Goal: Information Seeking & Learning: Learn about a topic

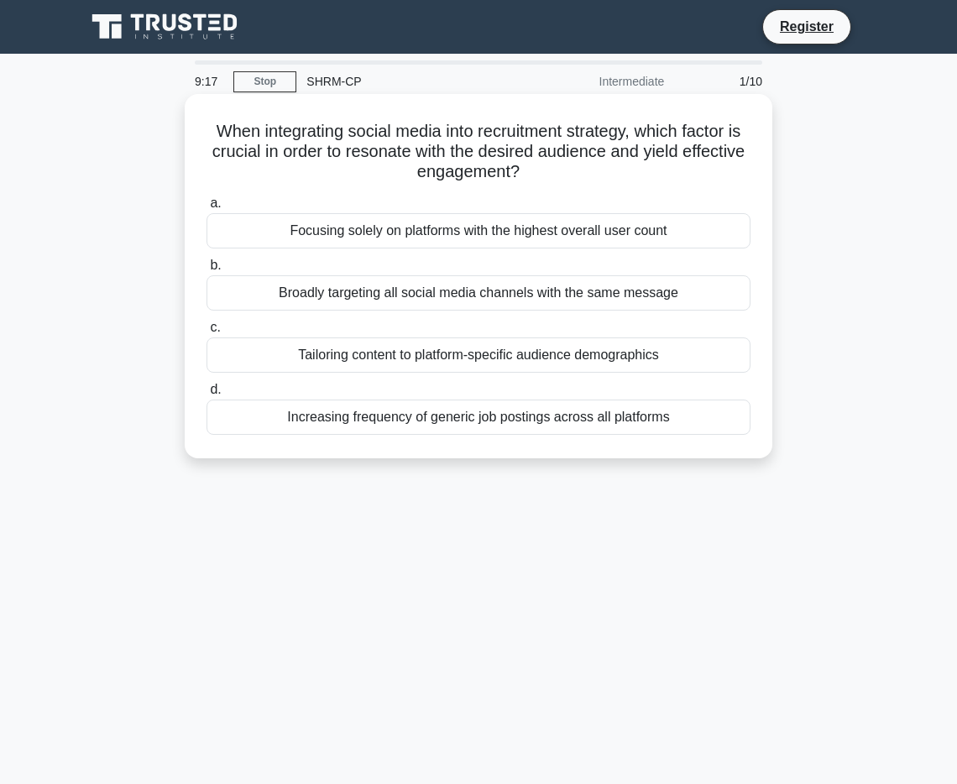
click at [462, 302] on div "Broadly targeting all social media channels with the same message" at bounding box center [479, 292] width 544 height 35
click at [207, 271] on input "b. Broadly targeting all social media channels with the same message" at bounding box center [207, 265] width 0 height 11
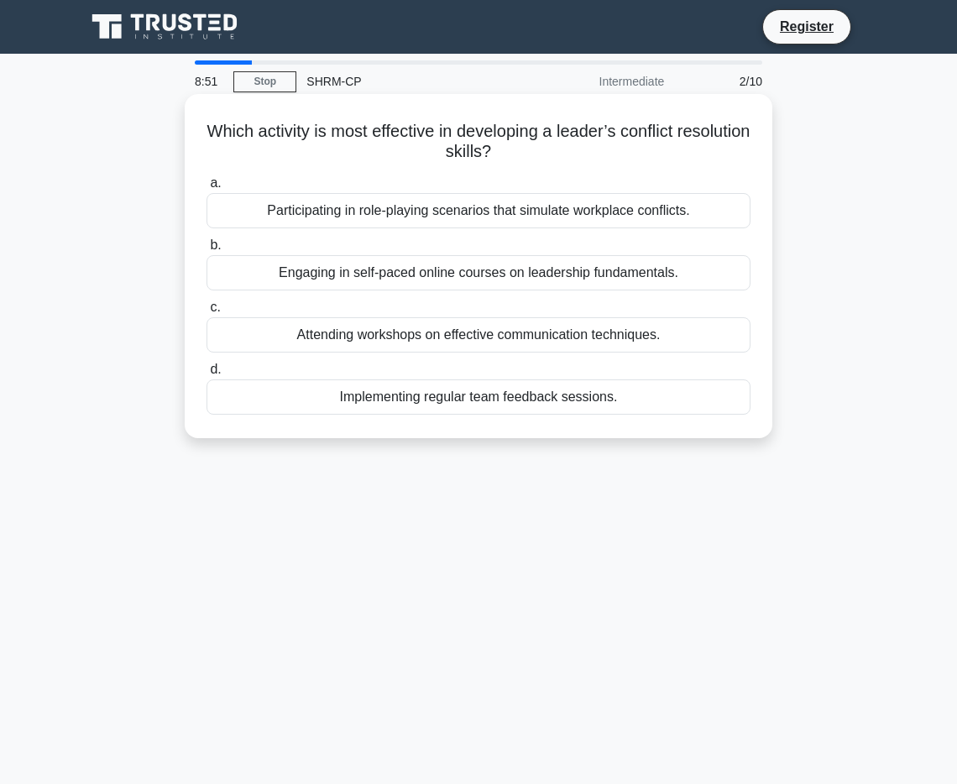
click at [630, 215] on div "Participating in role-playing scenarios that simulate workplace conflicts." at bounding box center [479, 210] width 544 height 35
click at [207, 189] on input "a. Participating in role-playing scenarios that simulate workplace conflicts." at bounding box center [207, 183] width 0 height 11
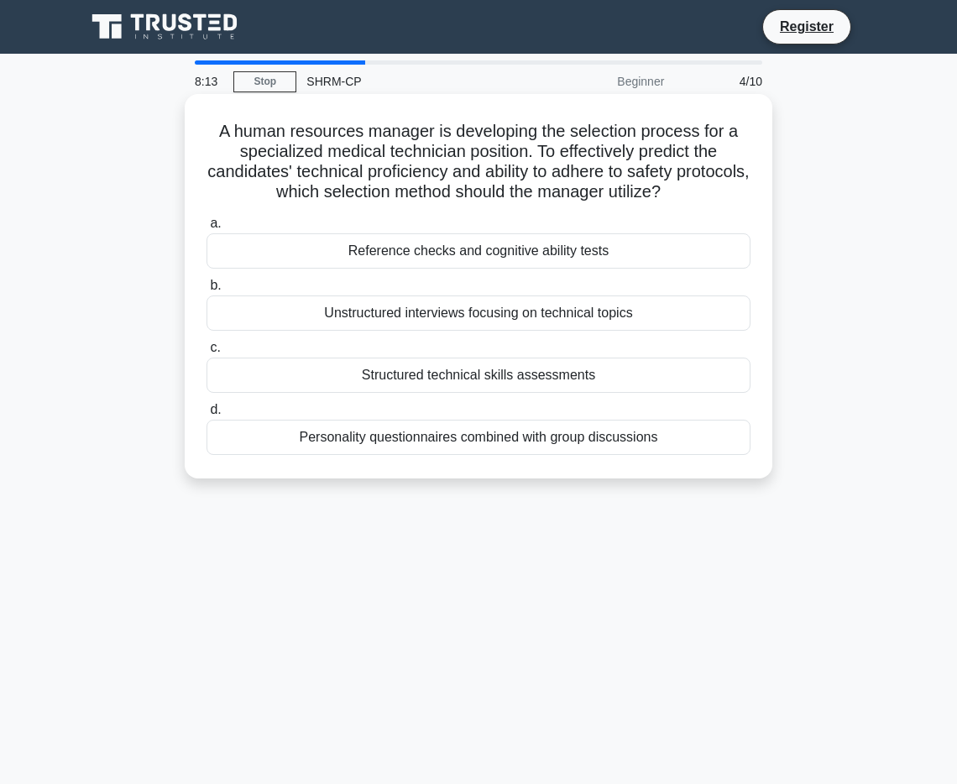
click at [507, 370] on div "Structured technical skills assessments" at bounding box center [479, 375] width 544 height 35
click at [207, 353] on input "c. Structured technical skills assessments" at bounding box center [207, 348] width 0 height 11
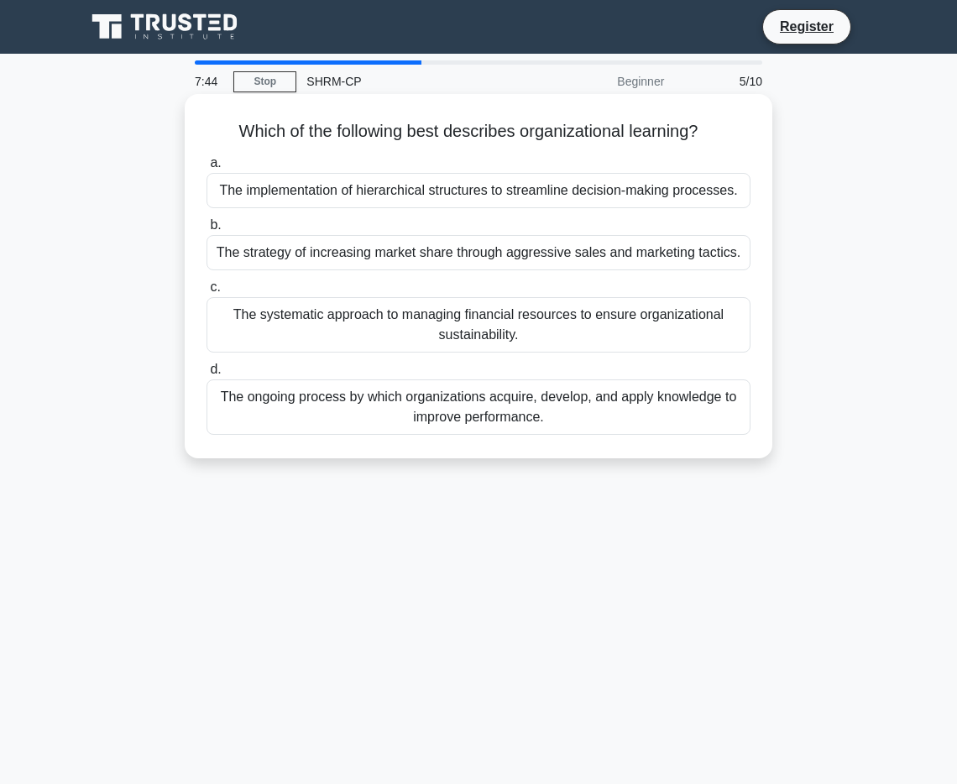
click at [635, 399] on div "The ongoing process by which organizations acquire, develop, and apply knowledg…" at bounding box center [479, 407] width 544 height 55
click at [207, 375] on input "d. The ongoing process by which organizations acquire, develop, and apply knowl…" at bounding box center [207, 369] width 0 height 11
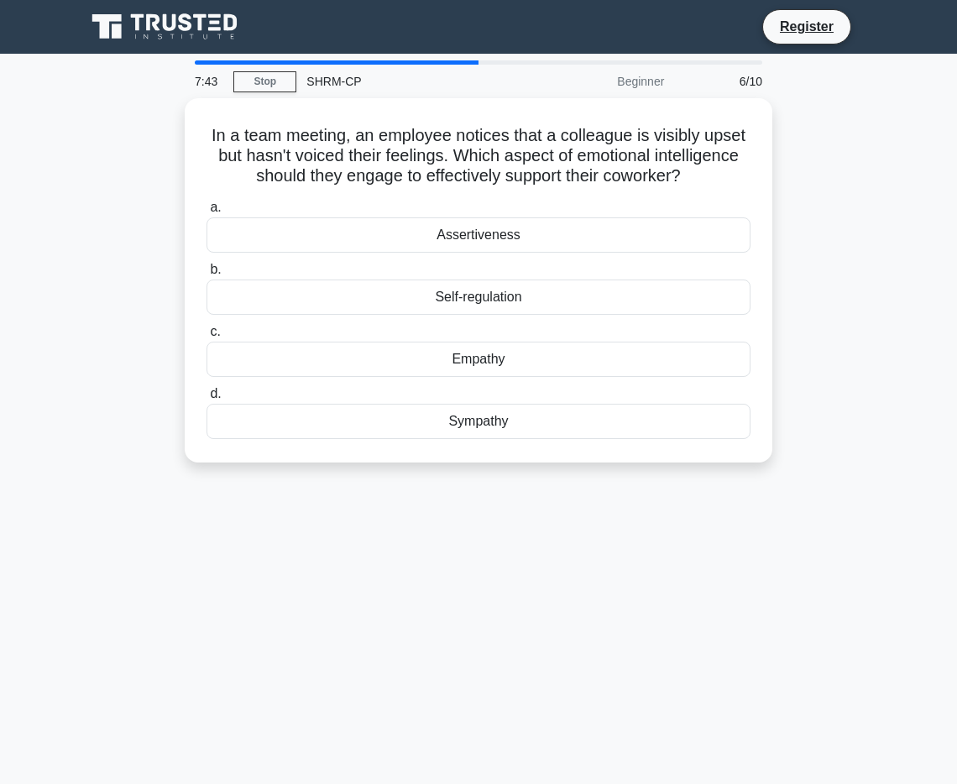
click at [635, 399] on label "d. Sympathy" at bounding box center [479, 411] width 544 height 55
click at [207, 399] on input "d. Sympathy" at bounding box center [207, 394] width 0 height 11
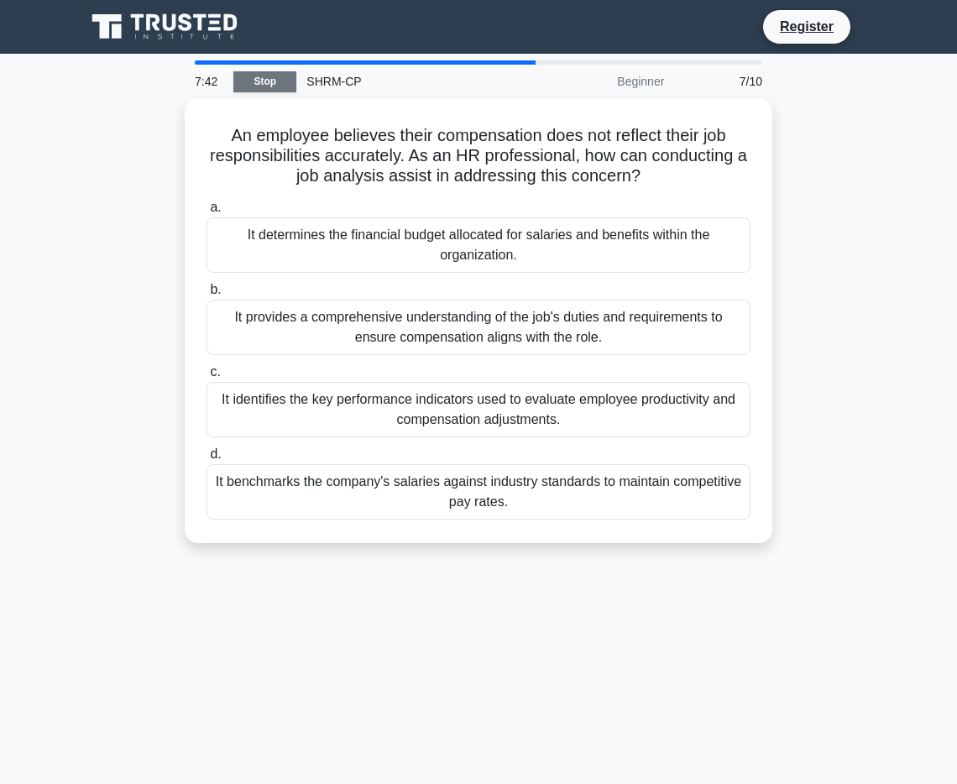
click at [276, 73] on link "Stop" at bounding box center [264, 81] width 63 height 21
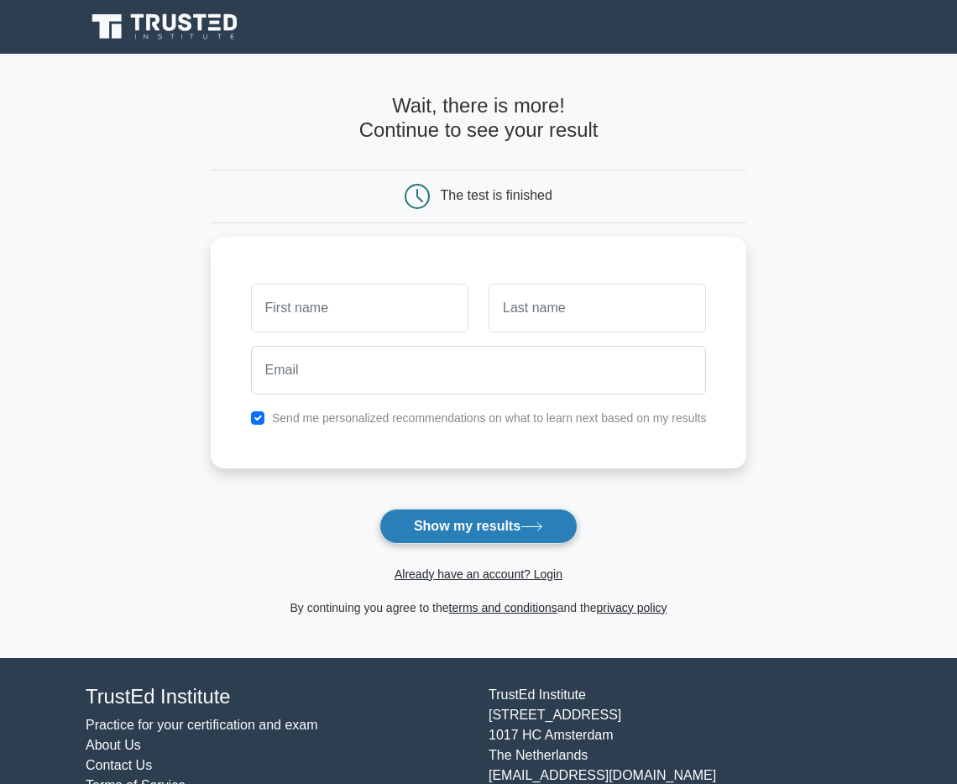
click at [448, 527] on button "Show my results" at bounding box center [479, 526] width 198 height 35
click at [489, 512] on button "Show my results" at bounding box center [479, 526] width 198 height 35
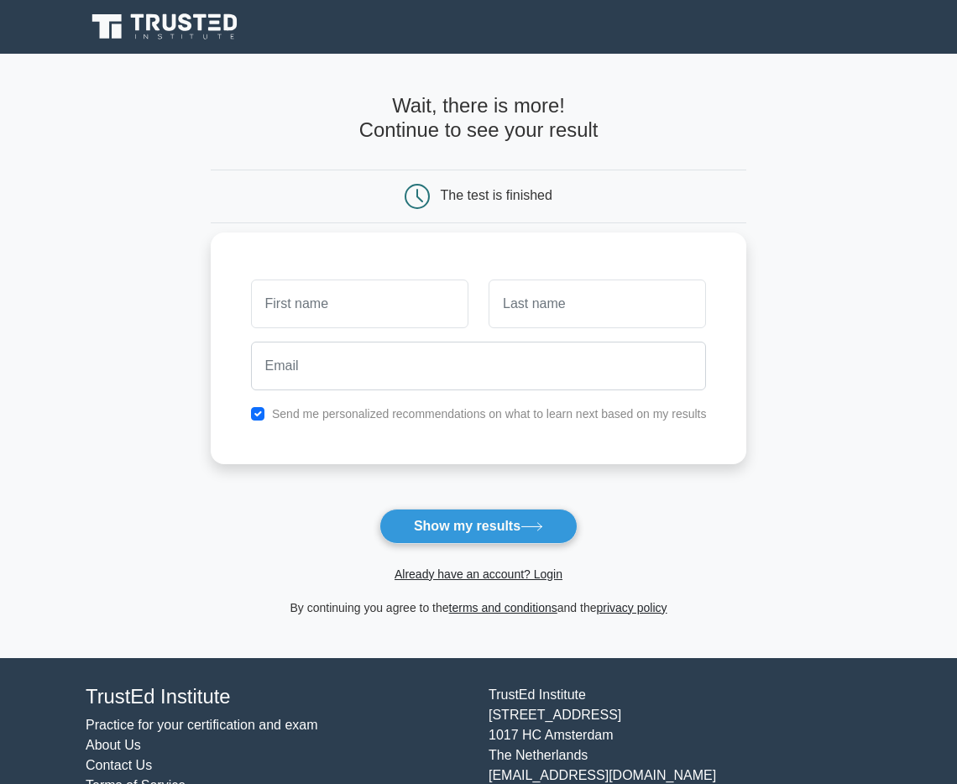
click at [385, 420] on div "Send me personalized recommendations on what to learn next based on my results" at bounding box center [479, 414] width 476 height 20
click at [263, 414] on input "checkbox" at bounding box center [257, 413] width 13 height 13
checkbox input "false"
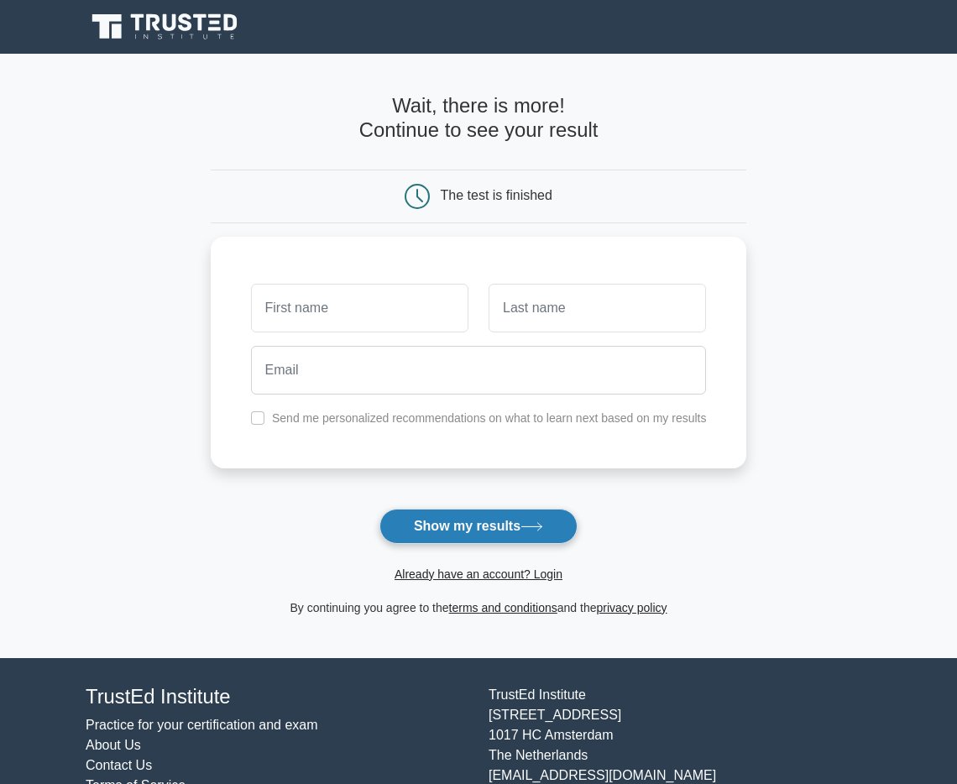
click at [422, 539] on button "Show my results" at bounding box center [479, 526] width 198 height 35
type input "asdfg"
click at [500, 516] on button "Show my results" at bounding box center [479, 526] width 198 height 35
type input "hjkl"
click at [445, 532] on button "Show my results" at bounding box center [479, 526] width 198 height 35
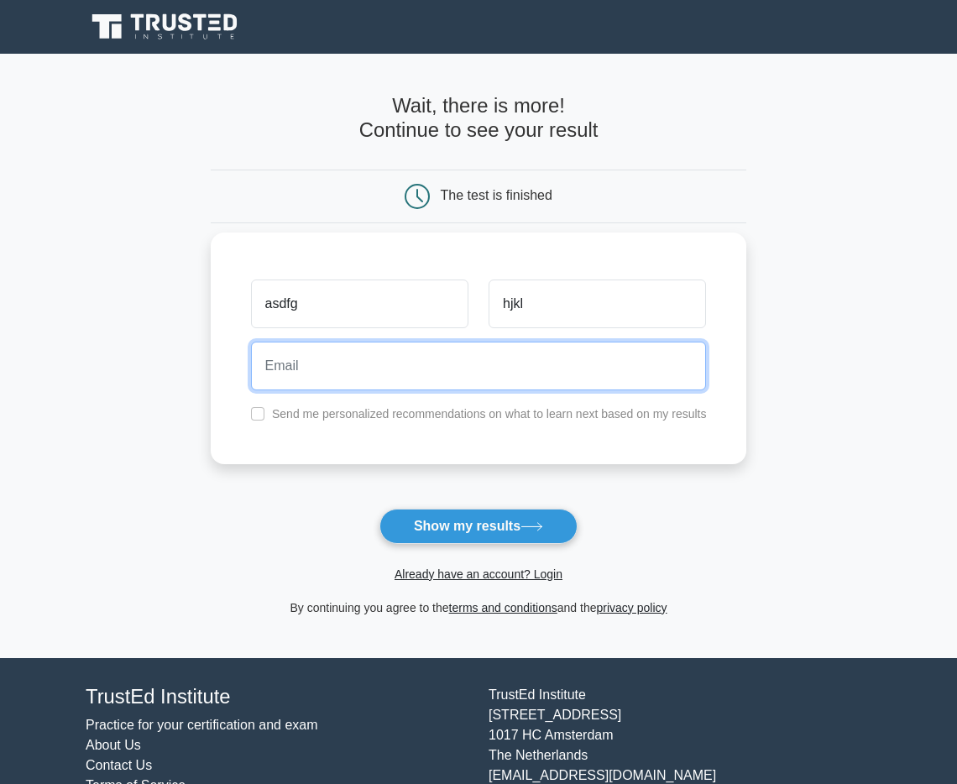
click at [505, 354] on input "email" at bounding box center [479, 366] width 456 height 49
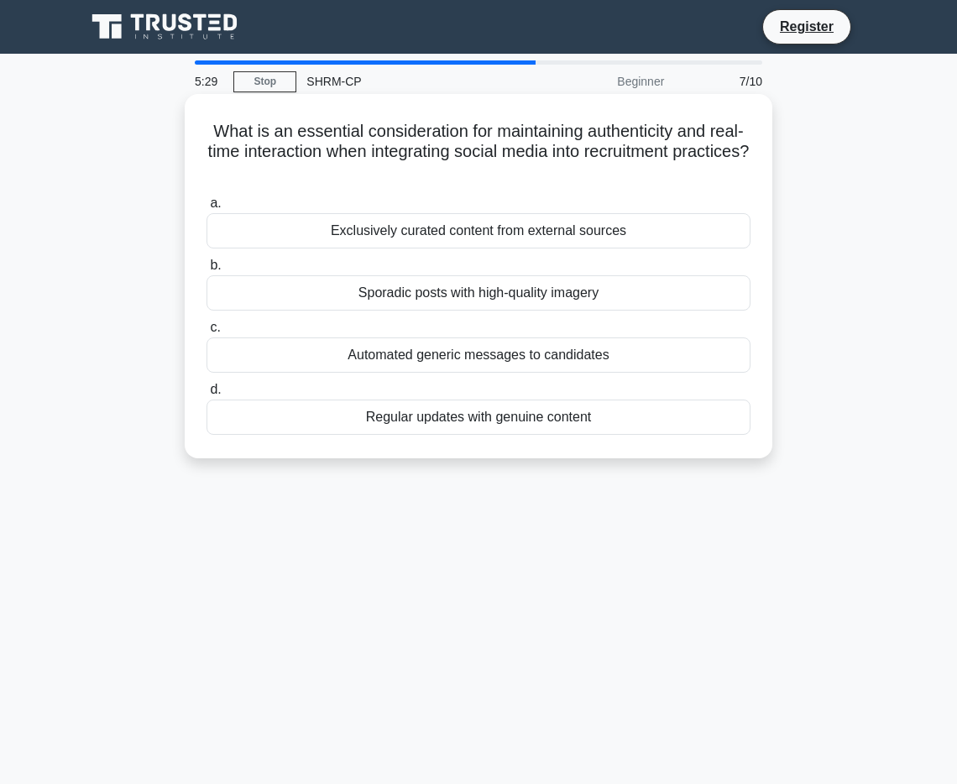
click at [479, 423] on div "Regular updates with genuine content" at bounding box center [479, 417] width 544 height 35
click at [207, 395] on input "d. Regular updates with genuine content" at bounding box center [207, 390] width 0 height 11
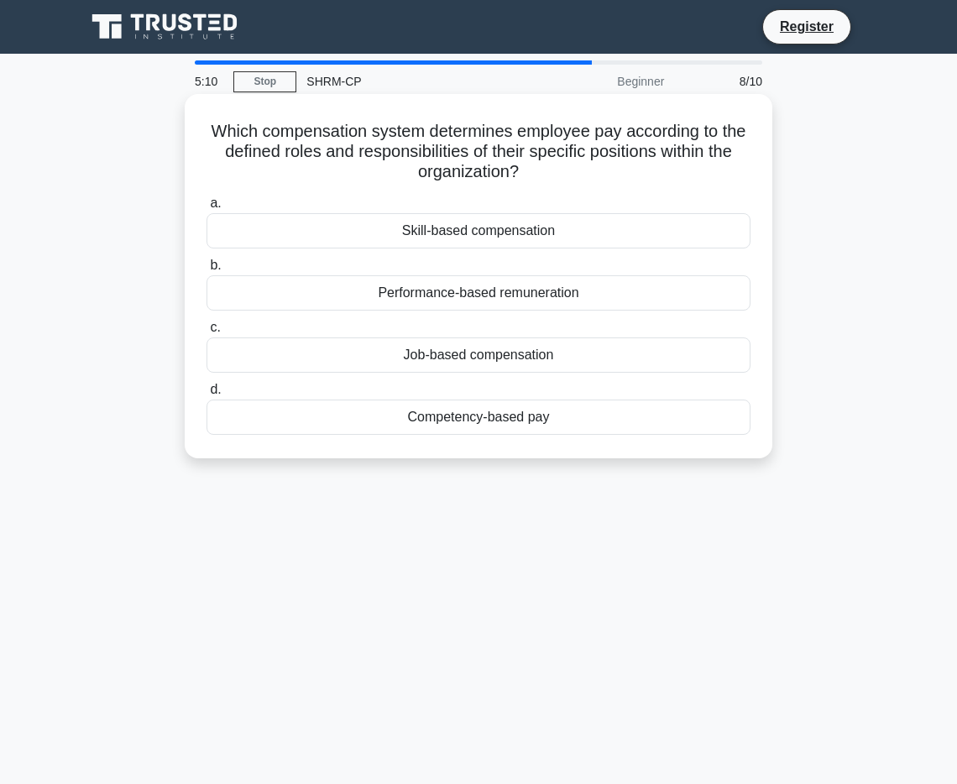
click at [531, 420] on div "Competency-based pay" at bounding box center [479, 417] width 544 height 35
click at [207, 395] on input "d. Competency-based pay" at bounding box center [207, 390] width 0 height 11
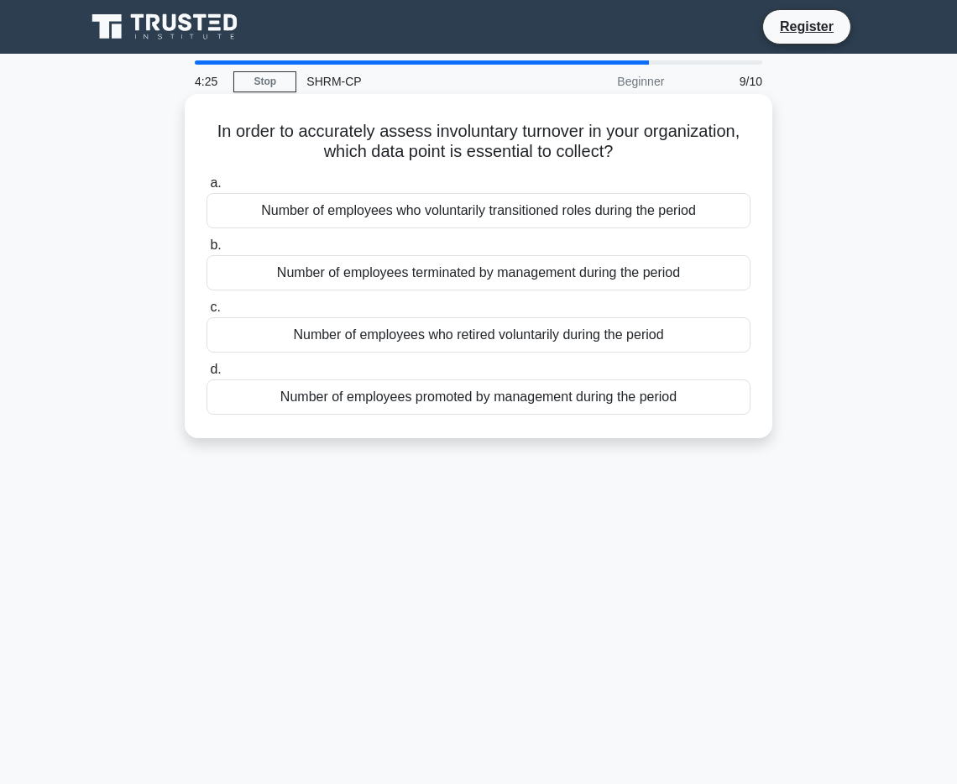
click at [636, 332] on div "Number of employees who retired voluntarily during the period" at bounding box center [479, 334] width 544 height 35
click at [207, 313] on input "c. Number of employees who retired voluntarily during the period" at bounding box center [207, 307] width 0 height 11
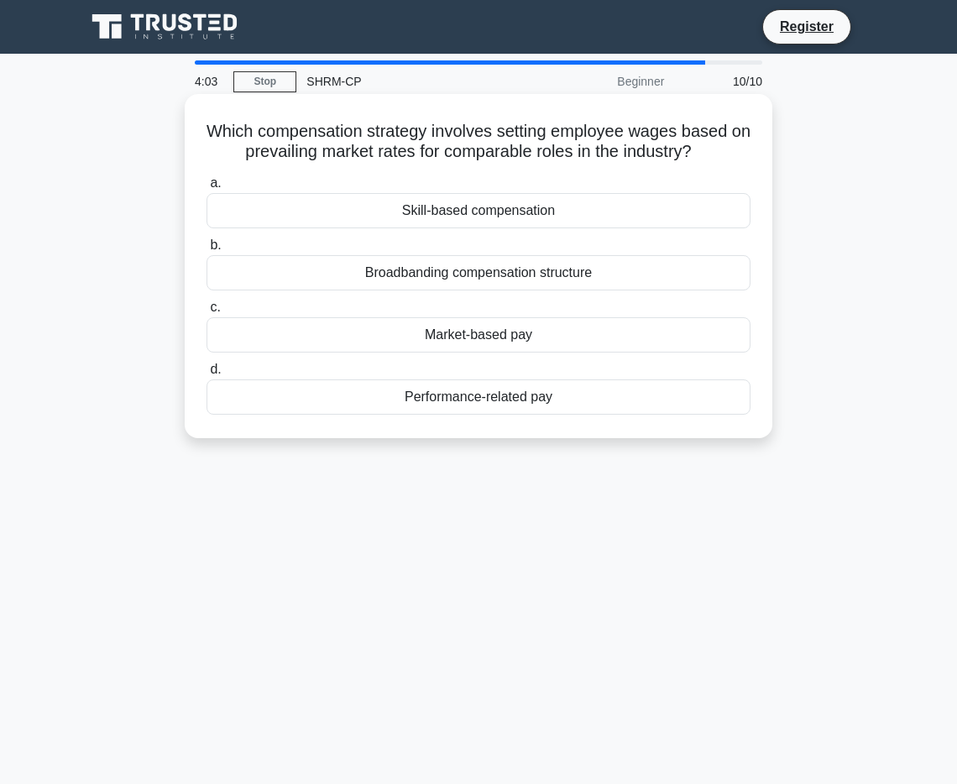
click at [530, 336] on div "Market-based pay" at bounding box center [479, 334] width 544 height 35
click at [207, 313] on input "c. Market-based pay" at bounding box center [207, 307] width 0 height 11
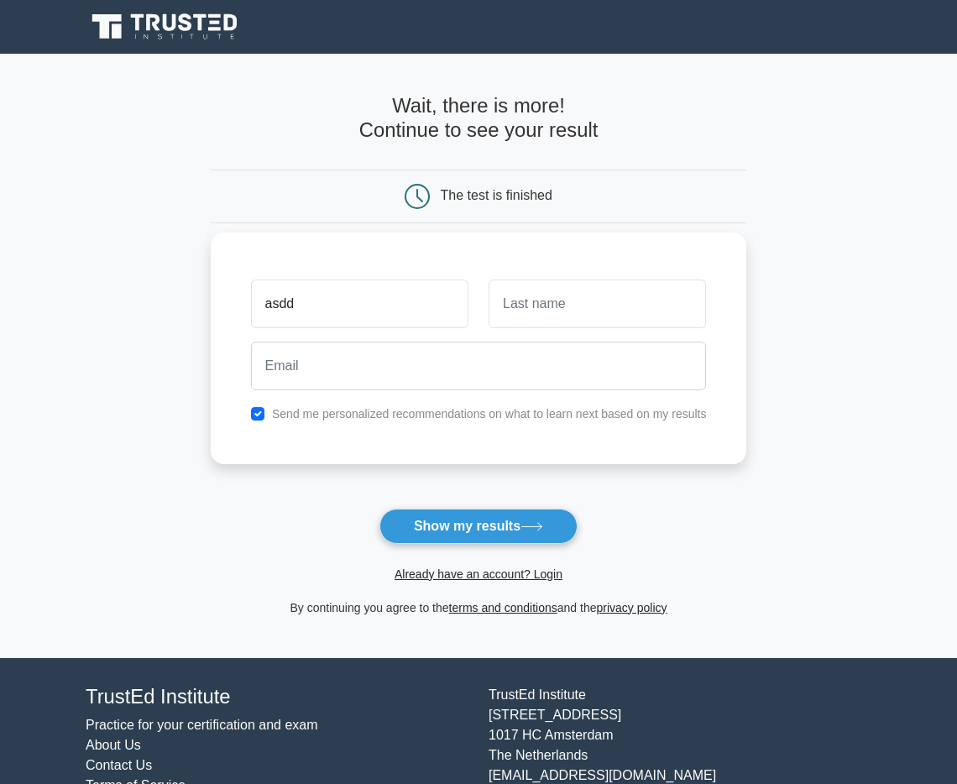
type input "asdd"
type input "daas"
click at [256, 412] on input "checkbox" at bounding box center [257, 413] width 13 height 13
checkbox input "false"
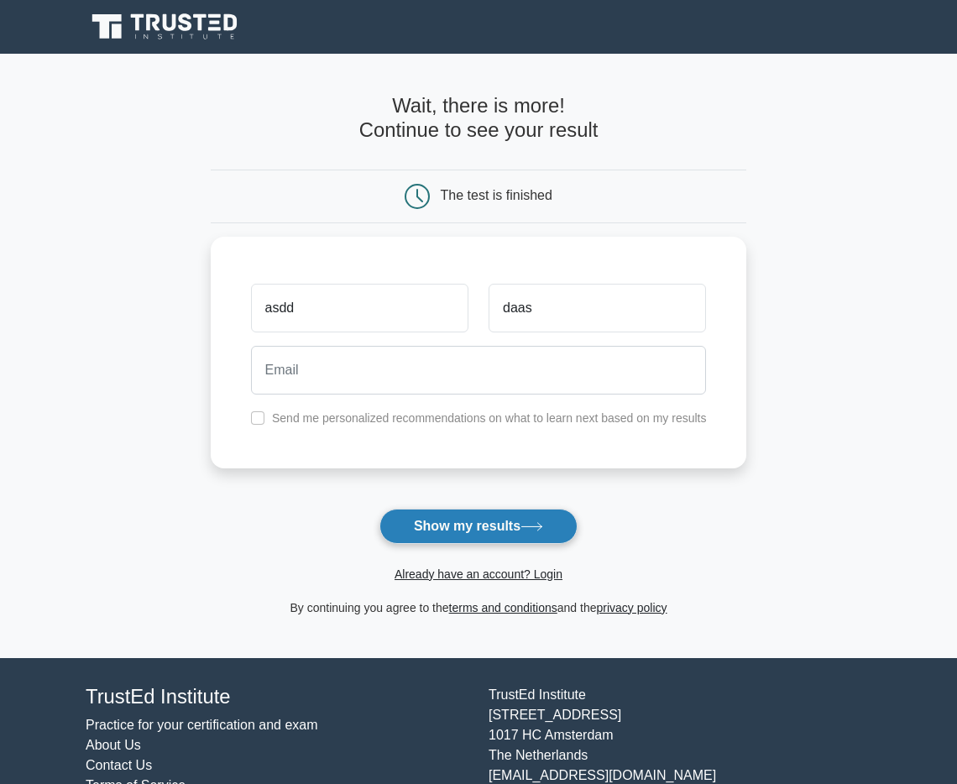
click at [429, 528] on button "Show my results" at bounding box center [479, 526] width 198 height 35
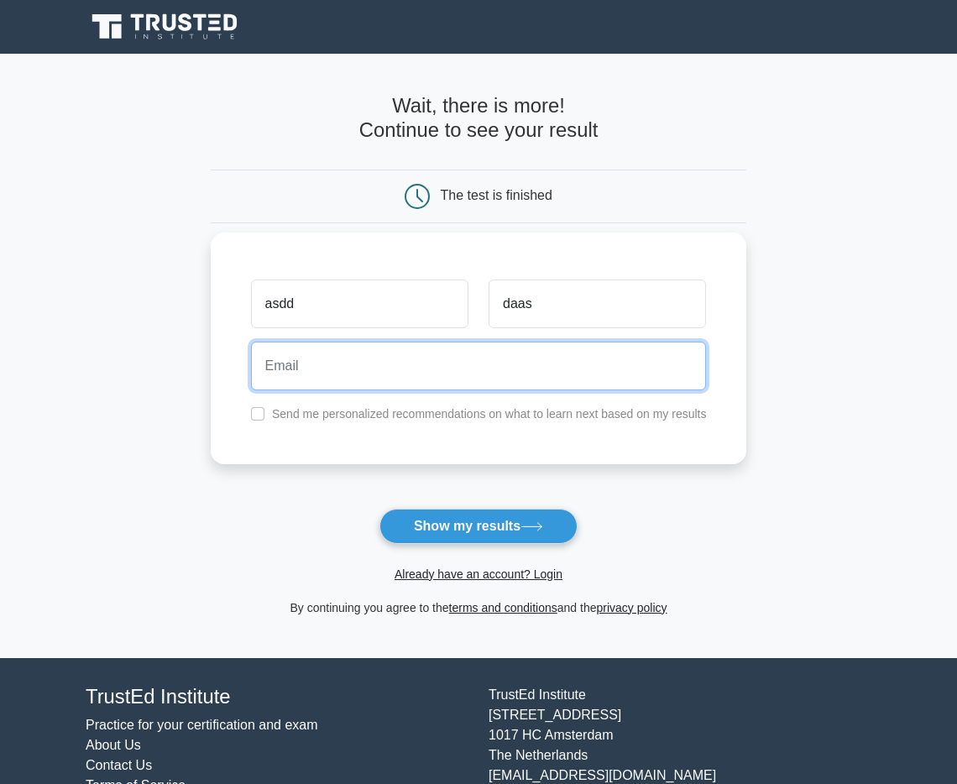
click at [457, 385] on input "email" at bounding box center [479, 366] width 456 height 49
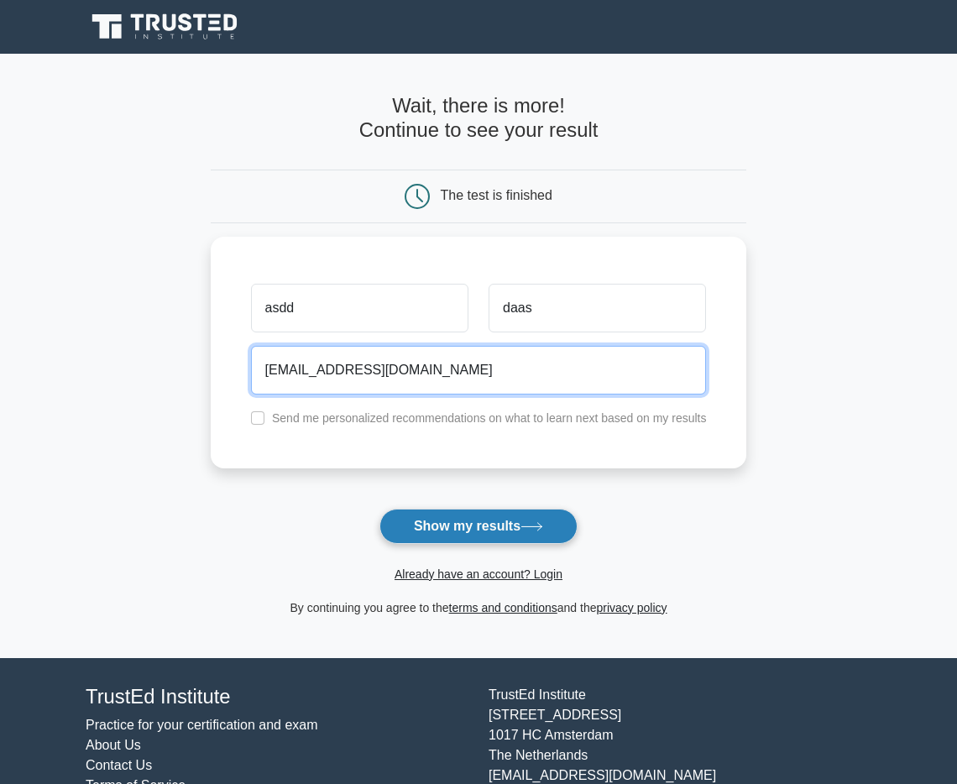
type input "a12345@aim.com"
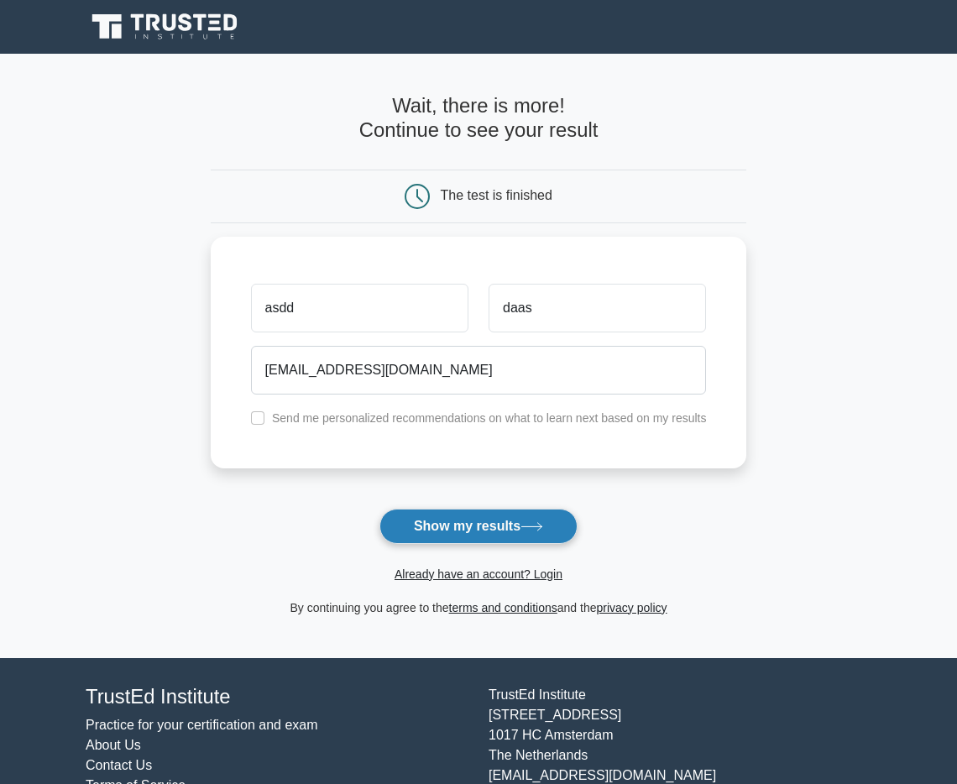
click at [476, 532] on button "Show my results" at bounding box center [479, 526] width 198 height 35
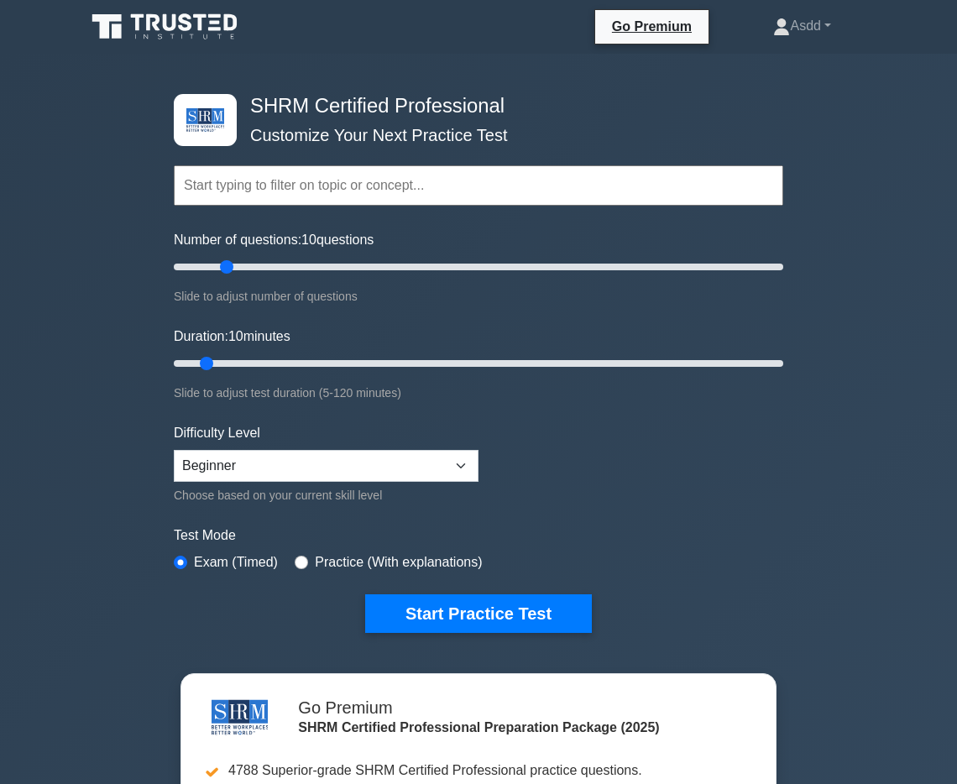
click at [225, 264] on input "Number of questions: 10 questions" at bounding box center [479, 267] width 610 height 20
drag, startPoint x: 225, startPoint y: 265, endPoint x: 756, endPoint y: 302, distance: 532.8
click at [756, 302] on div "Number of questions: 195 questions Slide to adjust number of questions" at bounding box center [479, 268] width 610 height 76
drag, startPoint x: 765, startPoint y: 266, endPoint x: 795, endPoint y: 267, distance: 30.2
type input "200"
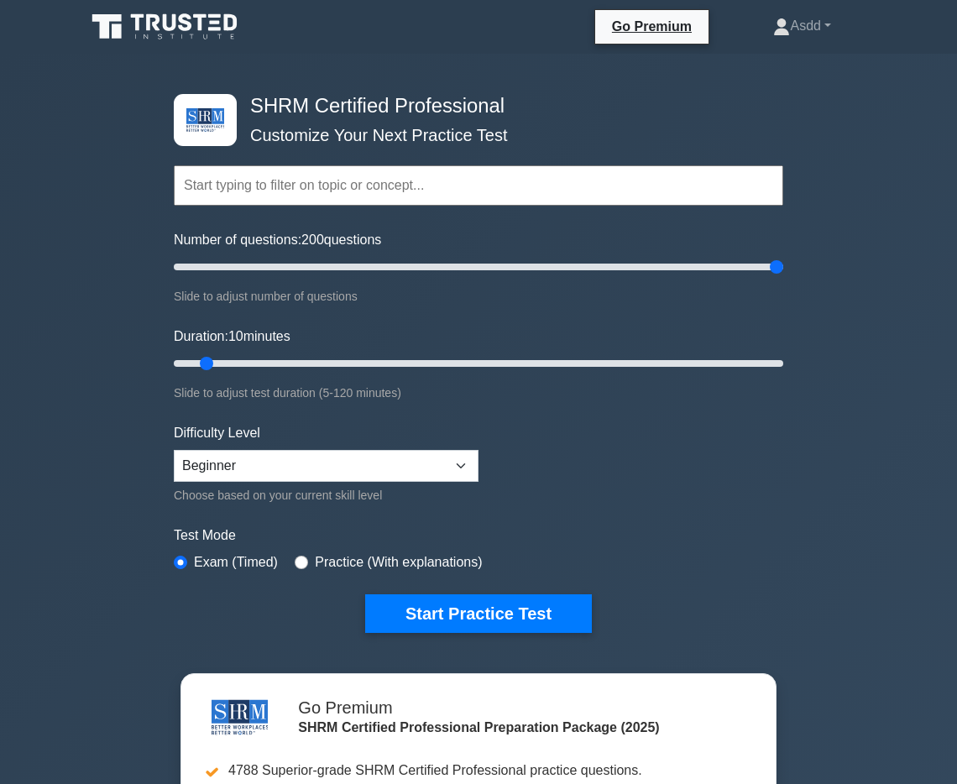
click at [795, 267] on div "SHRM Certified Professional Customize Your Next Practice Test Topics Change Man…" at bounding box center [478, 558] width 957 height 1008
click at [254, 362] on input "Duration: 20 minutes" at bounding box center [479, 363] width 610 height 20
drag, startPoint x: 255, startPoint y: 362, endPoint x: 381, endPoint y: 359, distance: 126.0
type input "45"
click at [381, 364] on input "Duration: 45 minutes" at bounding box center [479, 363] width 610 height 20
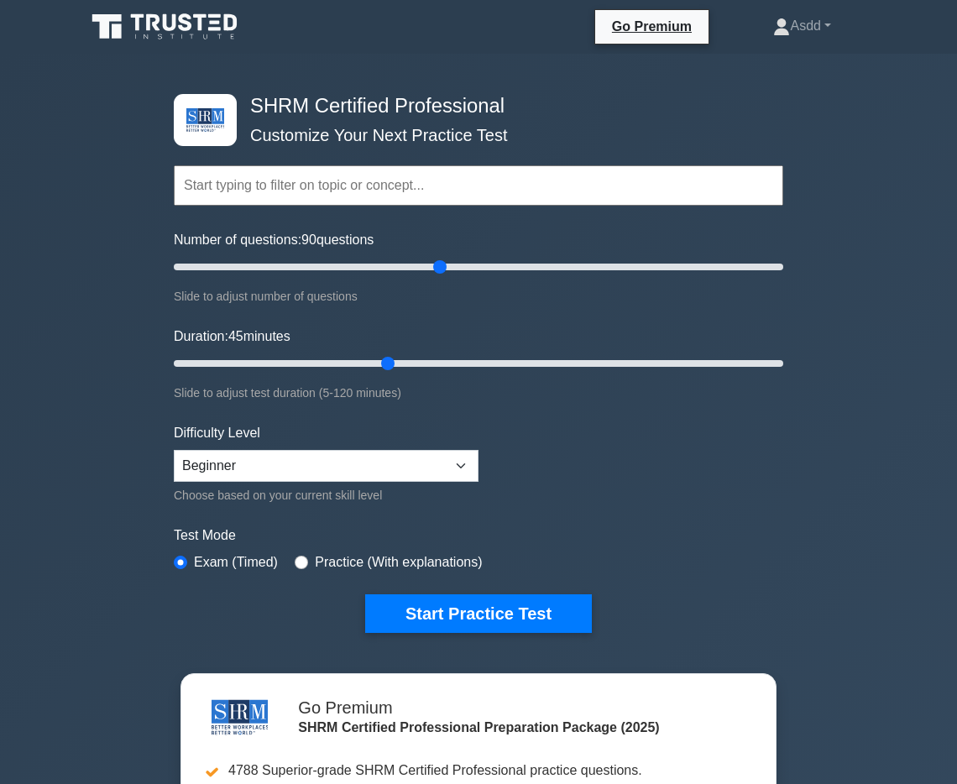
click at [439, 266] on input "Number of questions: 90 questions" at bounding box center [479, 267] width 610 height 20
click at [425, 265] on input "Number of questions: 85 questions" at bounding box center [479, 267] width 610 height 20
type input "80"
click at [417, 266] on input "Number of questions: 85 questions" at bounding box center [479, 267] width 610 height 20
click at [376, 518] on form "Topics Change Management Compensation and Benefits Employee and Labor Relations…" at bounding box center [479, 373] width 610 height 519
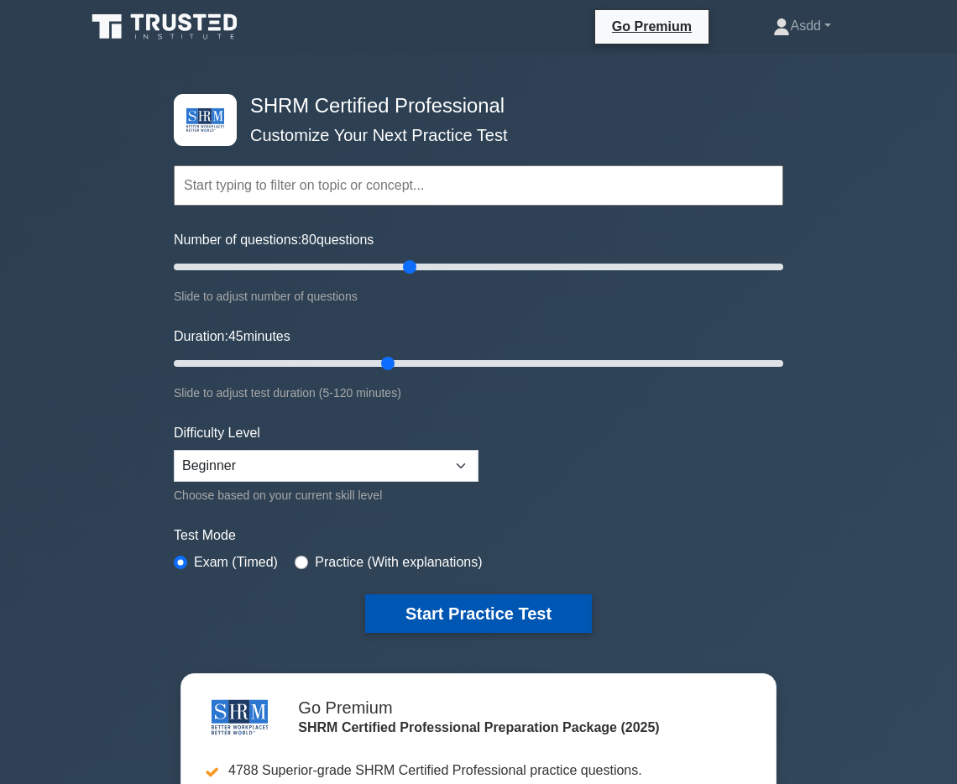
click at [445, 608] on button "Start Practice Test" at bounding box center [478, 613] width 227 height 39
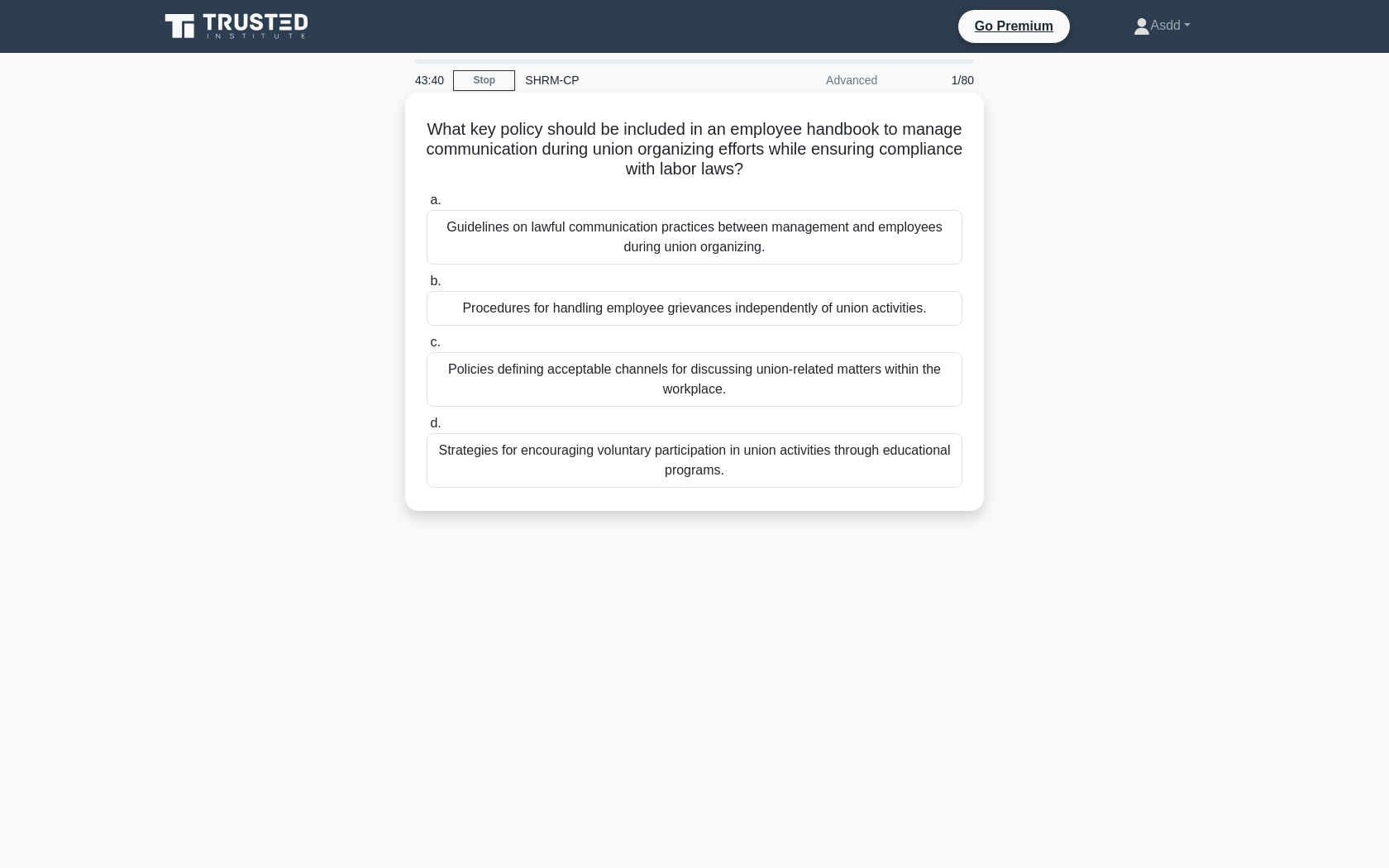
click at [744, 381] on div "Policies defining acceptable channels for discussing union-related matters with…" at bounding box center [694, 379] width 536 height 54
click at [426, 347] on input "c. Policies defining acceptable channels for discussing union-related matters w…" at bounding box center [426, 342] width 0 height 11
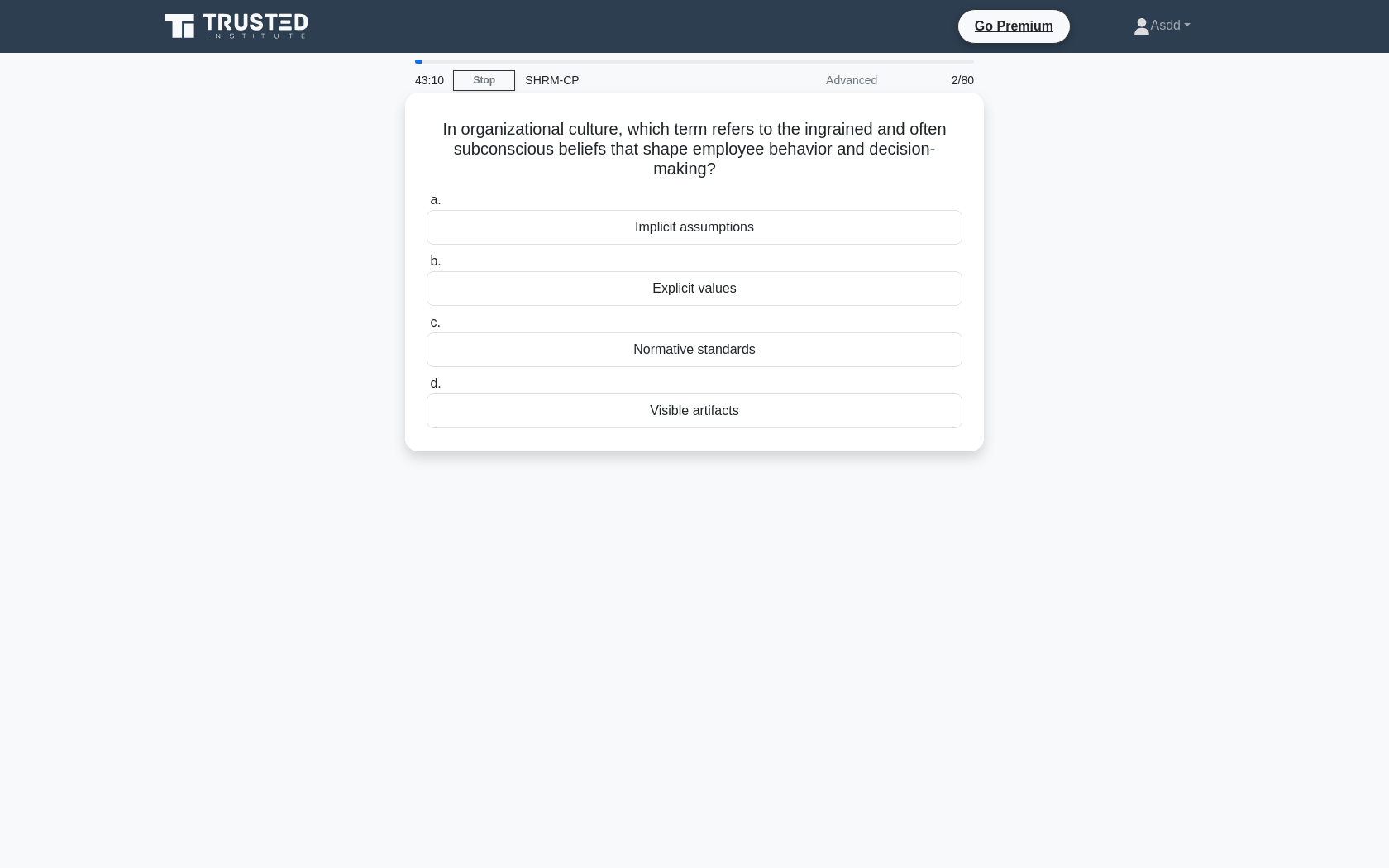
click at [725, 293] on div "Explicit values" at bounding box center [694, 287] width 536 height 34
click at [426, 267] on input "b. Explicit values" at bounding box center [426, 261] width 0 height 11
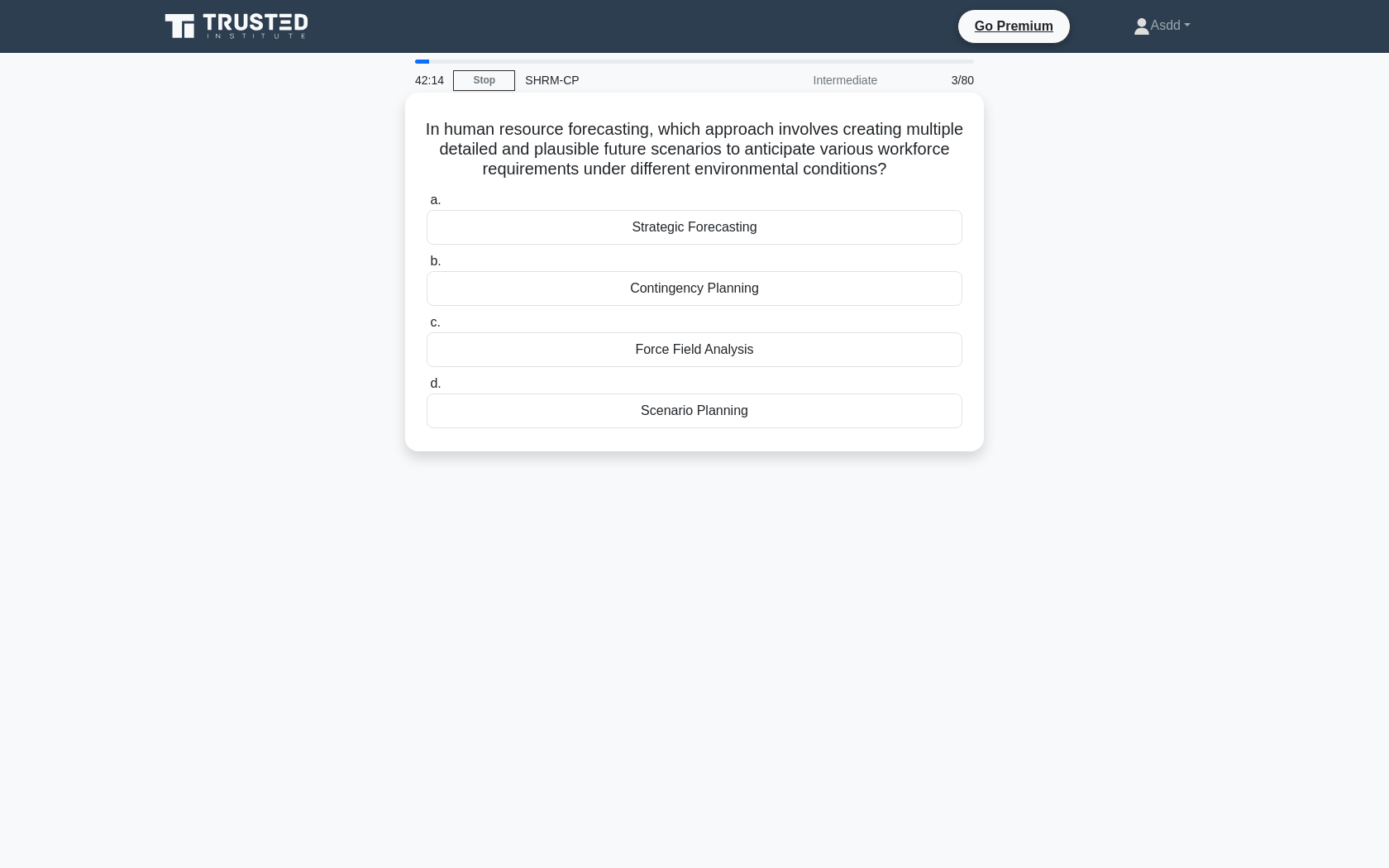
click at [728, 239] on div "Strategic Forecasting" at bounding box center [694, 226] width 536 height 34
click at [426, 206] on input "a. Strategic Forecasting" at bounding box center [426, 200] width 0 height 11
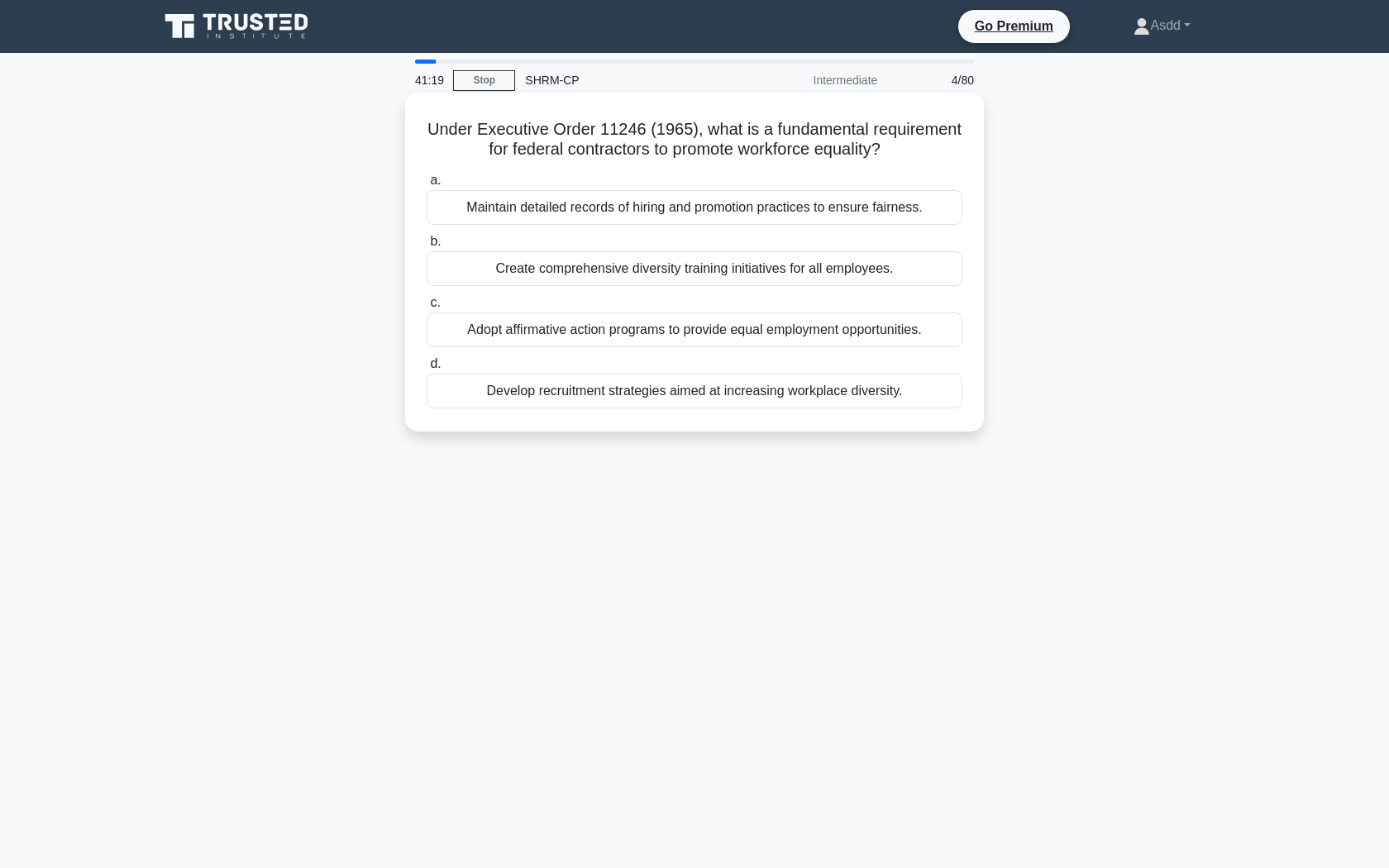
click at [688, 329] on div "Adopt affirmative action programs to provide equal employment opportunities." at bounding box center [694, 329] width 536 height 34
click at [426, 308] on input "c. Adopt affirmative action programs to provide equal employment opportunities." at bounding box center [426, 302] width 0 height 11
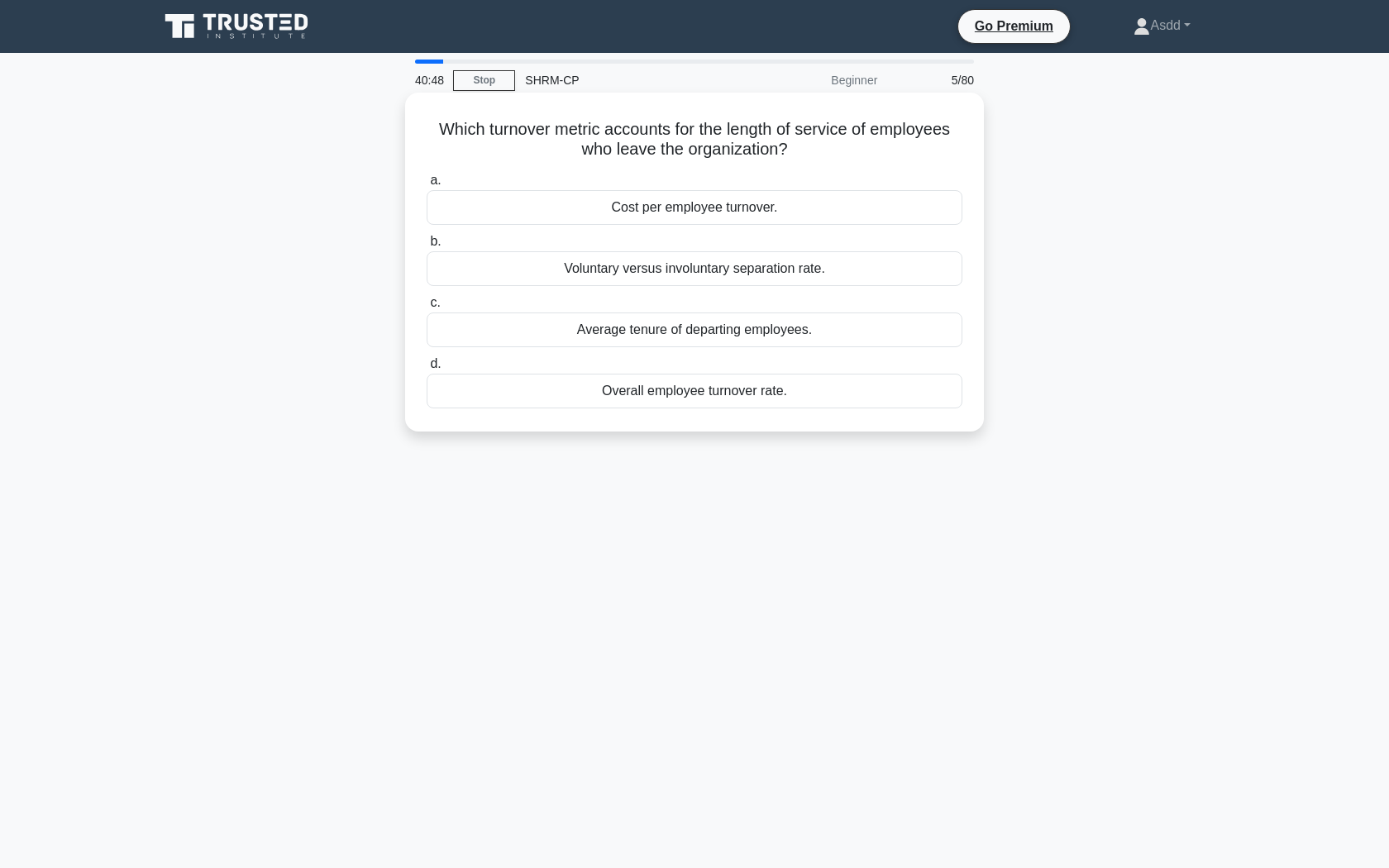
click at [769, 330] on div "Average tenure of departing employees." at bounding box center [694, 329] width 536 height 34
click at [426, 308] on input "c. Average tenure of departing employees." at bounding box center [426, 302] width 0 height 11
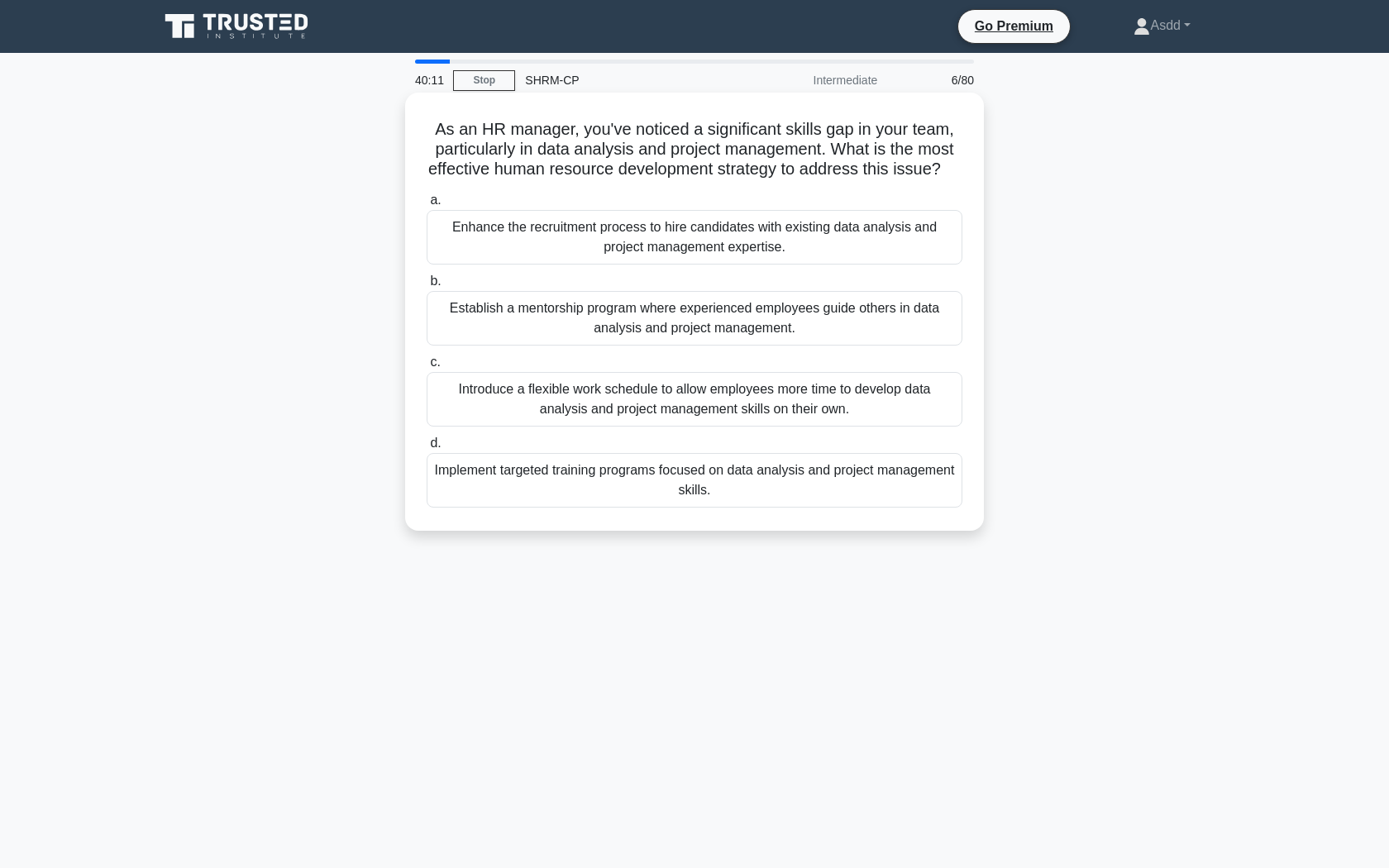
click at [765, 489] on div "Implement targeted training programs focused on data analysis and project manag…" at bounding box center [694, 479] width 536 height 54
click at [426, 449] on input "d. Implement targeted training programs focused on data analysis and project ma…" at bounding box center [426, 443] width 0 height 11
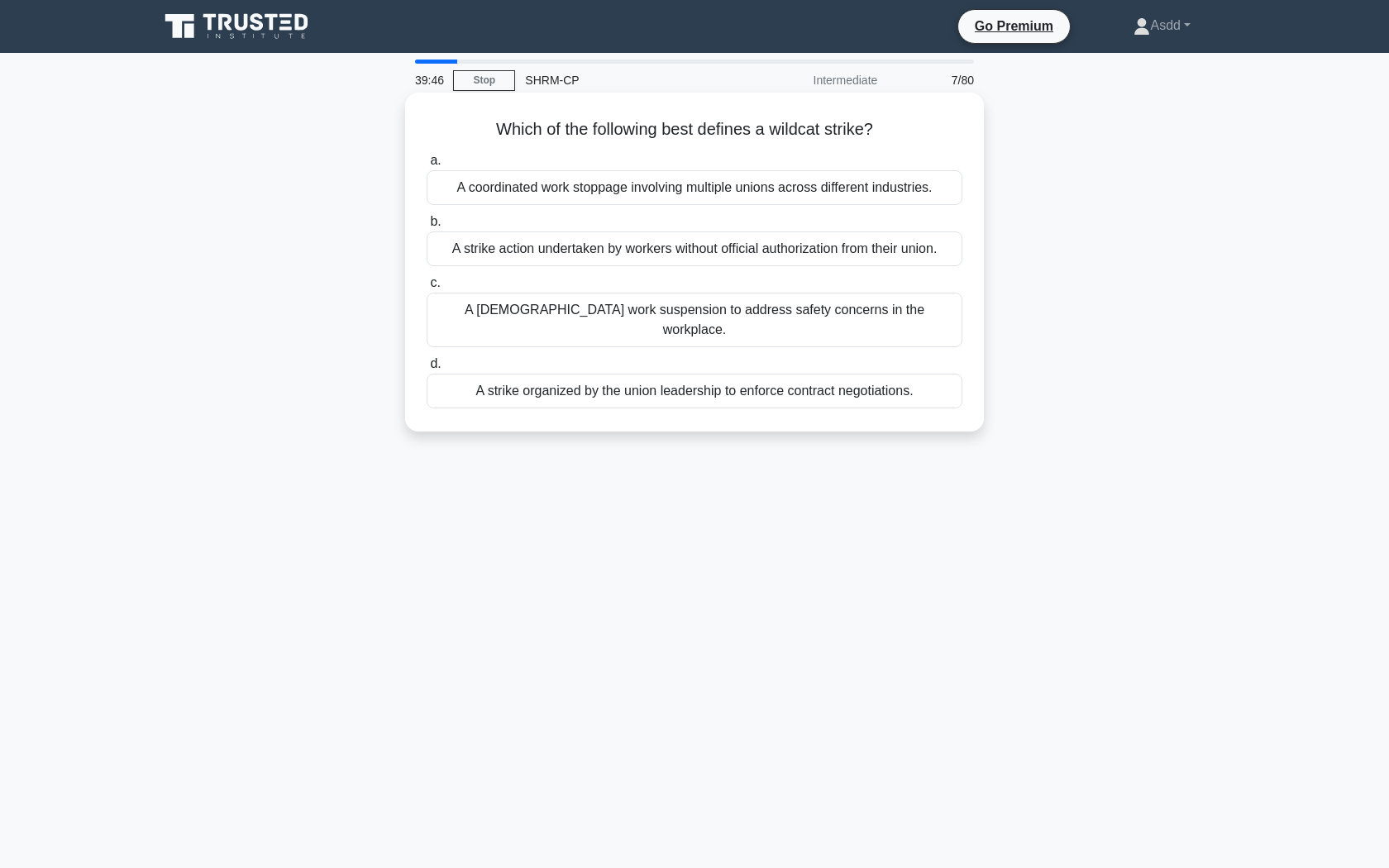
click at [766, 245] on div "A strike action undertaken by workers without official authorization from their…" at bounding box center [694, 248] width 536 height 34
click at [426, 227] on input "b. A strike action undertaken by workers without official authorization from th…" at bounding box center [426, 221] width 0 height 11
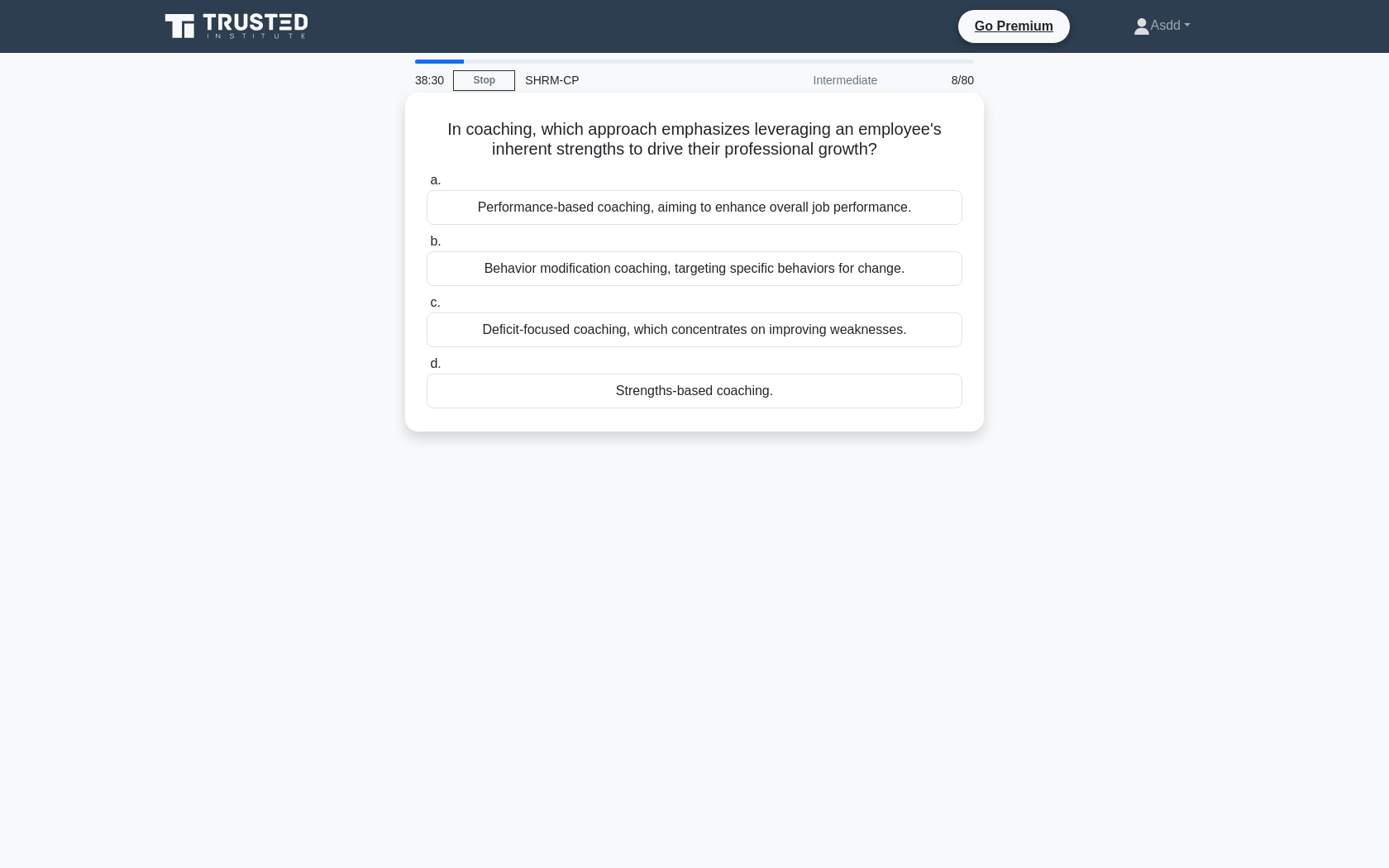
click at [768, 208] on div "Performance-based coaching, aiming to enhance overall job performance." at bounding box center [694, 207] width 536 height 34
click at [426, 186] on input "a. Performance-based coaching, aiming to enhance overall job performance." at bounding box center [426, 180] width 0 height 11
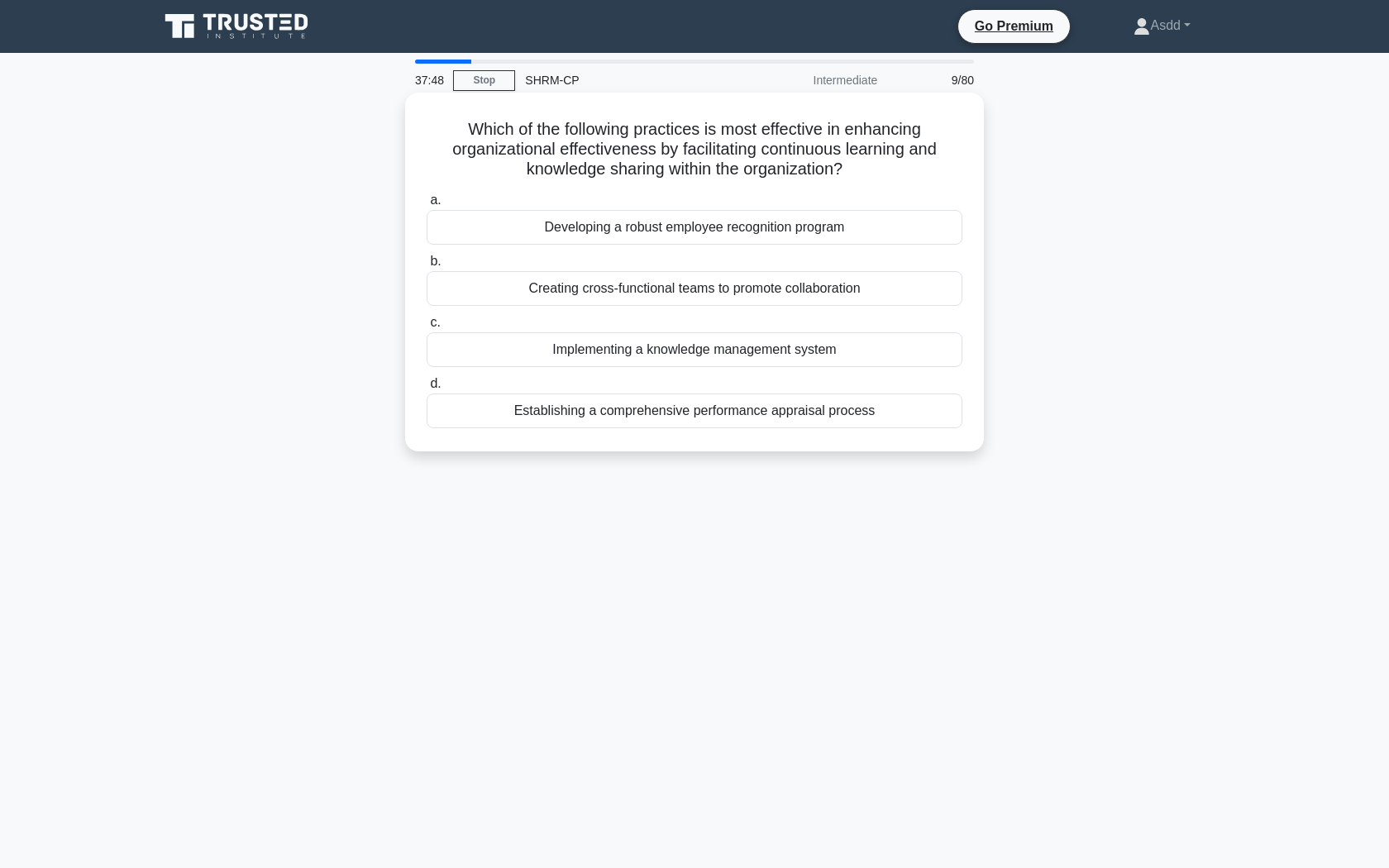
click at [698, 277] on div "Creating cross-functional teams to promote collaboration" at bounding box center [694, 287] width 536 height 34
click at [426, 267] on input "b. Creating cross-functional teams to promote collaboration" at bounding box center [426, 261] width 0 height 11
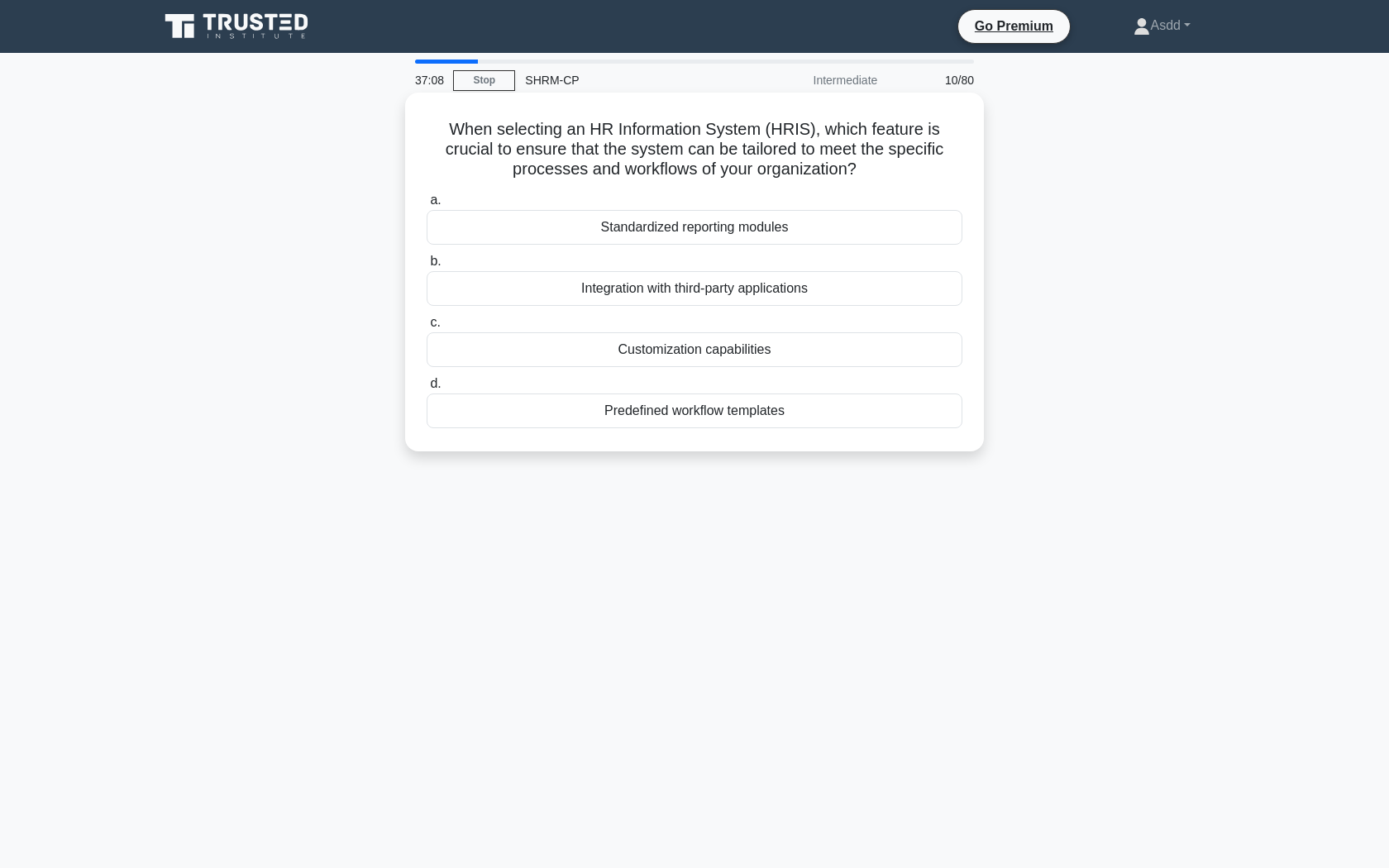
click at [763, 344] on div "Customization capabilities" at bounding box center [694, 349] width 536 height 34
click at [426, 328] on input "c. Customization capabilities" at bounding box center [426, 322] width 0 height 11
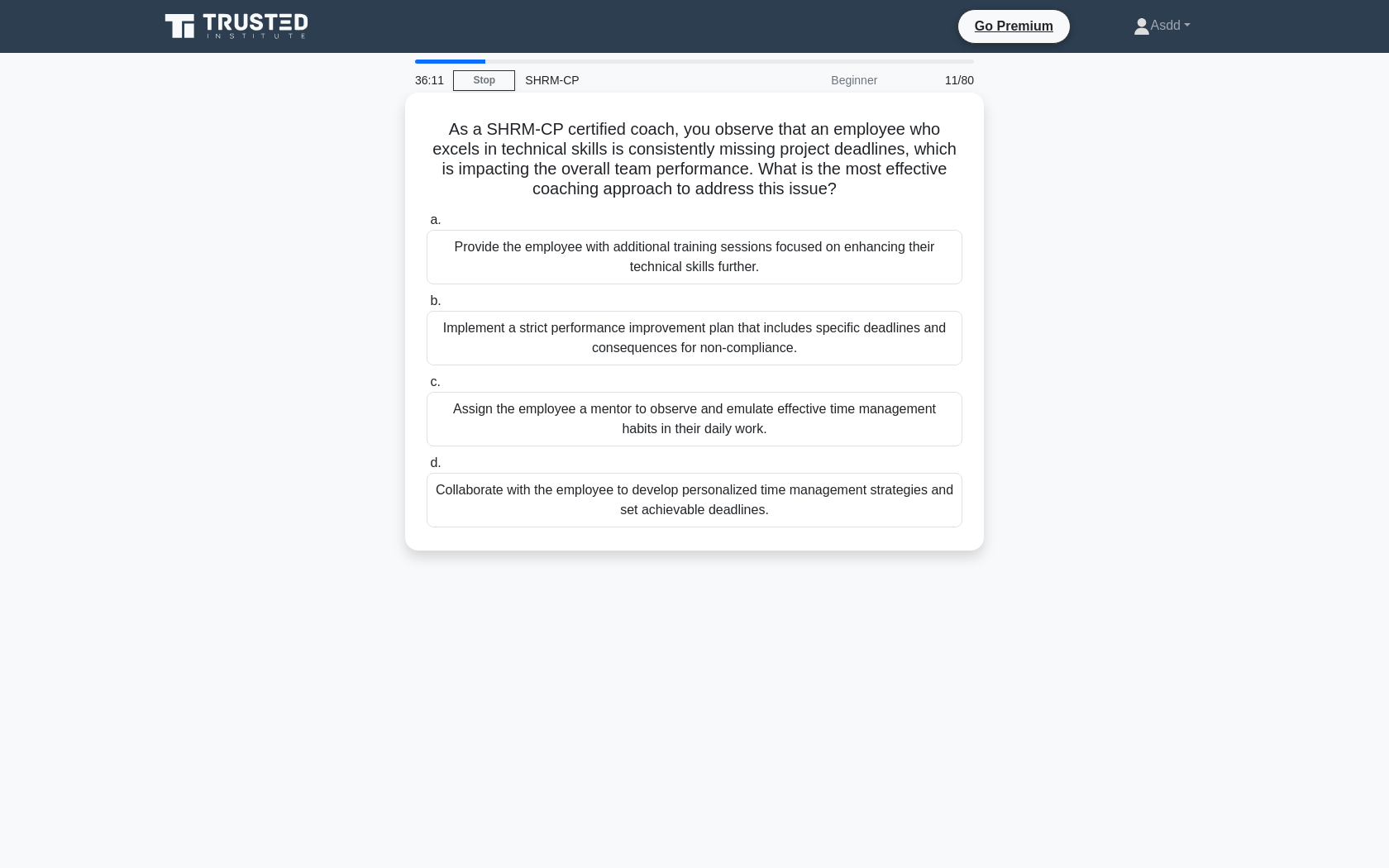
click at [801, 502] on div "Collaborate with the employee to develop personalized time management strategie…" at bounding box center [694, 499] width 536 height 54
click at [426, 468] on input "d. Collaborate with the employee to develop personalized time management strate…" at bounding box center [426, 463] width 0 height 11
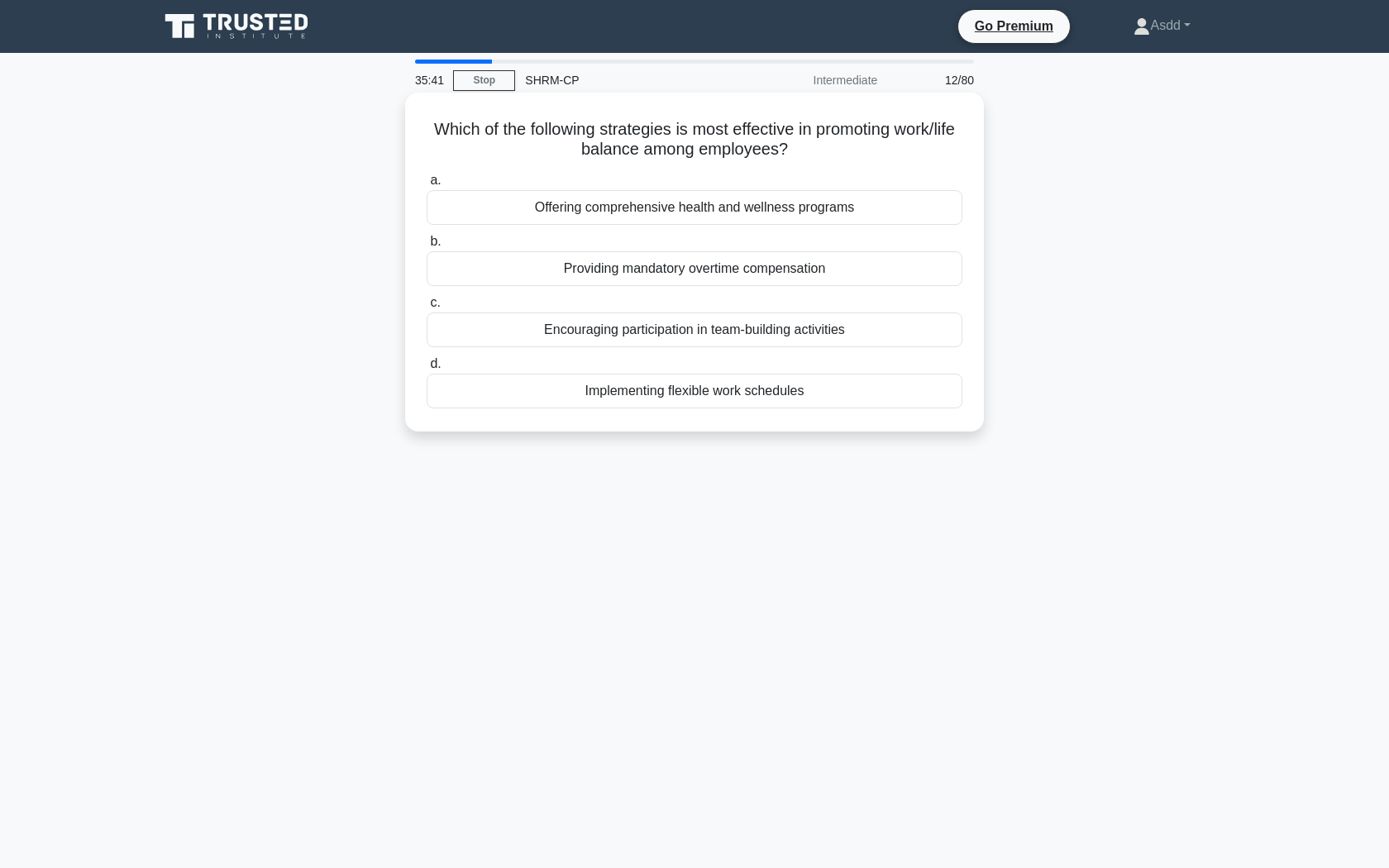
click at [800, 203] on div "Offering comprehensive health and wellness programs" at bounding box center [694, 207] width 536 height 34
click at [426, 186] on input "a. Offering comprehensive health and wellness programs" at bounding box center [426, 180] width 0 height 11
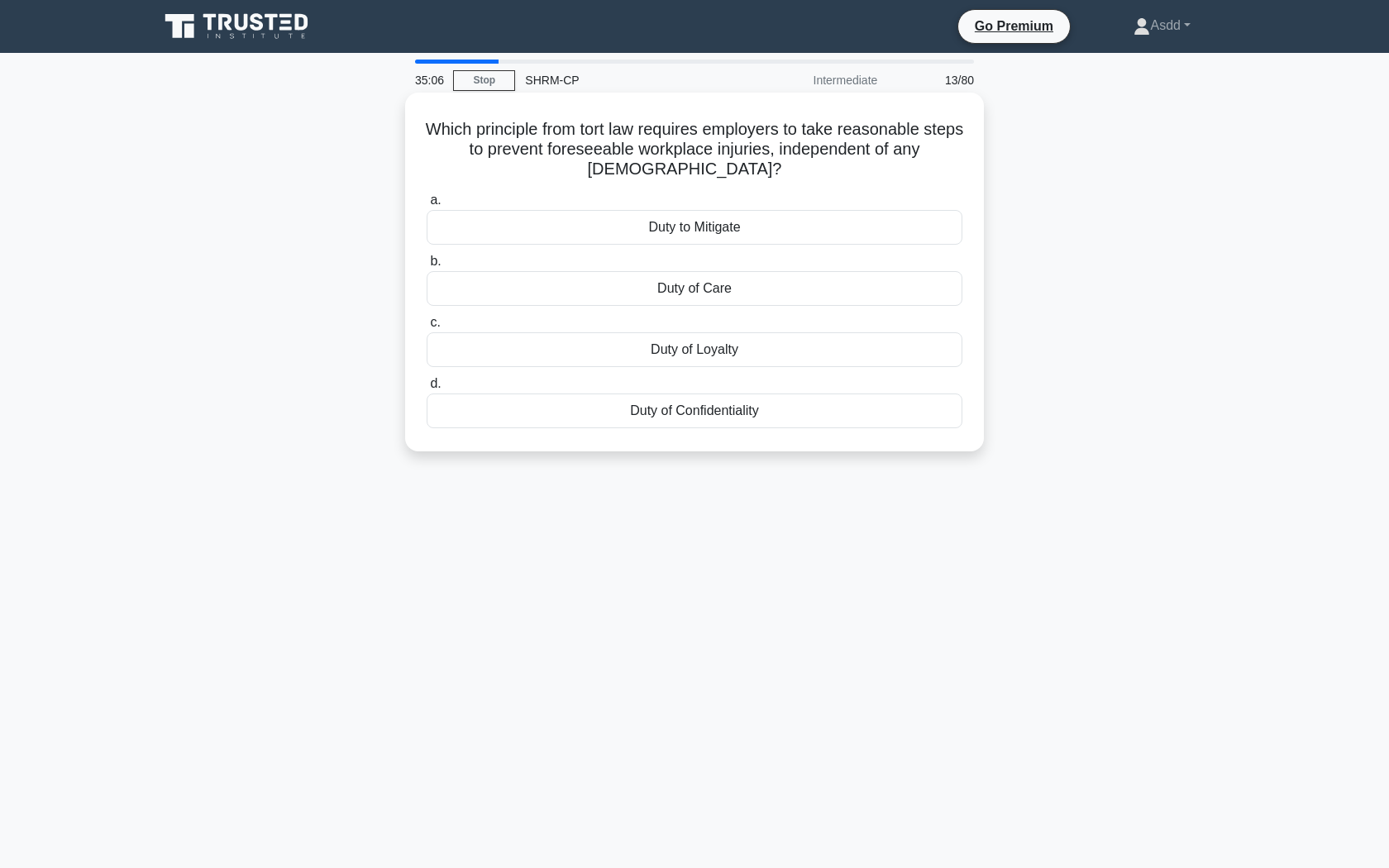
click at [734, 284] on div "Duty of Care" at bounding box center [694, 287] width 536 height 34
click at [426, 267] on input "b. Duty of Care" at bounding box center [426, 261] width 0 height 11
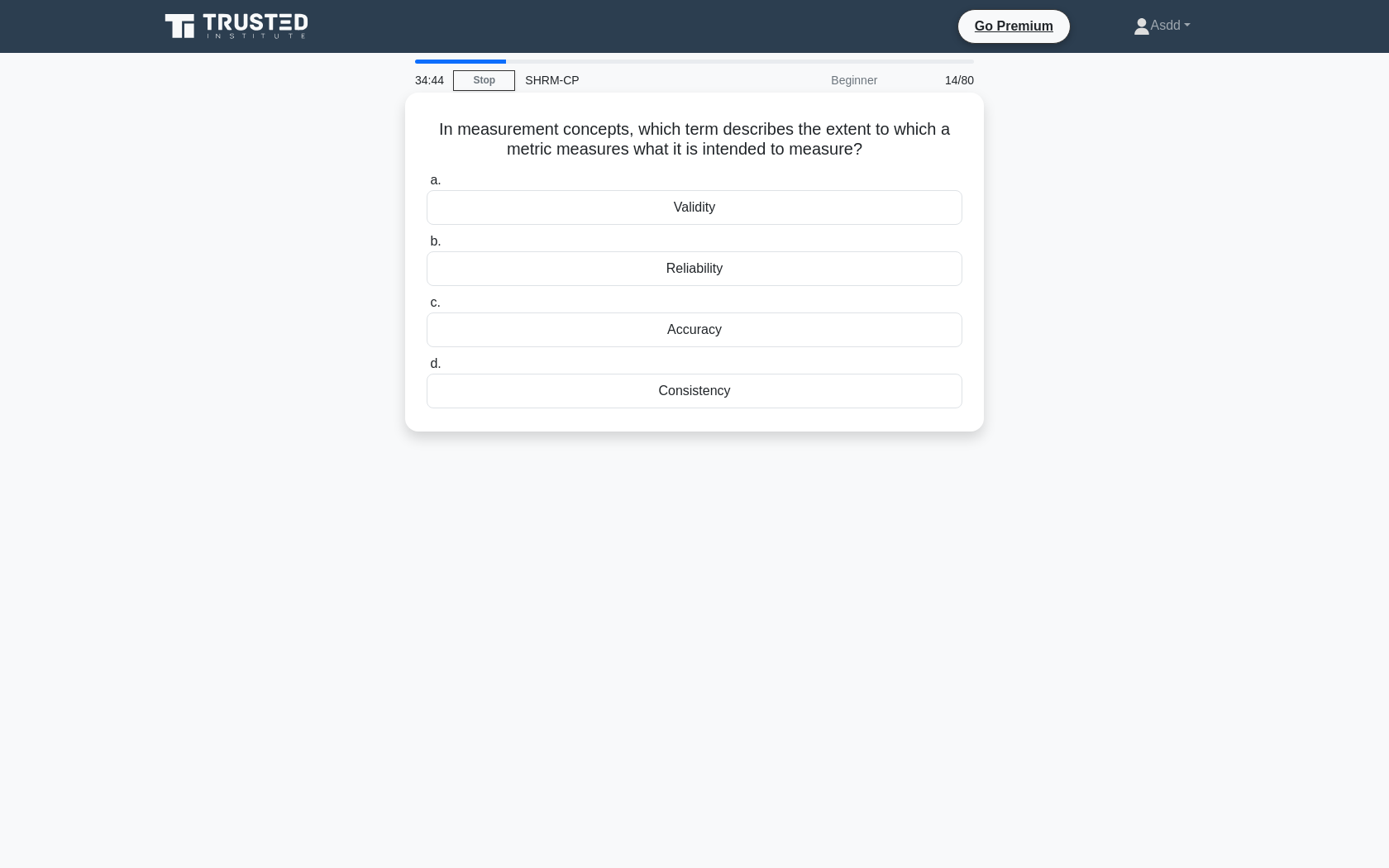
click at [690, 398] on div "Consistency" at bounding box center [694, 391] width 536 height 34
click at [426, 369] on input "d. Consistency" at bounding box center [426, 363] width 0 height 11
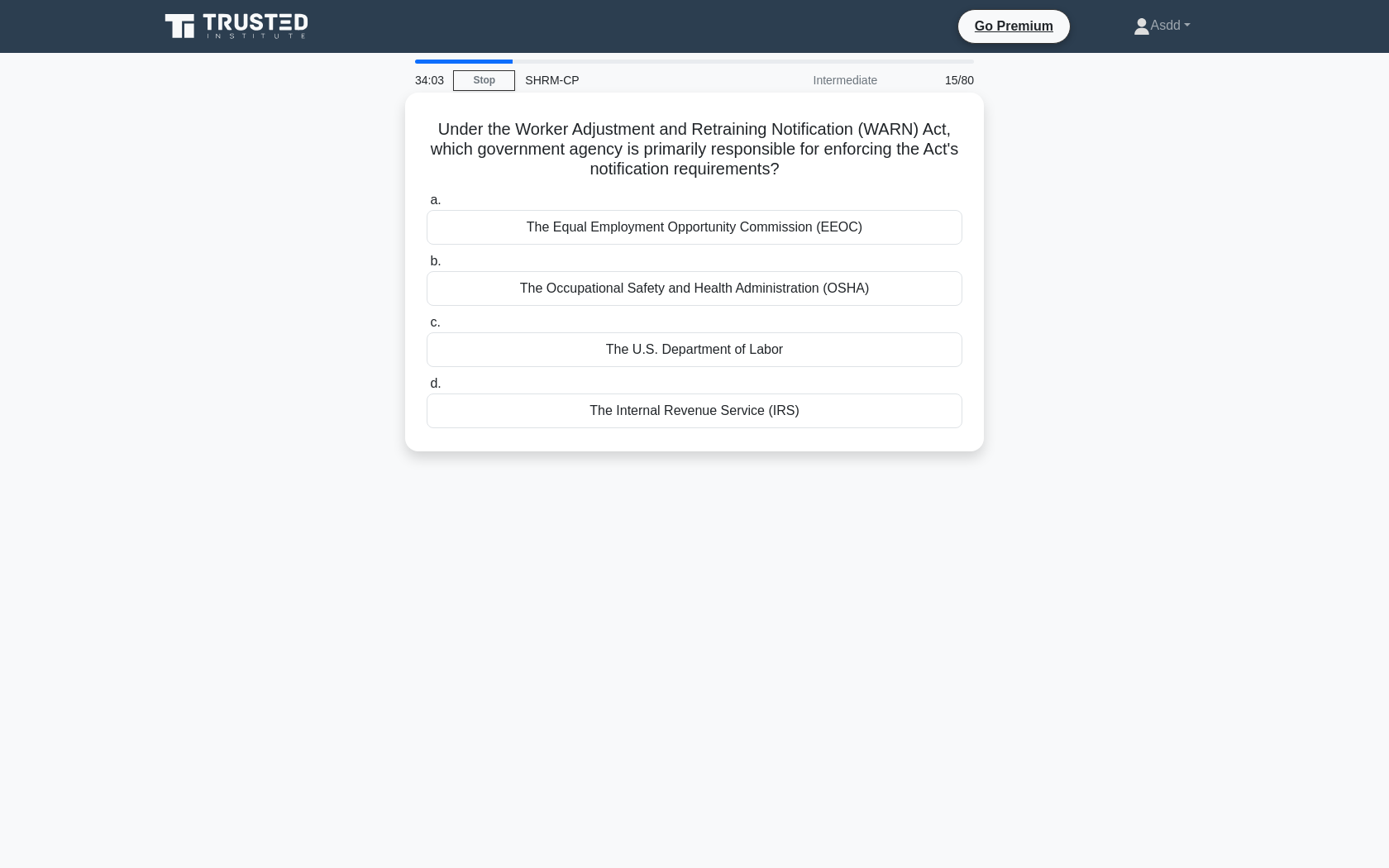
click at [695, 229] on div "The Equal Employment Opportunity Commission (EEOC)" at bounding box center [694, 226] width 536 height 34
click at [426, 206] on input "a. The Equal Employment Opportunity Commission (EEOC)" at bounding box center [426, 200] width 0 height 11
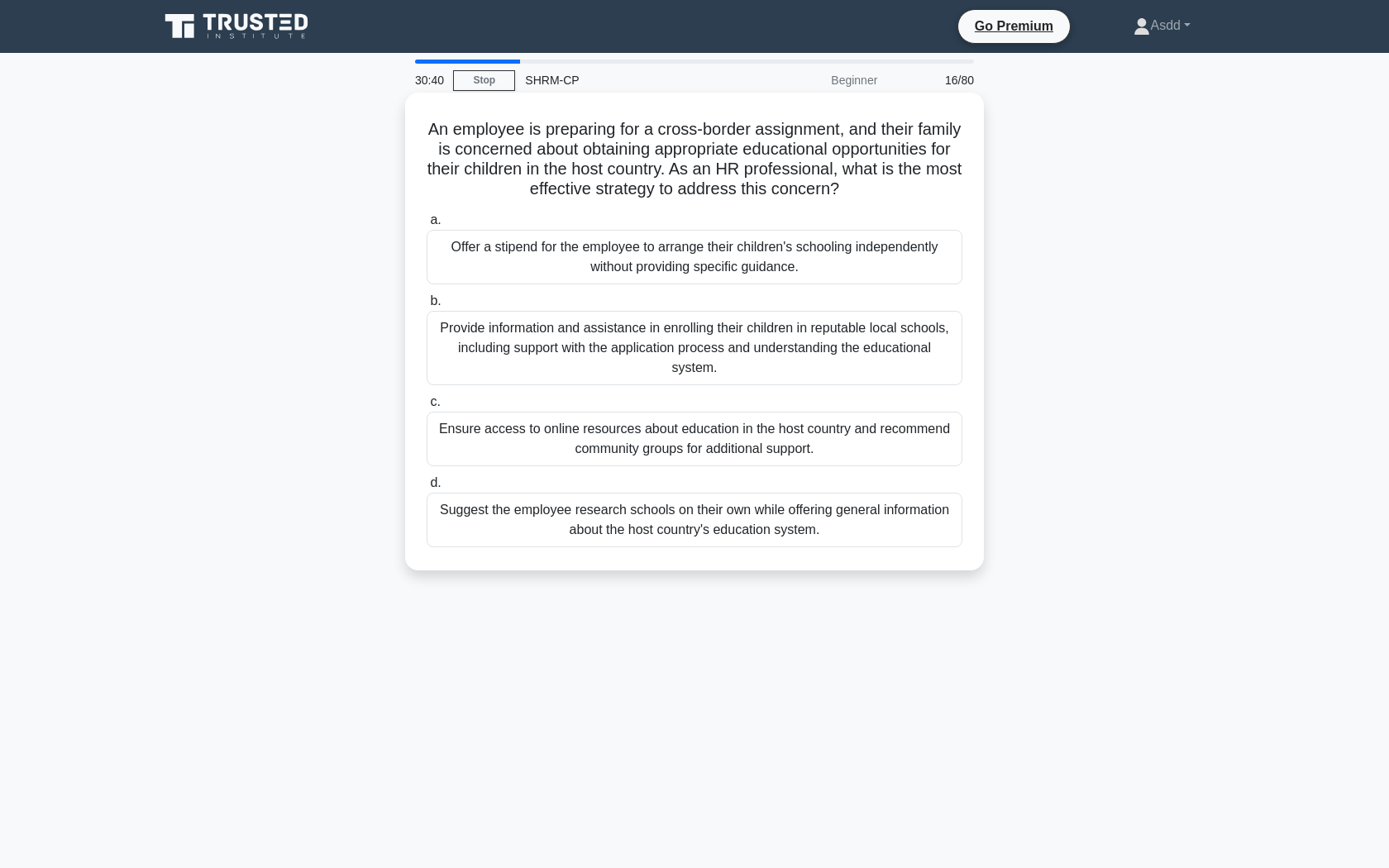
click at [718, 425] on div "Ensure access to online resources about education in the host country and recom…" at bounding box center [694, 438] width 536 height 54
click at [426, 407] on input "c. Ensure access to online resources about education in the host country and re…" at bounding box center [426, 402] width 0 height 11
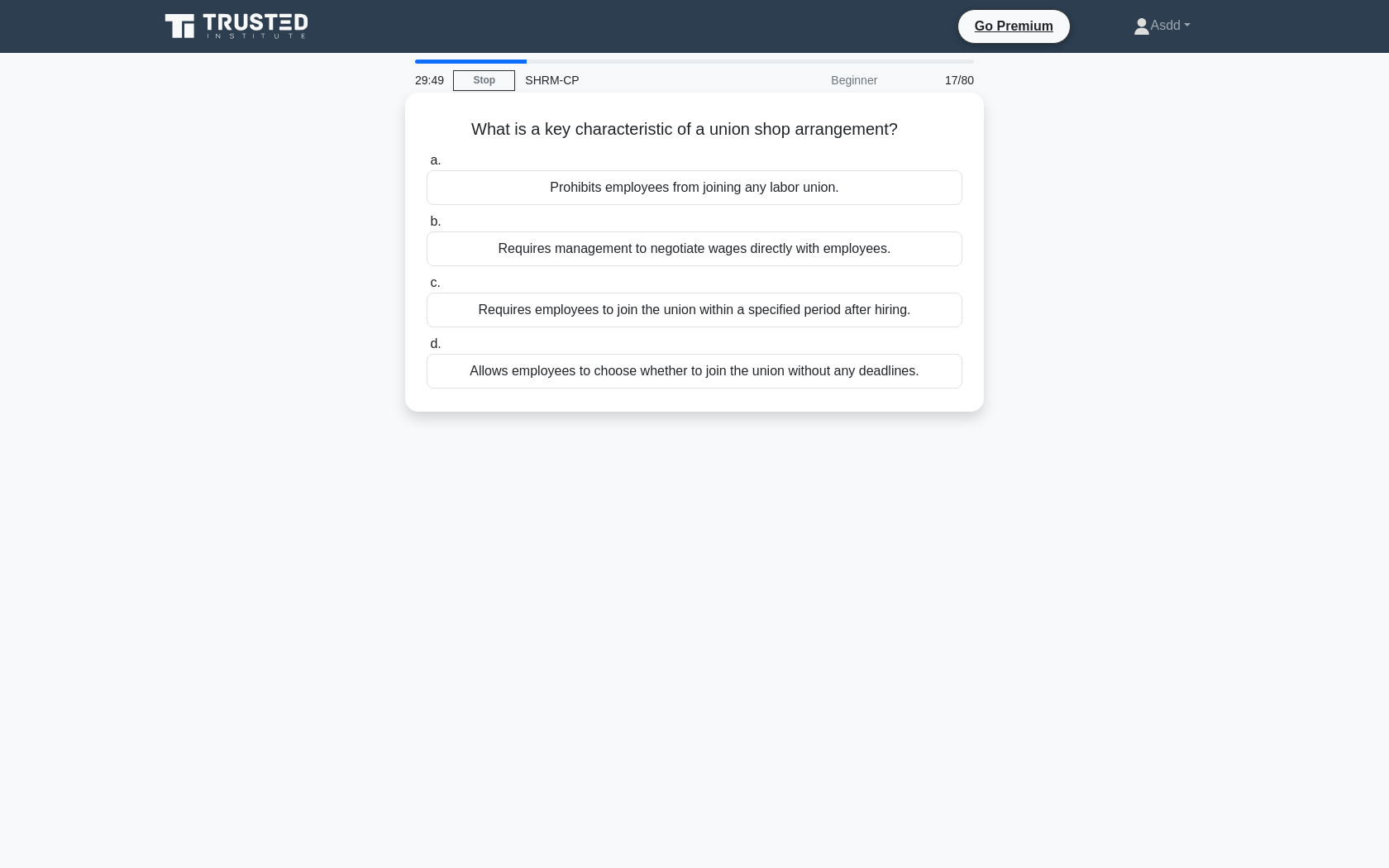
click at [895, 377] on div "Allows employees to choose whether to join the union without any deadlines." at bounding box center [694, 370] width 536 height 34
click at [426, 349] on input "d. Allows employees to choose whether to join the union without any deadlines." at bounding box center [426, 343] width 0 height 11
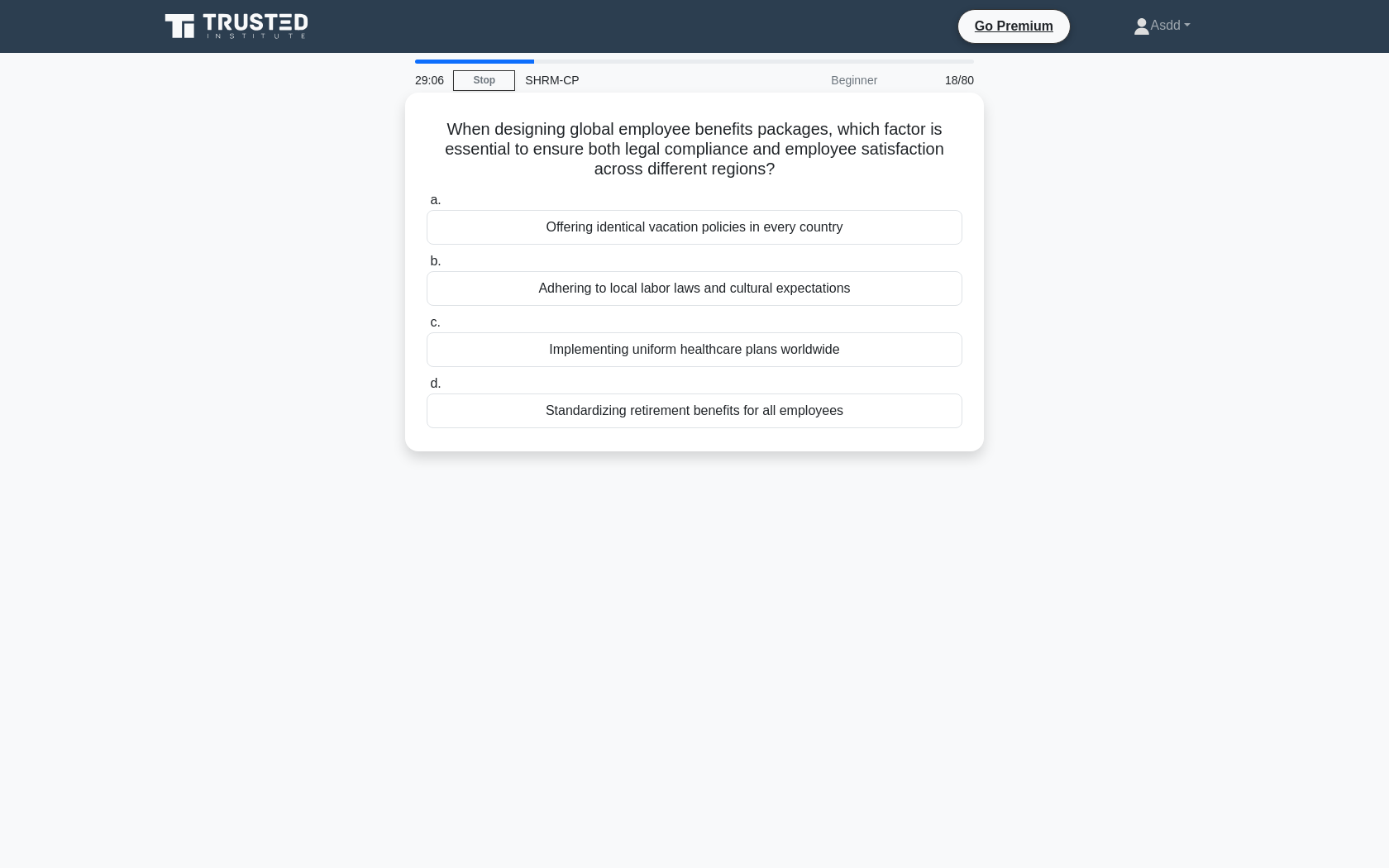
click at [852, 233] on div "Offering identical vacation policies in every country" at bounding box center [694, 226] width 536 height 34
click at [426, 206] on input "a. Offering identical vacation policies in every country" at bounding box center [426, 200] width 0 height 11
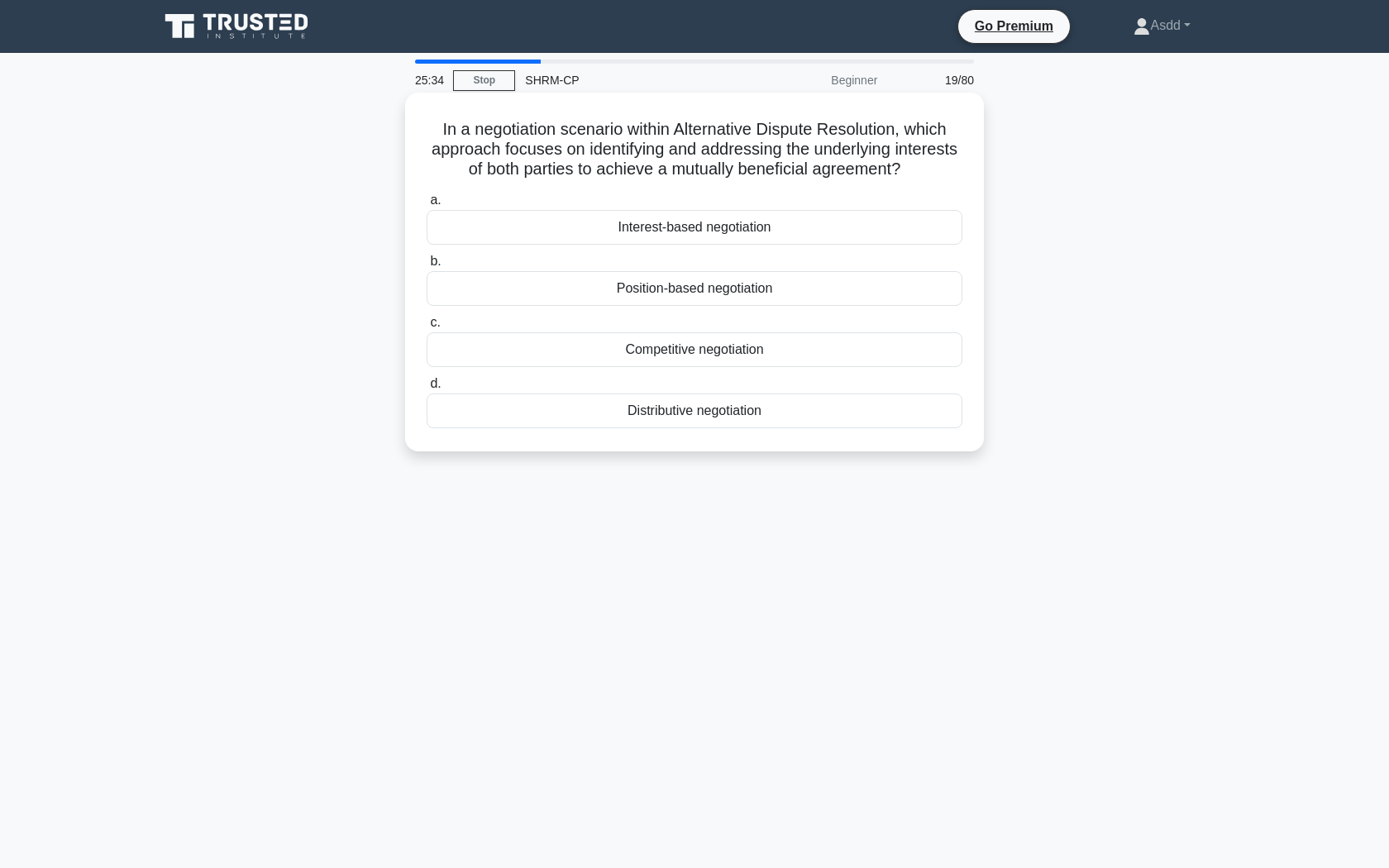
click at [771, 224] on div "Interest-based negotiation" at bounding box center [694, 226] width 536 height 34
click at [426, 206] on input "a. Interest-based negotiation" at bounding box center [426, 200] width 0 height 11
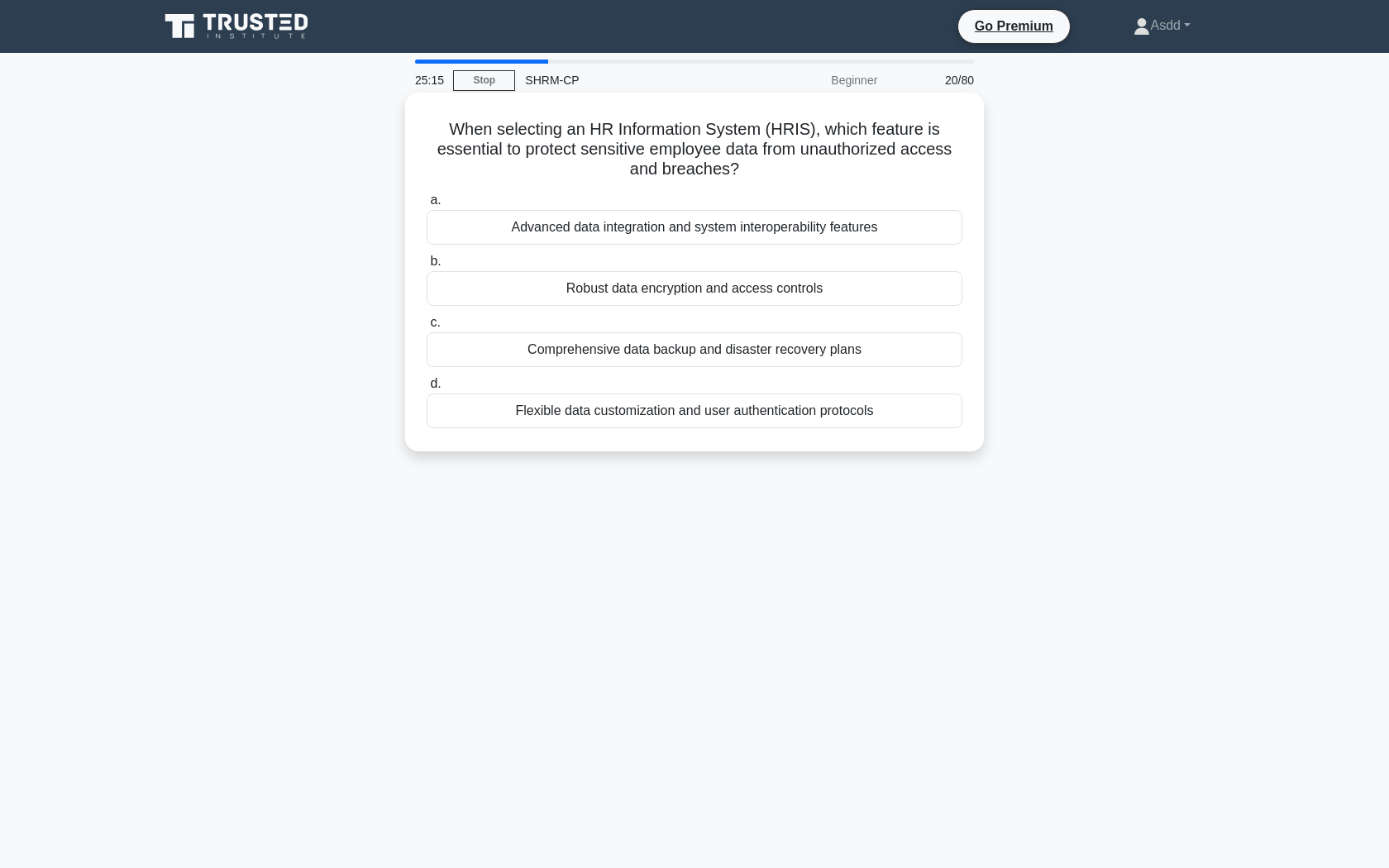
click at [692, 414] on div "Flexible data customization and user authentication protocols" at bounding box center [694, 410] width 536 height 34
click at [426, 389] on input "d. Flexible data customization and user authentication protocols" at bounding box center [426, 384] width 0 height 11
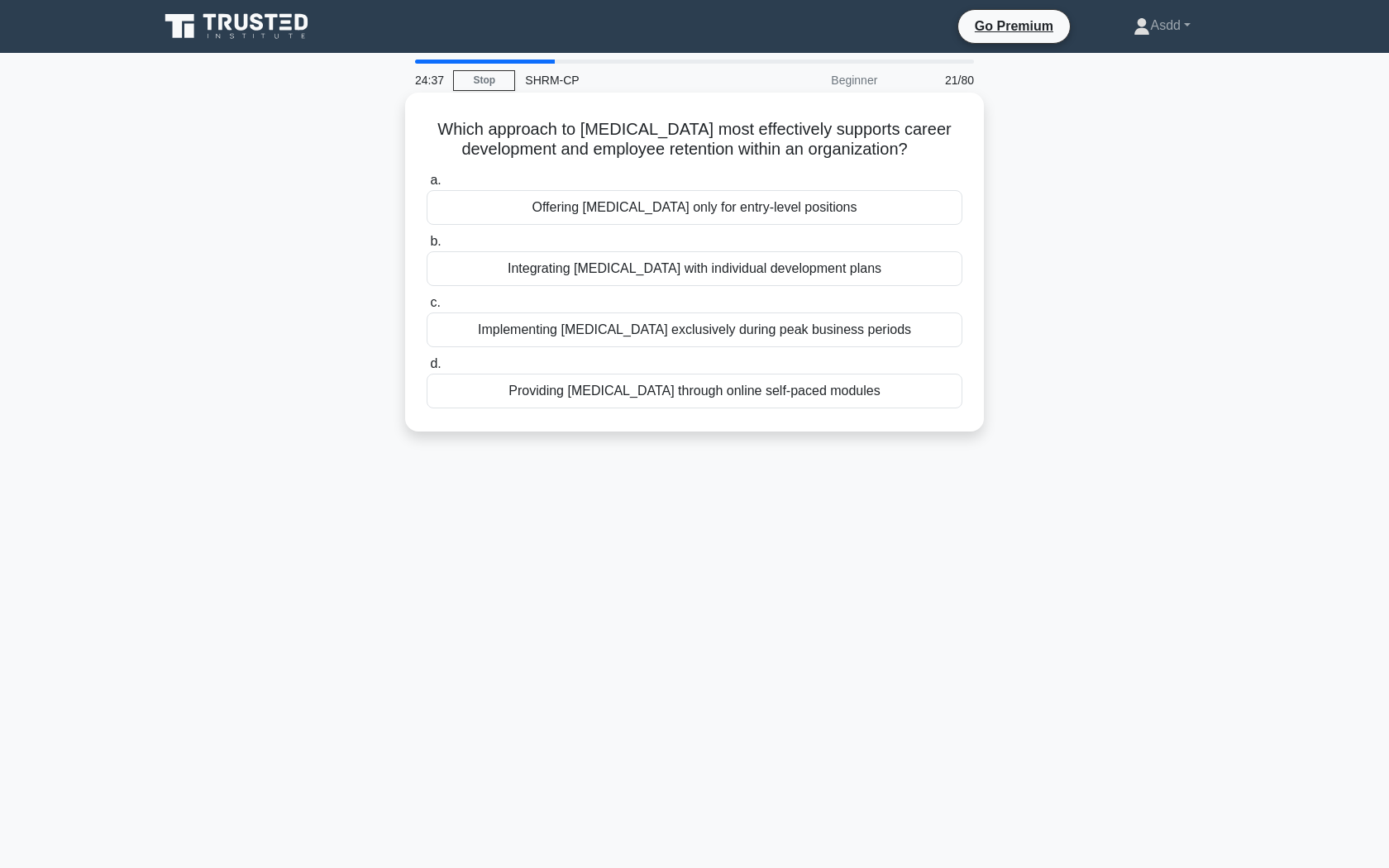
click at [728, 394] on div "Providing cross-training through online self-paced modules" at bounding box center [694, 391] width 536 height 34
click at [426, 369] on input "d. Providing cross-training through online self-paced modules" at bounding box center [426, 363] width 0 height 11
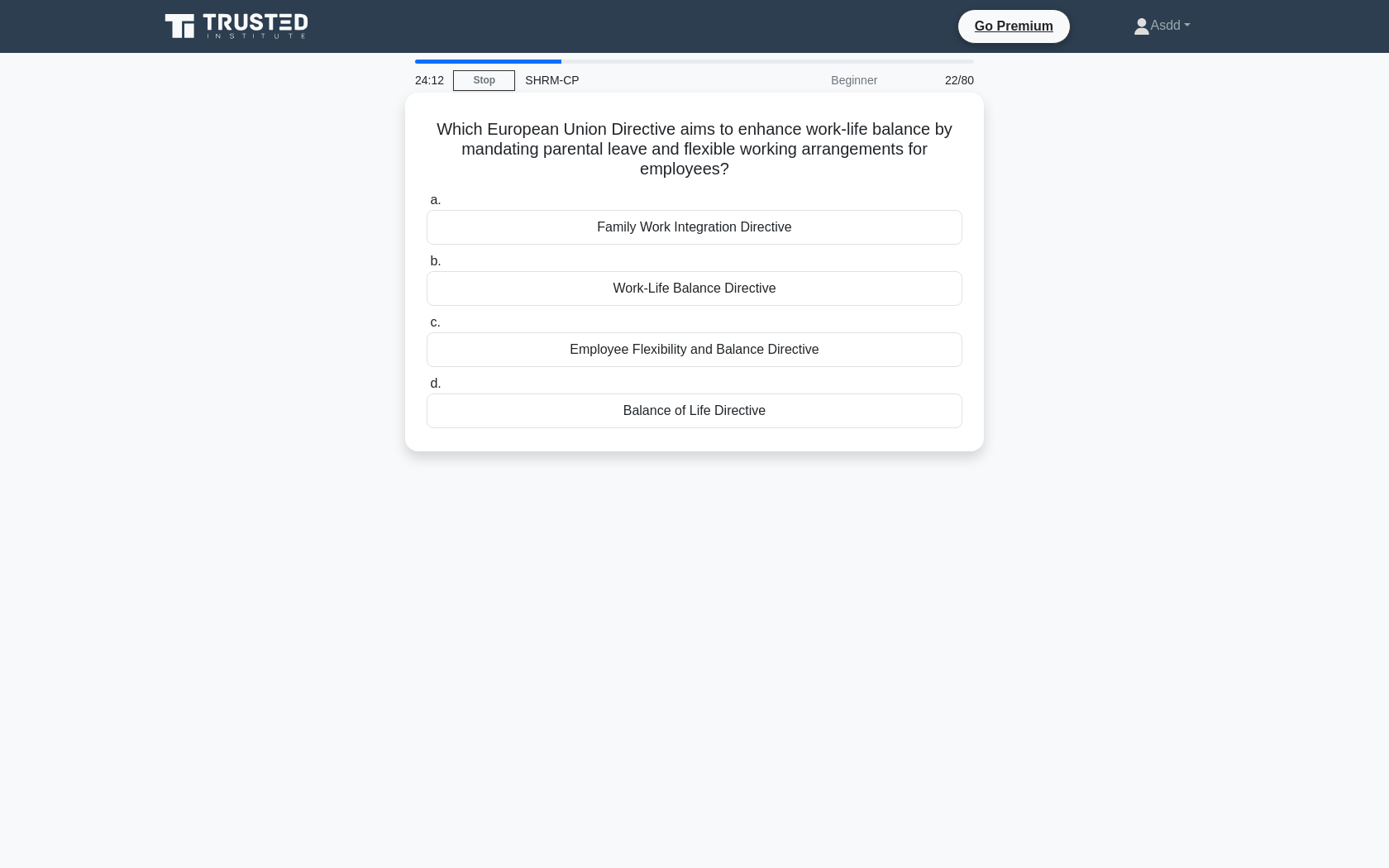
click at [755, 236] on div "Family Work Integration Directive" at bounding box center [694, 226] width 536 height 34
click at [426, 206] on input "a. Family Work Integration Directive" at bounding box center [426, 200] width 0 height 11
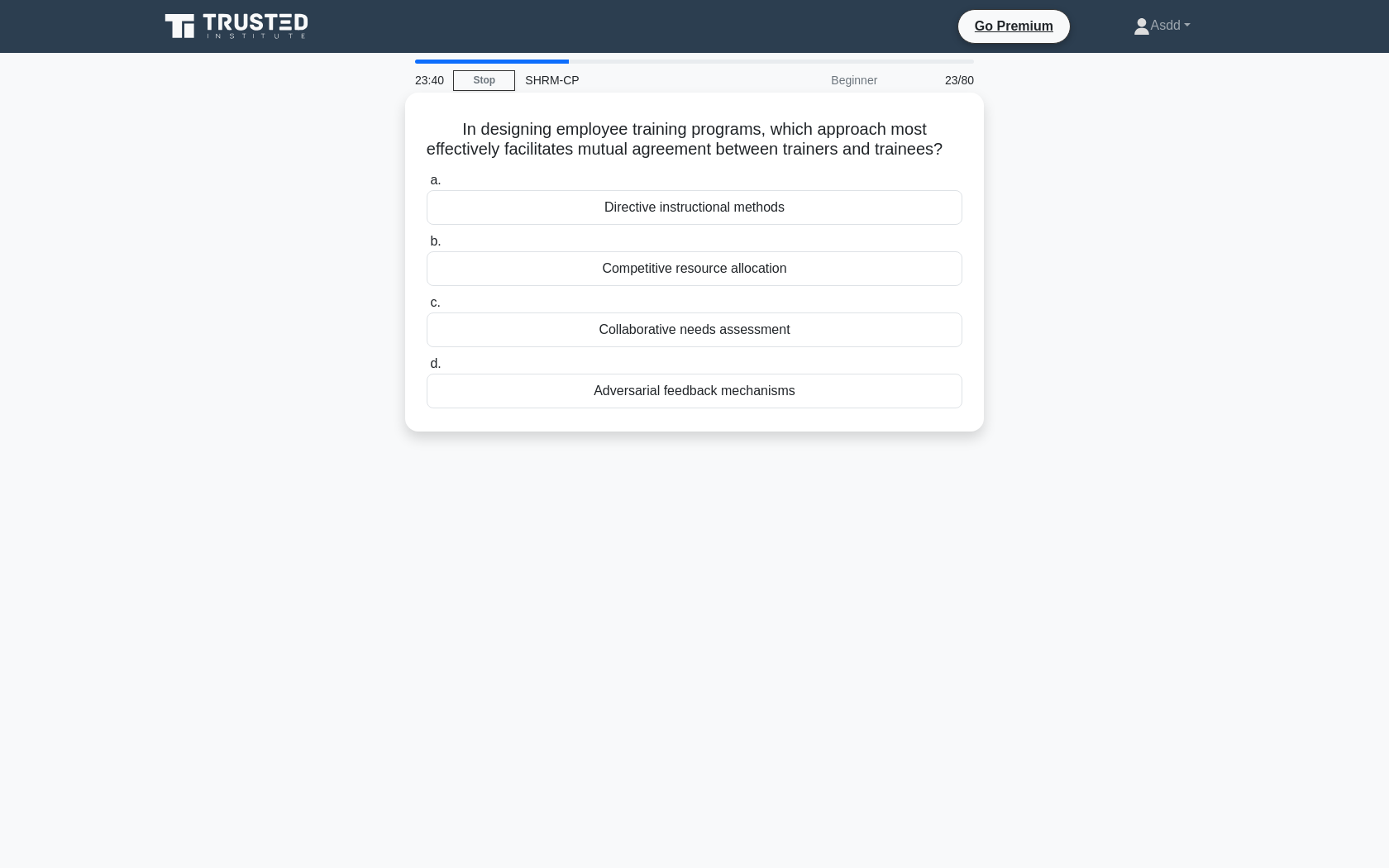
click at [739, 408] on div "Adversarial feedback mechanisms" at bounding box center [694, 391] width 536 height 34
click at [426, 369] on input "d. Adversarial feedback mechanisms" at bounding box center [426, 363] width 0 height 11
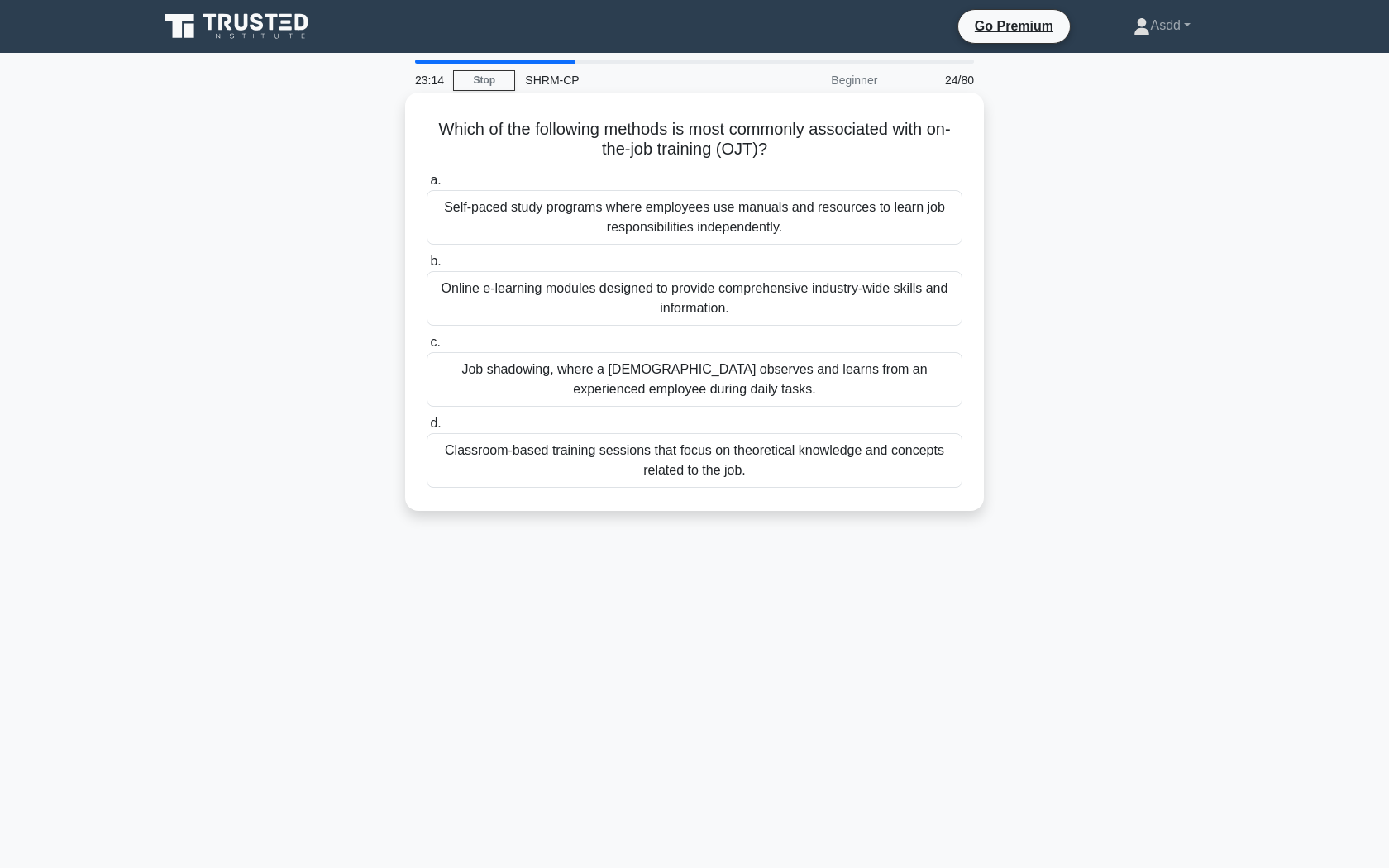
click at [640, 380] on div "Job shadowing, where a trainee observes and learns from an experienced employee…" at bounding box center [694, 379] width 536 height 54
click at [426, 347] on input "c. Job shadowing, where a trainee observes and learns from an experienced emplo…" at bounding box center [426, 342] width 0 height 11
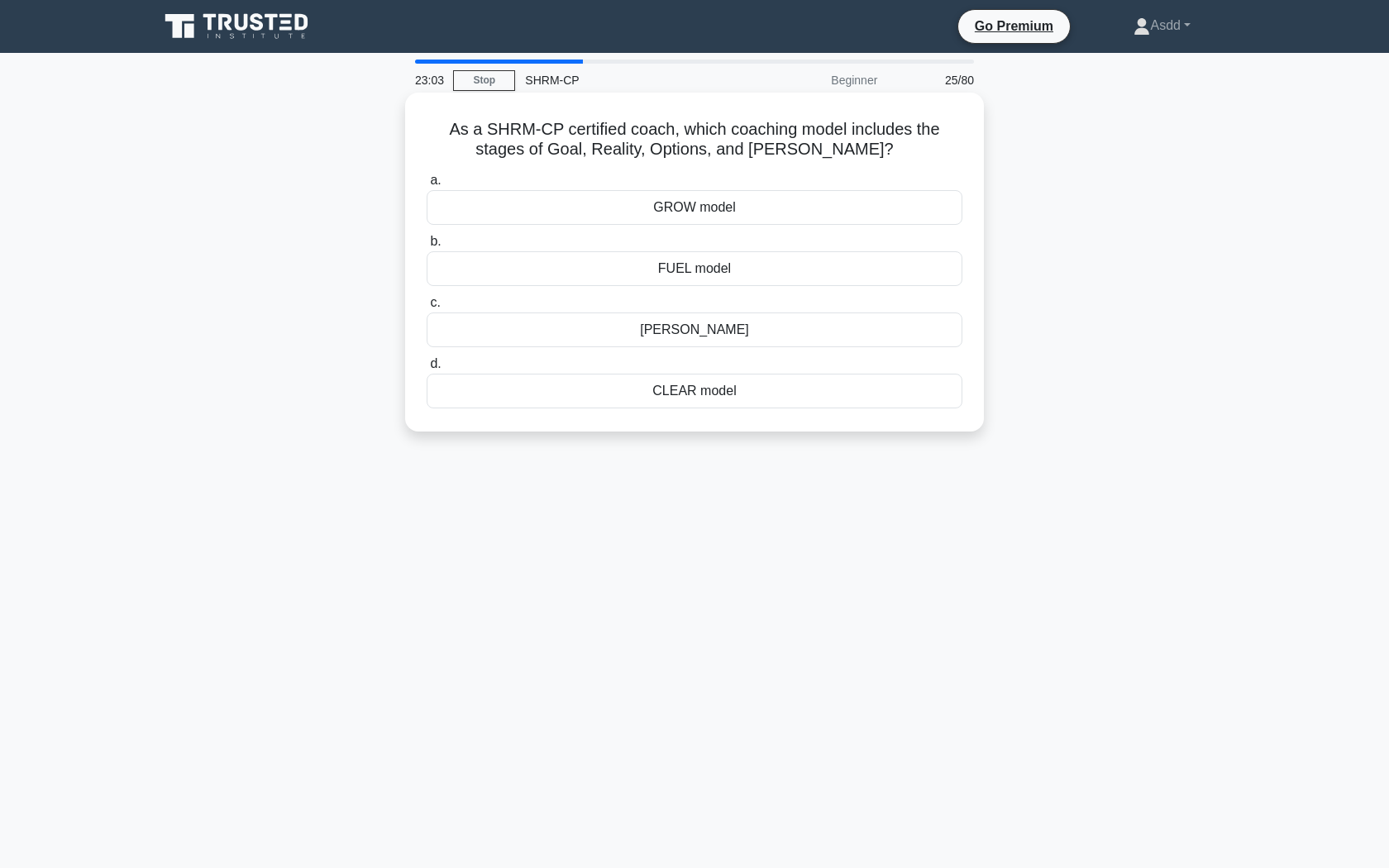
click at [693, 214] on div "GROW model" at bounding box center [694, 207] width 536 height 34
click at [426, 186] on input "a. GROW model" at bounding box center [426, 180] width 0 height 11
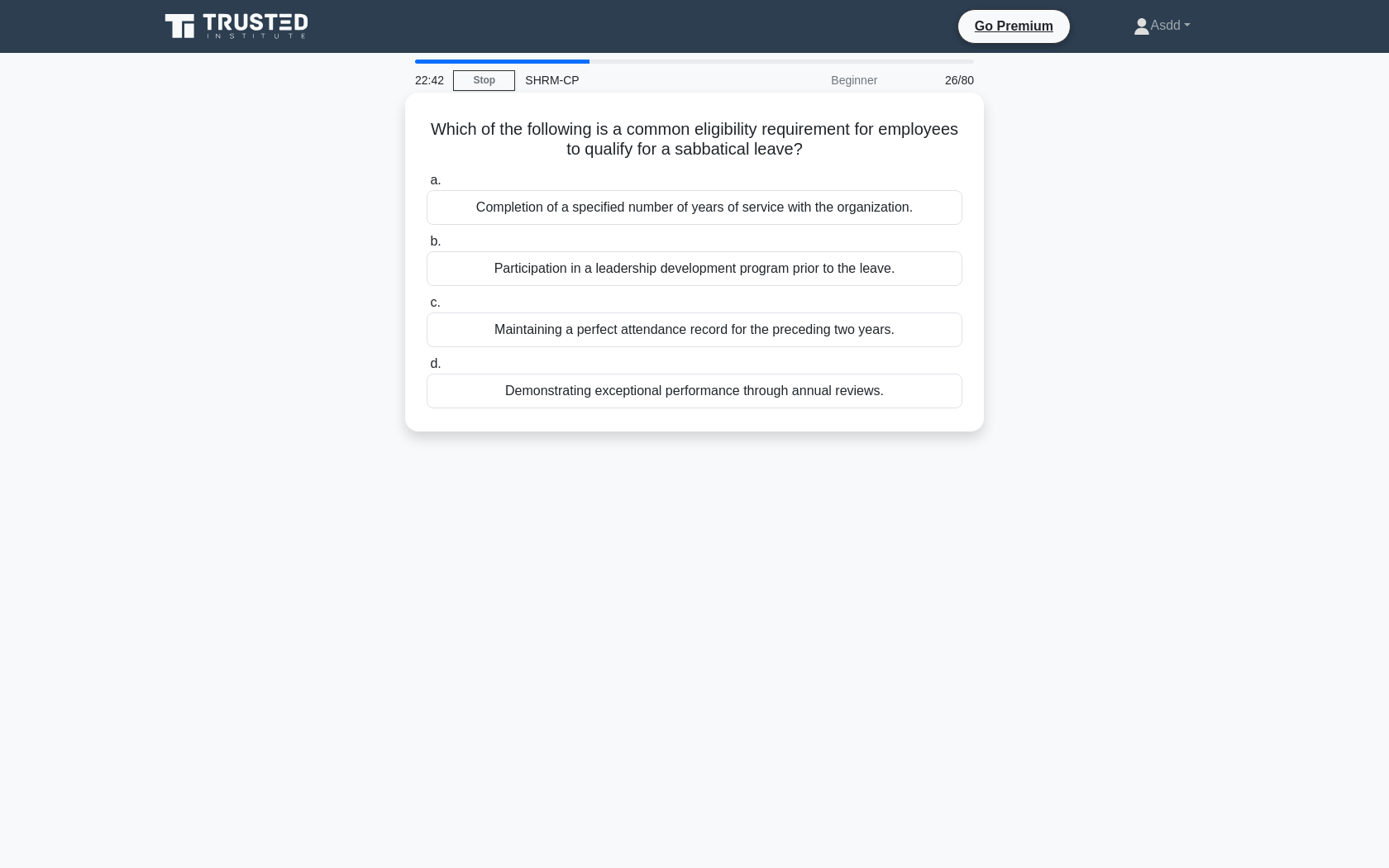
click at [790, 214] on div "Completion of a specified number of years of service with the organization." at bounding box center [694, 207] width 536 height 34
click at [426, 186] on input "a. Completion of a specified number of years of service with the organization." at bounding box center [426, 180] width 0 height 11
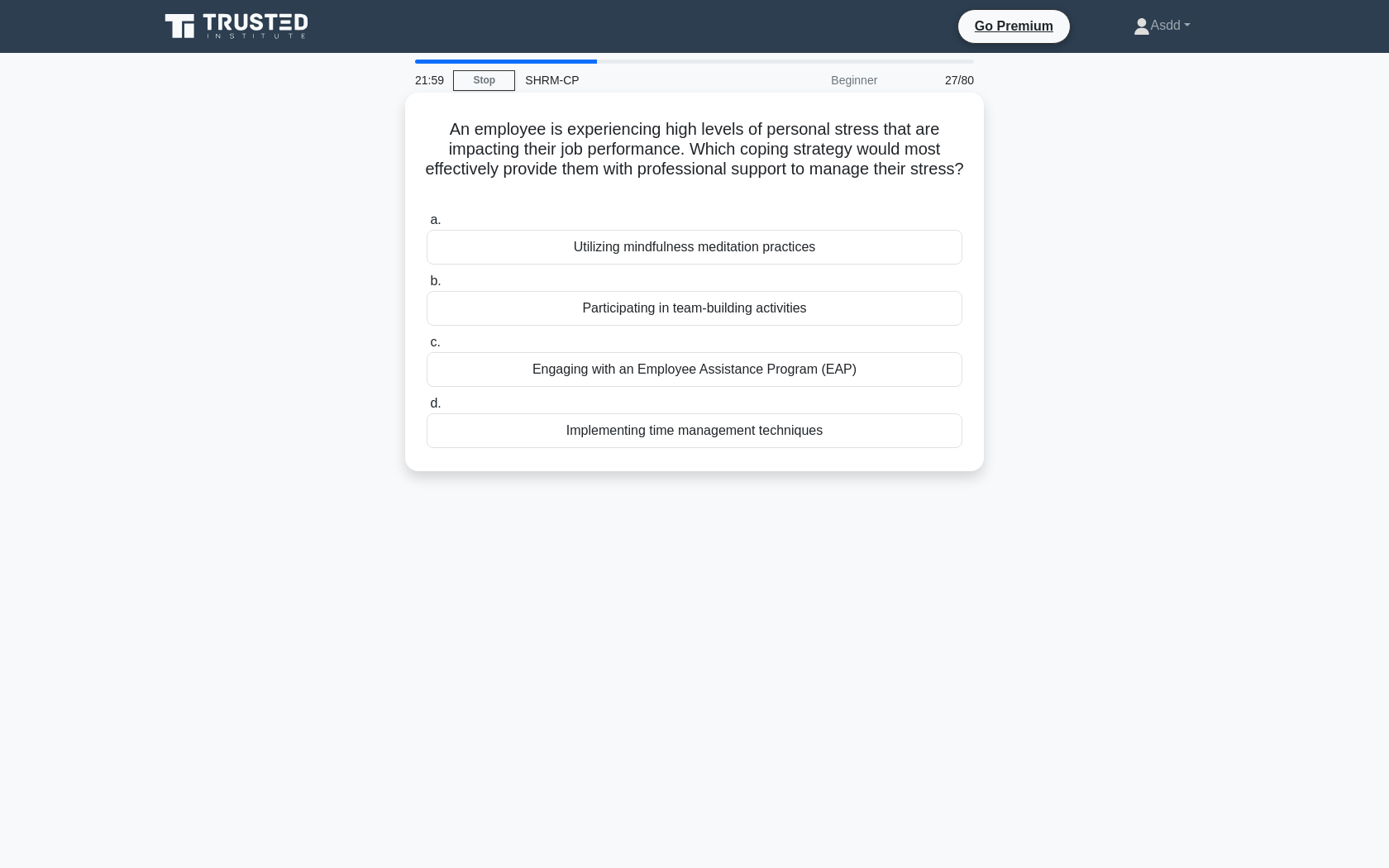
click at [770, 250] on div "Utilizing mindfulness meditation practices" at bounding box center [694, 246] width 536 height 34
click at [426, 225] on input "a. Utilizing mindfulness meditation practices" at bounding box center [426, 219] width 0 height 11
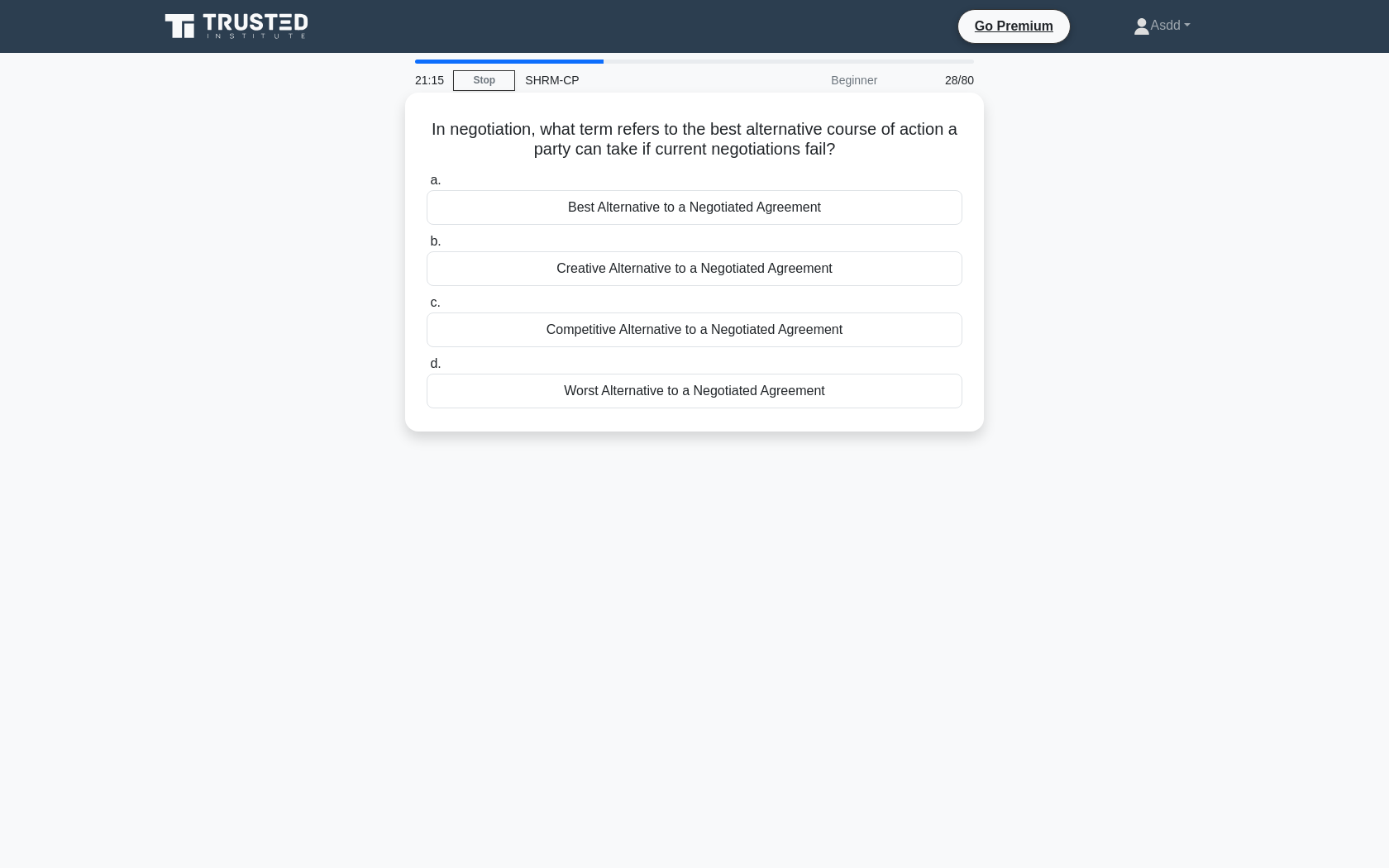
click at [665, 333] on div "Competitive Alternative to a Negotiated Agreement" at bounding box center [694, 329] width 536 height 34
click at [426, 308] on input "c. Competitive Alternative to a Negotiated Agreement" at bounding box center [426, 302] width 0 height 11
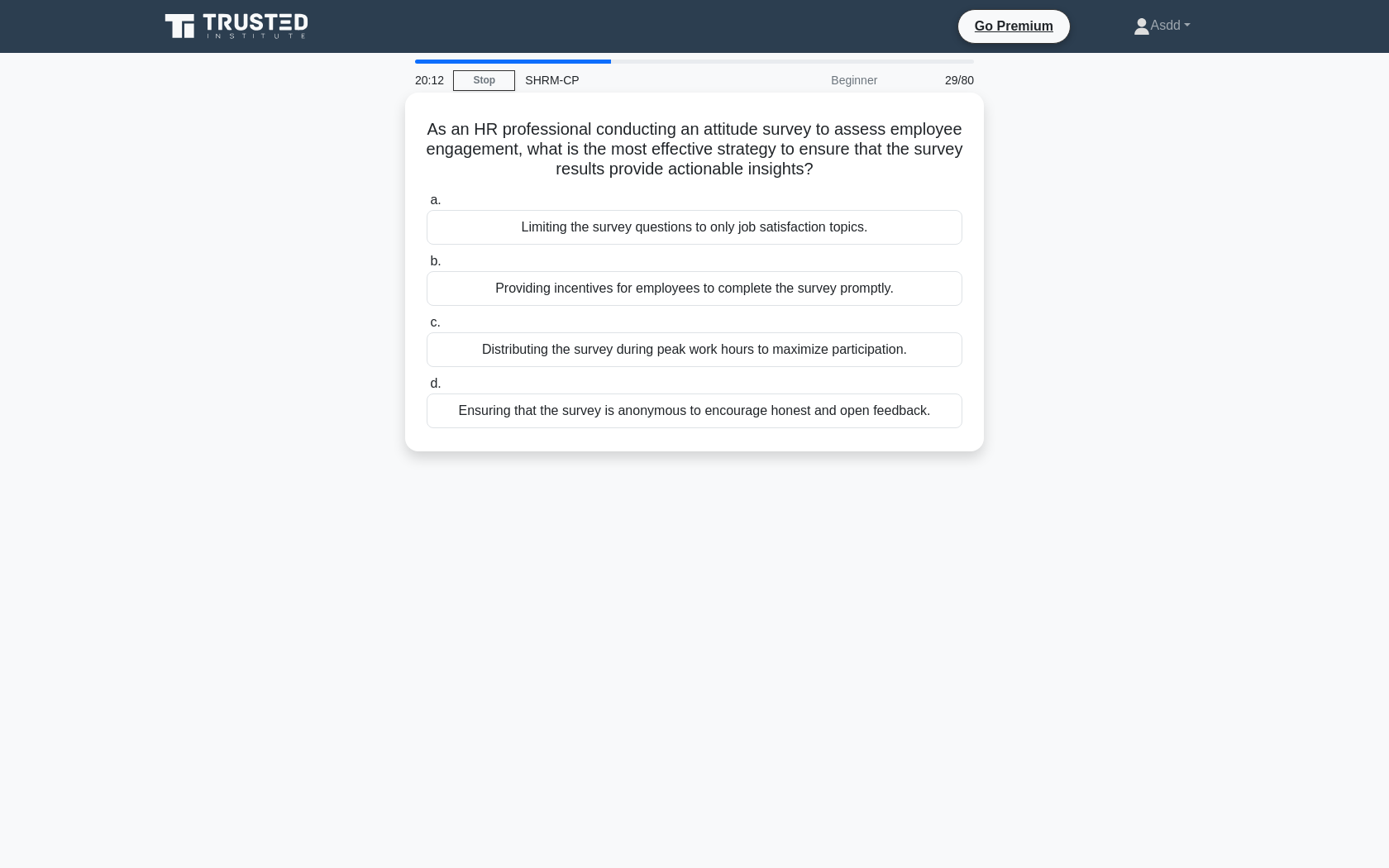
click at [812, 415] on div "Ensuring that the survey is anonymous to encourage honest and open feedback." at bounding box center [694, 410] width 536 height 34
click at [426, 389] on input "d. Ensuring that the survey is anonymous to encourage honest and open feedback." at bounding box center [426, 384] width 0 height 11
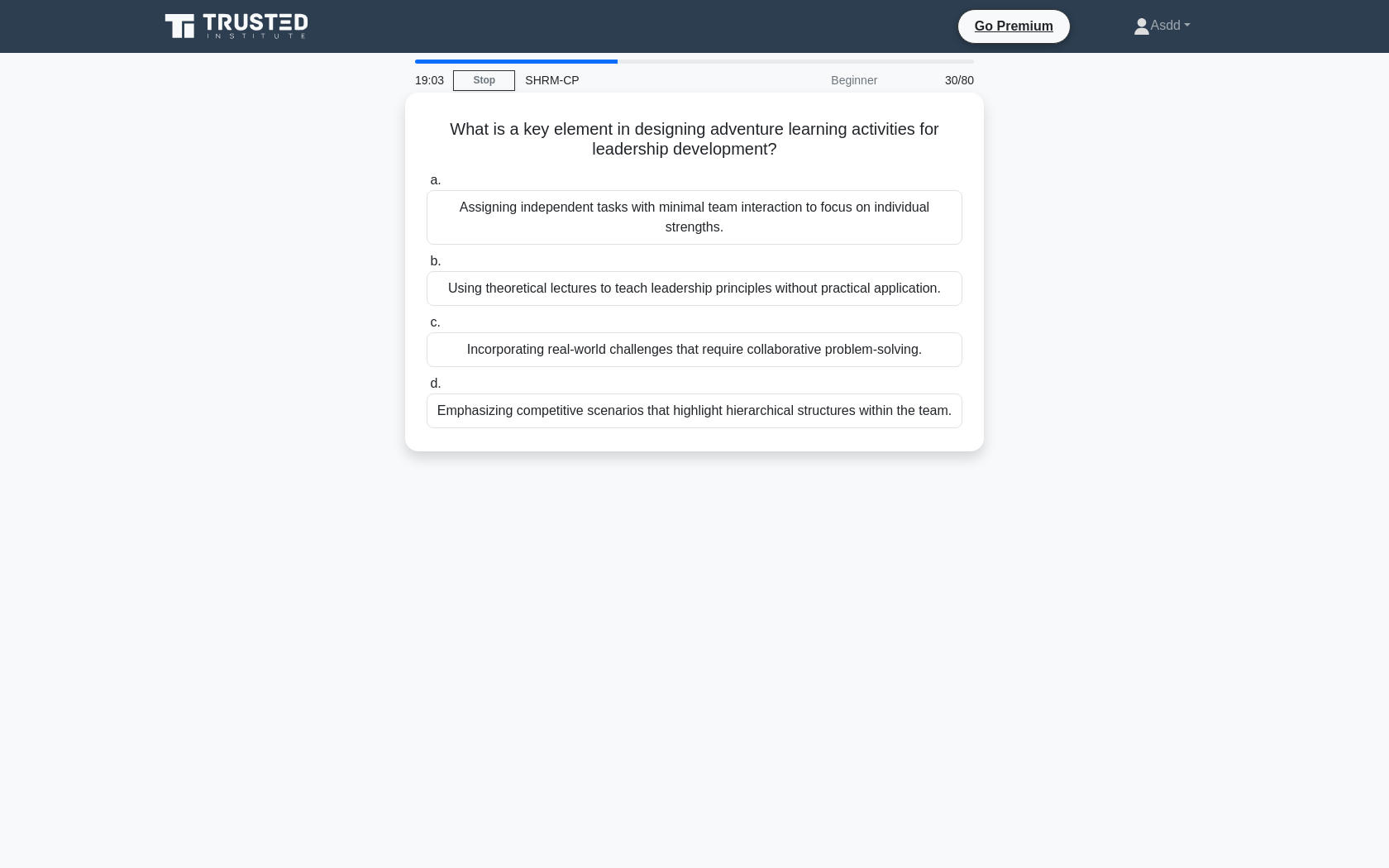
click at [635, 358] on div "Incorporating real-world challenges that require collaborative problem-solving." at bounding box center [694, 349] width 536 height 34
click at [426, 328] on input "c. Incorporating real-world challenges that require collaborative problem-solvi…" at bounding box center [426, 322] width 0 height 11
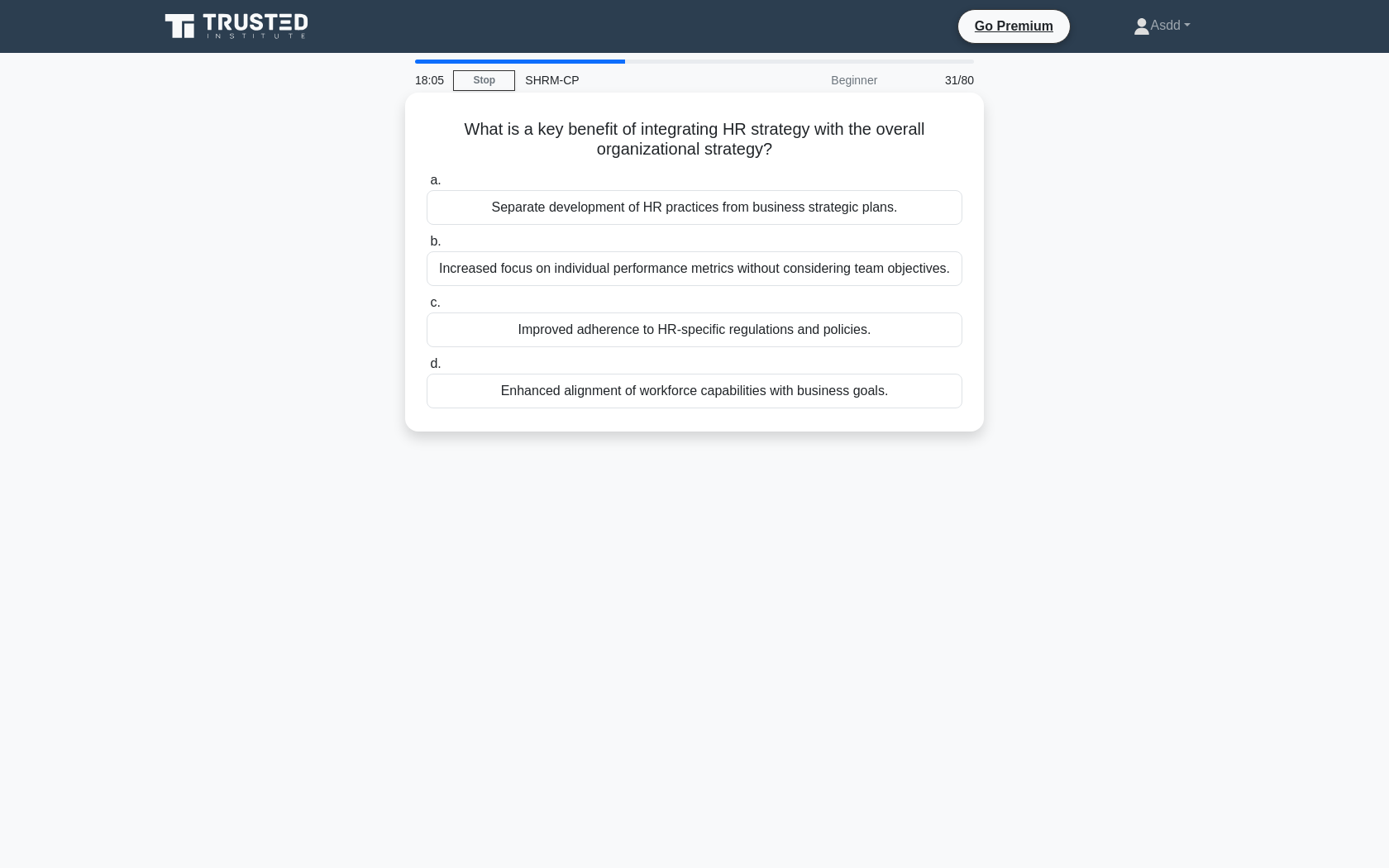
click at [652, 397] on div "Enhanced alignment of workforce capabilities with business goals." at bounding box center [694, 391] width 536 height 34
click at [426, 369] on input "d. Enhanced alignment of workforce capabilities with business goals." at bounding box center [426, 363] width 0 height 11
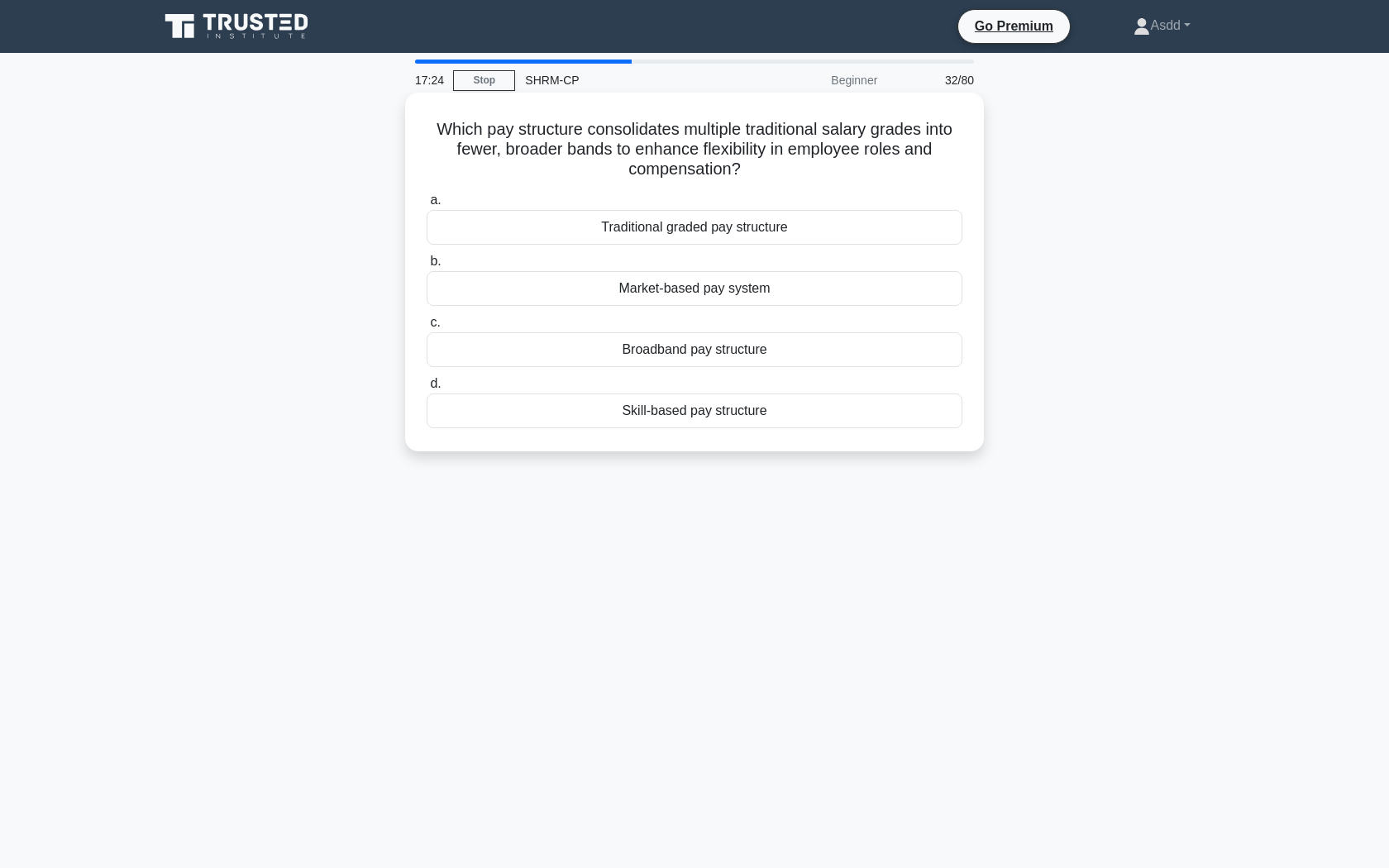
click at [713, 349] on div "Broadband pay structure" at bounding box center [694, 349] width 536 height 34
click at [426, 328] on input "c. Broadband pay structure" at bounding box center [426, 322] width 0 height 11
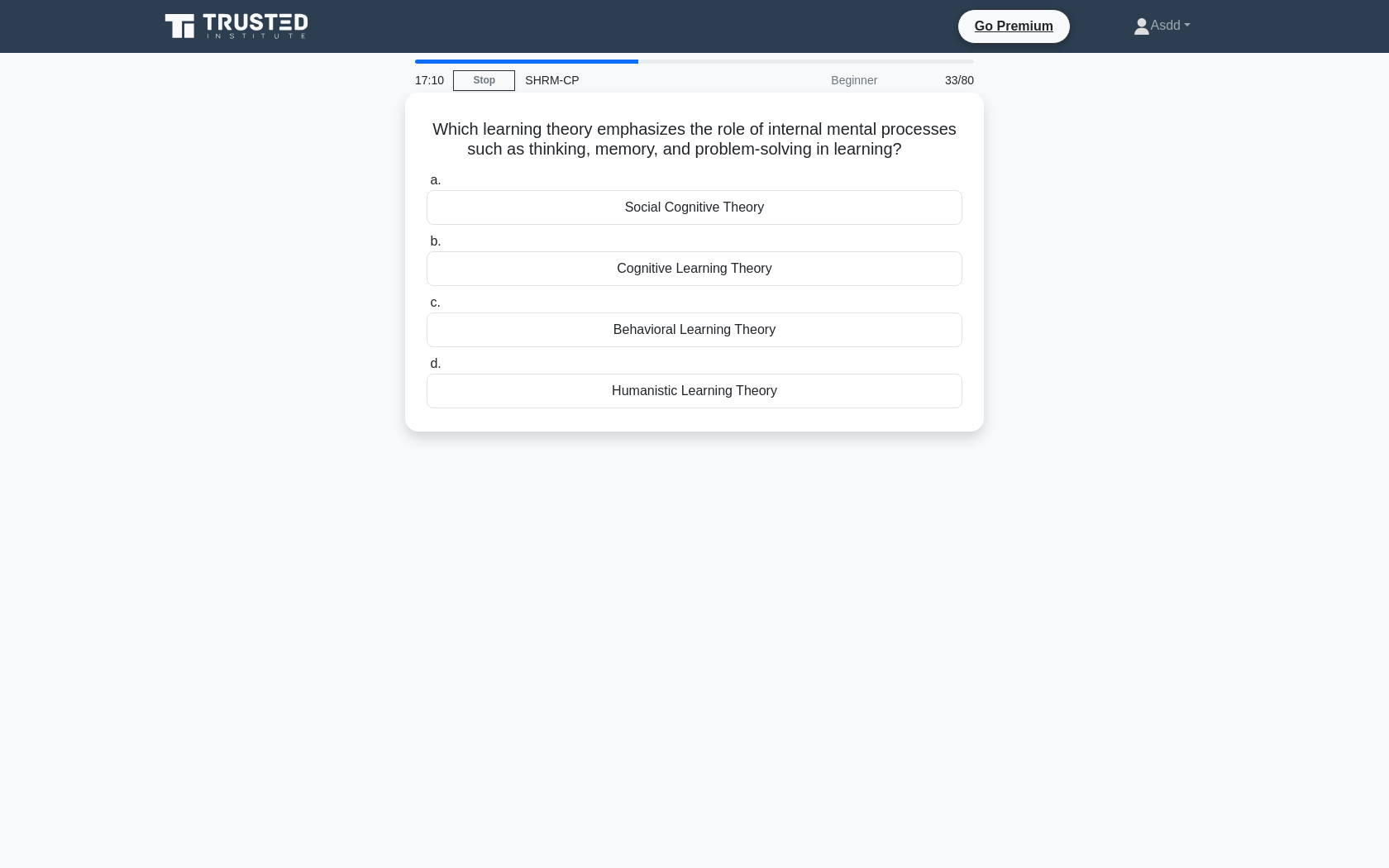
click at [755, 267] on div "Cognitive Learning Theory" at bounding box center [694, 268] width 536 height 34
click at [426, 247] on input "b. Cognitive Learning Theory" at bounding box center [426, 241] width 0 height 11
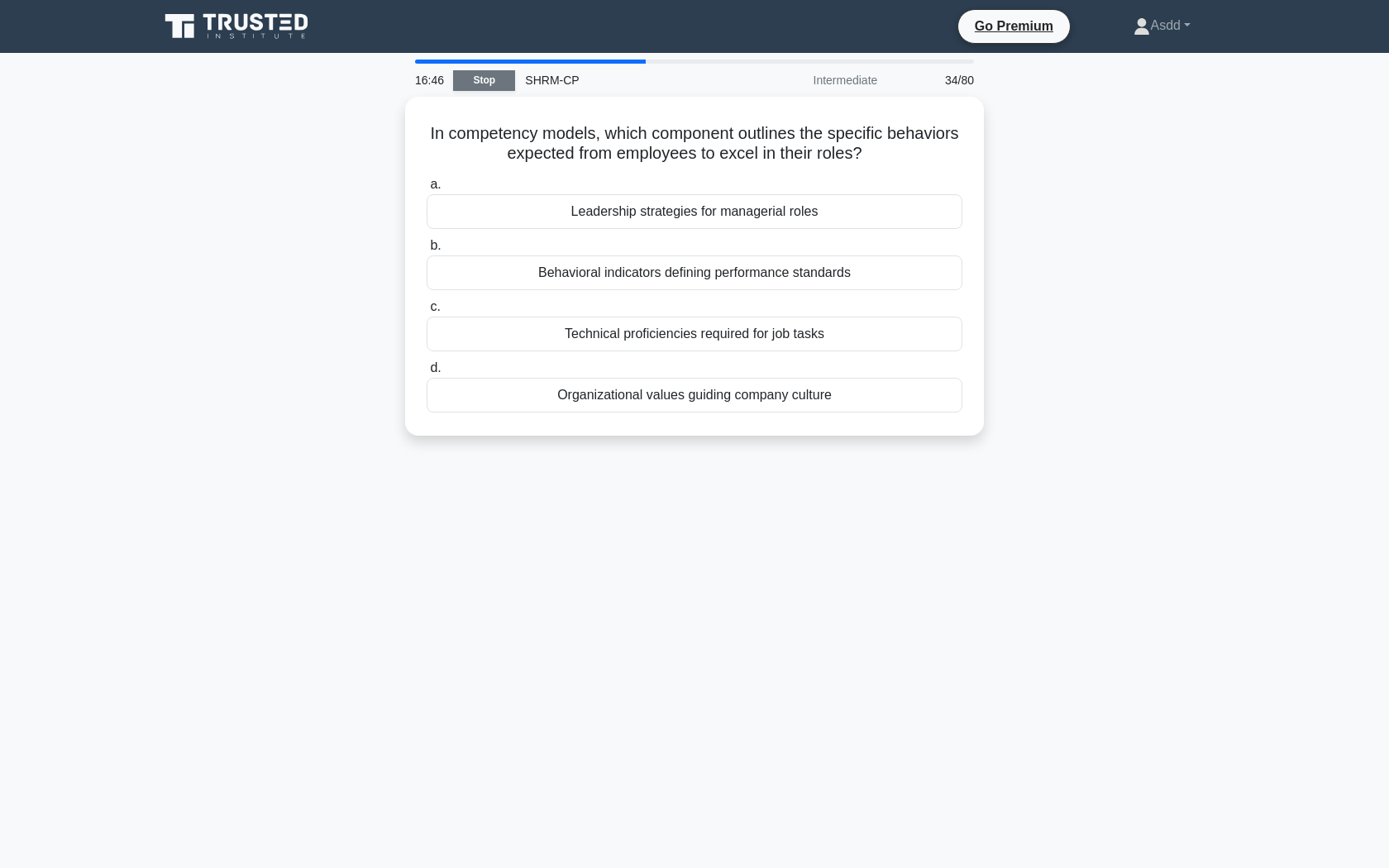
click at [487, 80] on link "Stop" at bounding box center [483, 80] width 62 height 21
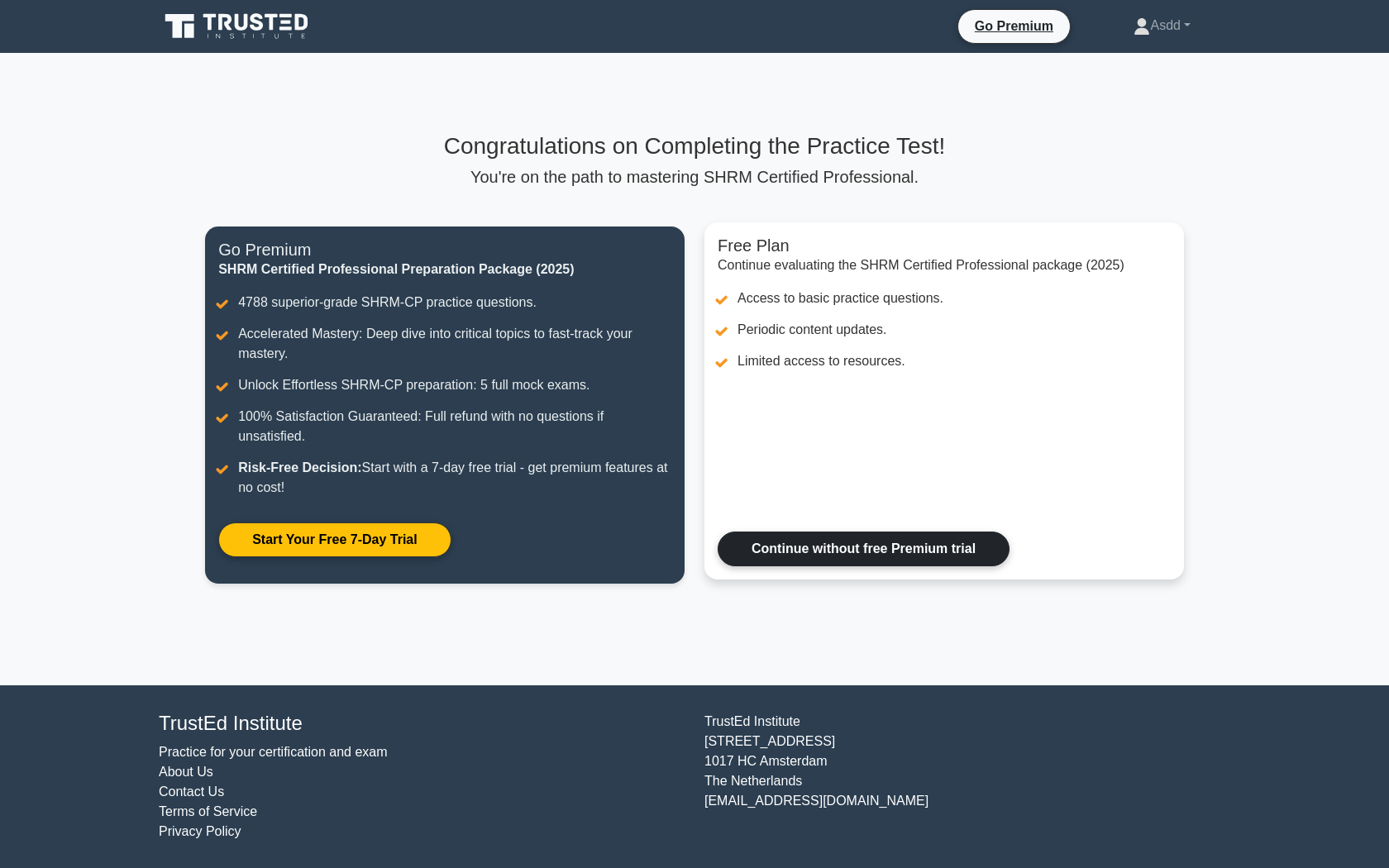
click at [796, 550] on link "Continue without free Premium trial" at bounding box center [863, 548] width 291 height 34
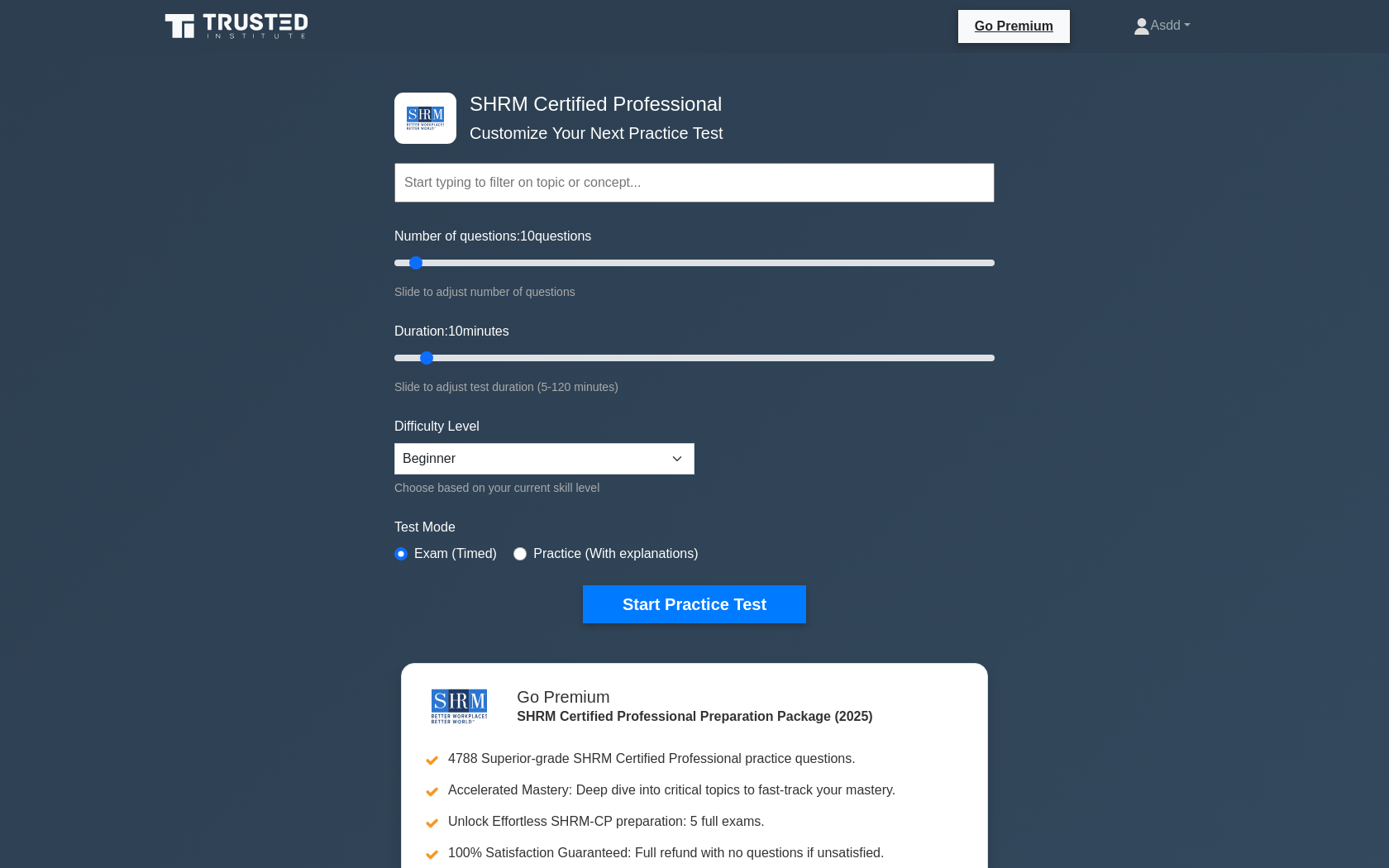
click at [1136, 269] on div "SHRM Certified Professional Customize Your Next Practice Test Topics Change Man…" at bounding box center [694, 549] width 1389 height 992
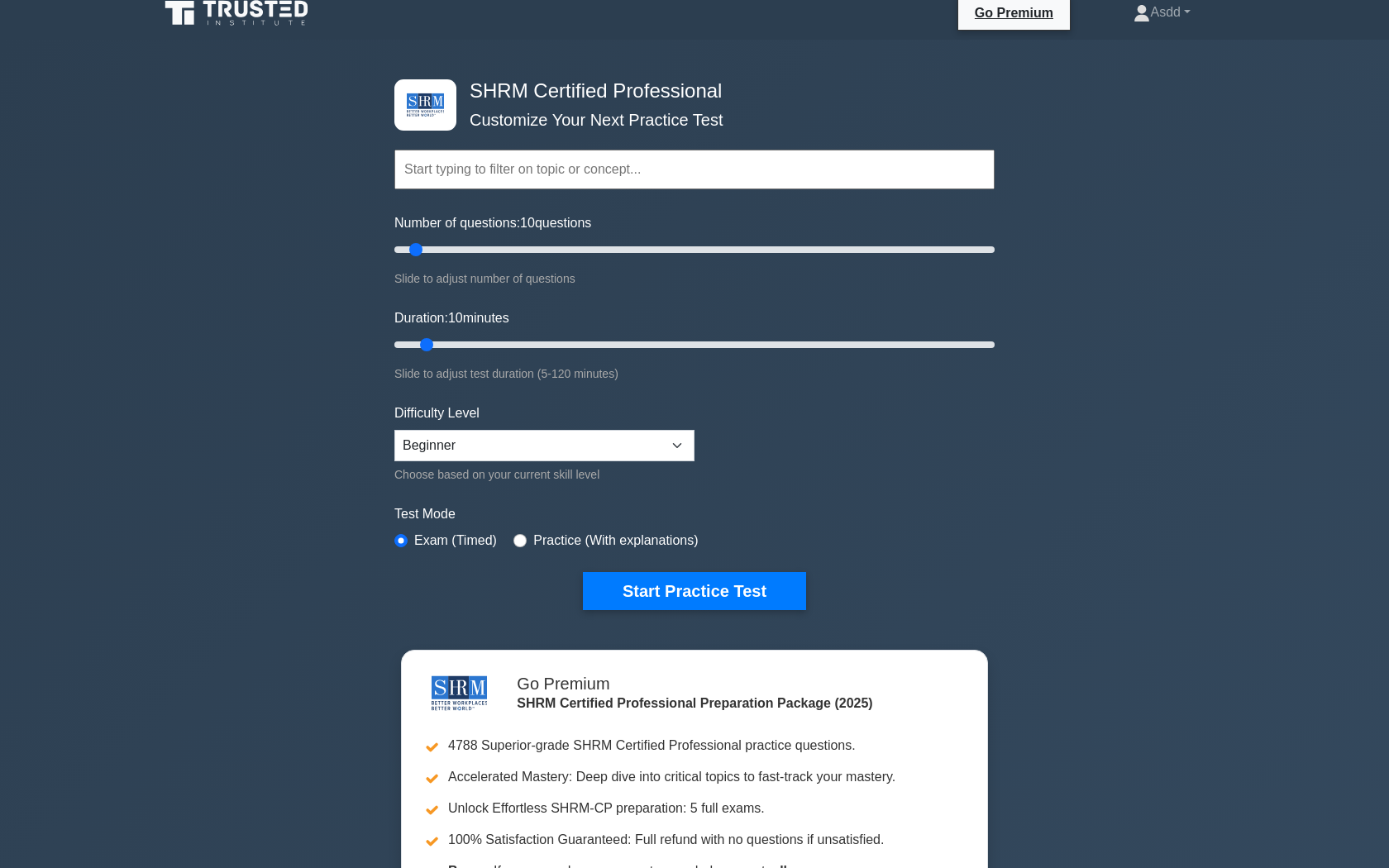
scroll to position [1, 0]
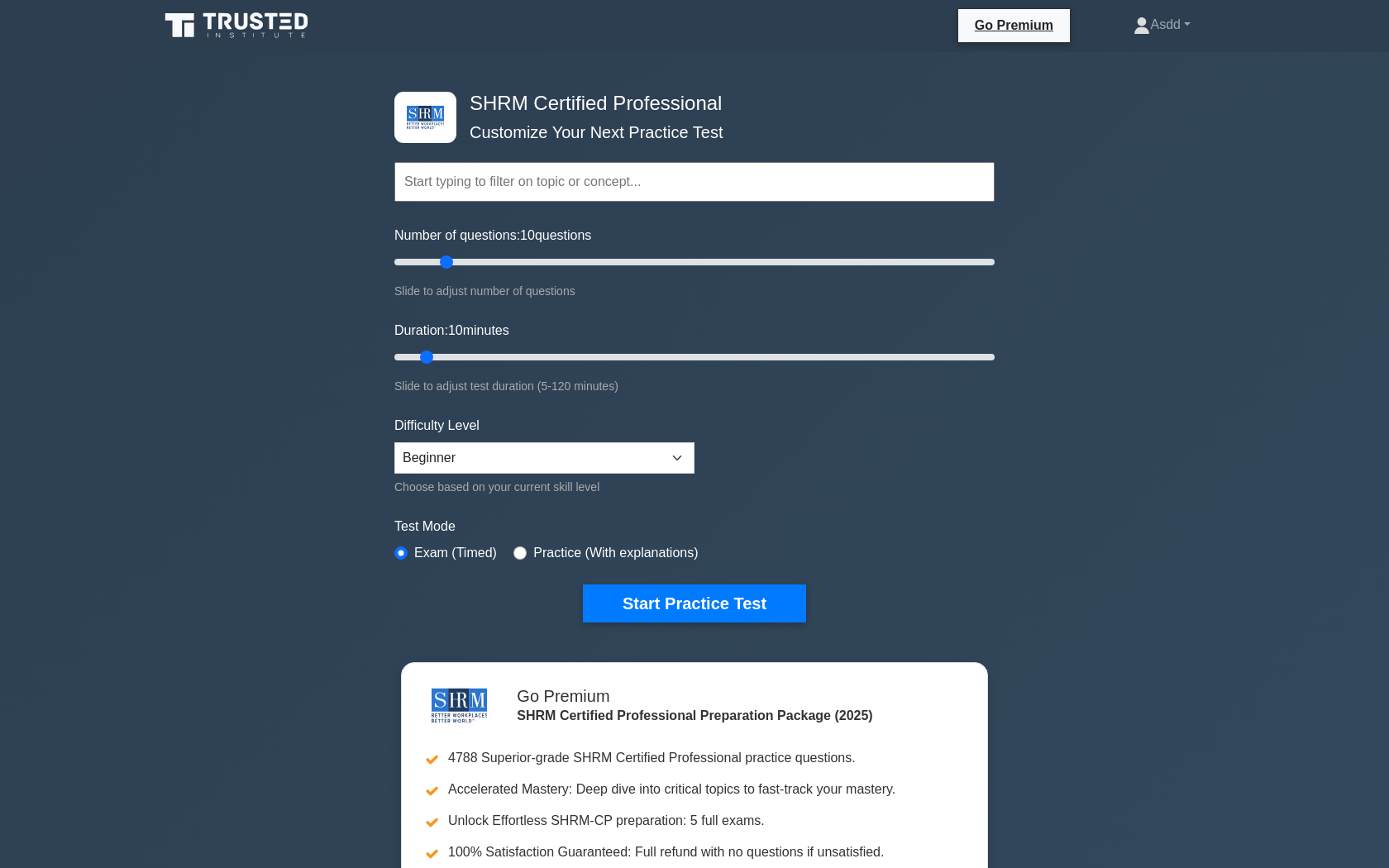
click at [441, 260] on input "Number of questions: 10 questions" at bounding box center [694, 262] width 600 height 20
type input "25"
click at [458, 260] on input "Number of questions: 25 questions" at bounding box center [694, 262] width 600 height 20
click at [448, 354] on input "Duration: 15 minutes" at bounding box center [694, 357] width 600 height 20
click at [468, 357] on input "Duration: 20 minutes" at bounding box center [694, 357] width 600 height 20
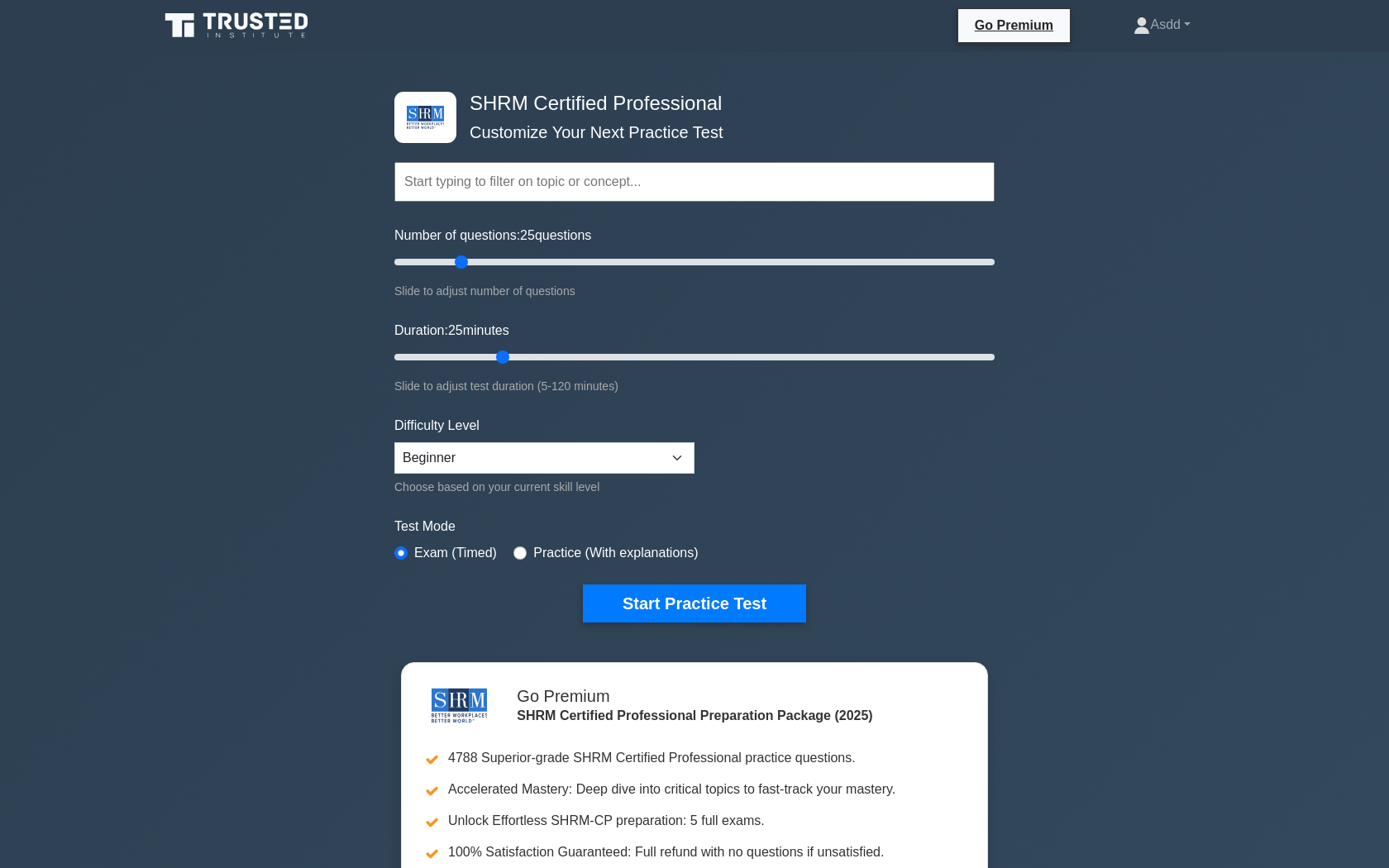
type input "25"
click at [495, 352] on input "Duration: 25 minutes" at bounding box center [694, 357] width 600 height 20
click at [483, 257] on input "Number of questions: 30 questions" at bounding box center [694, 262] width 600 height 20
click at [509, 261] on input "Number of questions: 40 questions" at bounding box center [694, 262] width 600 height 20
type input "45"
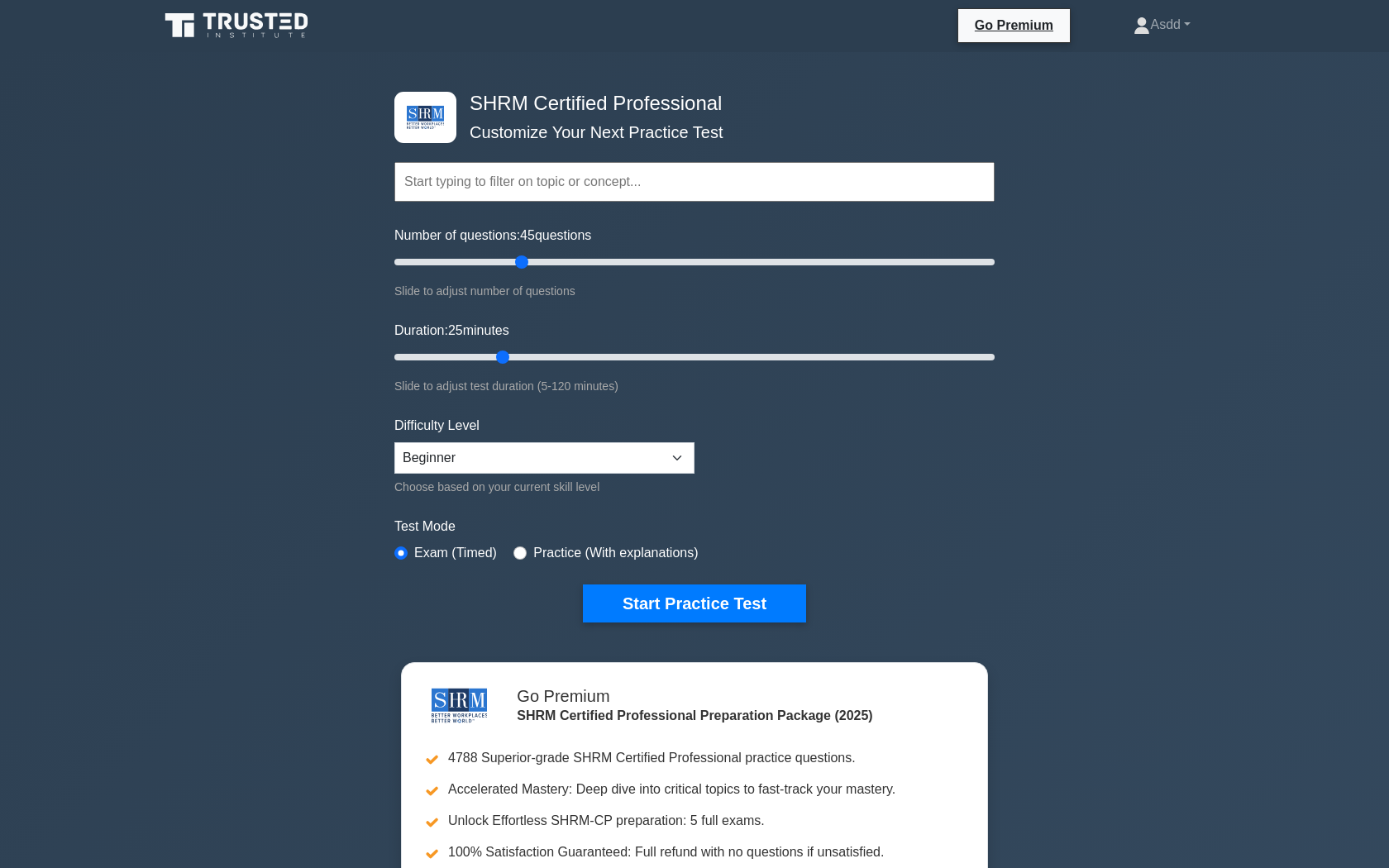
click at [521, 263] on input "Number of questions: 45 questions" at bounding box center [694, 262] width 600 height 20
click at [524, 359] on input "Duration: 30 minutes" at bounding box center [694, 357] width 600 height 20
click at [543, 359] on input "Duration: 35 minutes" at bounding box center [694, 357] width 600 height 20
click at [569, 358] on input "Duration: 40 minutes" at bounding box center [694, 357] width 600 height 20
type input "45"
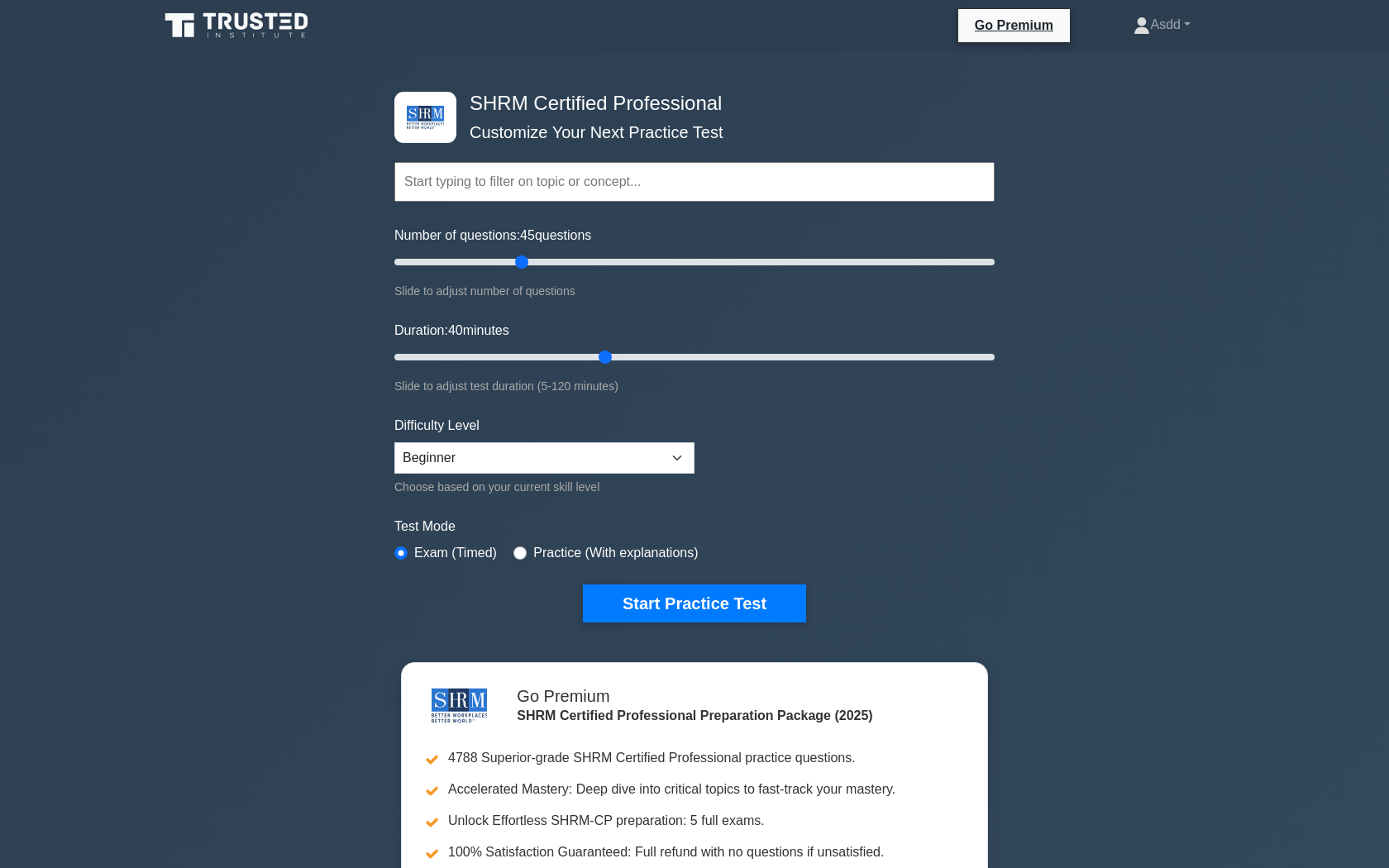
click at [596, 359] on input "Duration: 40 minutes" at bounding box center [694, 357] width 600 height 20
click at [642, 561] on div "Test Mode Exam (Timed) Practice (With explanations)" at bounding box center [694, 540] width 600 height 48
click at [642, 559] on label "Practice (With explanations)" at bounding box center [615, 553] width 164 height 20
click at [640, 554] on label "Practice (With explanations)" at bounding box center [615, 553] width 164 height 20
click at [529, 544] on div "Practice (With explanations)" at bounding box center [604, 553] width 184 height 20
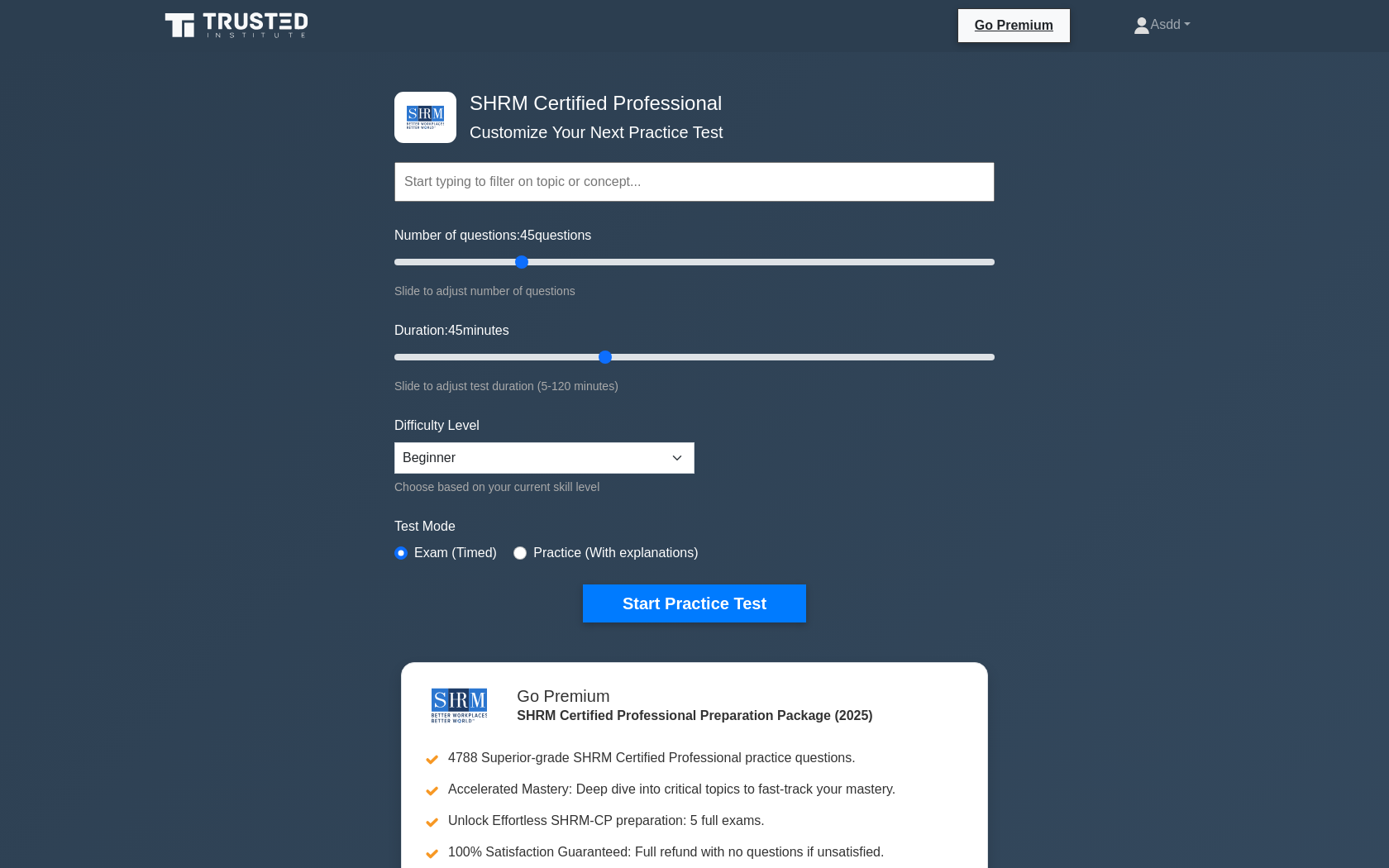
click at [523, 551] on input "radio" at bounding box center [519, 552] width 13 height 13
radio input "true"
click at [627, 610] on button "Start Practice Test" at bounding box center [694, 603] width 223 height 38
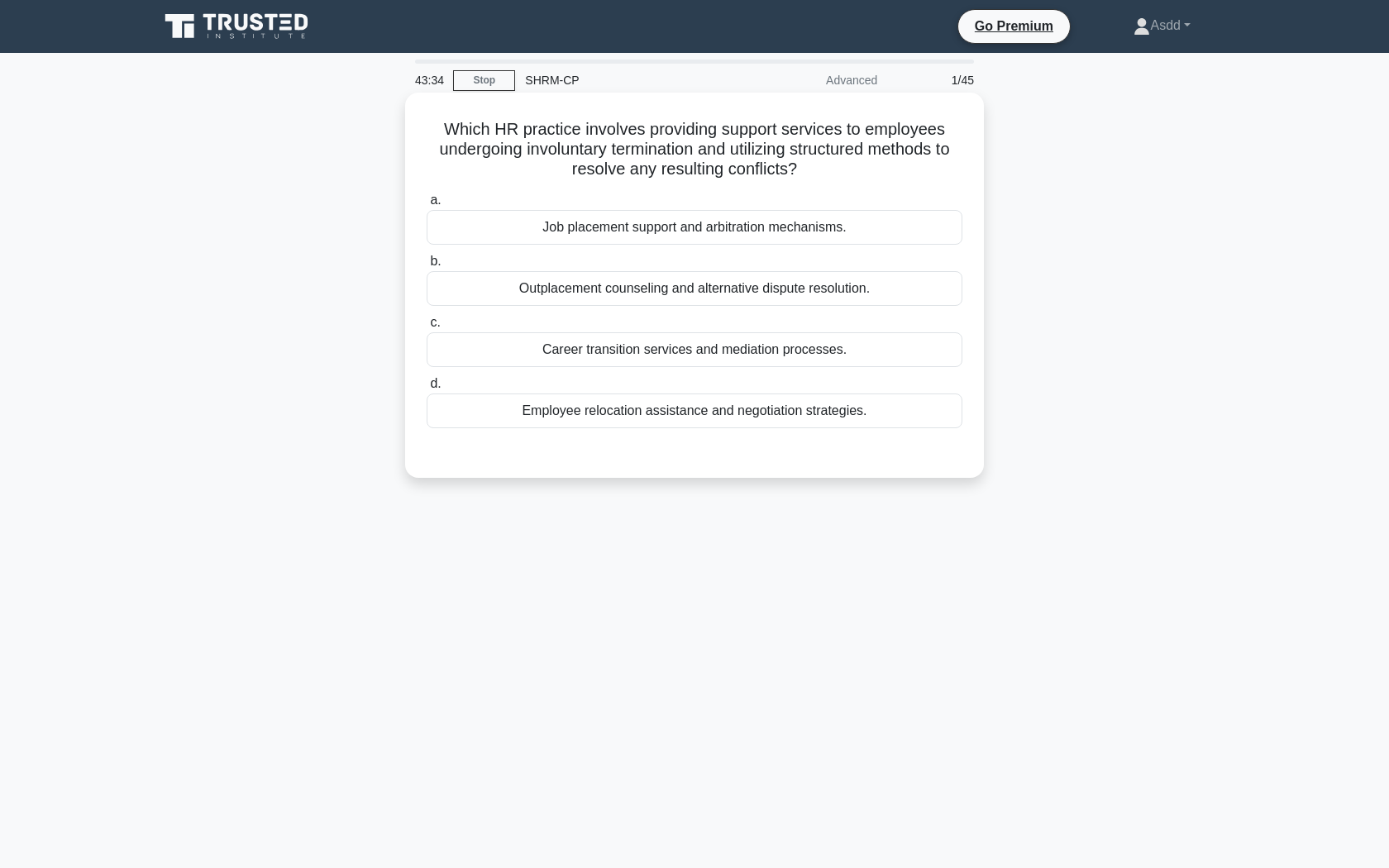
click at [633, 414] on div "Employee relocation assistance and negotiation strategies." at bounding box center [694, 410] width 536 height 34
click at [426, 389] on input "d. Employee relocation assistance and negotiation strategies." at bounding box center [426, 384] width 0 height 11
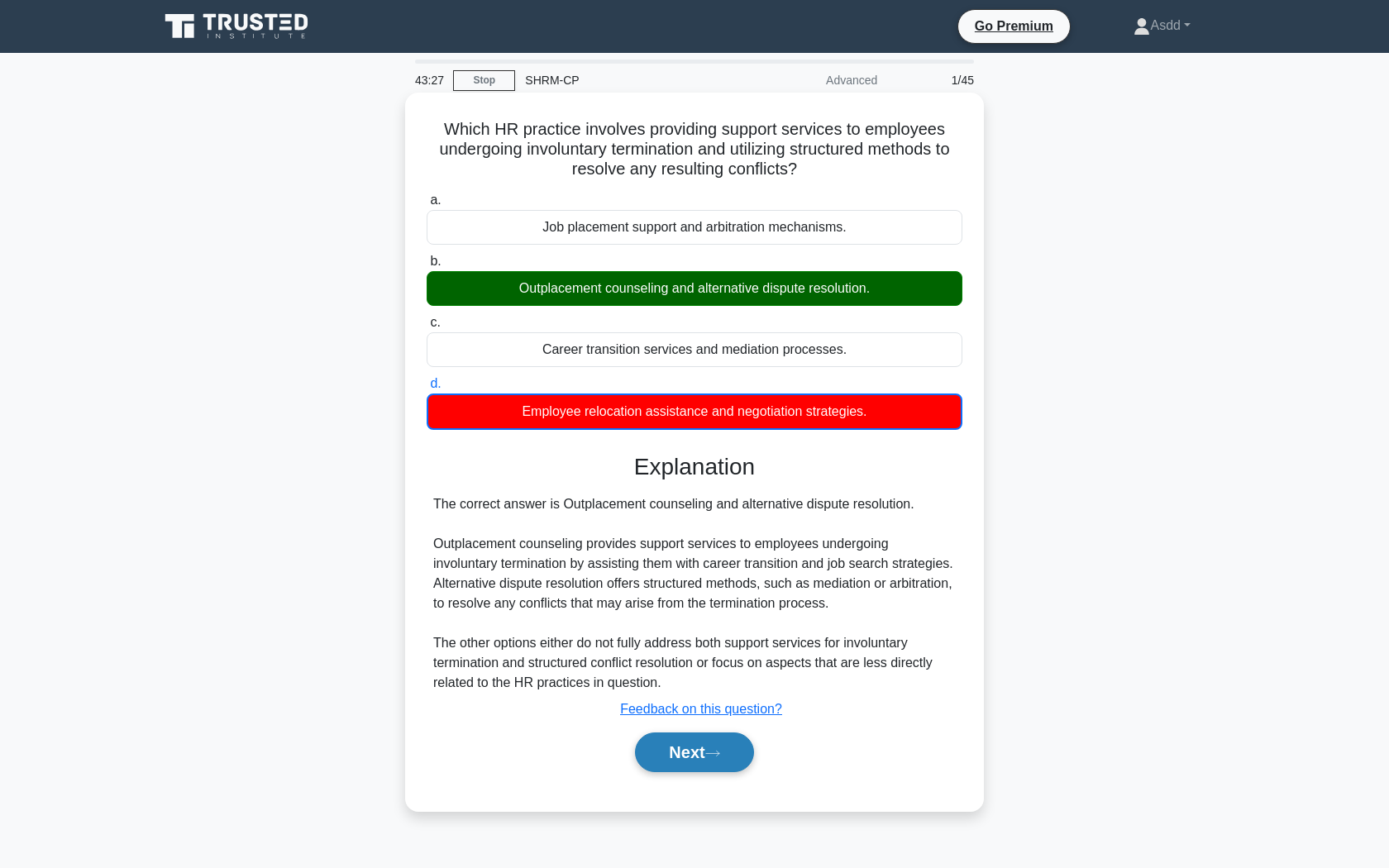
click at [683, 747] on button "Next" at bounding box center [694, 752] width 118 height 39
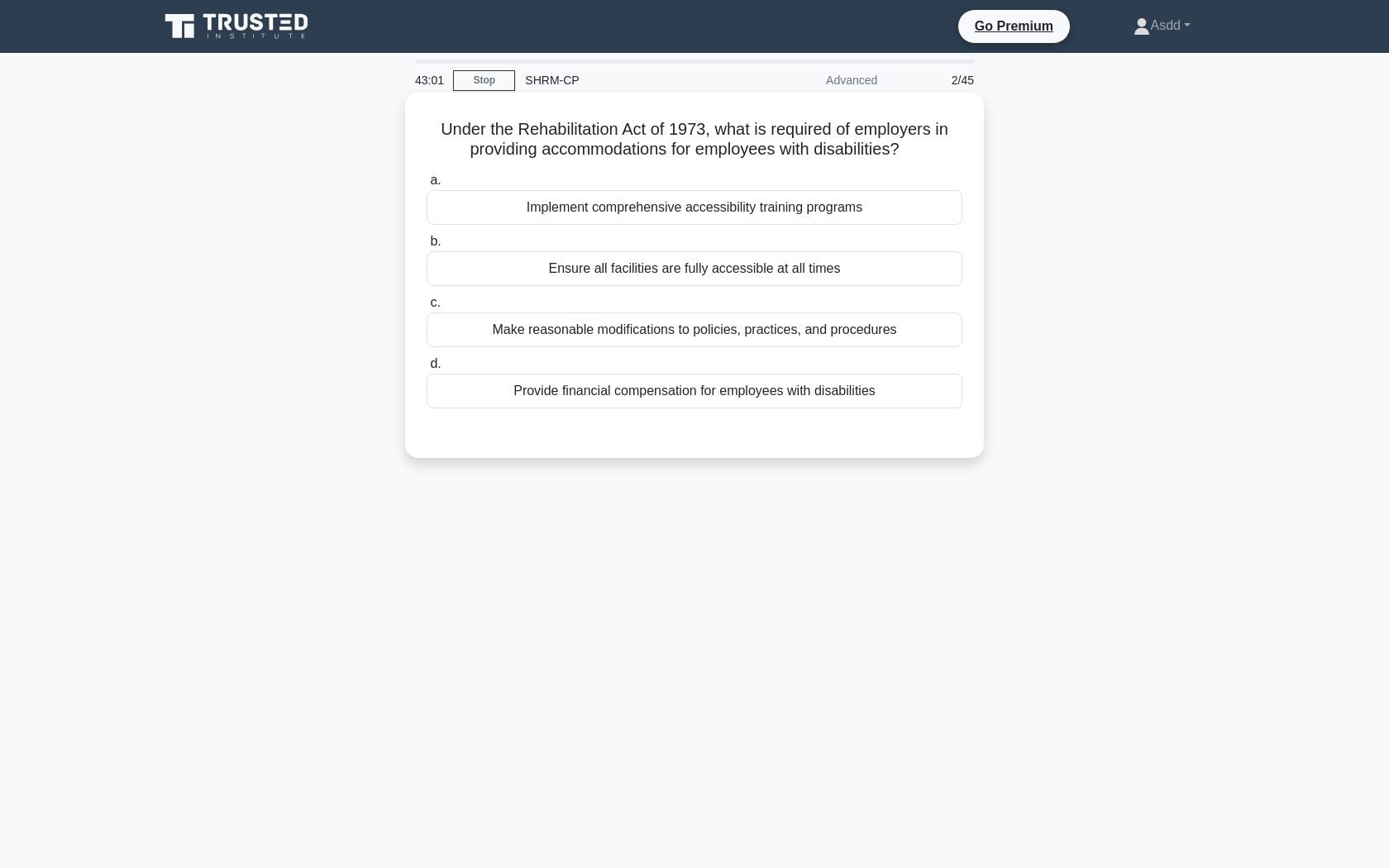
click at [764, 277] on div "Ensure all facilities are fully accessible at all times" at bounding box center [694, 268] width 536 height 34
click at [426, 247] on input "b. Ensure all facilities are fully accessible at all times" at bounding box center [426, 241] width 0 height 11
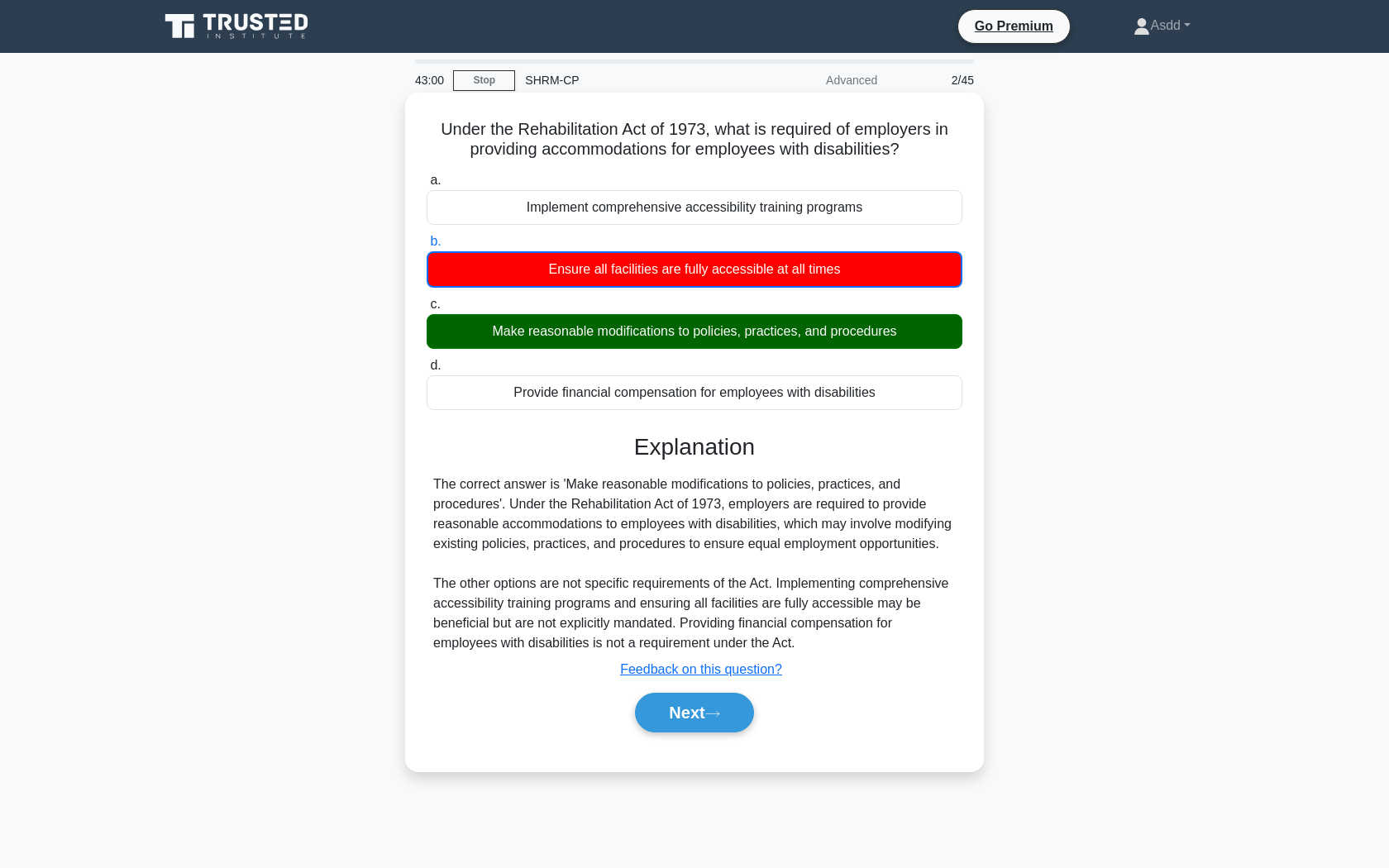
click at [747, 327] on div "Make reasonable modifications to policies, practices, and procedures" at bounding box center [694, 331] width 536 height 34
click at [426, 310] on input "c. Make reasonable modifications to policies, practices, and procedures" at bounding box center [426, 304] width 0 height 11
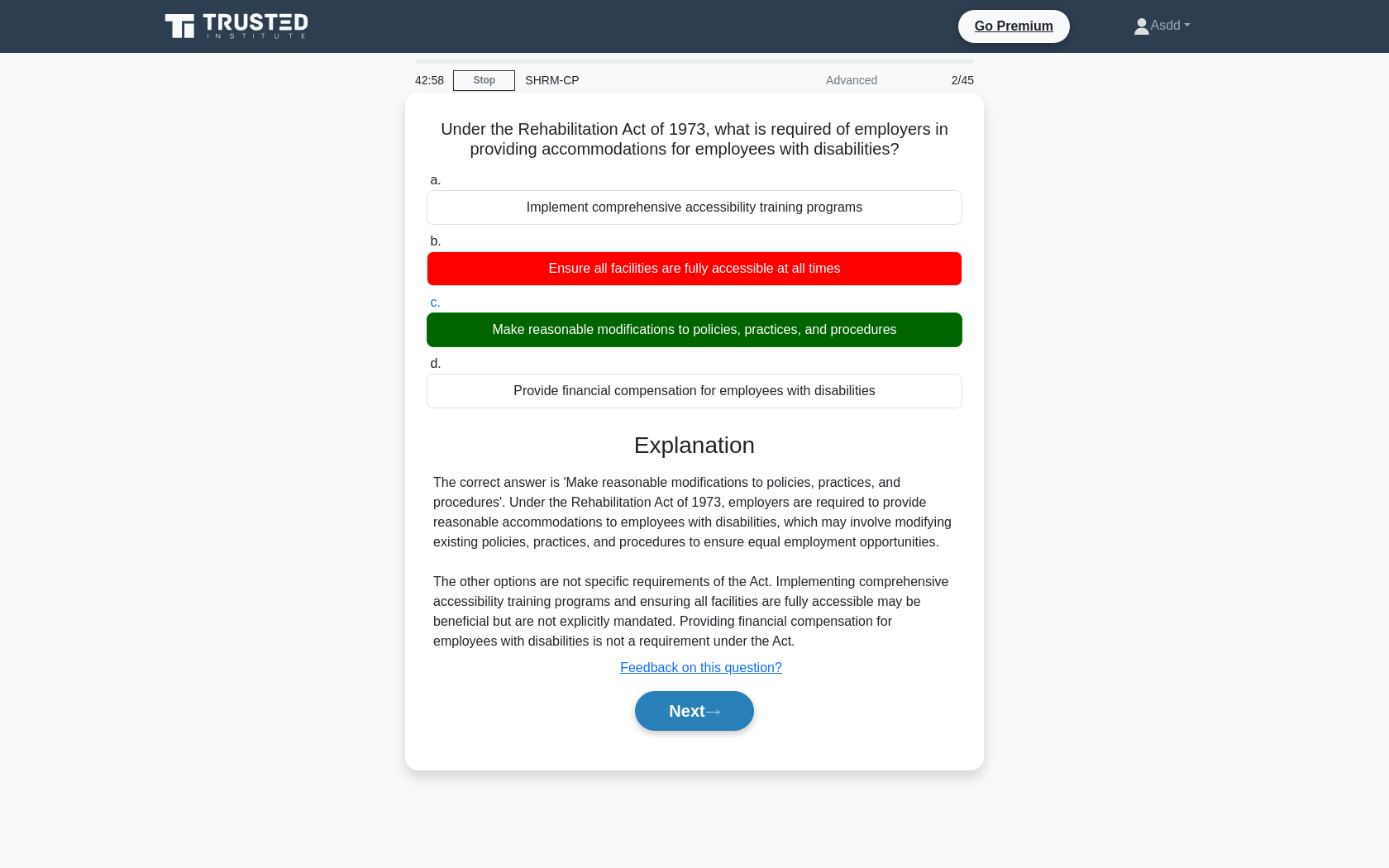
click at [693, 704] on button "Next" at bounding box center [694, 711] width 118 height 39
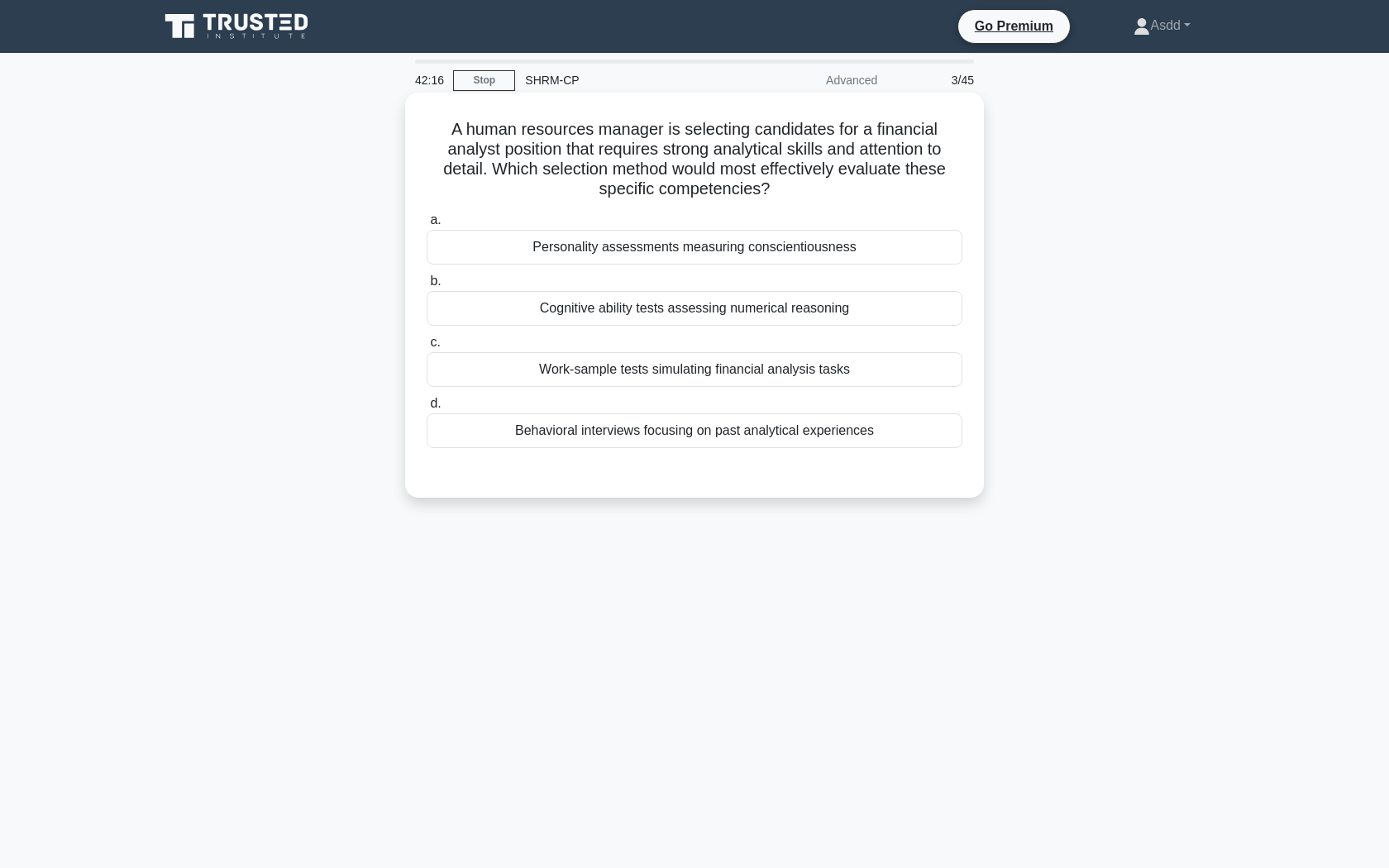
click at [681, 312] on div "Cognitive ability tests assessing numerical reasoning" at bounding box center [694, 308] width 536 height 34
click at [426, 286] on input "b. Cognitive ability tests assessing numerical reasoning" at bounding box center [426, 280] width 0 height 11
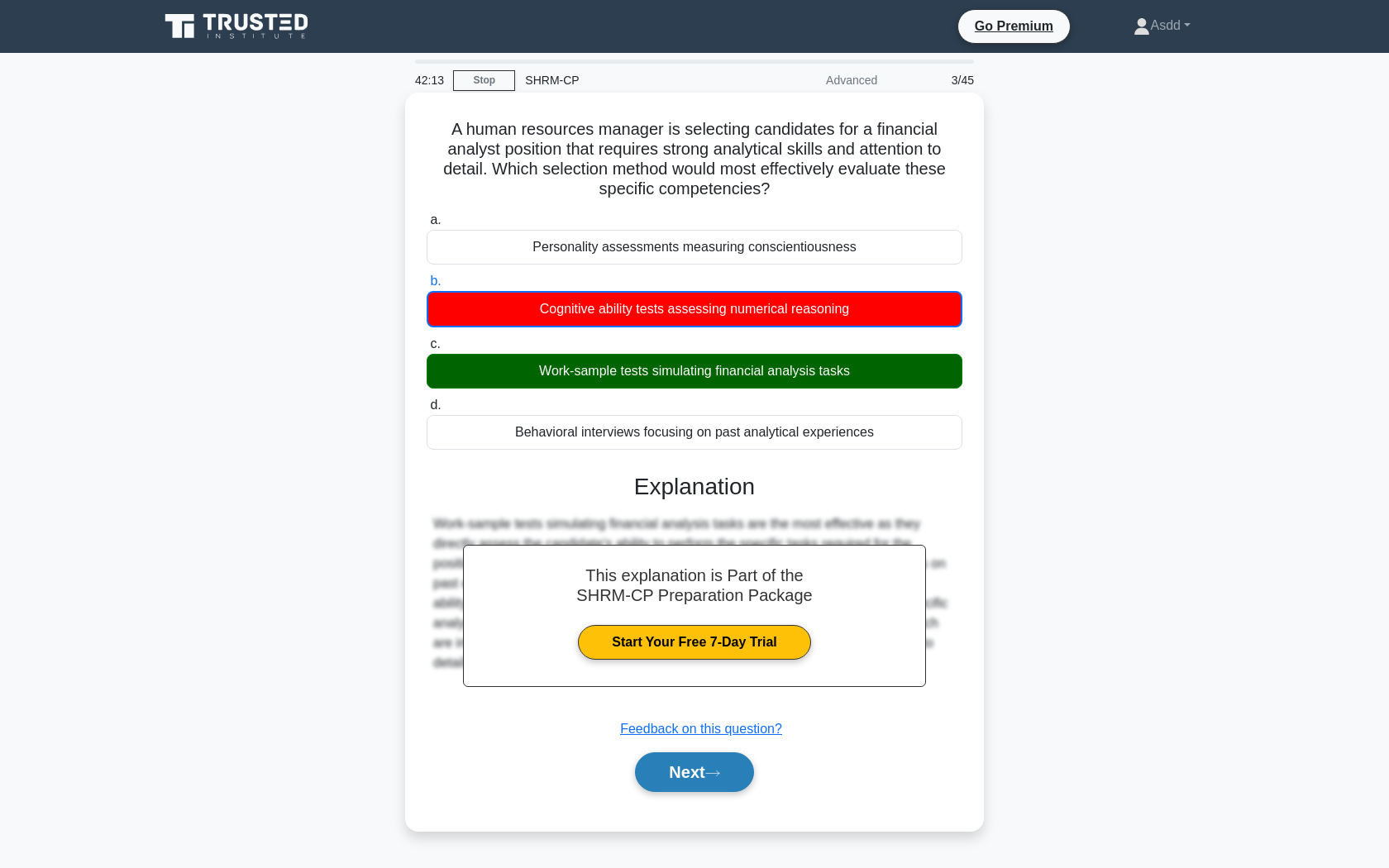
click at [675, 776] on button "Next" at bounding box center [694, 772] width 118 height 39
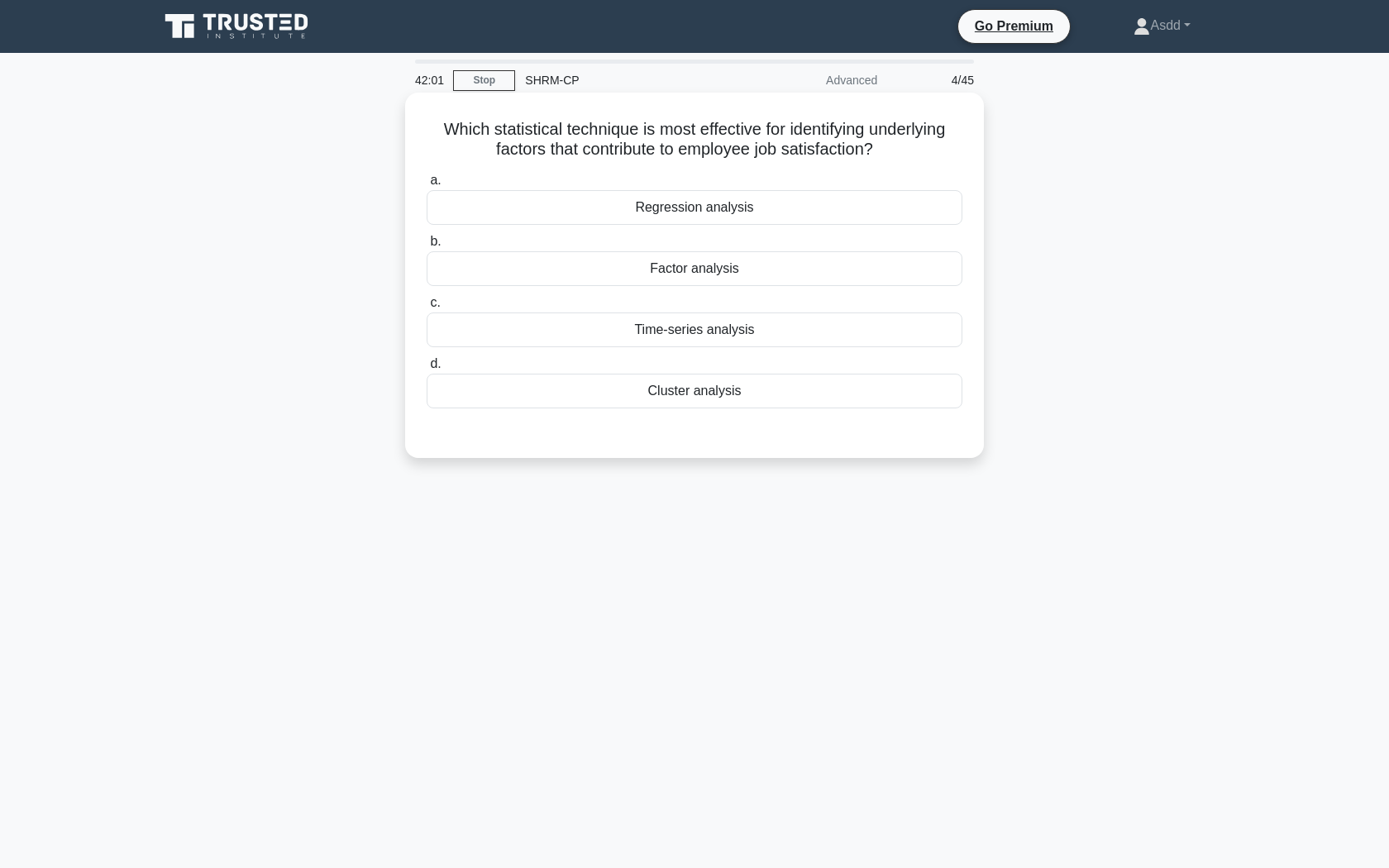
click at [762, 263] on div "Factor analysis" at bounding box center [694, 268] width 536 height 34
click at [426, 247] on input "b. Factor analysis" at bounding box center [426, 241] width 0 height 11
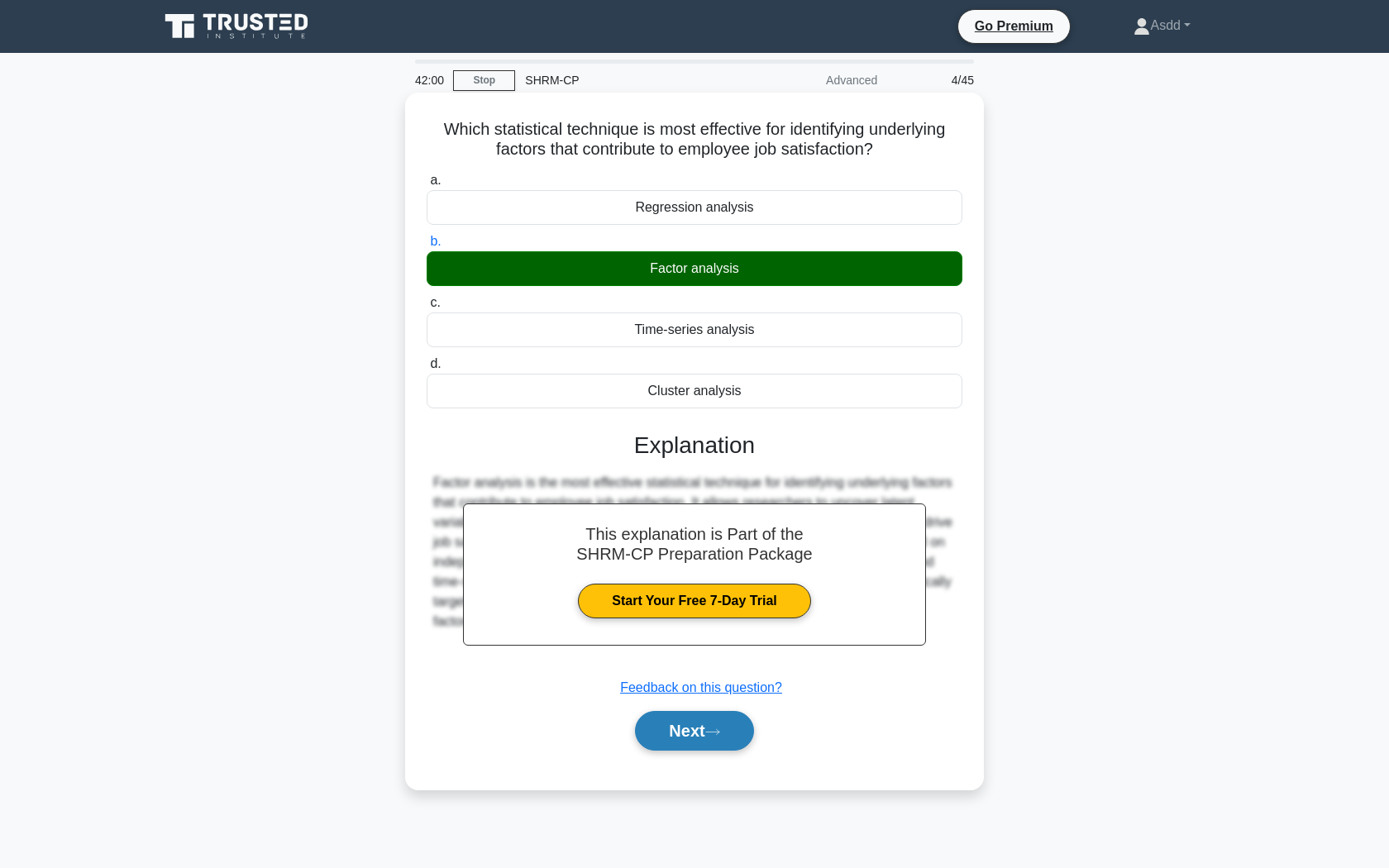
click at [655, 733] on button "Next" at bounding box center [694, 730] width 118 height 39
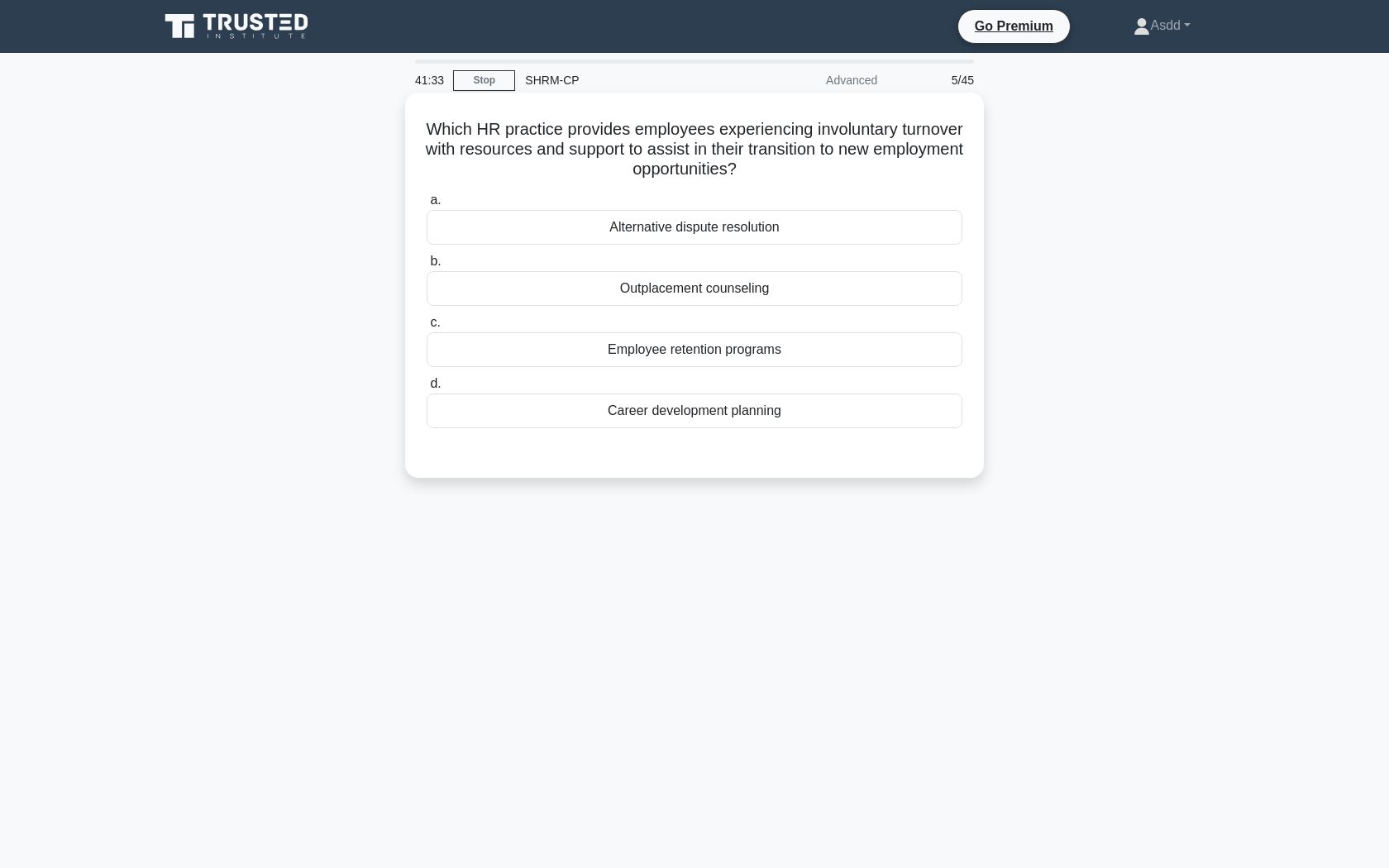
click at [694, 409] on div "Career development planning" at bounding box center [694, 410] width 536 height 34
click at [426, 389] on input "d. Career development planning" at bounding box center [426, 384] width 0 height 11
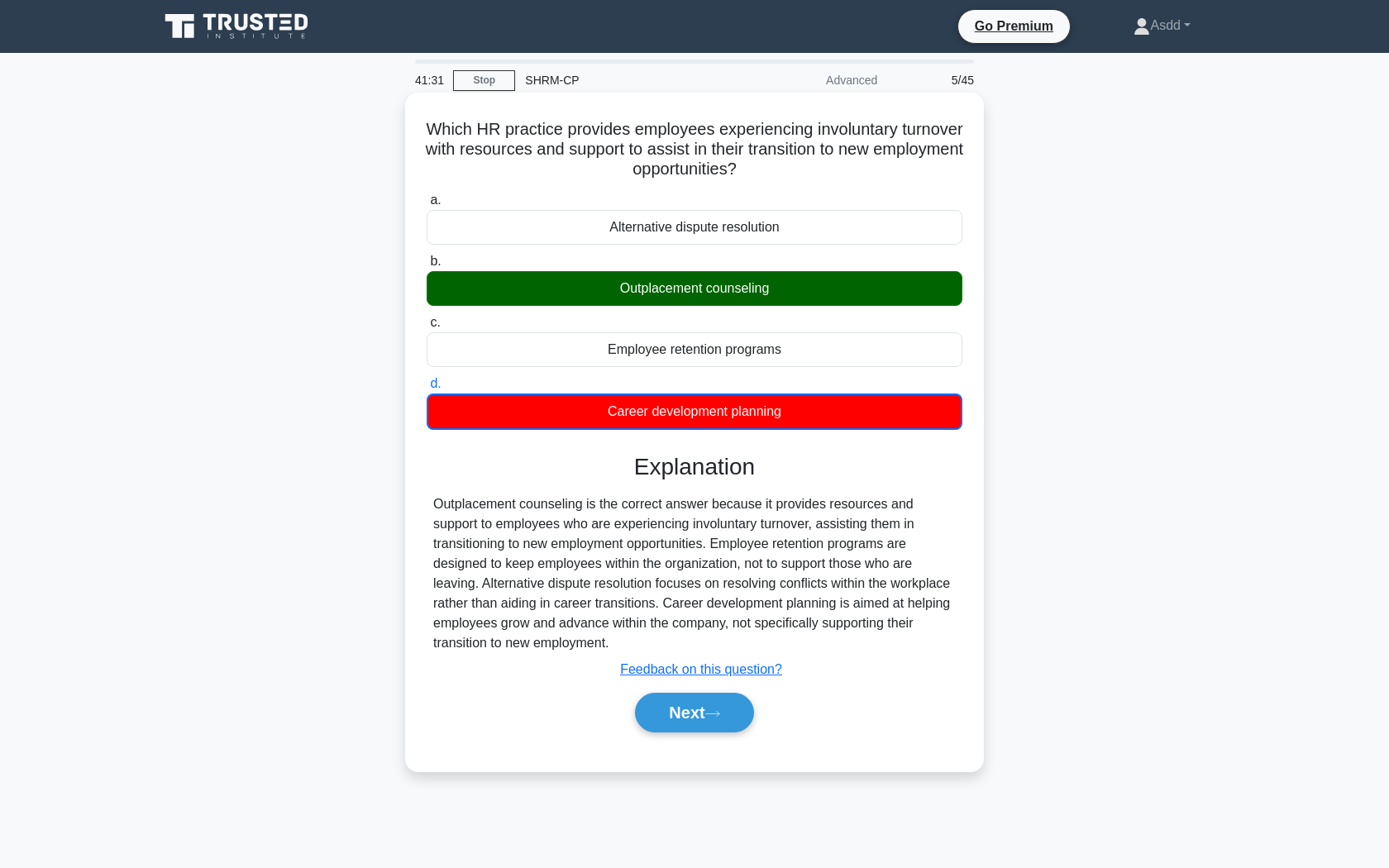
click at [739, 292] on div "Outplacement counseling" at bounding box center [694, 287] width 536 height 34
click at [426, 267] on input "b. Outplacement counseling" at bounding box center [426, 261] width 0 height 11
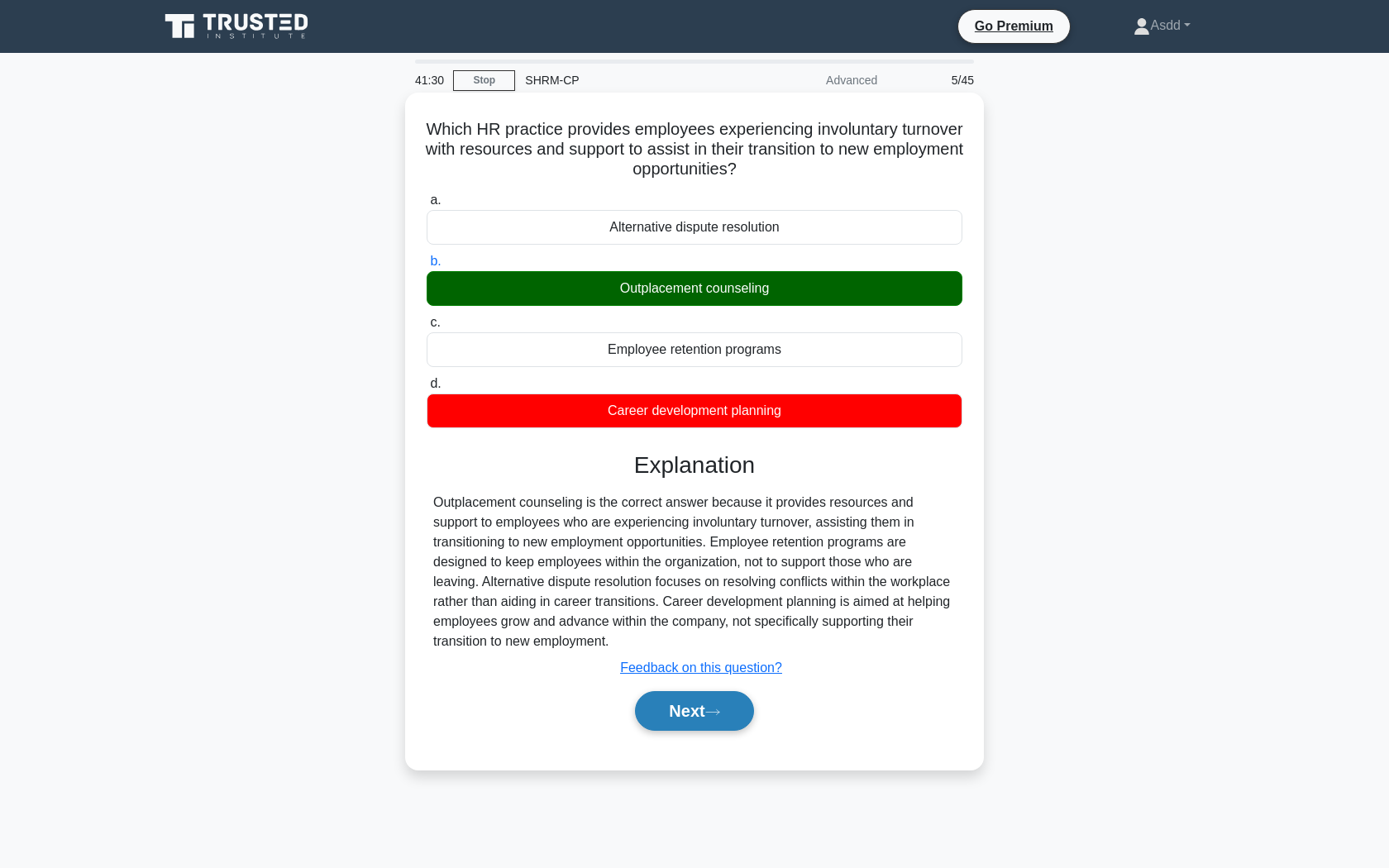
click at [661, 706] on button "Next" at bounding box center [694, 711] width 118 height 39
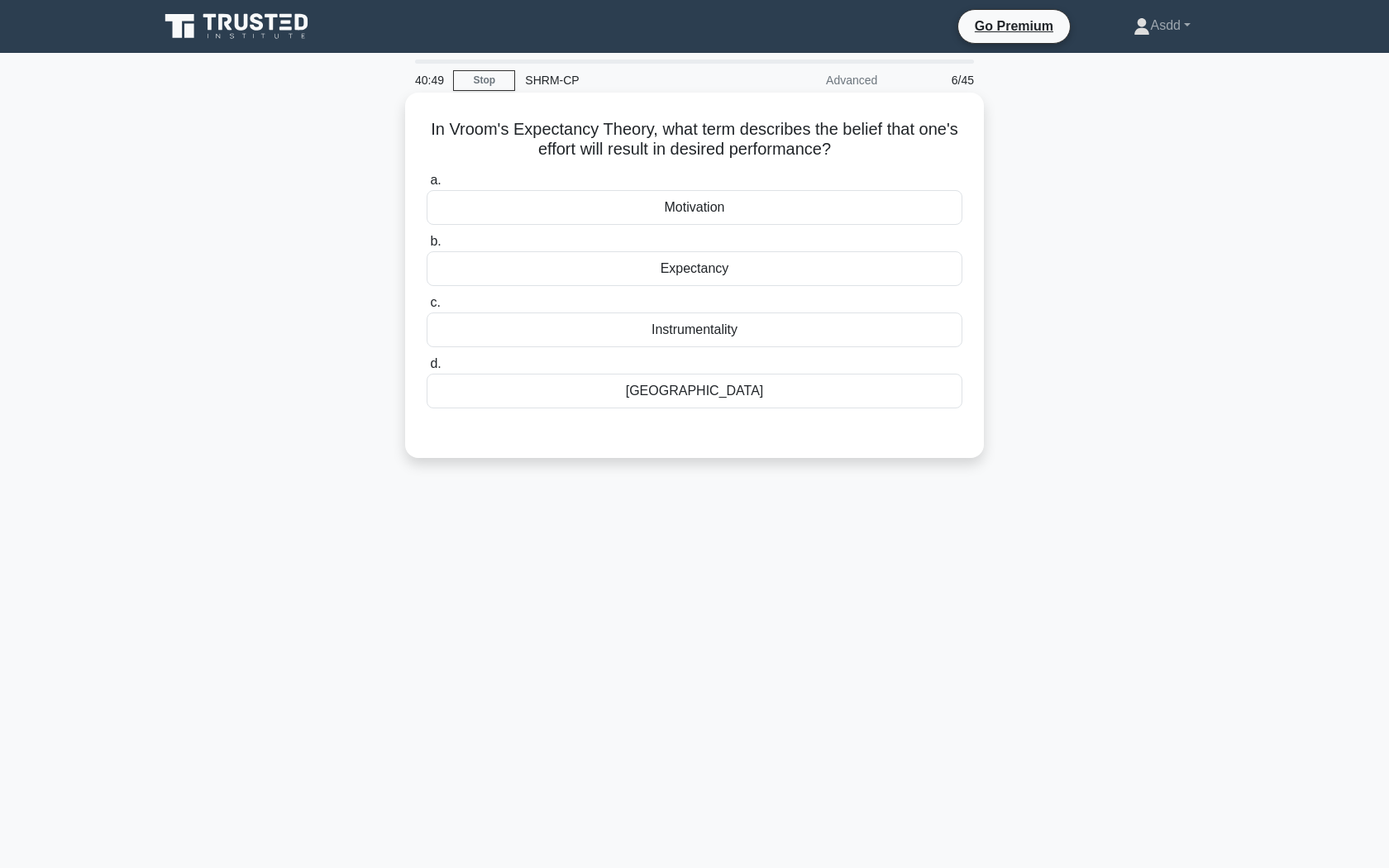
click at [732, 265] on div "Expectancy" at bounding box center [694, 268] width 536 height 34
click at [426, 247] on input "b. Expectancy" at bounding box center [426, 241] width 0 height 11
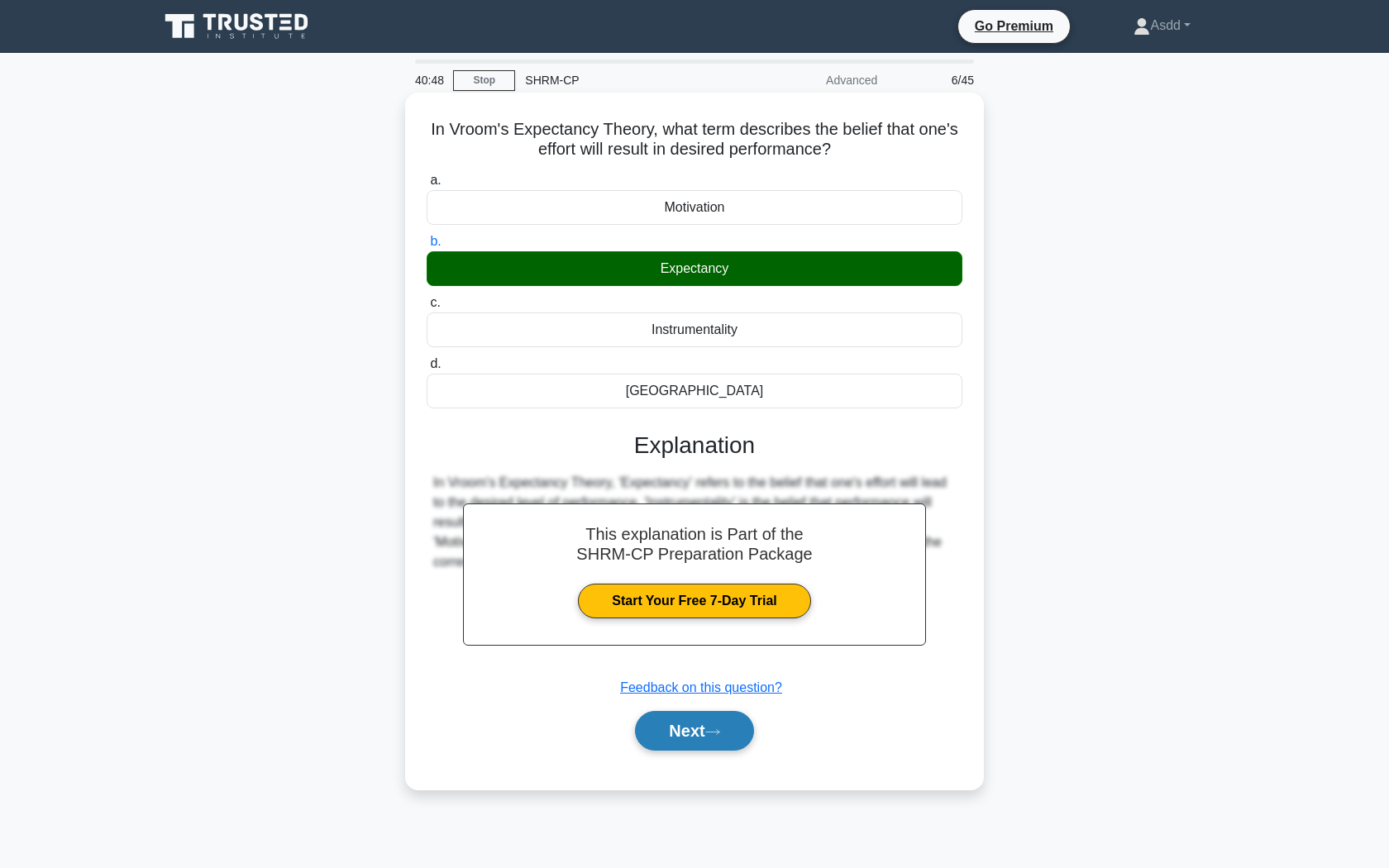
click at [684, 747] on button "Next" at bounding box center [694, 730] width 118 height 39
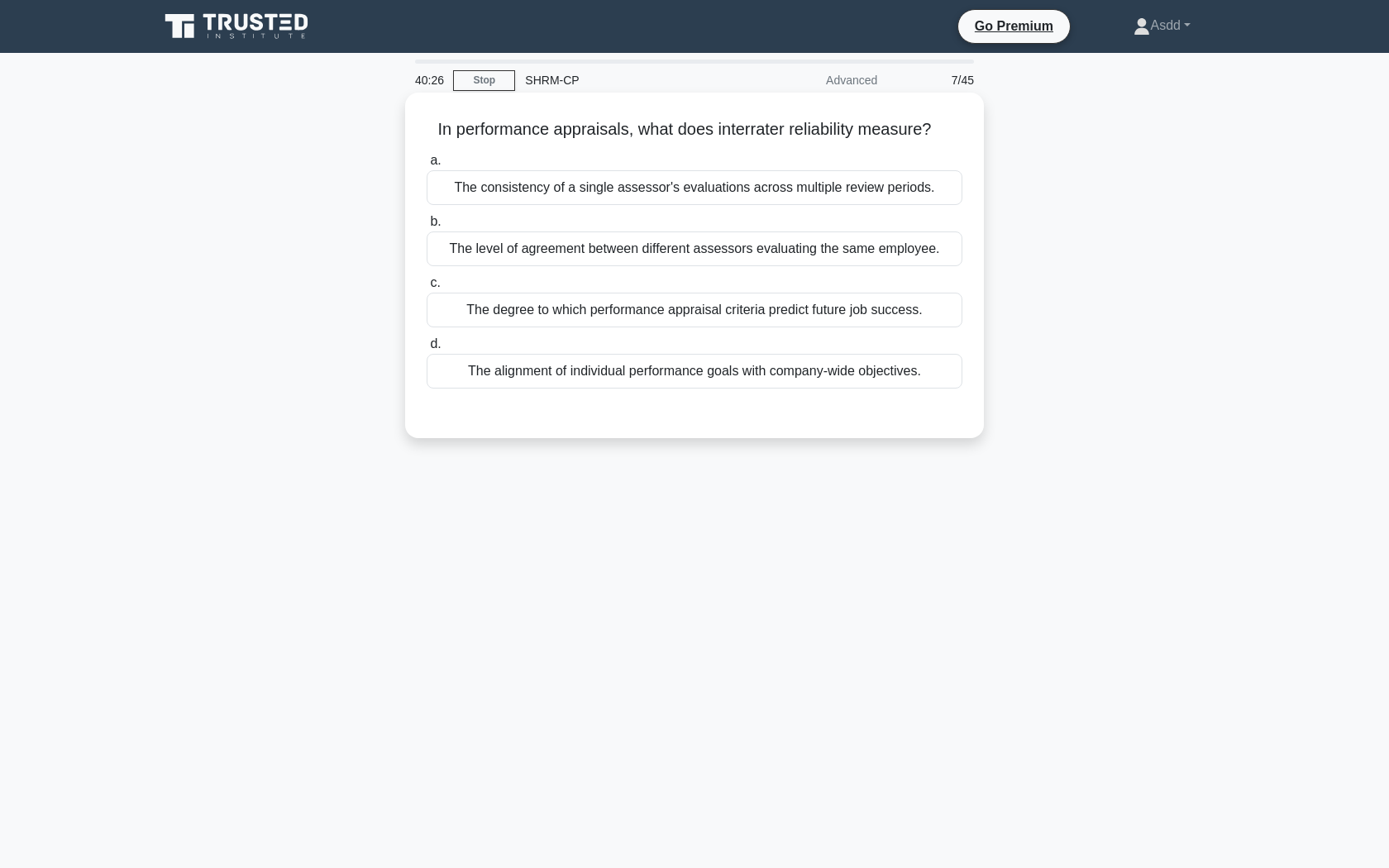
click at [884, 250] on div "The level of agreement between different assessors evaluating the same employee." at bounding box center [694, 248] width 536 height 34
click at [426, 227] on input "b. The level of agreement between different assessors evaluating the same emplo…" at bounding box center [426, 221] width 0 height 11
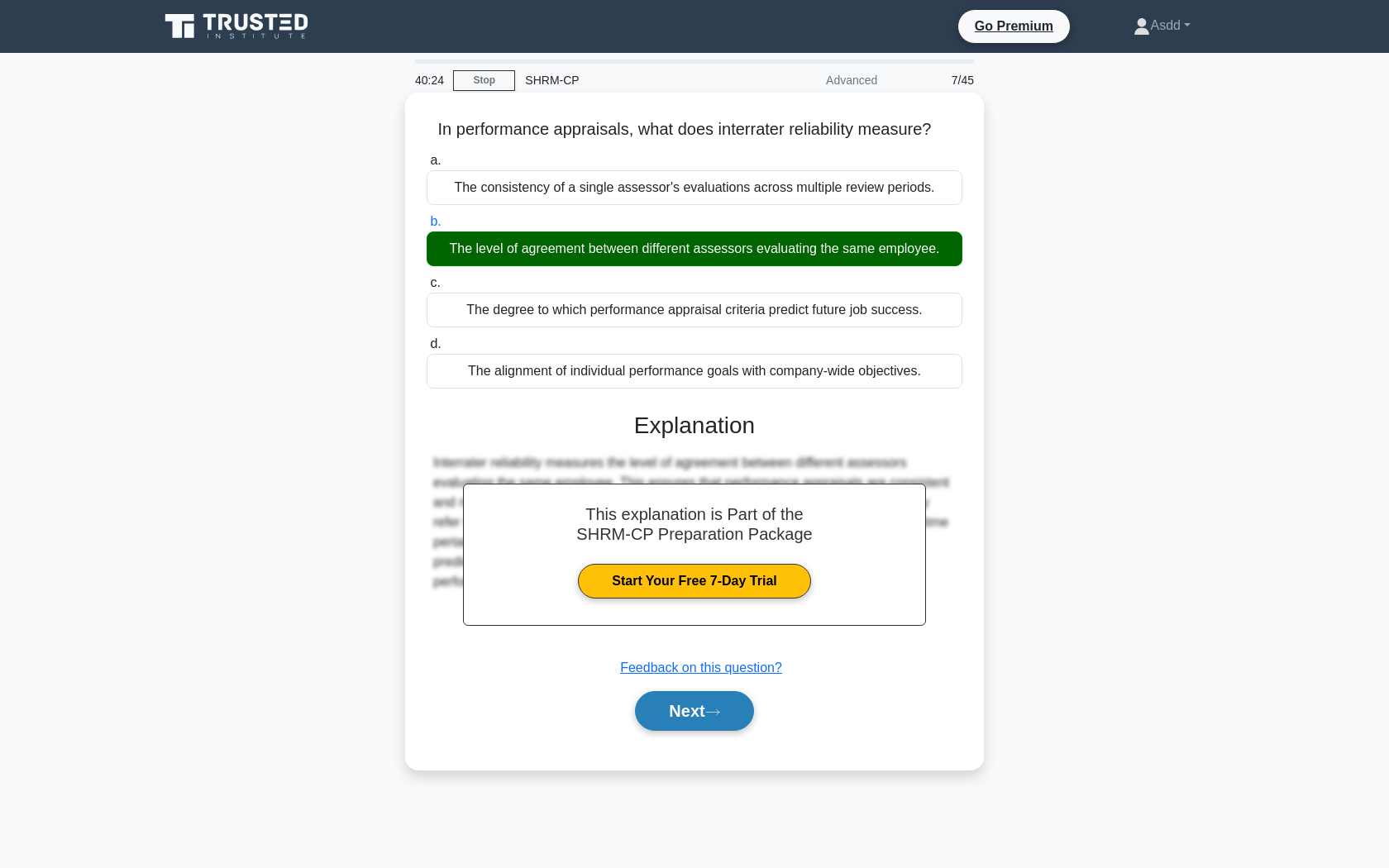
click at [729, 706] on button "Next" at bounding box center [694, 711] width 118 height 39
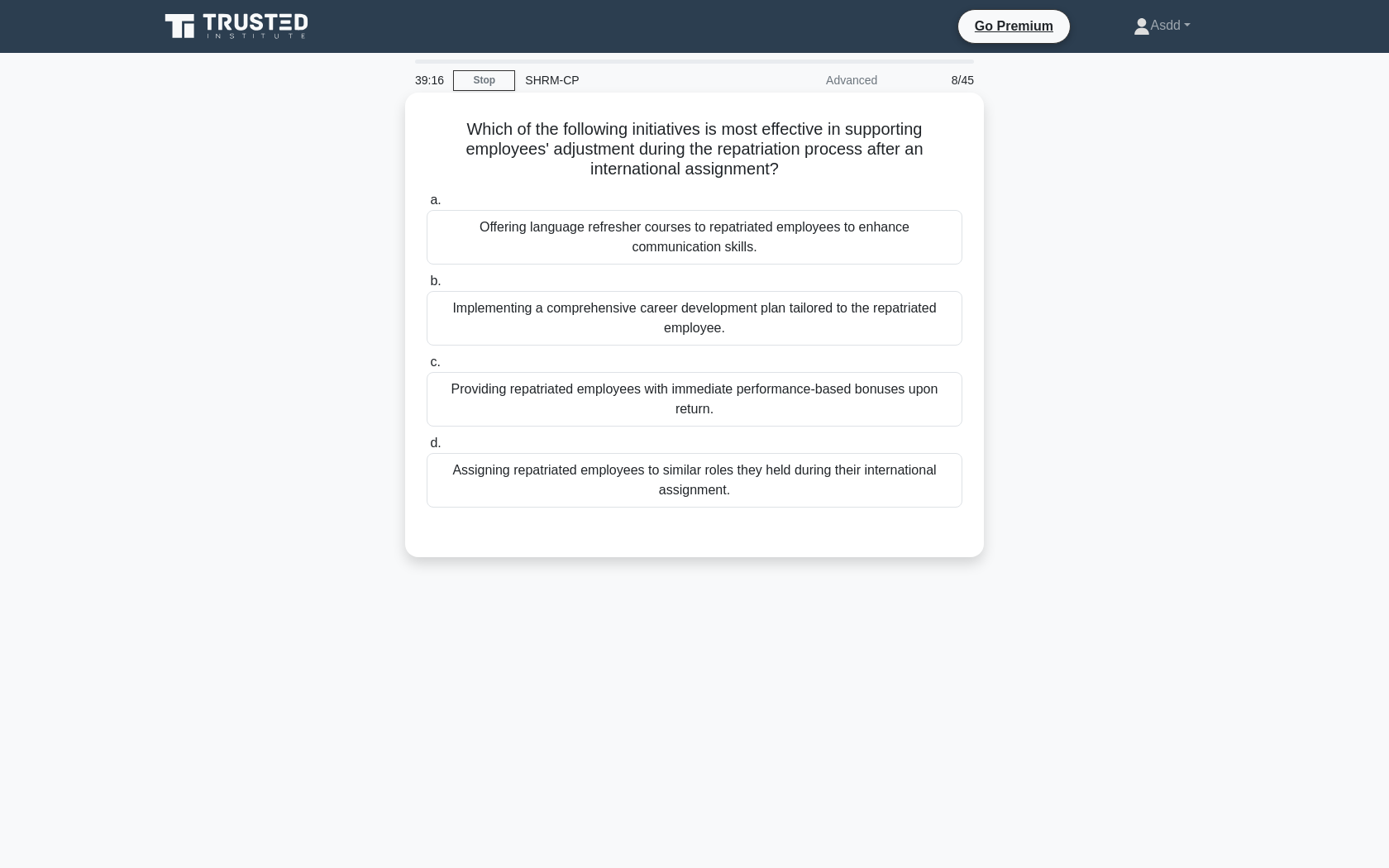
click at [798, 400] on div "Providing repatriated employees with immediate performance-based bonuses upon r…" at bounding box center [694, 399] width 536 height 54
click at [426, 368] on input "c. Providing repatriated employees with immediate performance-based bonuses upo…" at bounding box center [426, 362] width 0 height 11
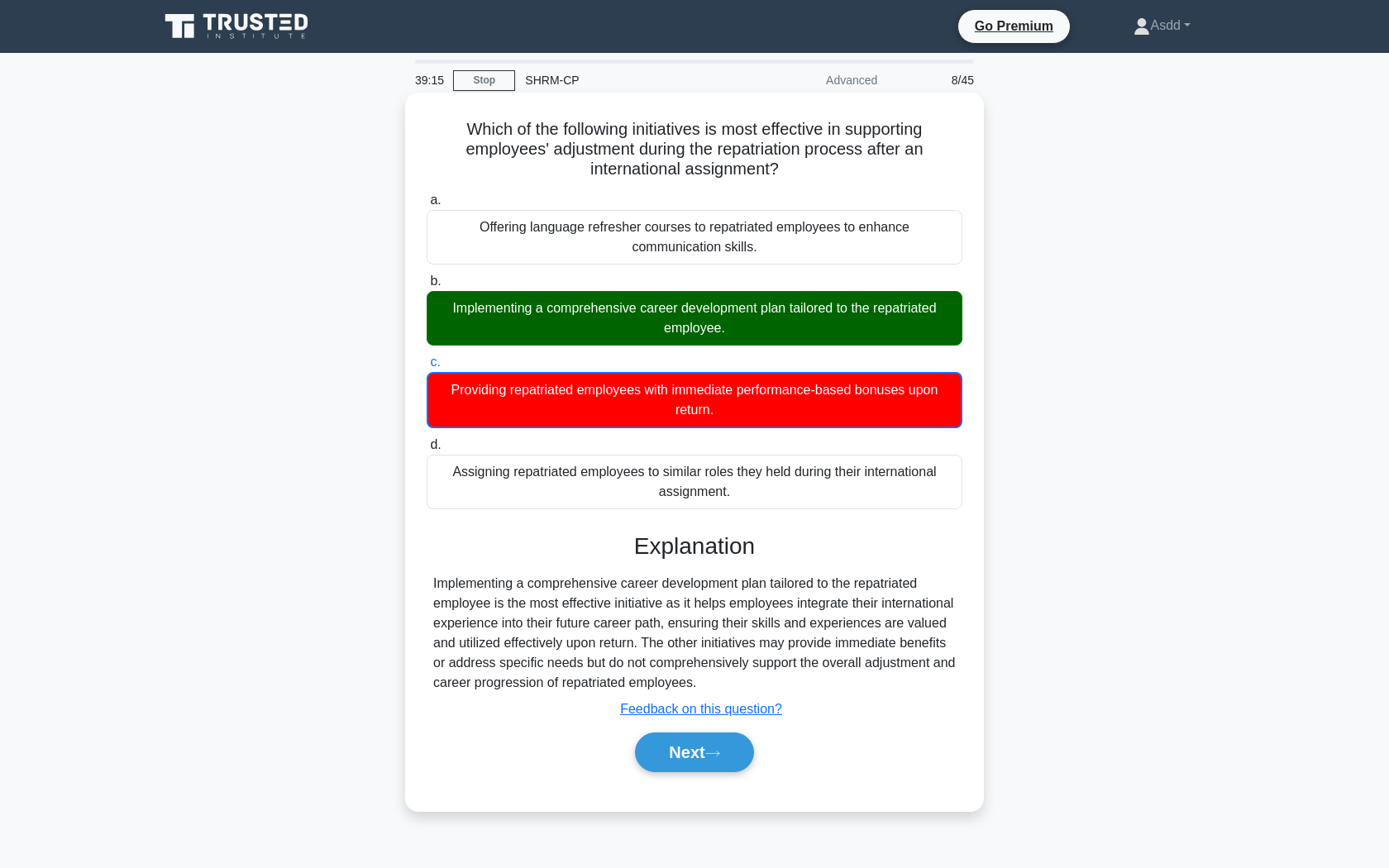
click at [806, 316] on div "Implementing a comprehensive career development plan tailored to the repatriate…" at bounding box center [694, 318] width 536 height 54
click at [426, 286] on input "b. Implementing a comprehensive career development plan tailored to the repatri…" at bounding box center [426, 280] width 0 height 11
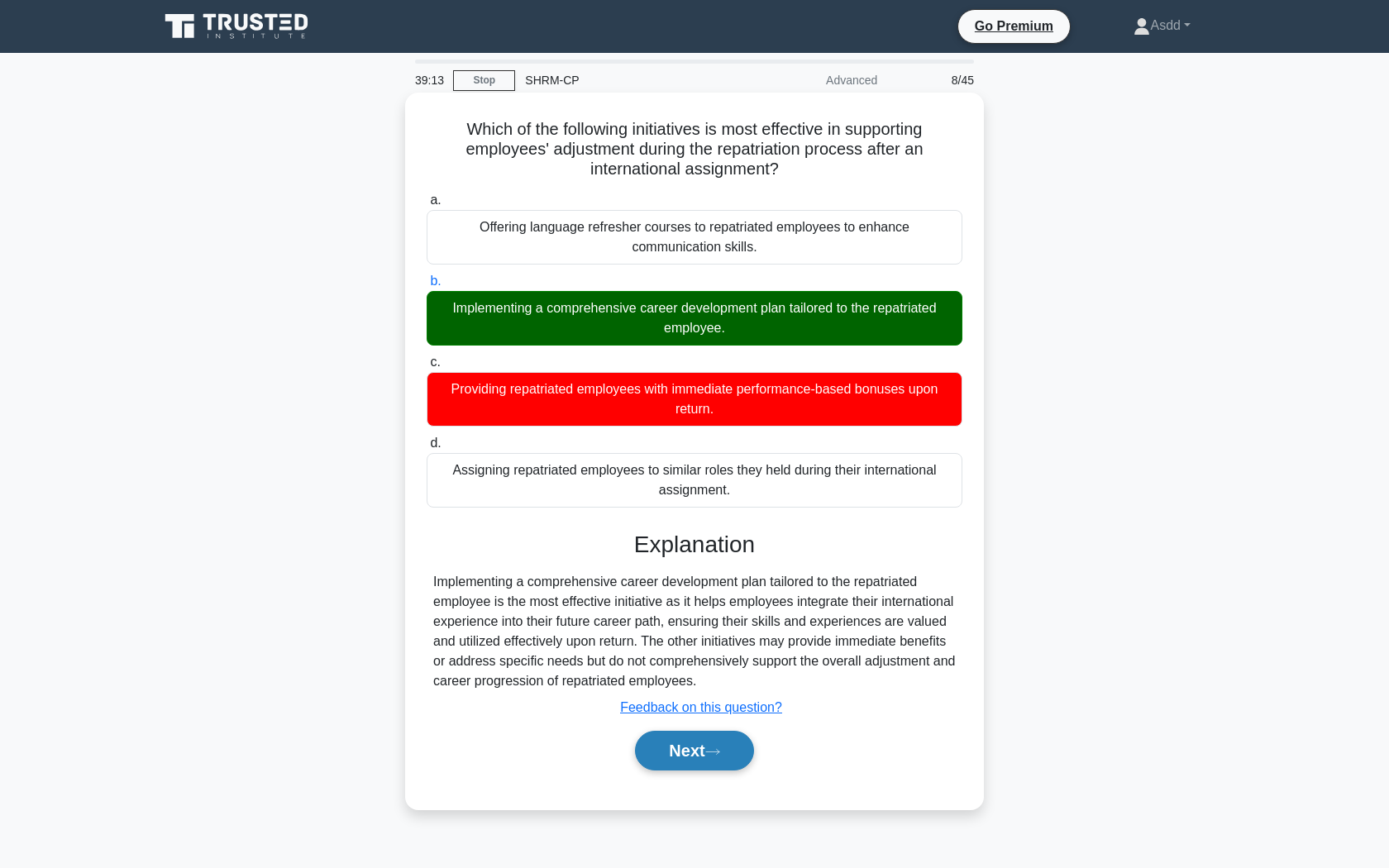
click at [707, 741] on button "Next" at bounding box center [694, 750] width 118 height 39
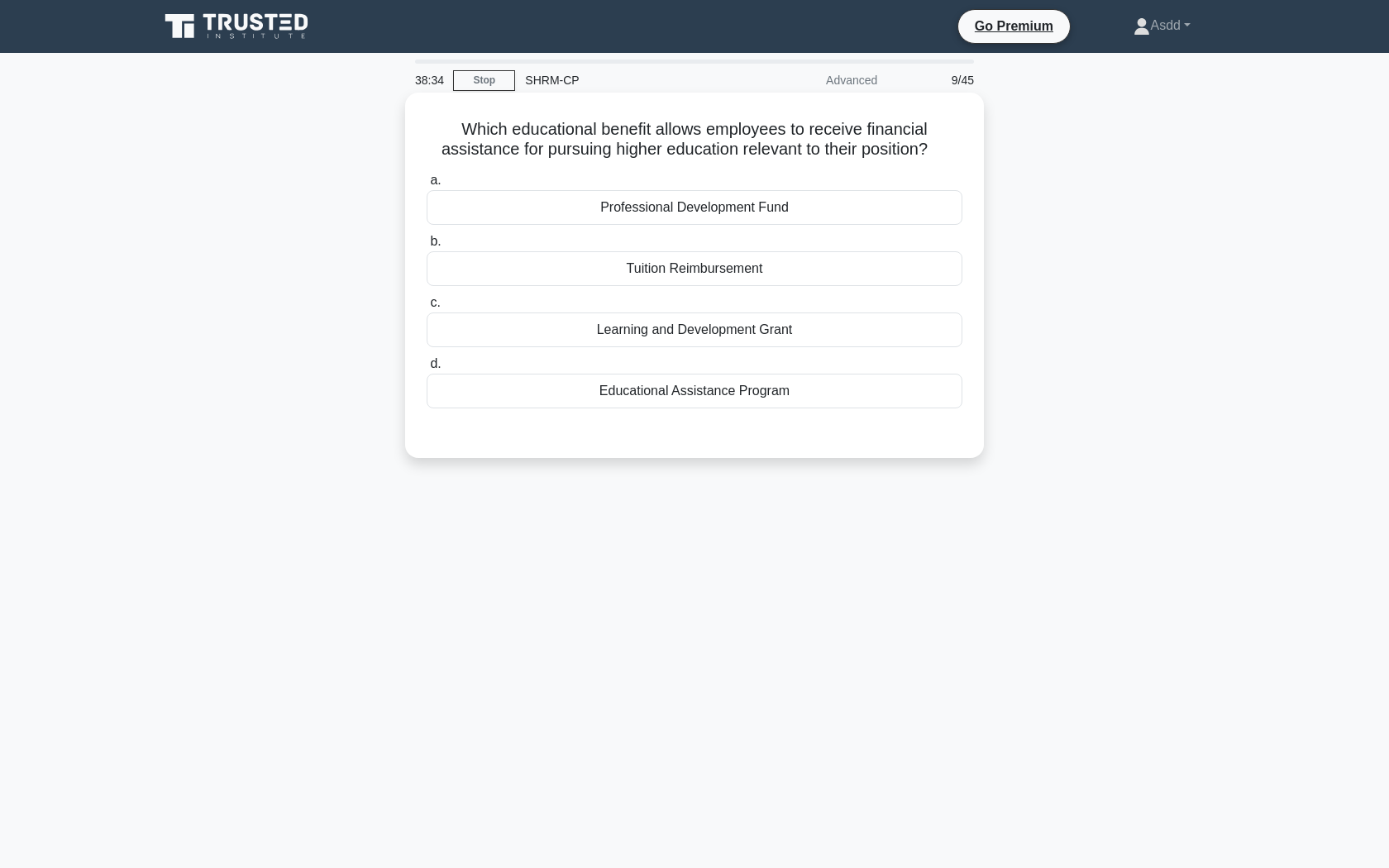
click at [762, 266] on div "Tuition Reimbursement" at bounding box center [694, 268] width 536 height 34
click at [426, 247] on input "b. Tuition Reimbursement" at bounding box center [426, 241] width 0 height 11
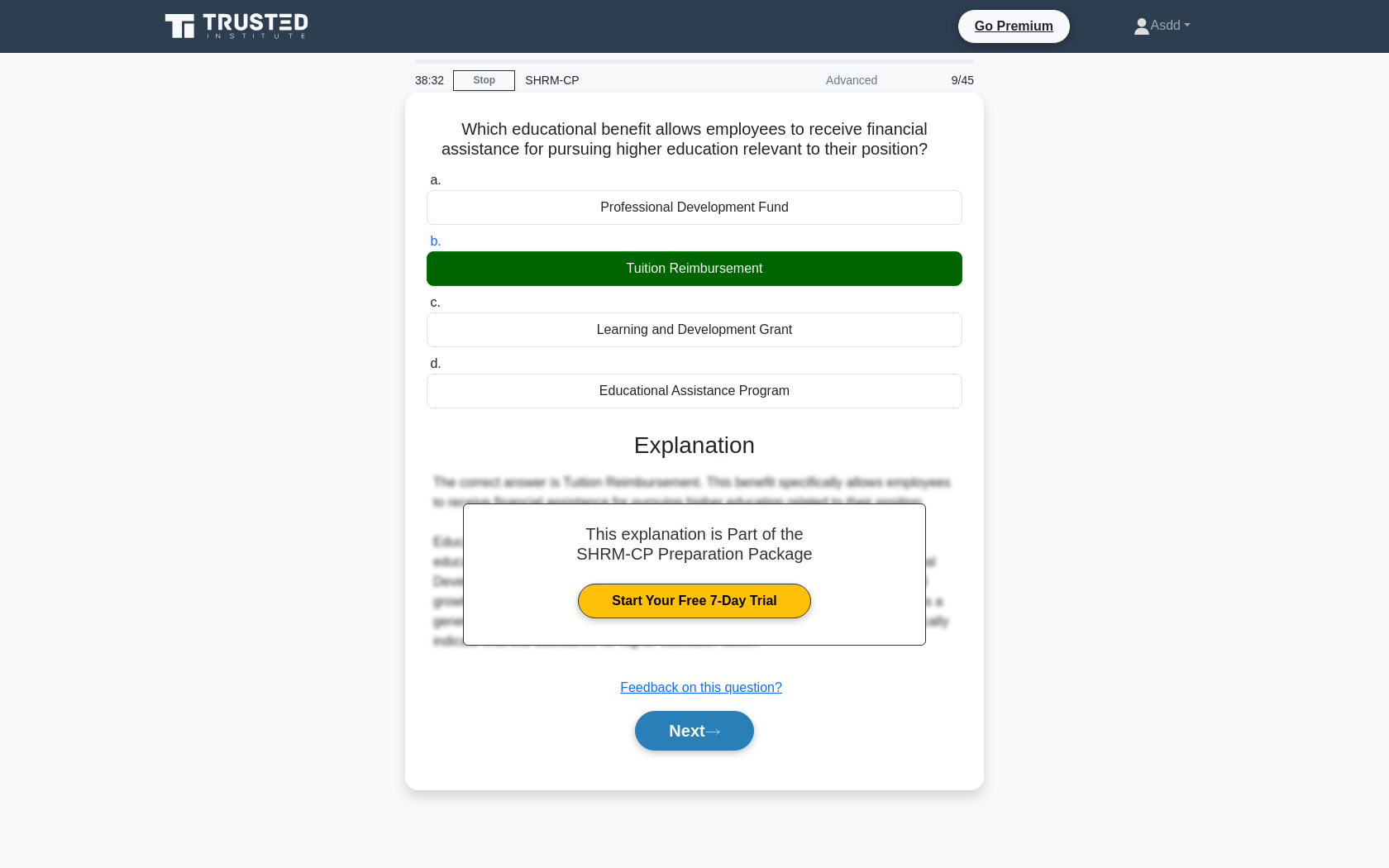
click at [680, 733] on button "Next" at bounding box center [694, 730] width 118 height 39
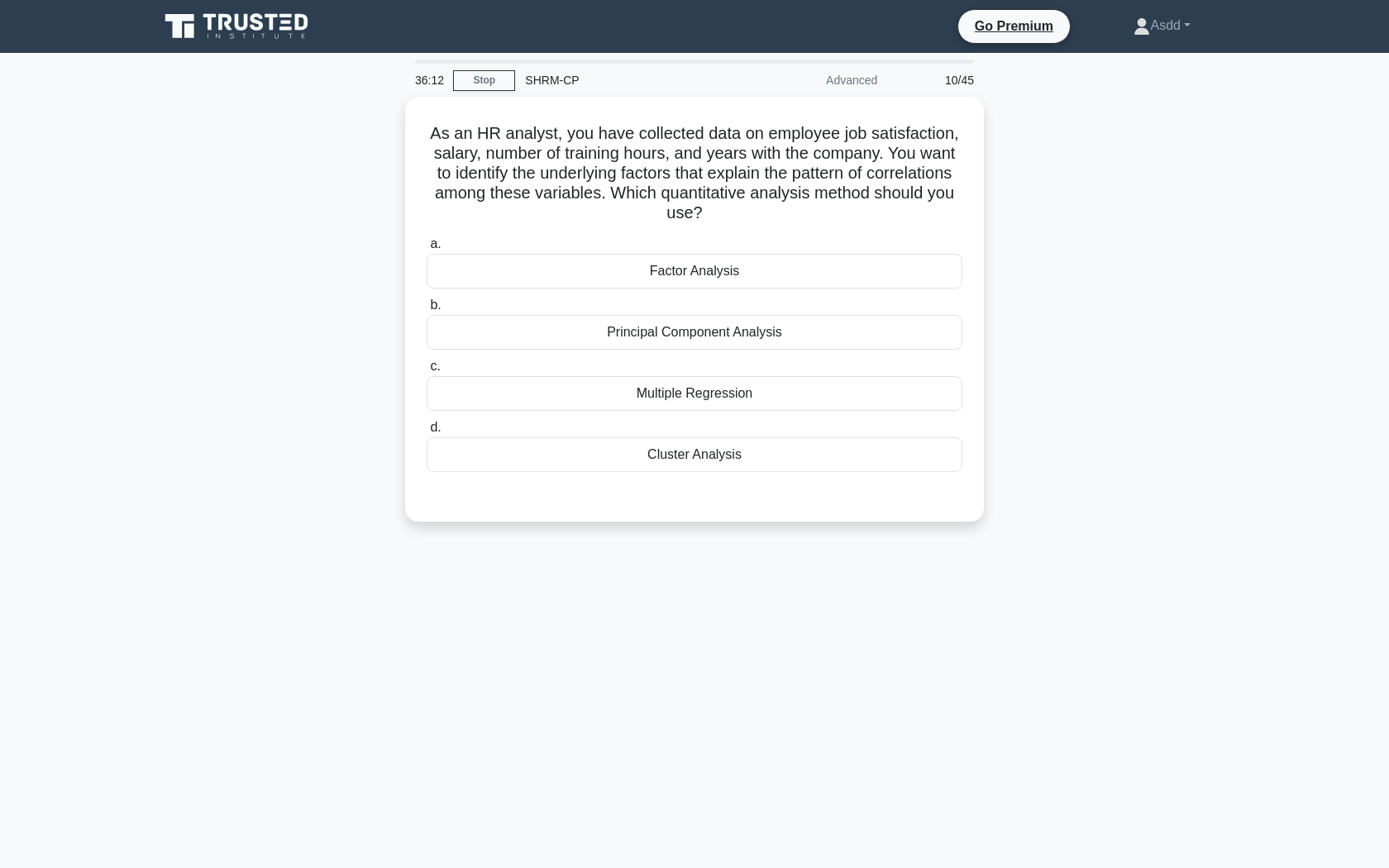
click at [863, 560] on div "36:12 Stop SHRM-CP Advanced 10/45 As an HR analyst, you have collected data on …" at bounding box center [694, 472] width 1091 height 827
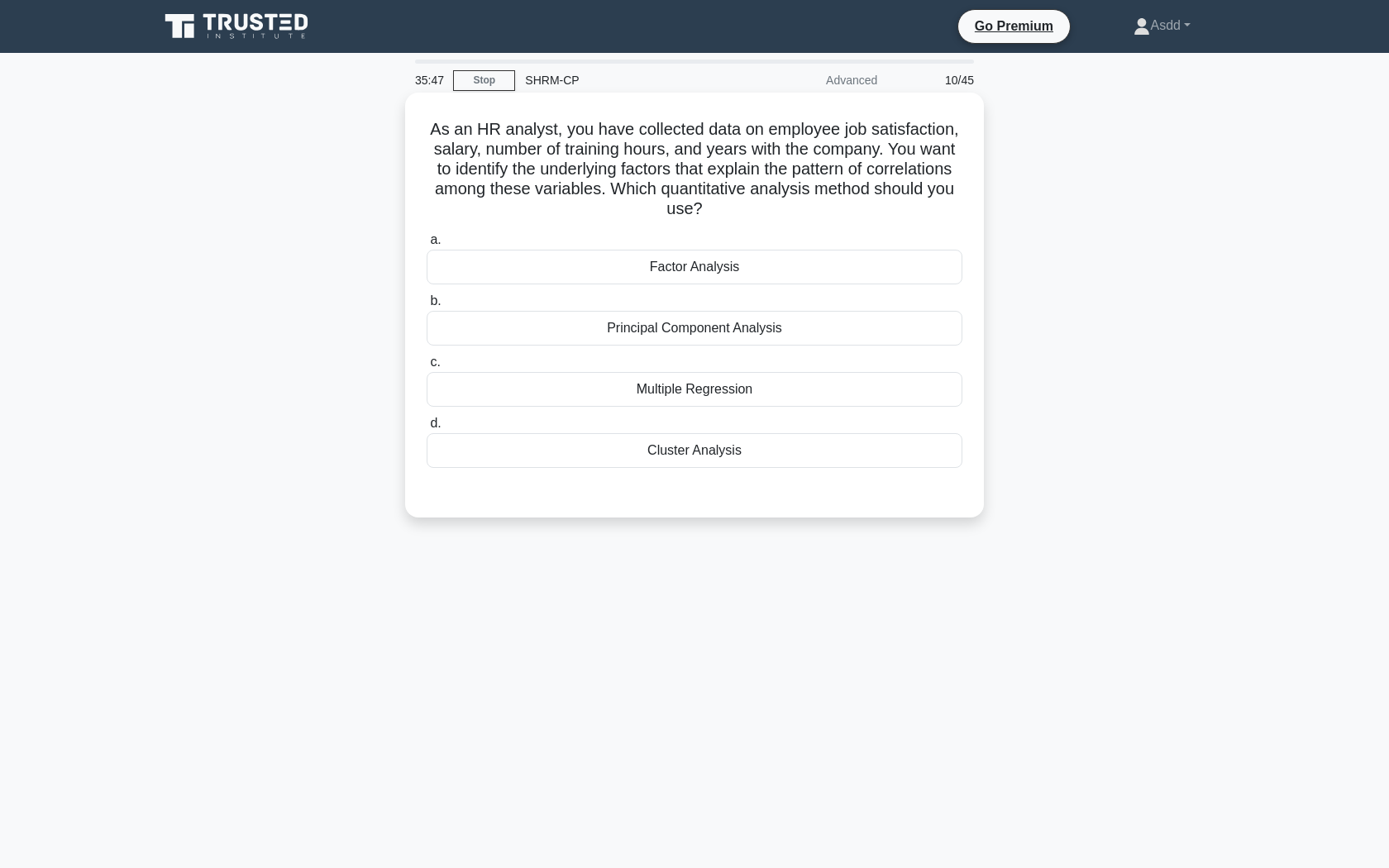
click at [806, 259] on div "Factor Analysis" at bounding box center [694, 267] width 536 height 34
click at [426, 245] on input "a. Factor Analysis" at bounding box center [426, 239] width 0 height 11
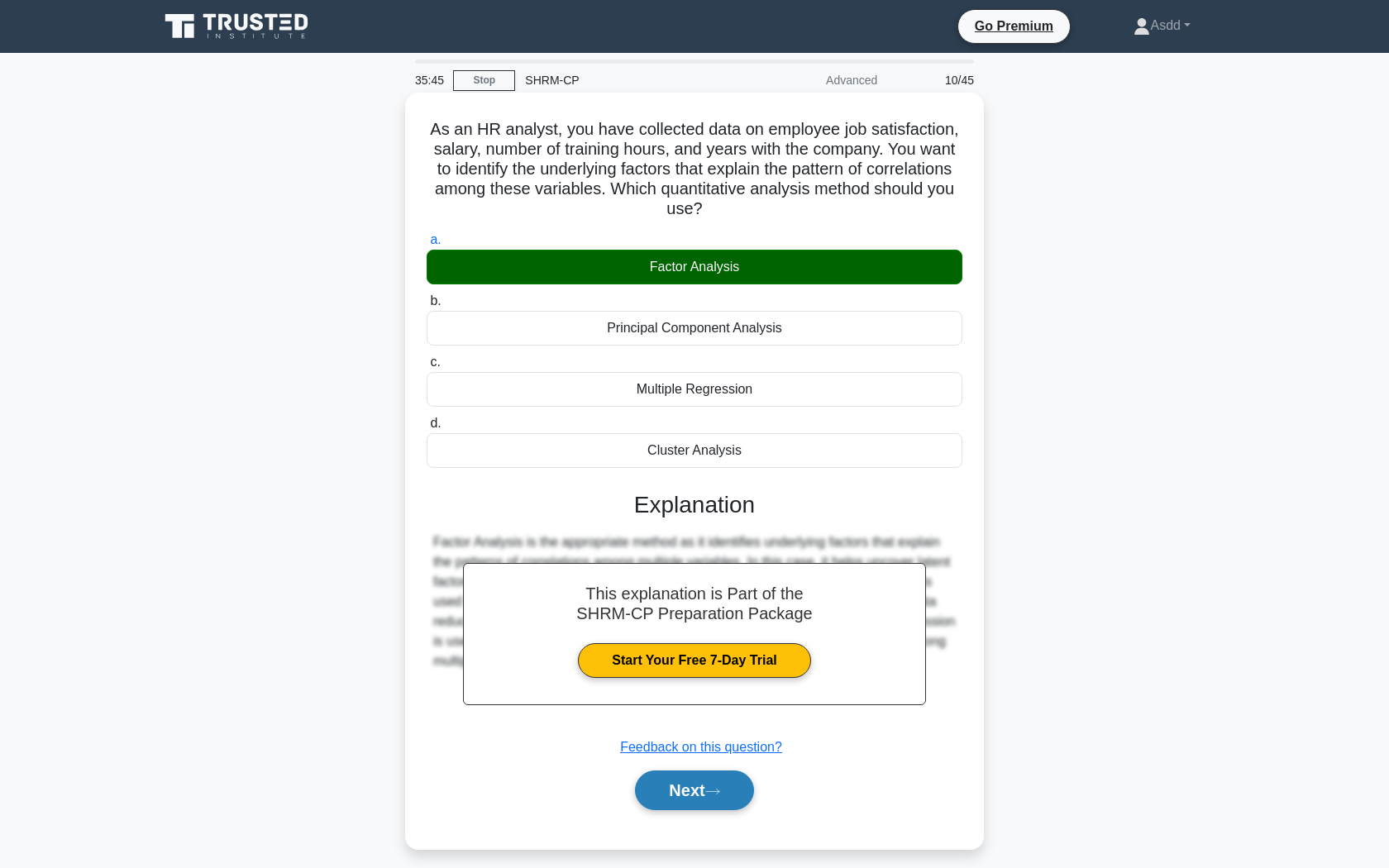
click at [687, 789] on button "Next" at bounding box center [694, 790] width 118 height 39
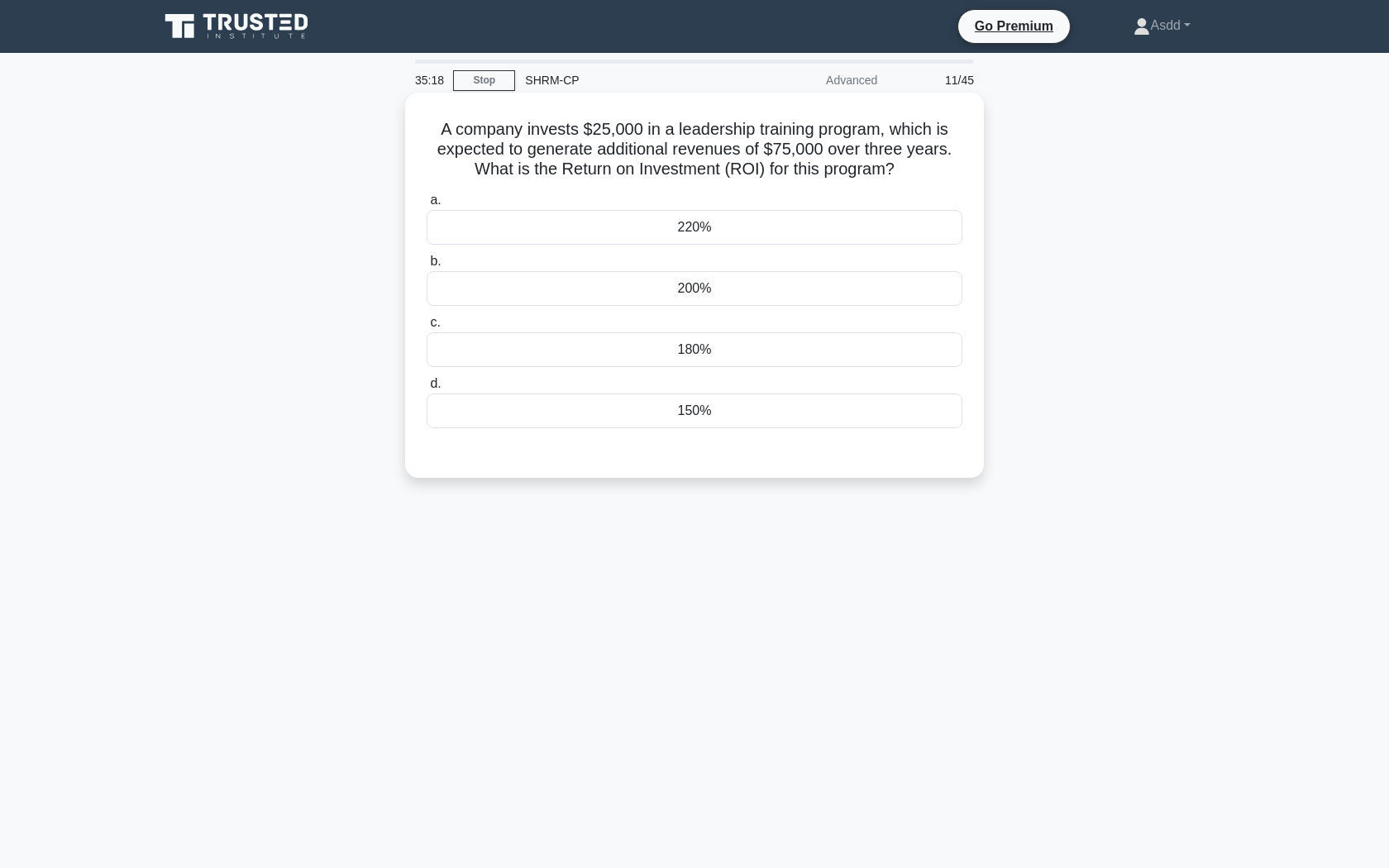
click at [719, 409] on div "150%" at bounding box center [694, 410] width 536 height 34
click at [426, 389] on input "d. 150%" at bounding box center [426, 384] width 0 height 11
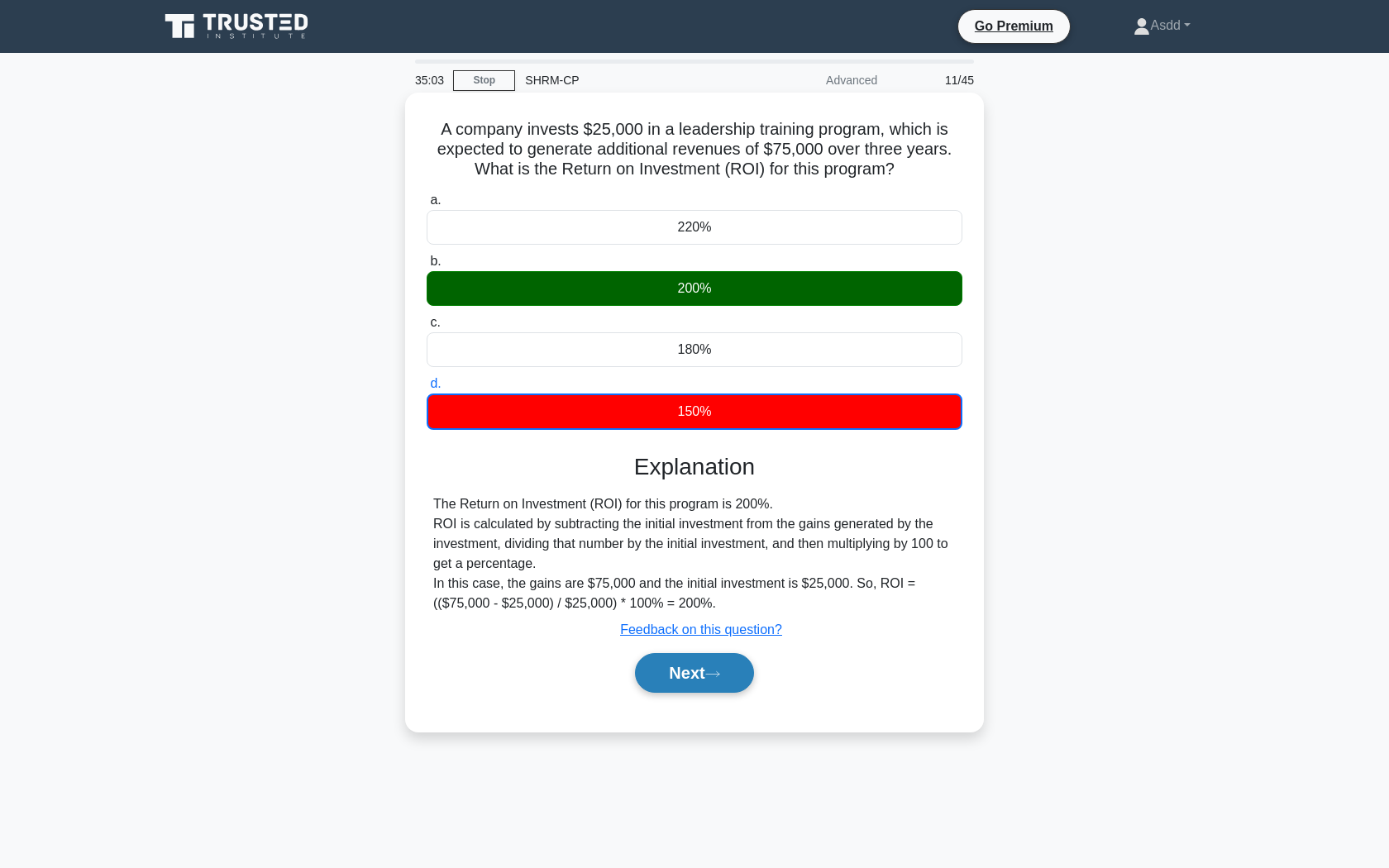
click at [710, 682] on button "Next" at bounding box center [694, 672] width 118 height 39
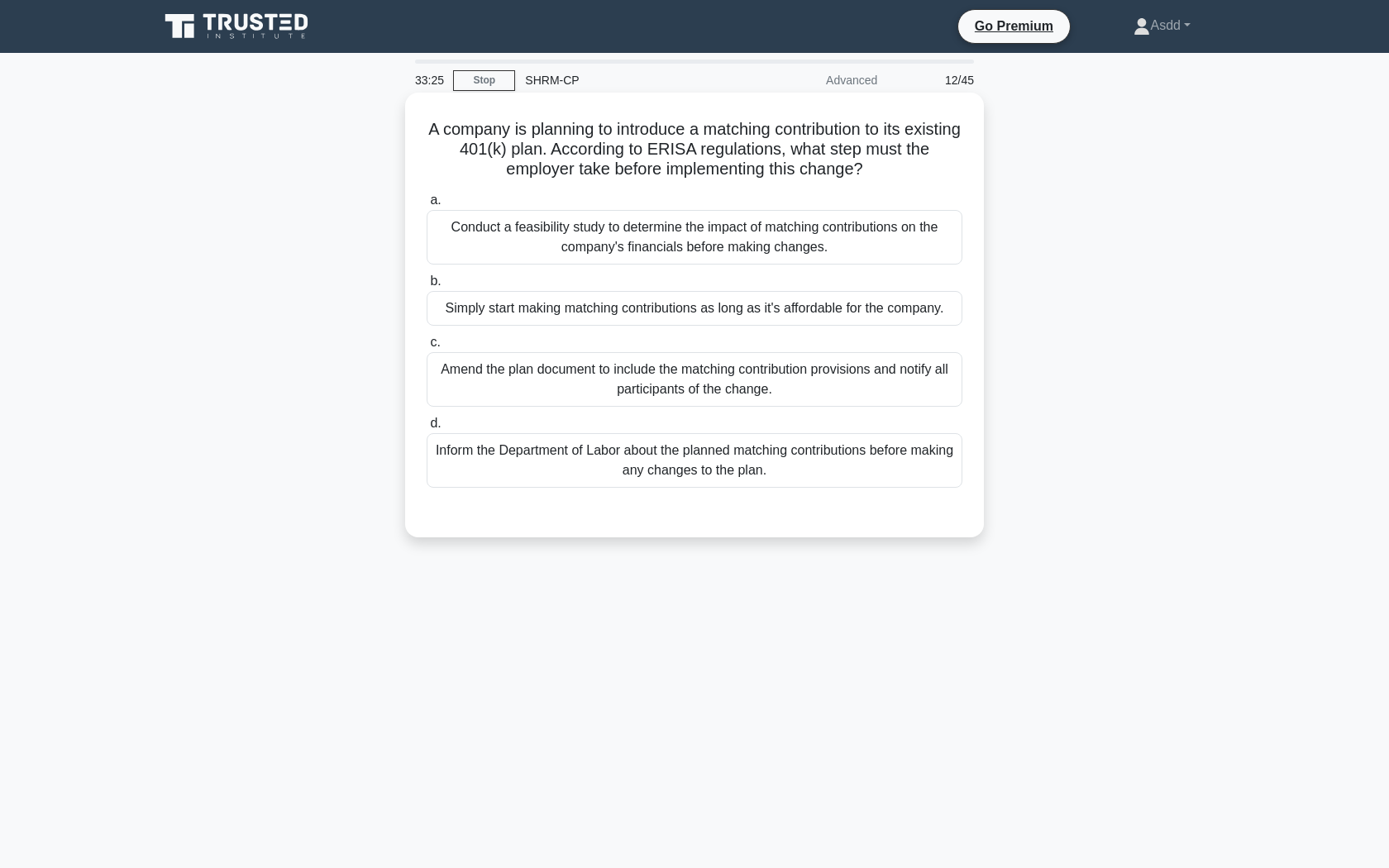
click at [801, 384] on div "Amend the plan document to include the matching contribution provisions and not…" at bounding box center [694, 379] width 536 height 54
click at [426, 347] on input "c. Amend the plan document to include the matching contribution provisions and …" at bounding box center [426, 342] width 0 height 11
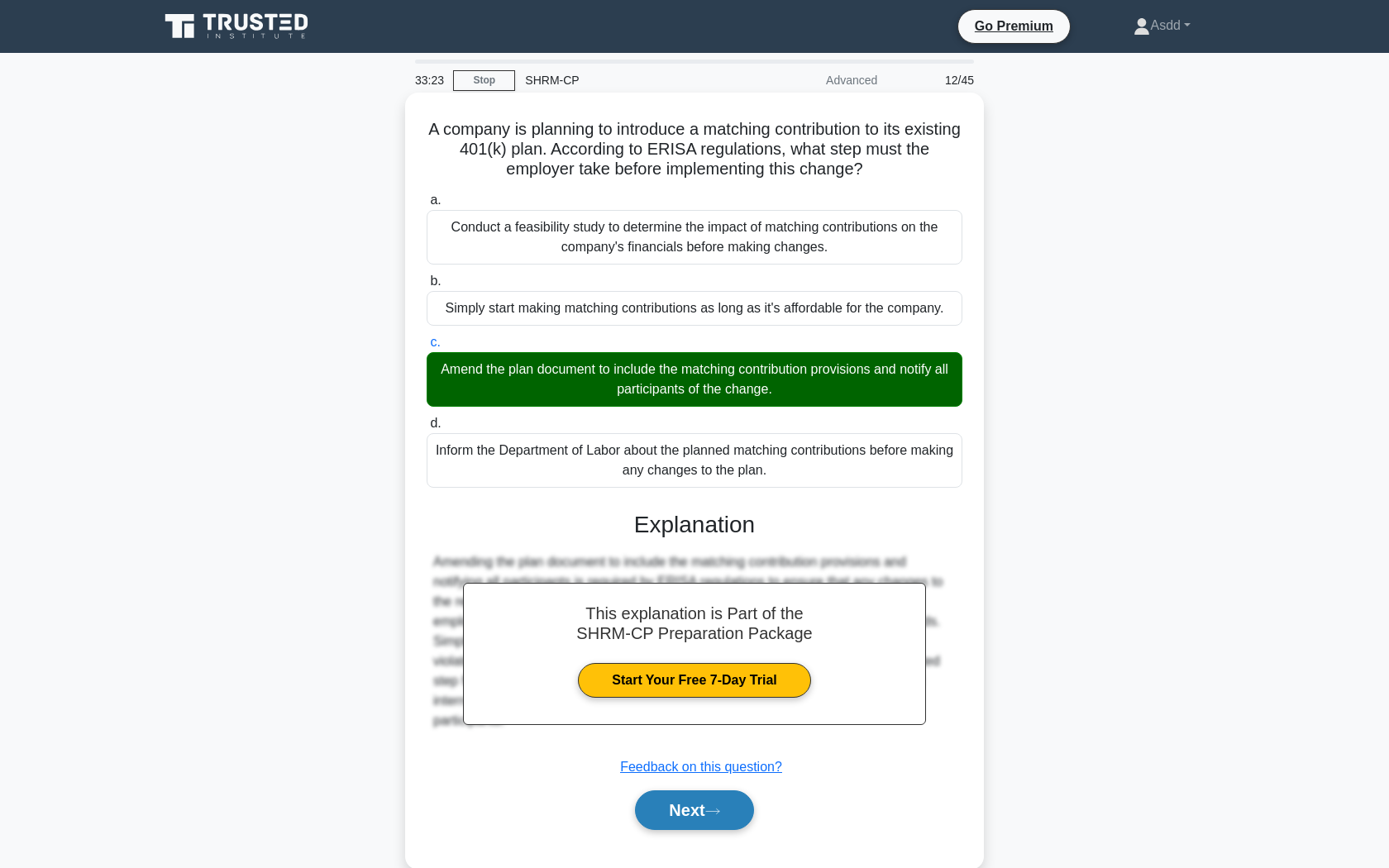
click at [720, 813] on icon at bounding box center [712, 810] width 15 height 9
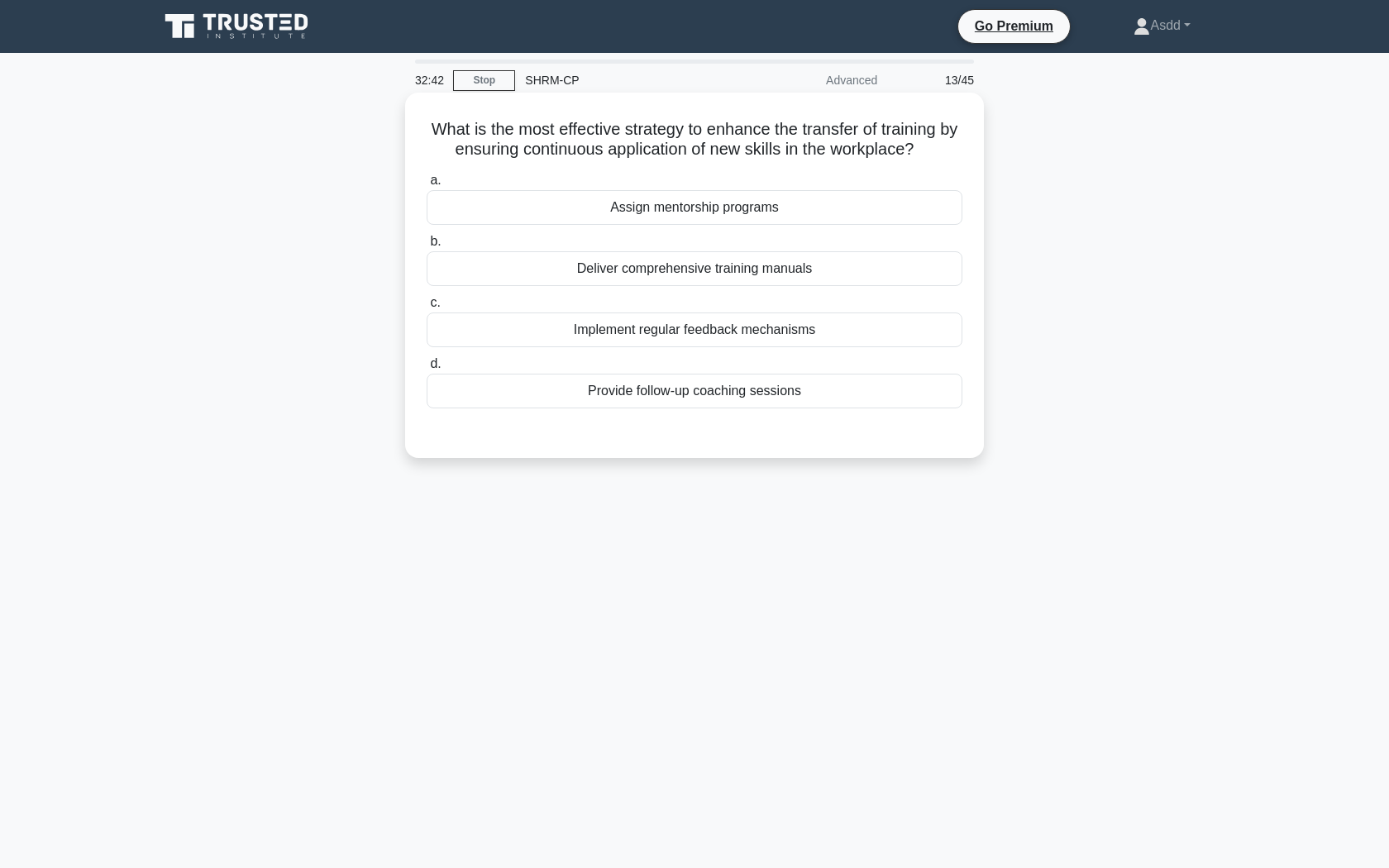
click at [726, 384] on div "Provide follow-up coaching sessions" at bounding box center [694, 391] width 536 height 34
click at [426, 369] on input "d. Provide follow-up coaching sessions" at bounding box center [426, 363] width 0 height 11
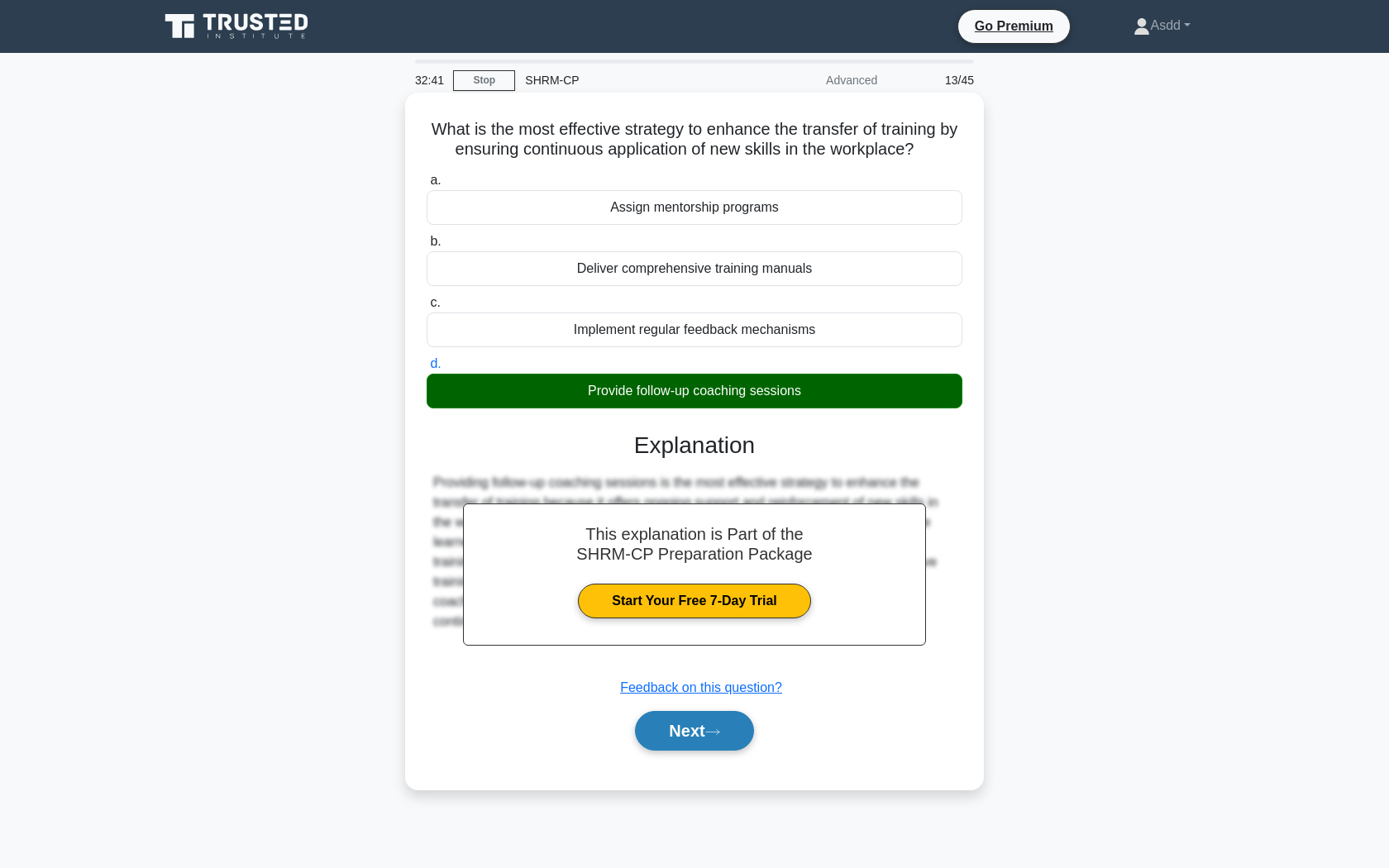
click at [690, 730] on button "Next" at bounding box center [694, 730] width 118 height 39
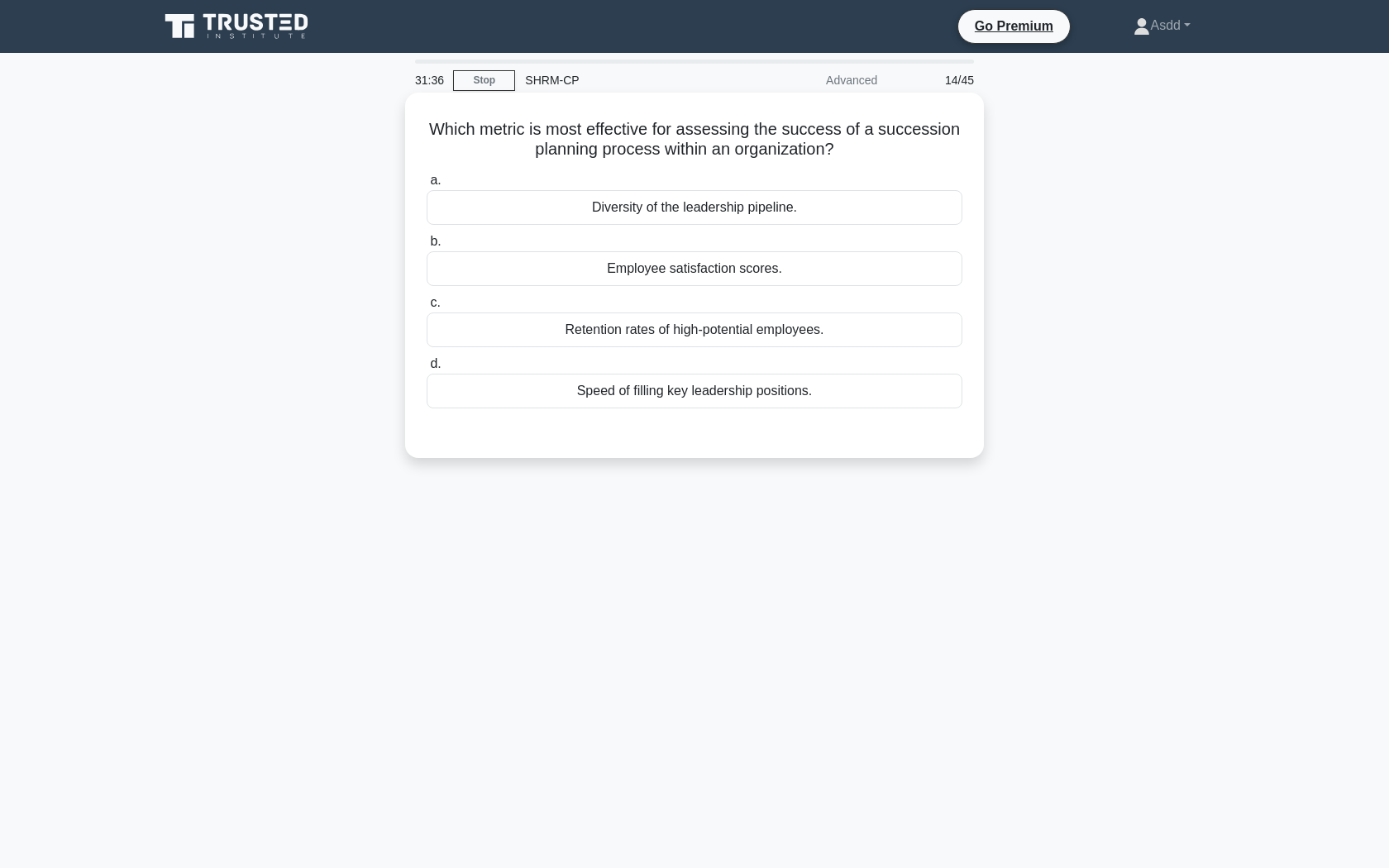
click at [762, 269] on div "Employee satisfaction scores." at bounding box center [694, 268] width 536 height 34
click at [426, 247] on input "b. Employee satisfaction scores." at bounding box center [426, 241] width 0 height 11
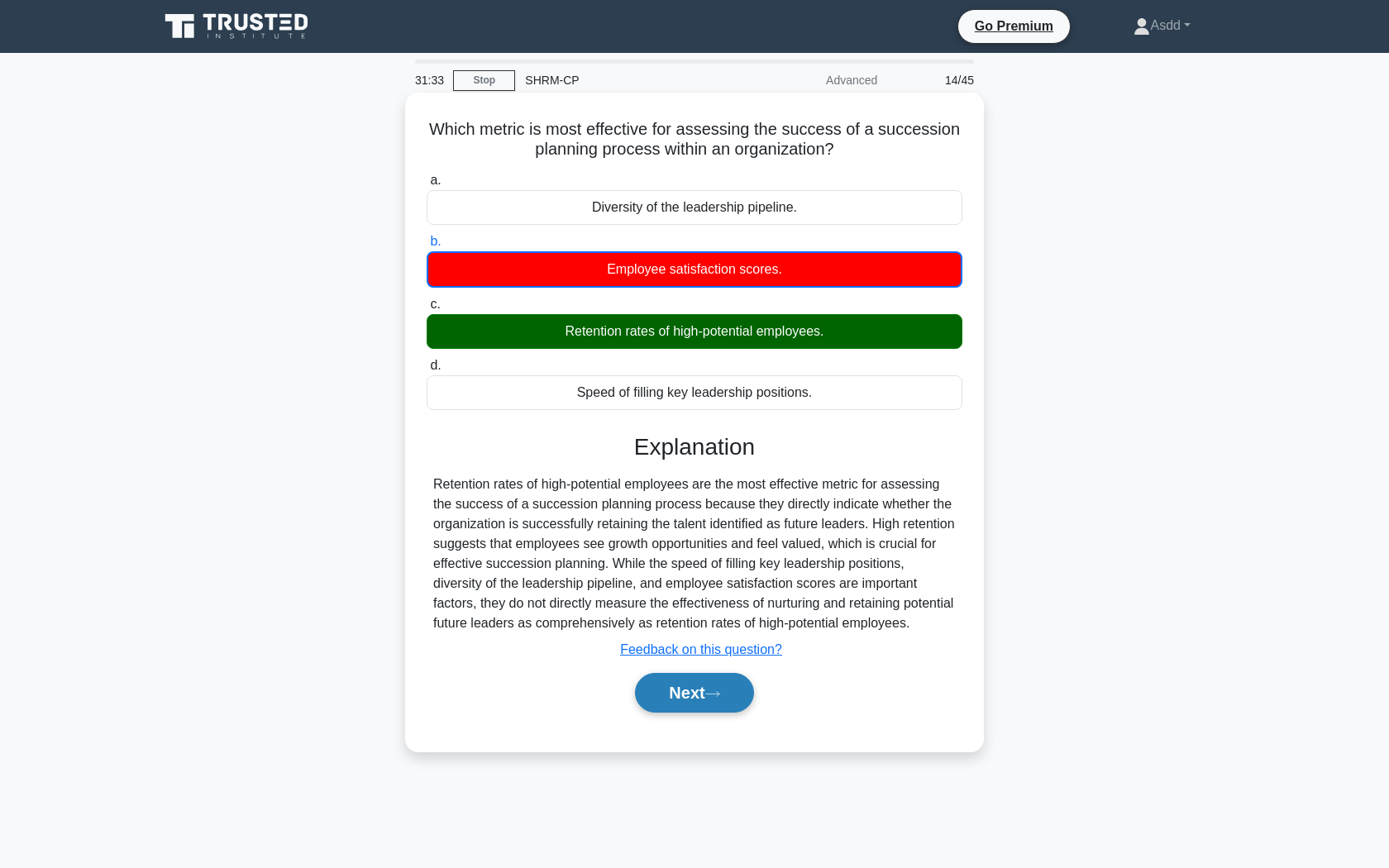
click at [688, 705] on button "Next" at bounding box center [694, 692] width 118 height 39
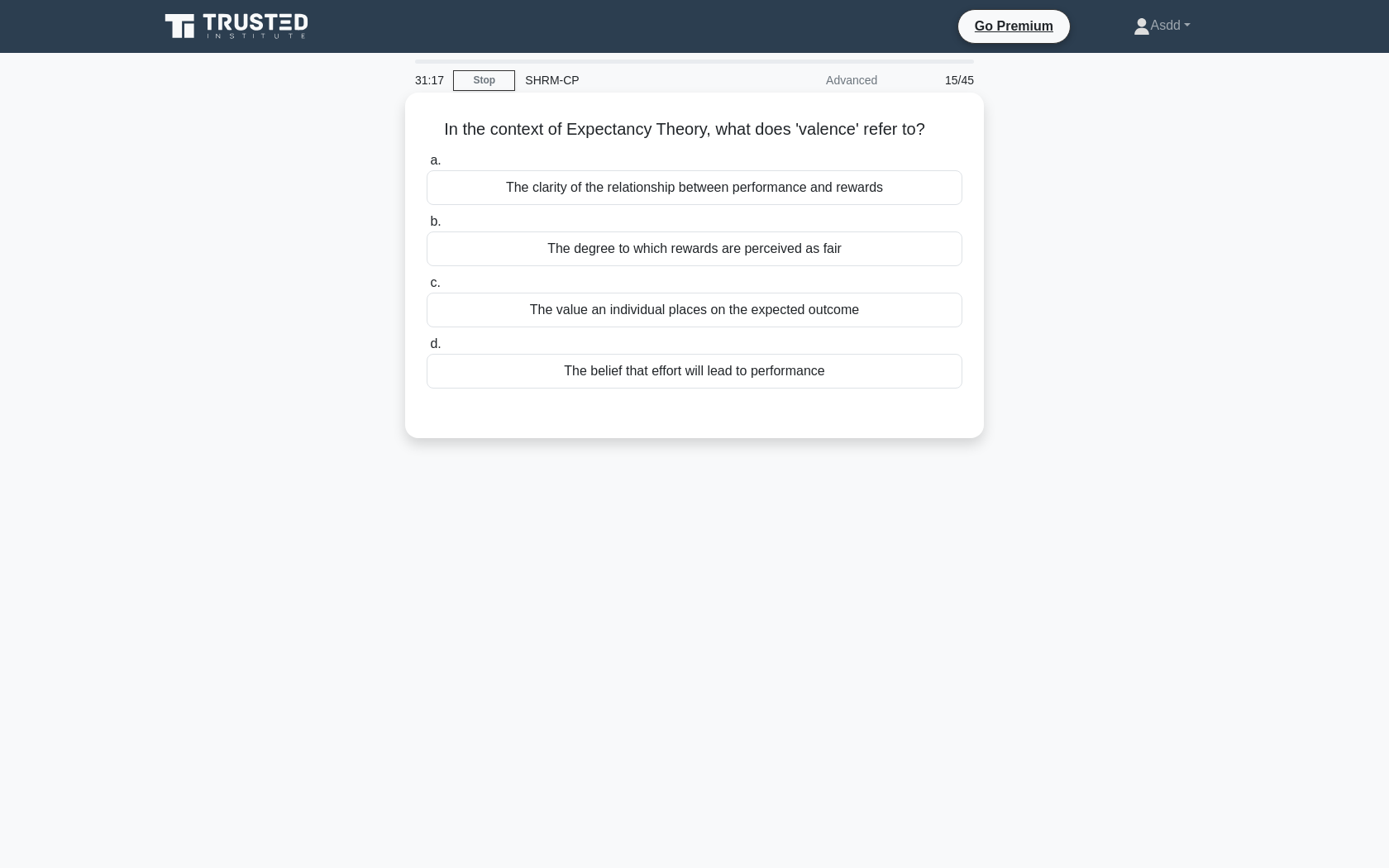
click at [725, 322] on div "The value an individual places on the expected outcome" at bounding box center [694, 309] width 536 height 34
click at [426, 288] on input "c. The value an individual places on the expected outcome" at bounding box center [426, 282] width 0 height 11
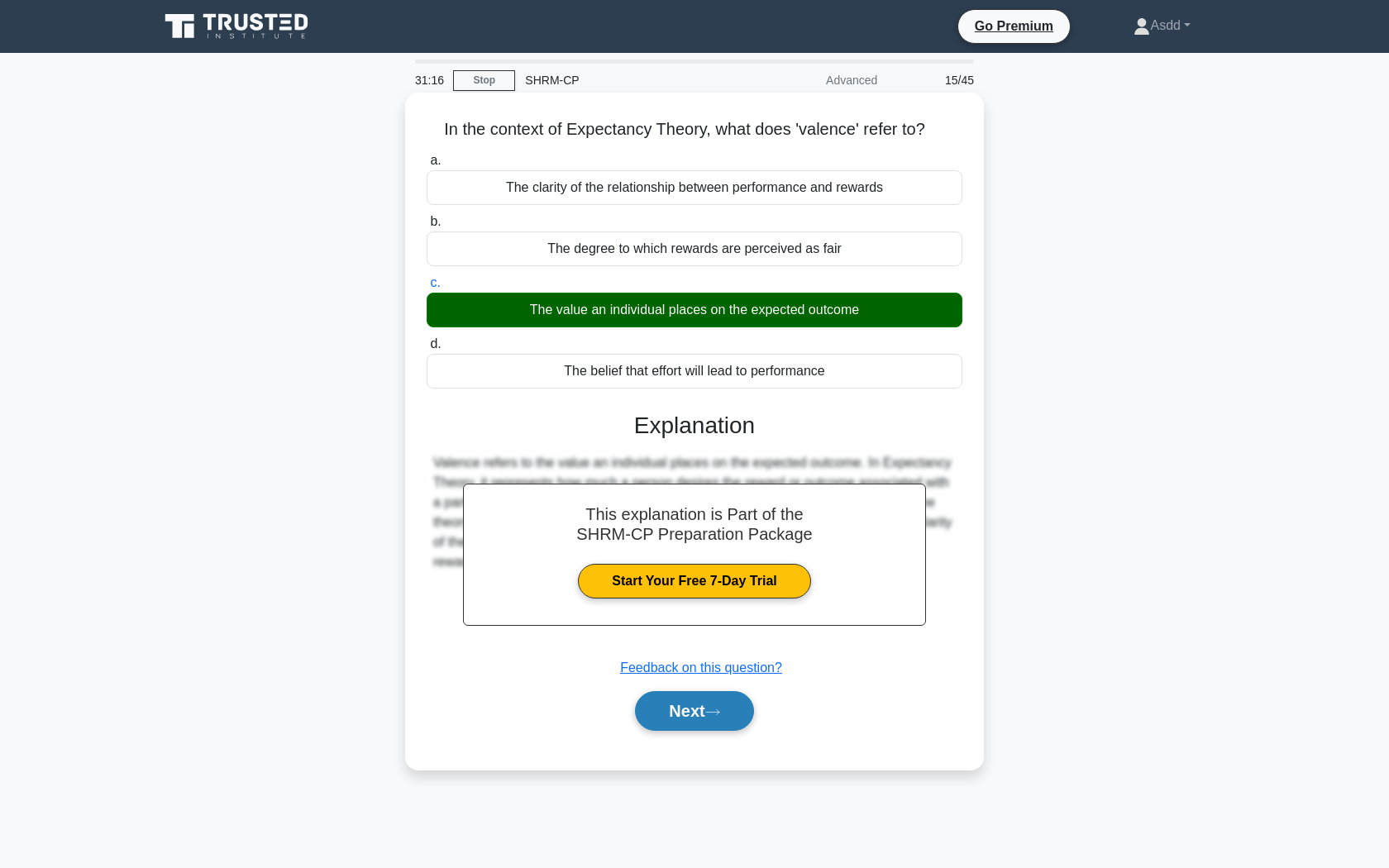
click at [720, 724] on button "Next" at bounding box center [694, 711] width 118 height 39
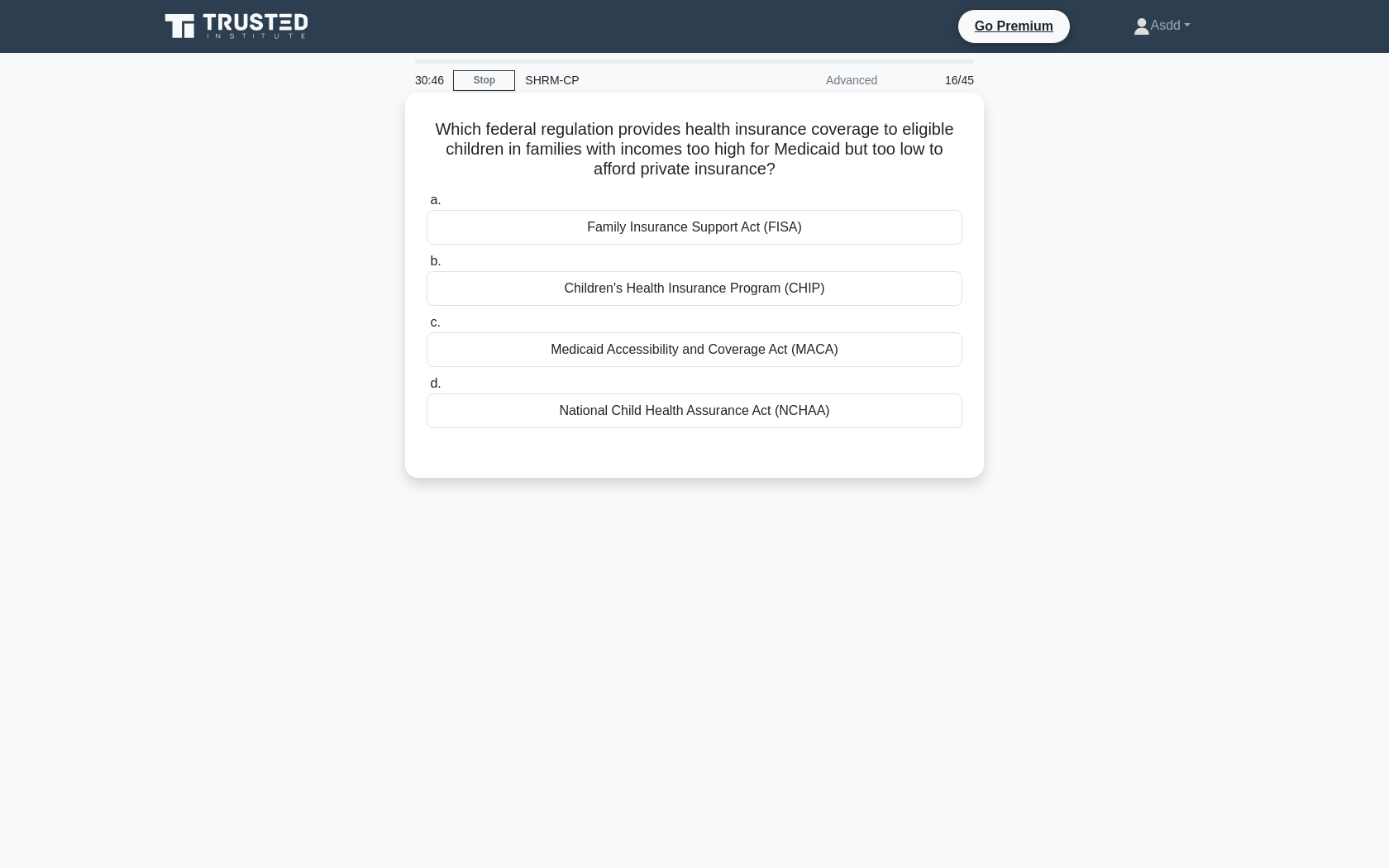
click at [663, 228] on div "Family Insurance Support Act (FISA)" at bounding box center [694, 226] width 536 height 34
click at [426, 206] on input "a. Family Insurance Support Act (FISA)" at bounding box center [426, 200] width 0 height 11
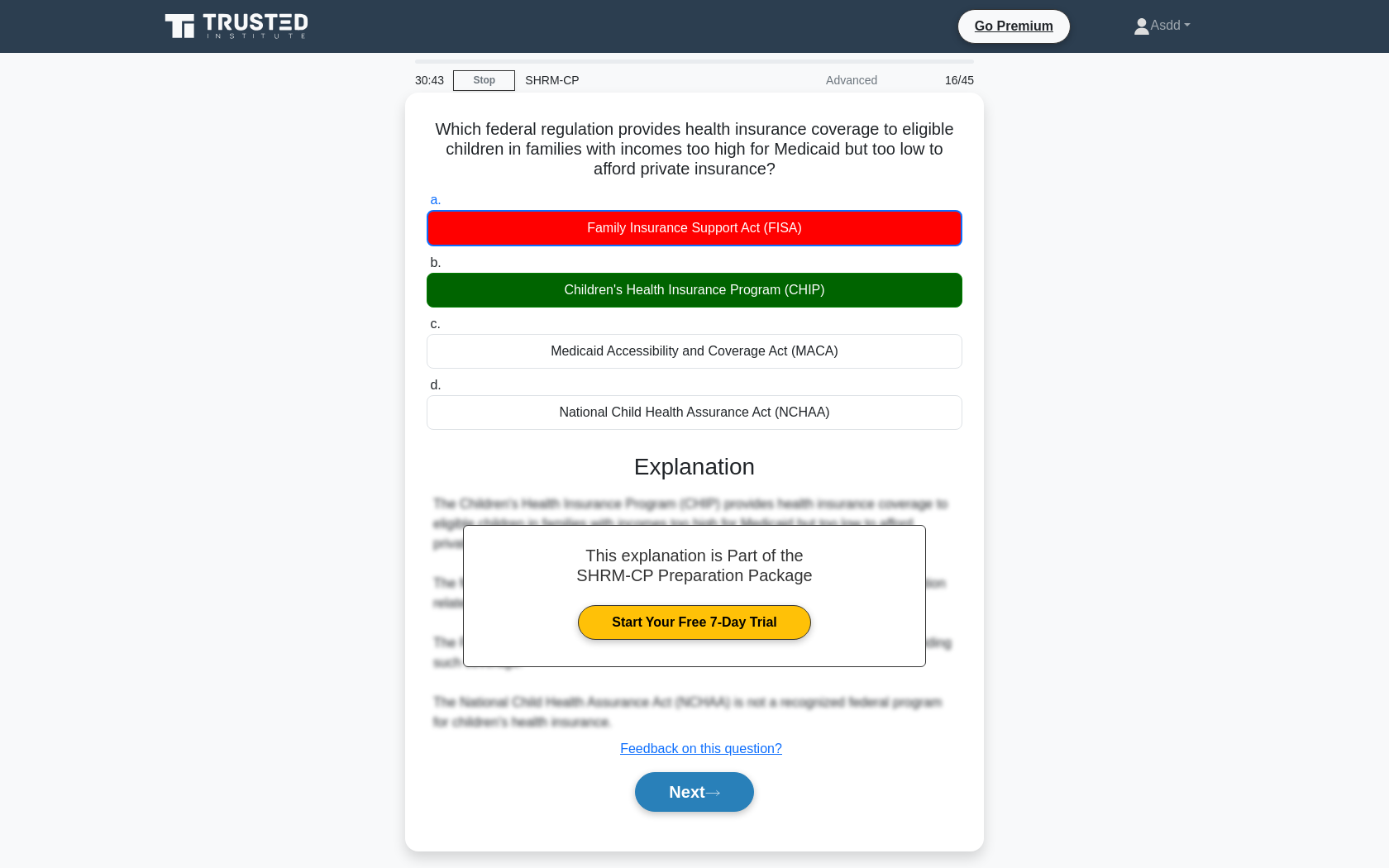
click at [695, 806] on button "Next" at bounding box center [694, 791] width 118 height 39
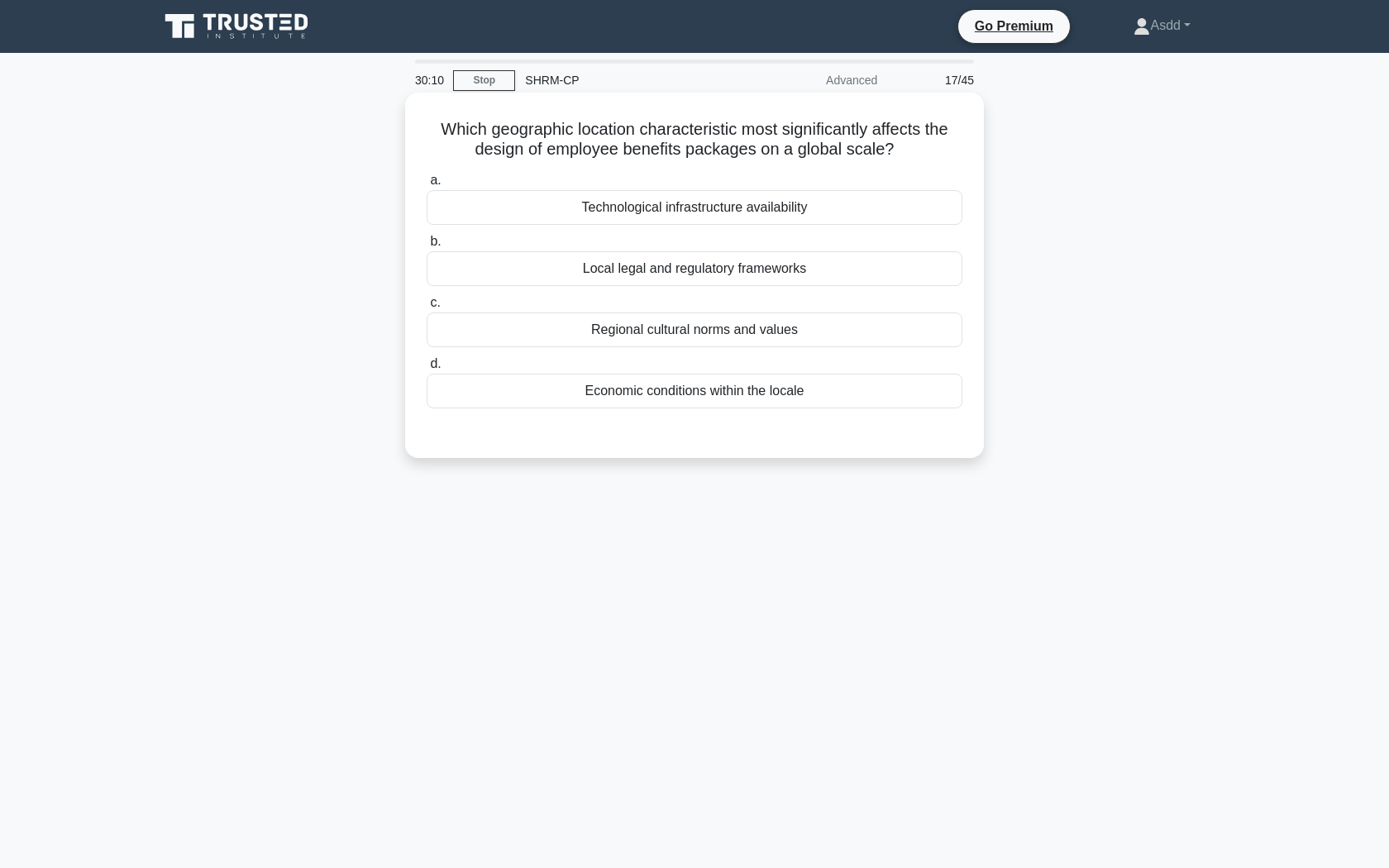
click at [666, 332] on div "Regional cultural norms and values" at bounding box center [694, 329] width 536 height 34
click at [426, 308] on input "c. Regional cultural norms and values" at bounding box center [426, 302] width 0 height 11
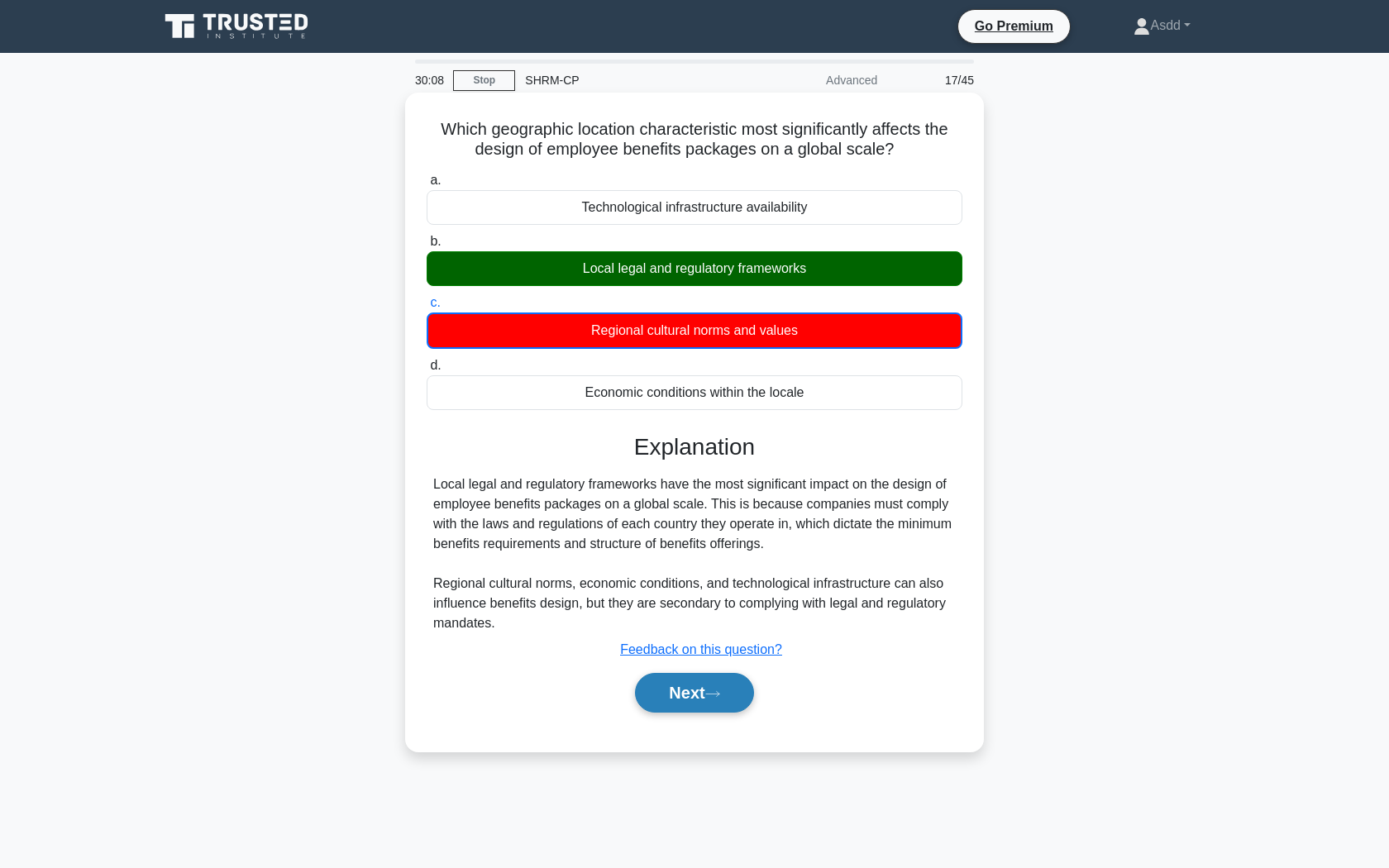
click at [694, 700] on button "Next" at bounding box center [694, 692] width 118 height 39
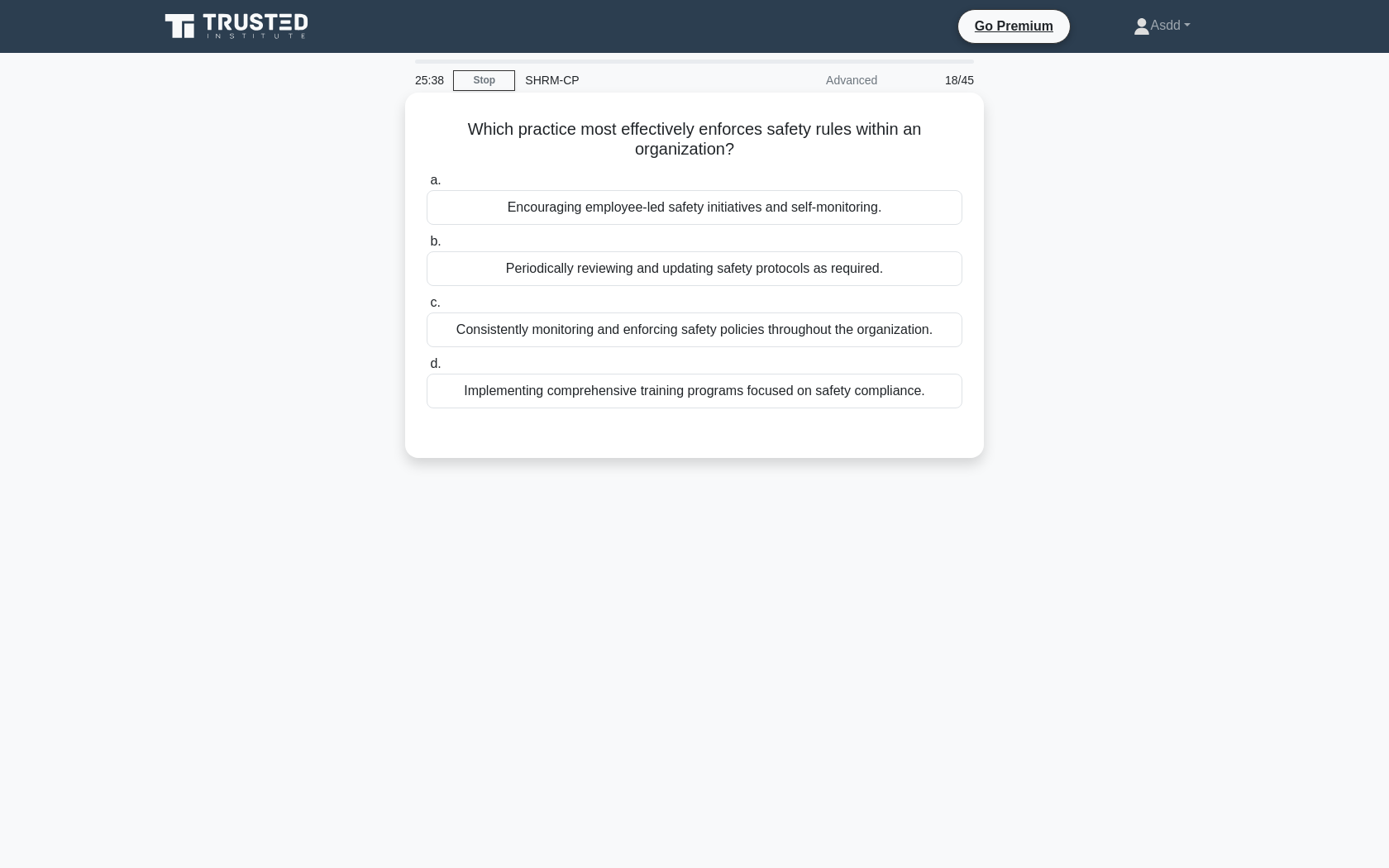
click at [759, 271] on div "Periodically reviewing and updating safety protocols as required." at bounding box center [694, 268] width 536 height 34
click at [426, 247] on input "b. Periodically reviewing and updating safety protocols as required." at bounding box center [426, 241] width 0 height 11
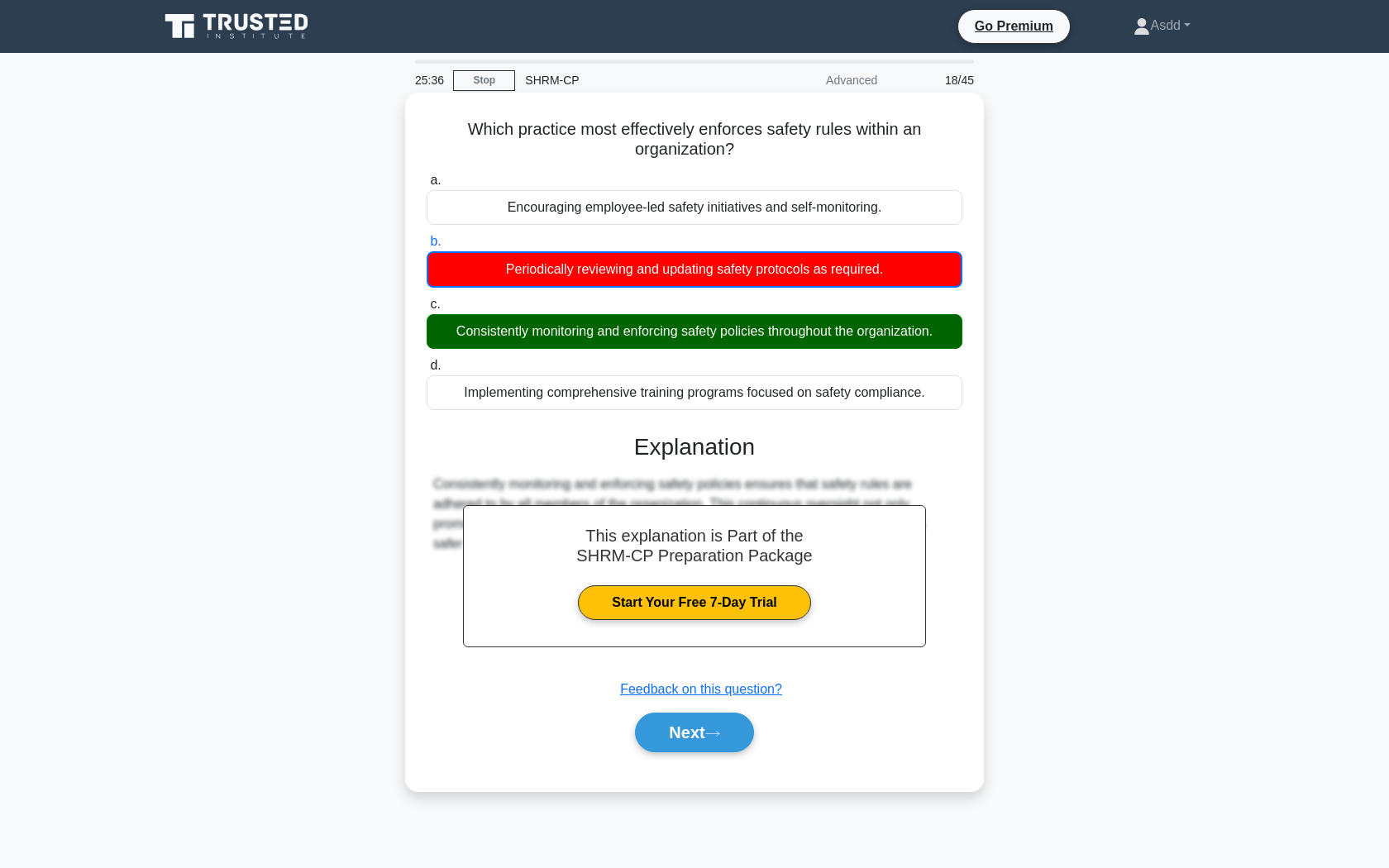
click at [737, 332] on div "Consistently monitoring and enforcing safety policies throughout the organizati…" at bounding box center [694, 331] width 536 height 34
click at [426, 310] on input "c. Consistently monitoring and enforcing safety policies throughout the organiz…" at bounding box center [426, 304] width 0 height 11
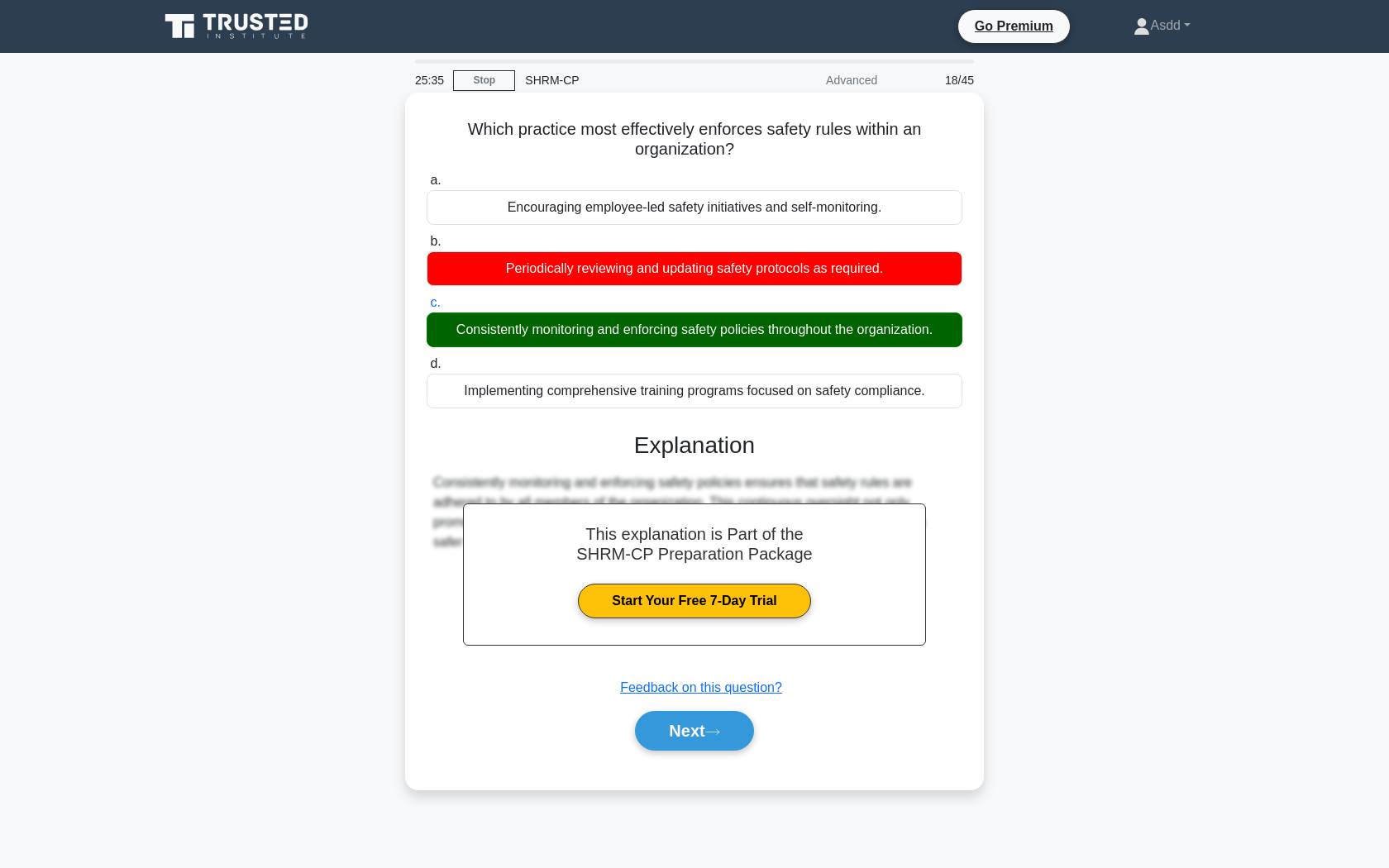
click at [700, 759] on div "a. Encouraging employee-led safety initiatives and self-monitoring. b. Periodic…" at bounding box center [694, 468] width 538 height 603
click at [700, 734] on button "Next" at bounding box center [694, 730] width 118 height 39
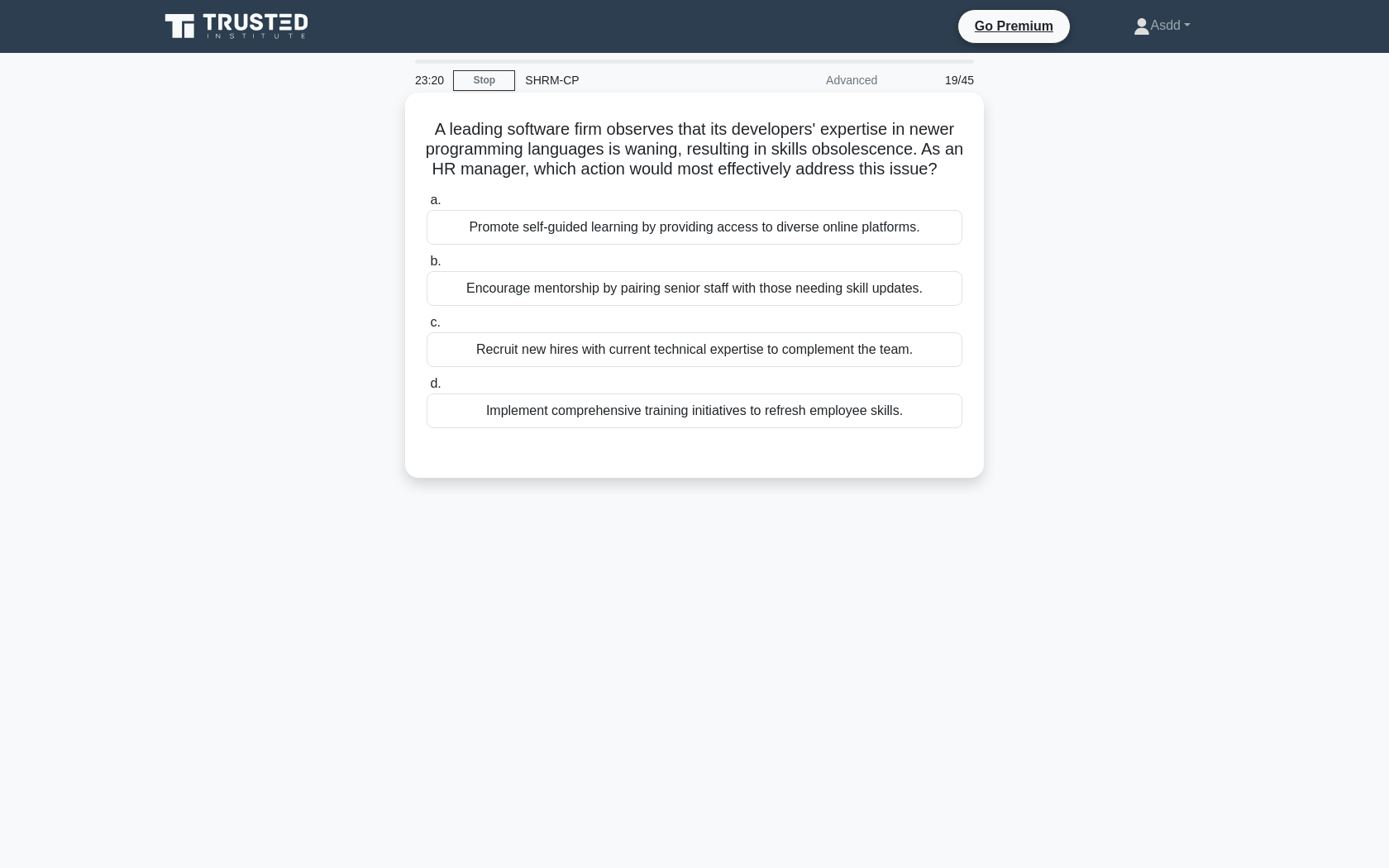
click at [789, 291] on div "Encourage mentorship by pairing senior staff with those needing skill updates." at bounding box center [694, 287] width 536 height 34
click at [426, 267] on input "b. Encourage mentorship by pairing senior staff with those needing skill update…" at bounding box center [426, 261] width 0 height 11
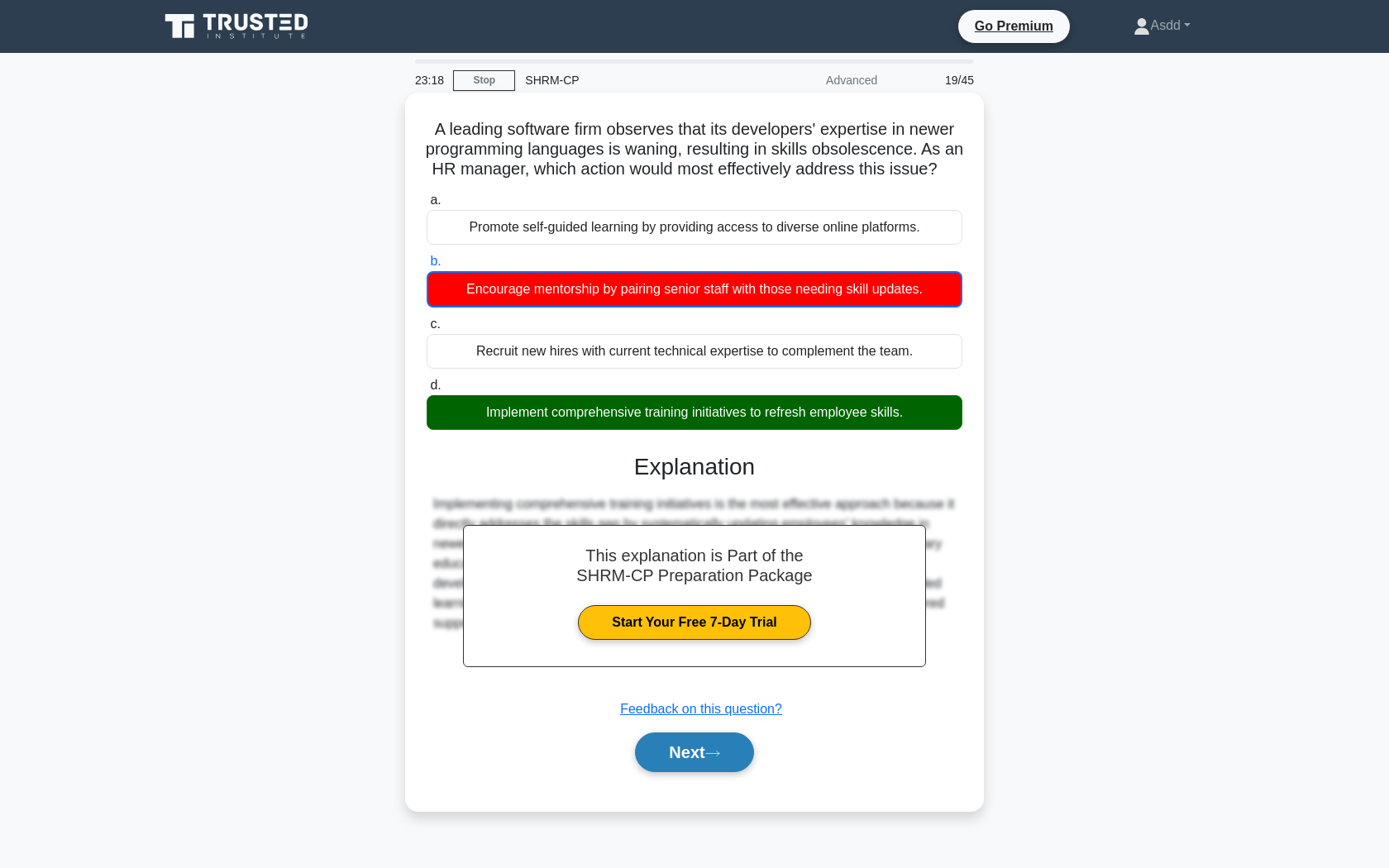
click at [680, 756] on button "Next" at bounding box center [694, 752] width 118 height 39
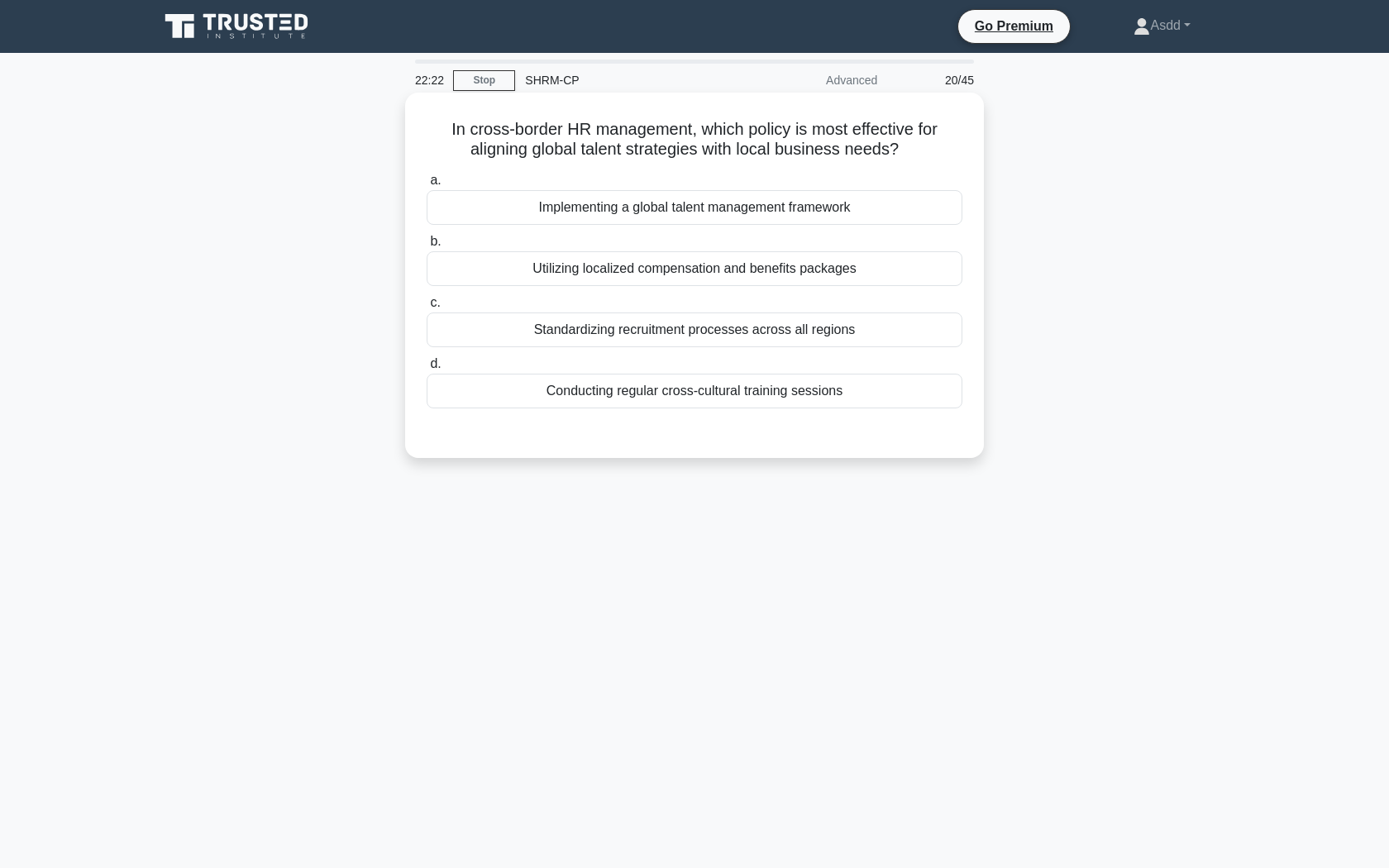
click at [708, 403] on div "Conducting regular cross-cultural training sessions" at bounding box center [694, 391] width 536 height 34
click at [426, 369] on input "d. Conducting regular cross-cultural training sessions" at bounding box center [426, 363] width 0 height 11
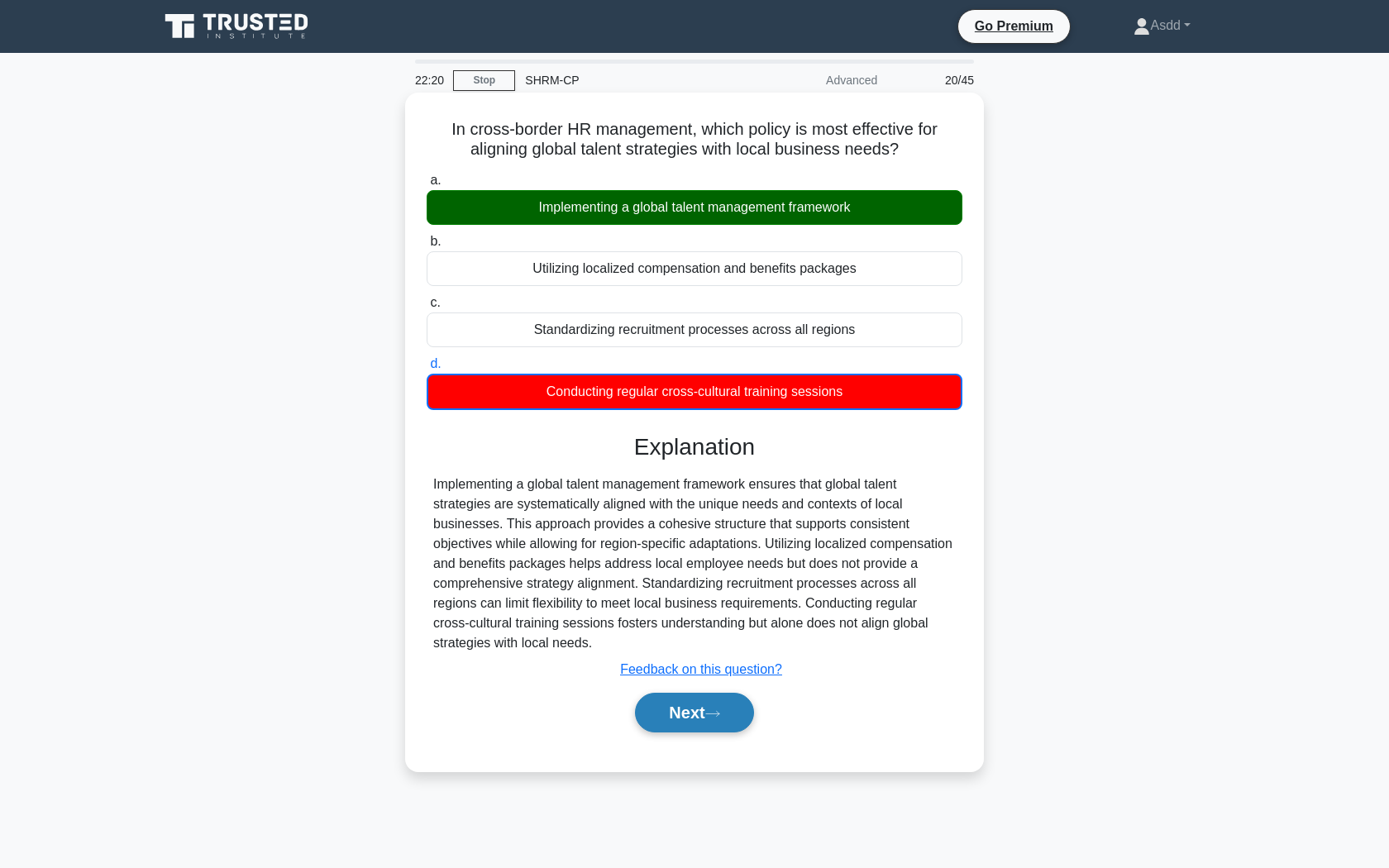
click at [704, 715] on button "Next" at bounding box center [694, 713] width 118 height 39
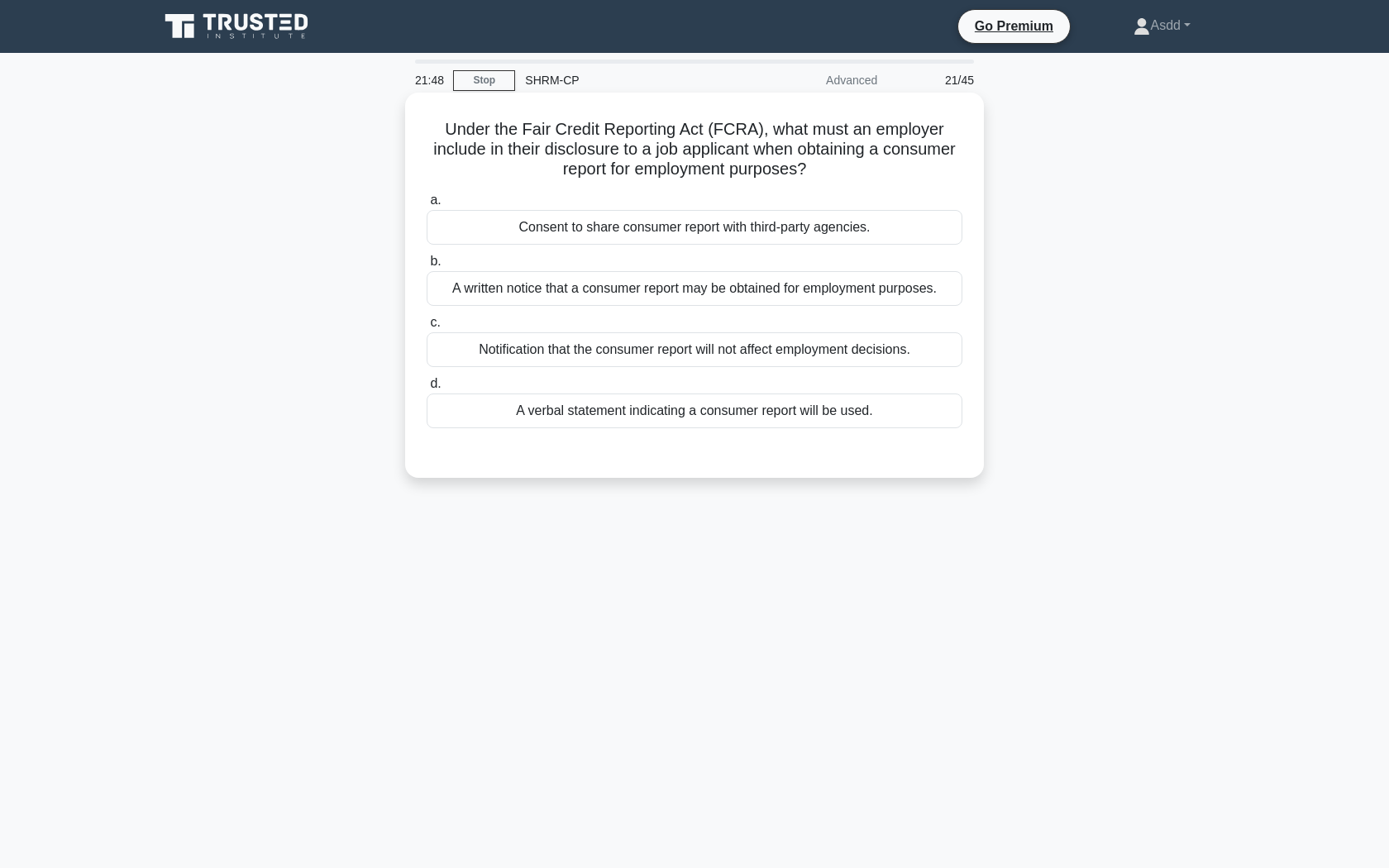
click at [739, 229] on div "Consent to share consumer report with third-party agencies." at bounding box center [694, 226] width 536 height 34
click at [426, 206] on input "a. Consent to share consumer report with third-party agencies." at bounding box center [426, 200] width 0 height 11
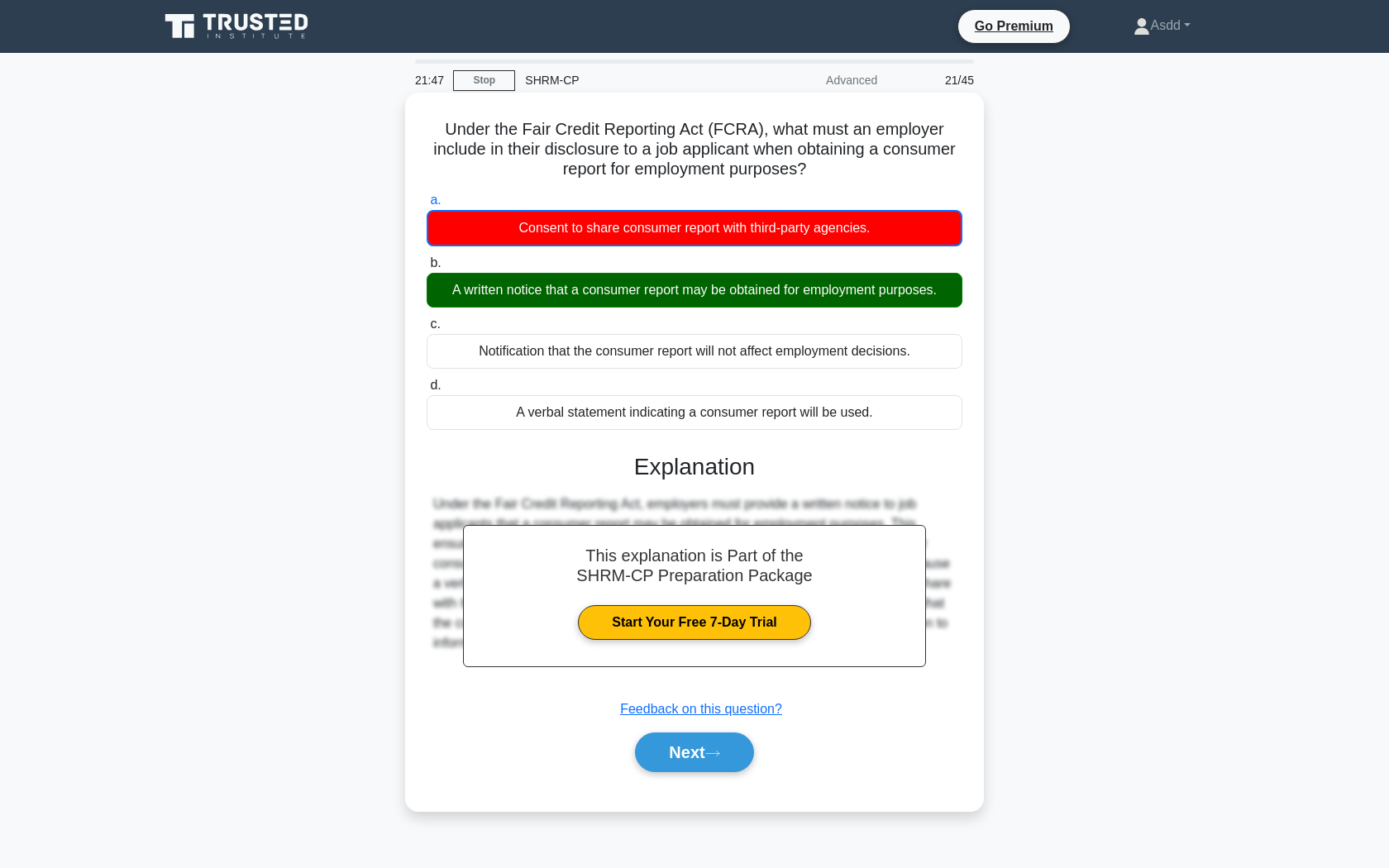
click at [711, 303] on div "A written notice that a consumer report may be obtained for employment purposes." at bounding box center [694, 289] width 536 height 34
click at [426, 269] on input "b. A written notice that a consumer report may be obtained for employment purpo…" at bounding box center [426, 263] width 0 height 11
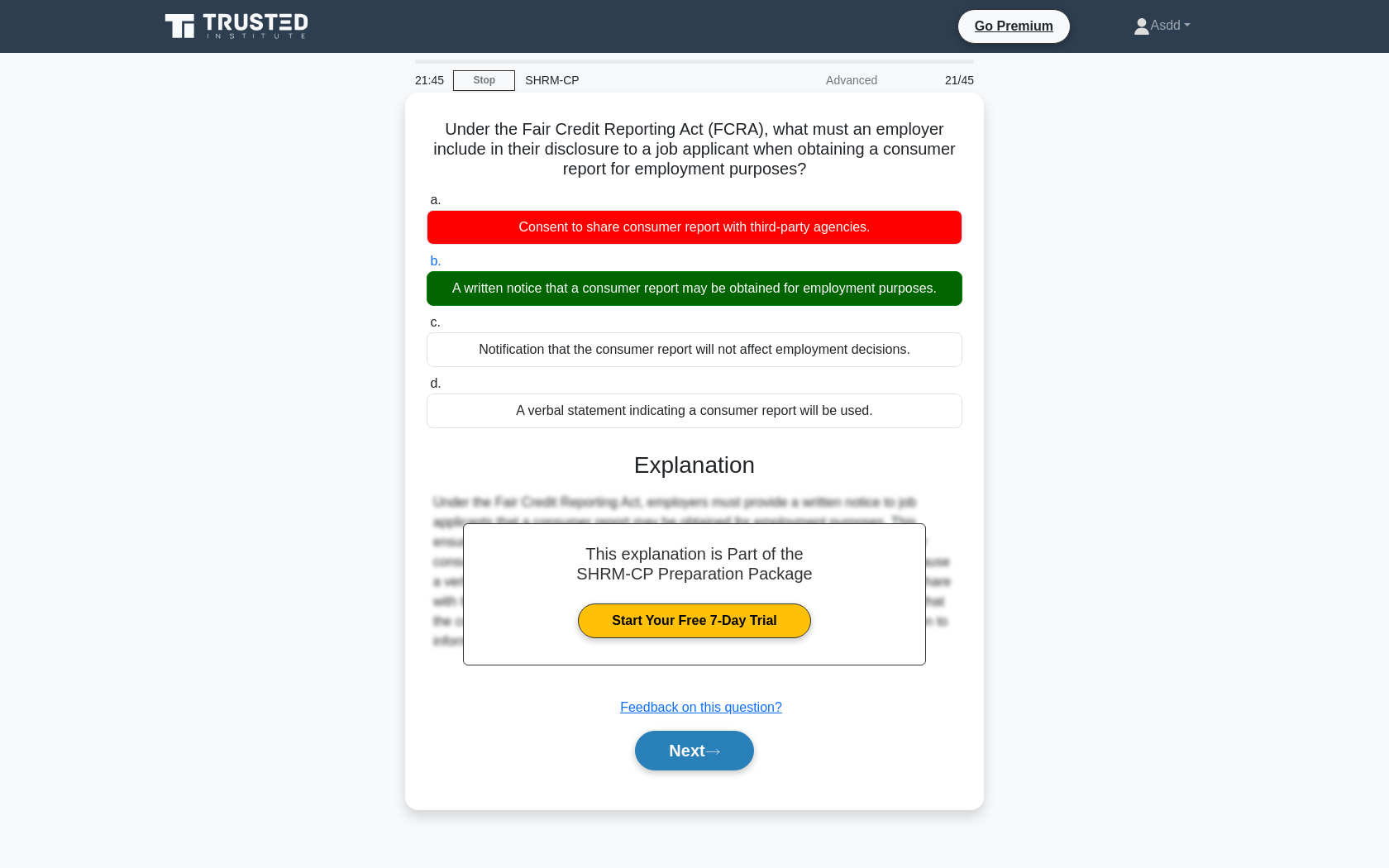
click at [719, 755] on icon at bounding box center [712, 751] width 15 height 9
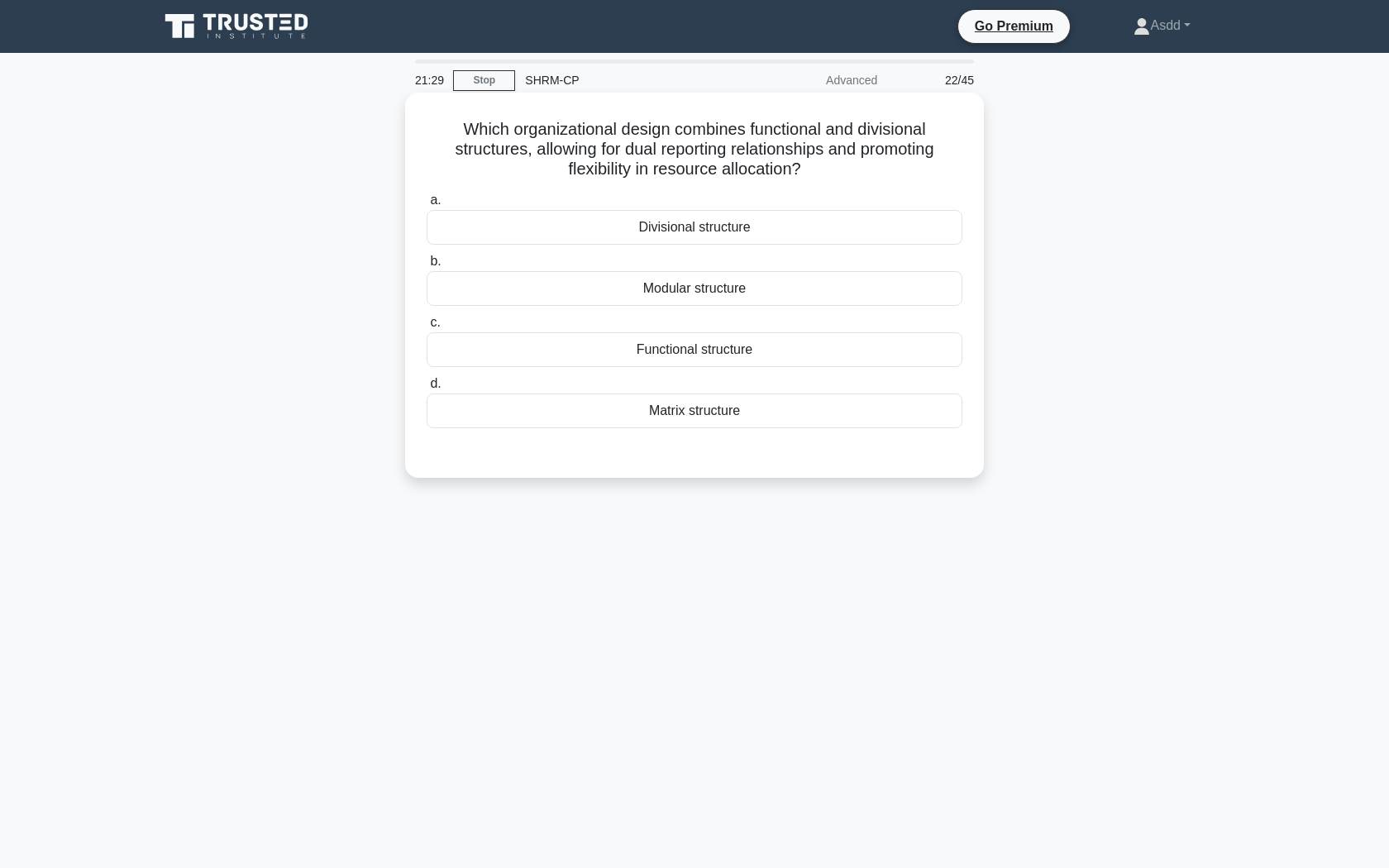
click at [702, 282] on div "Modular structure" at bounding box center [694, 287] width 536 height 34
click at [426, 267] on input "b. Modular structure" at bounding box center [426, 261] width 0 height 11
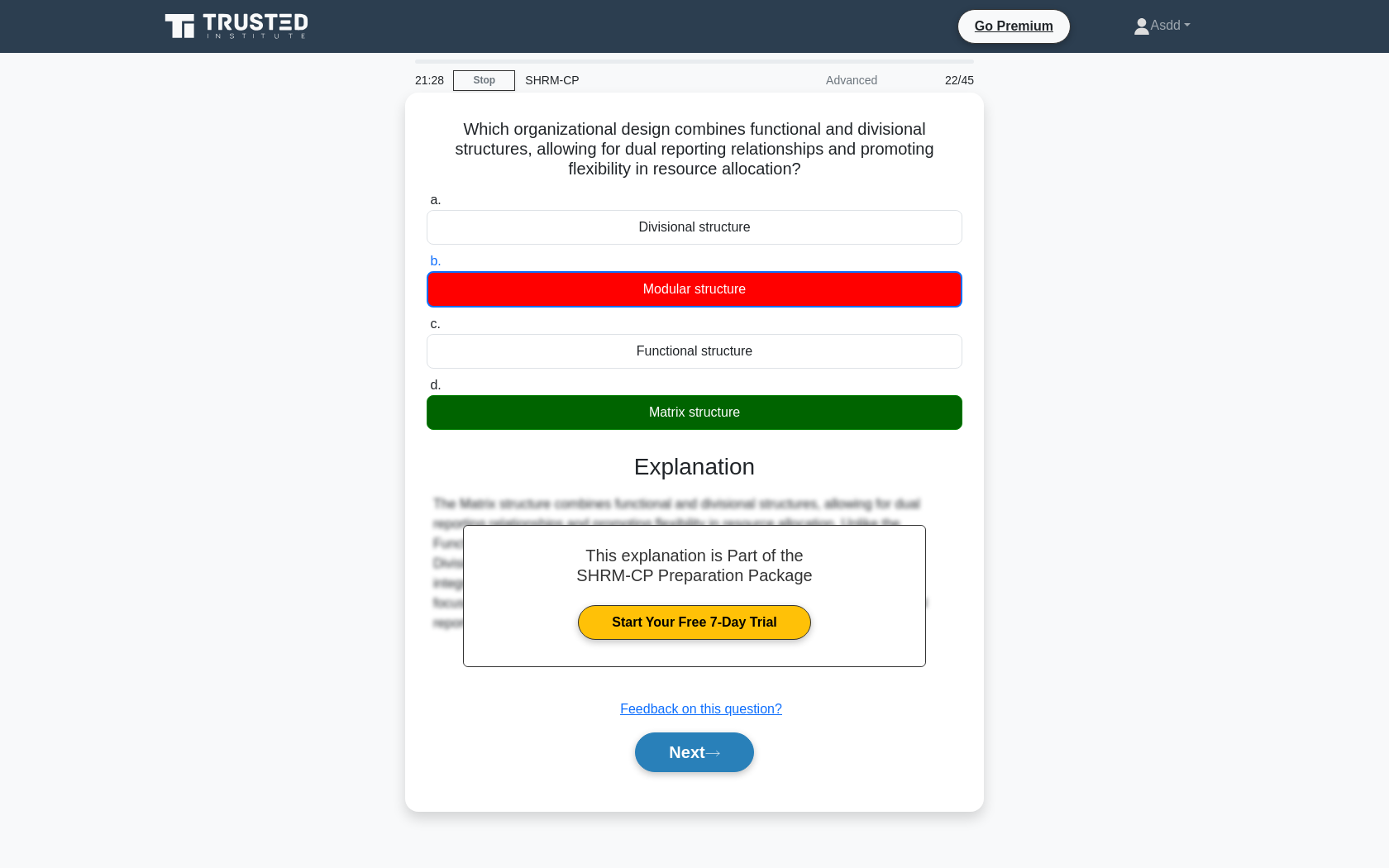
click at [663, 750] on button "Next" at bounding box center [694, 752] width 118 height 39
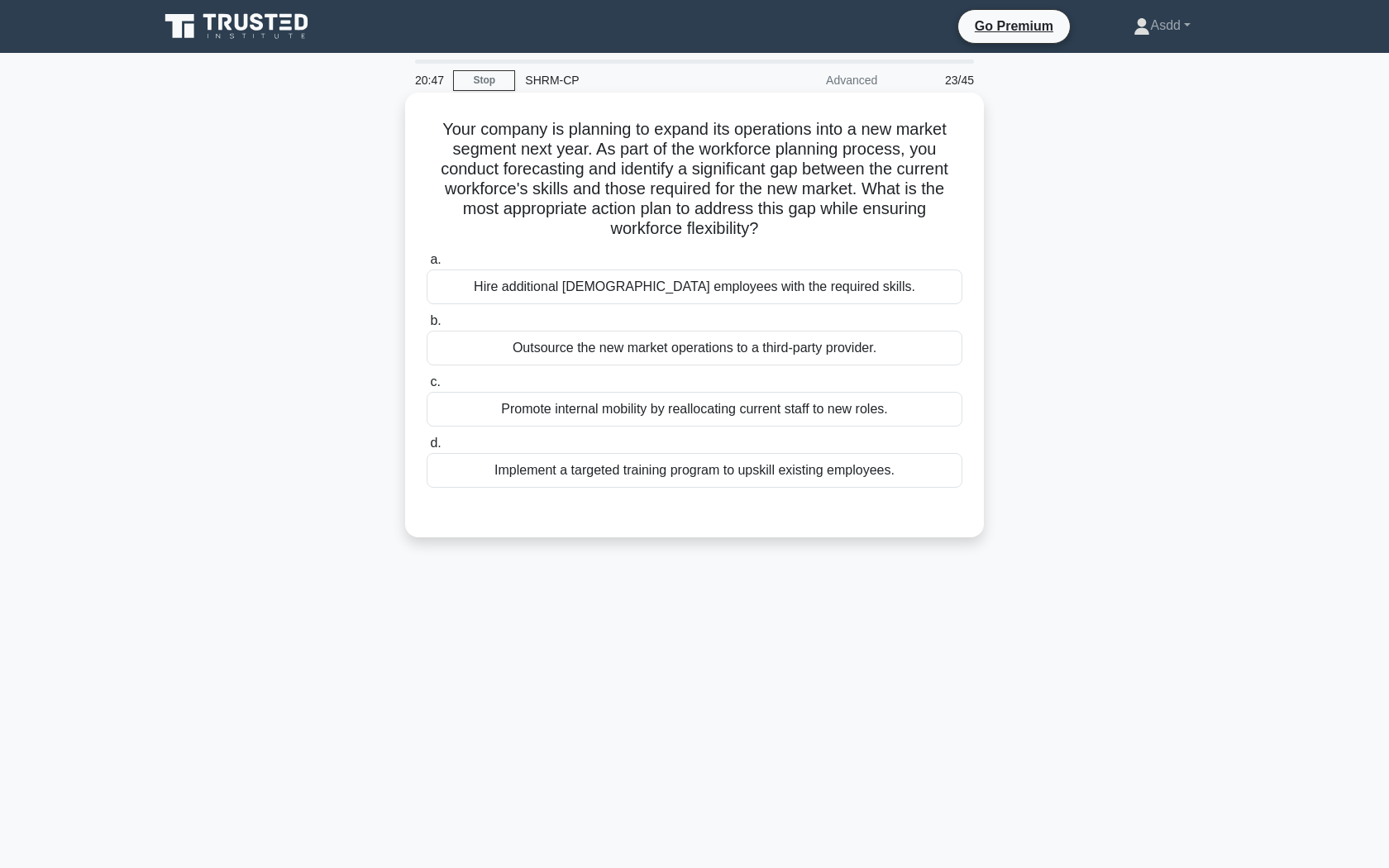
click at [601, 473] on div "Implement a targeted training program to upskill existing employees." at bounding box center [694, 469] width 536 height 34
click at [426, 449] on input "d. Implement a targeted training program to upskill existing employees." at bounding box center [426, 443] width 0 height 11
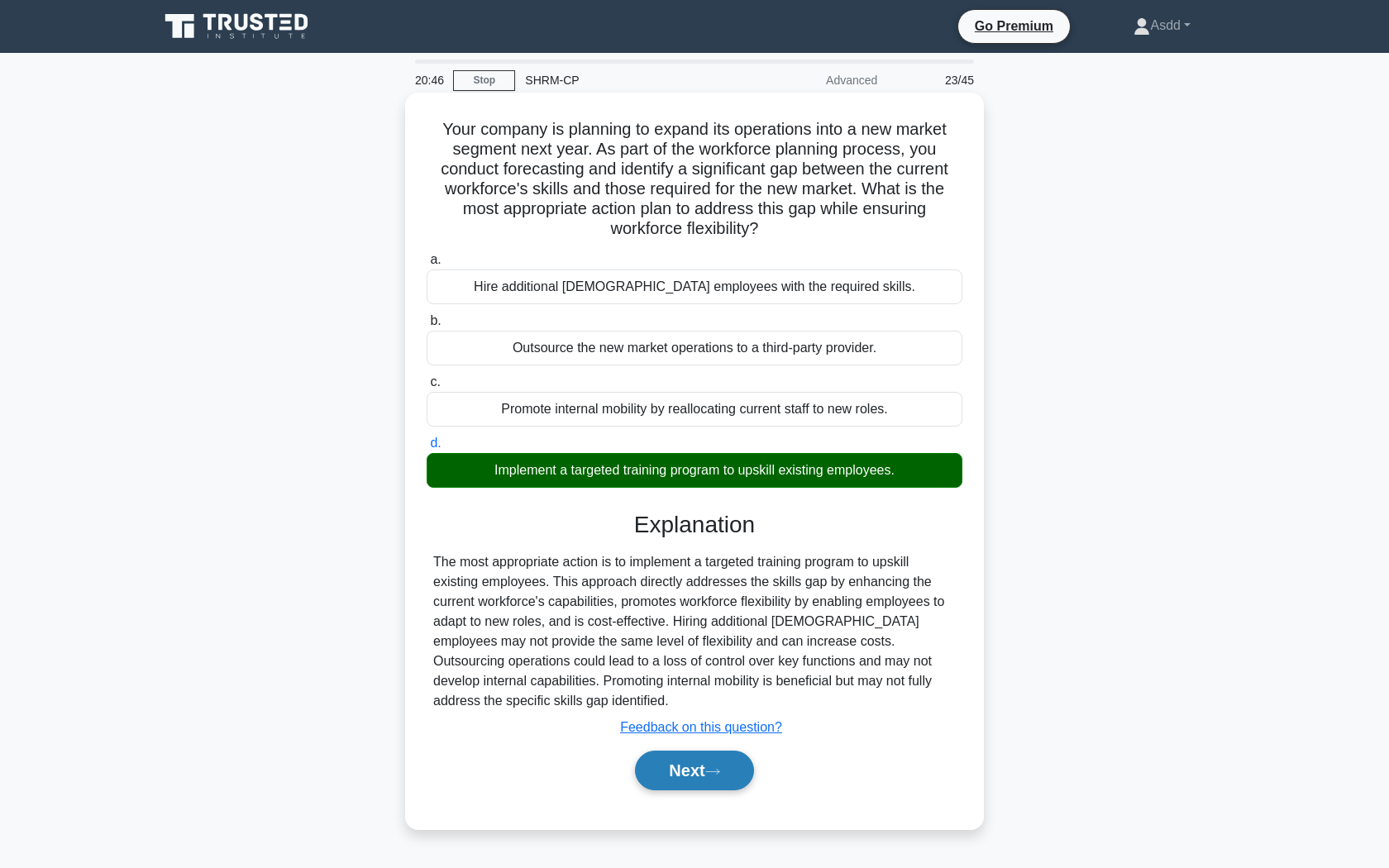
click at [667, 760] on button "Next" at bounding box center [694, 770] width 118 height 39
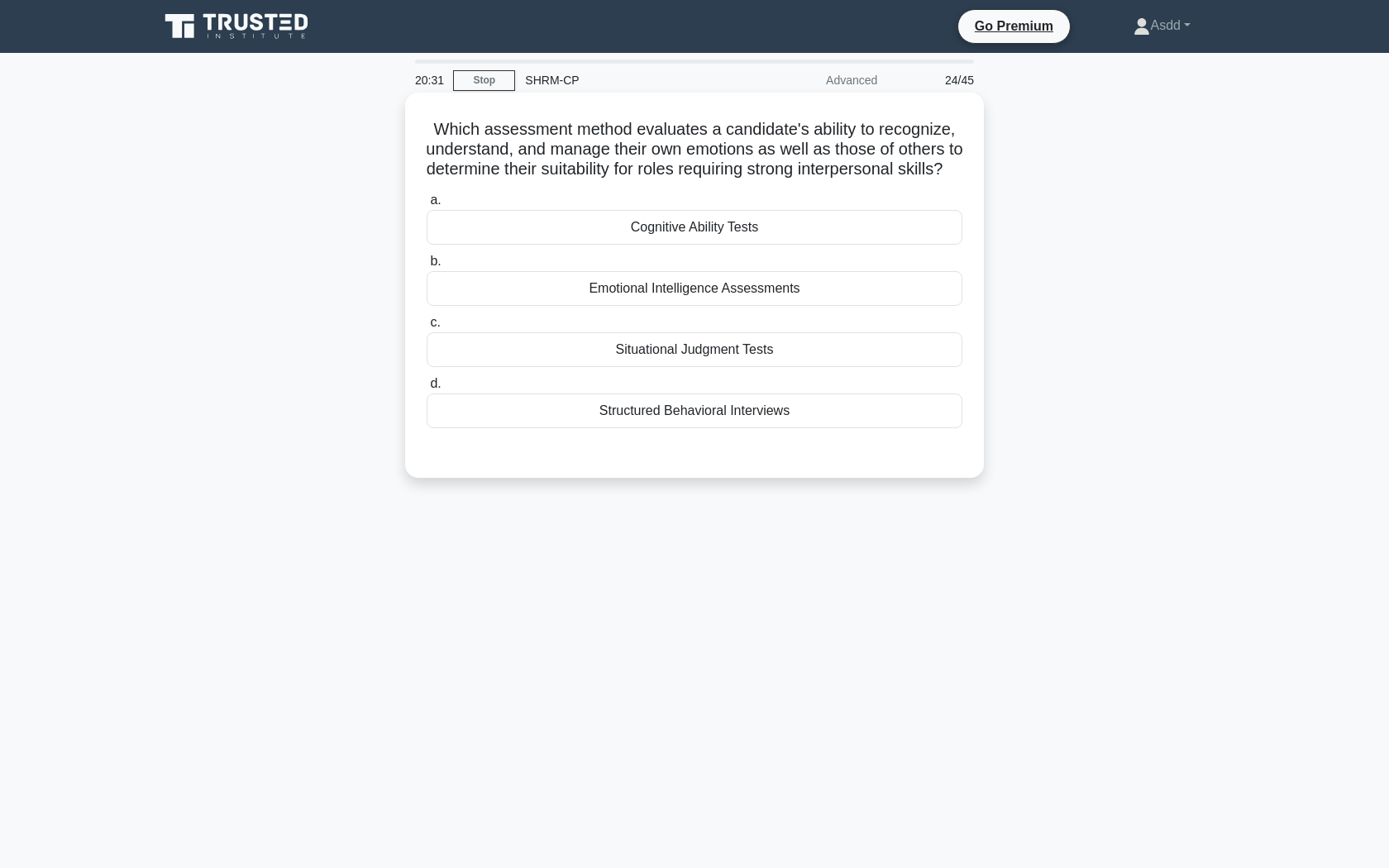
click at [724, 306] on div "Emotional Intelligence Assessments" at bounding box center [694, 287] width 536 height 34
click at [426, 267] on input "b. Emotional Intelligence Assessments" at bounding box center [426, 261] width 0 height 11
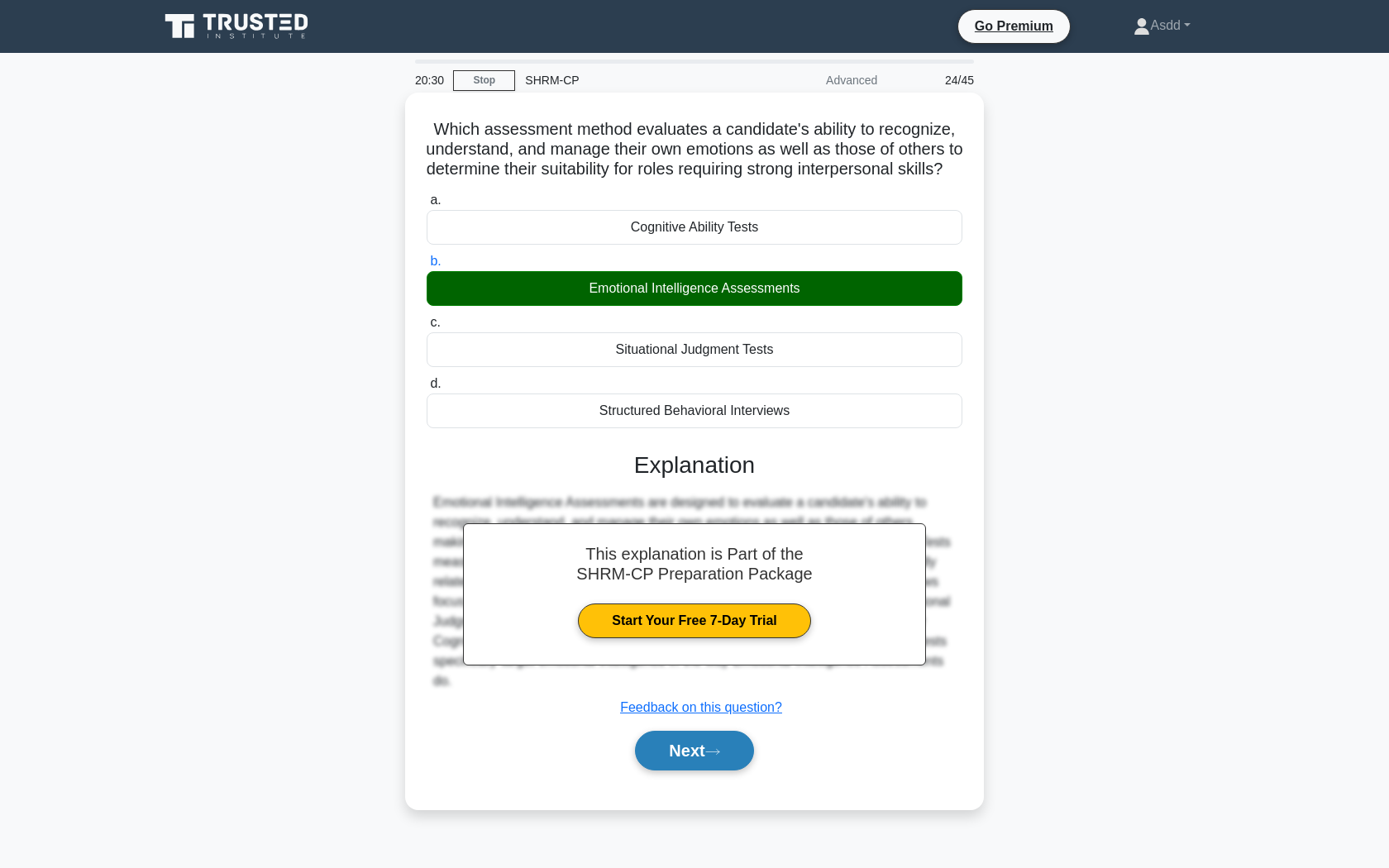
click at [647, 771] on button "Next" at bounding box center [694, 750] width 118 height 39
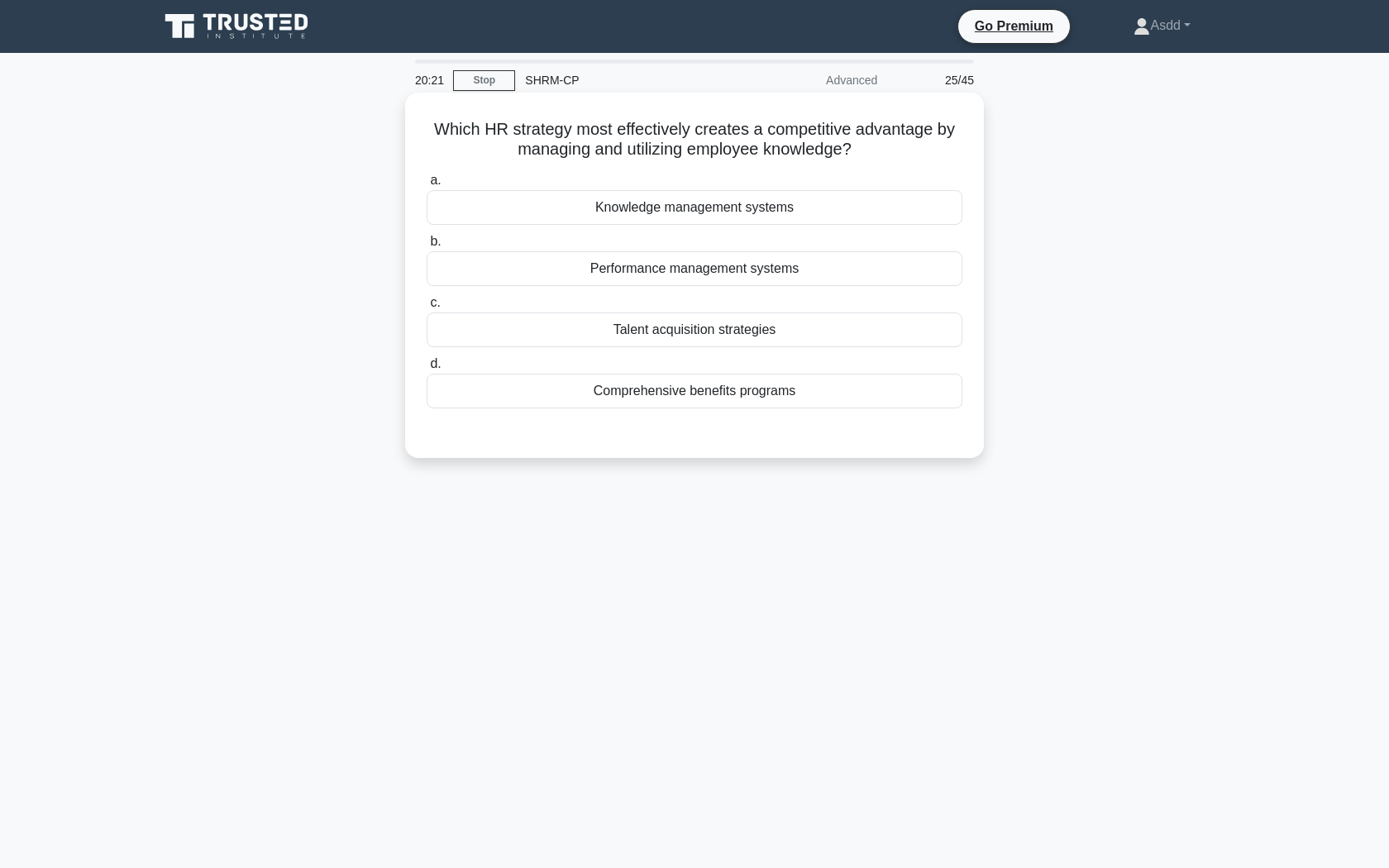
click at [664, 393] on div "Comprehensive benefits programs" at bounding box center [694, 391] width 536 height 34
click at [426, 369] on input "d. Comprehensive benefits programs" at bounding box center [426, 363] width 0 height 11
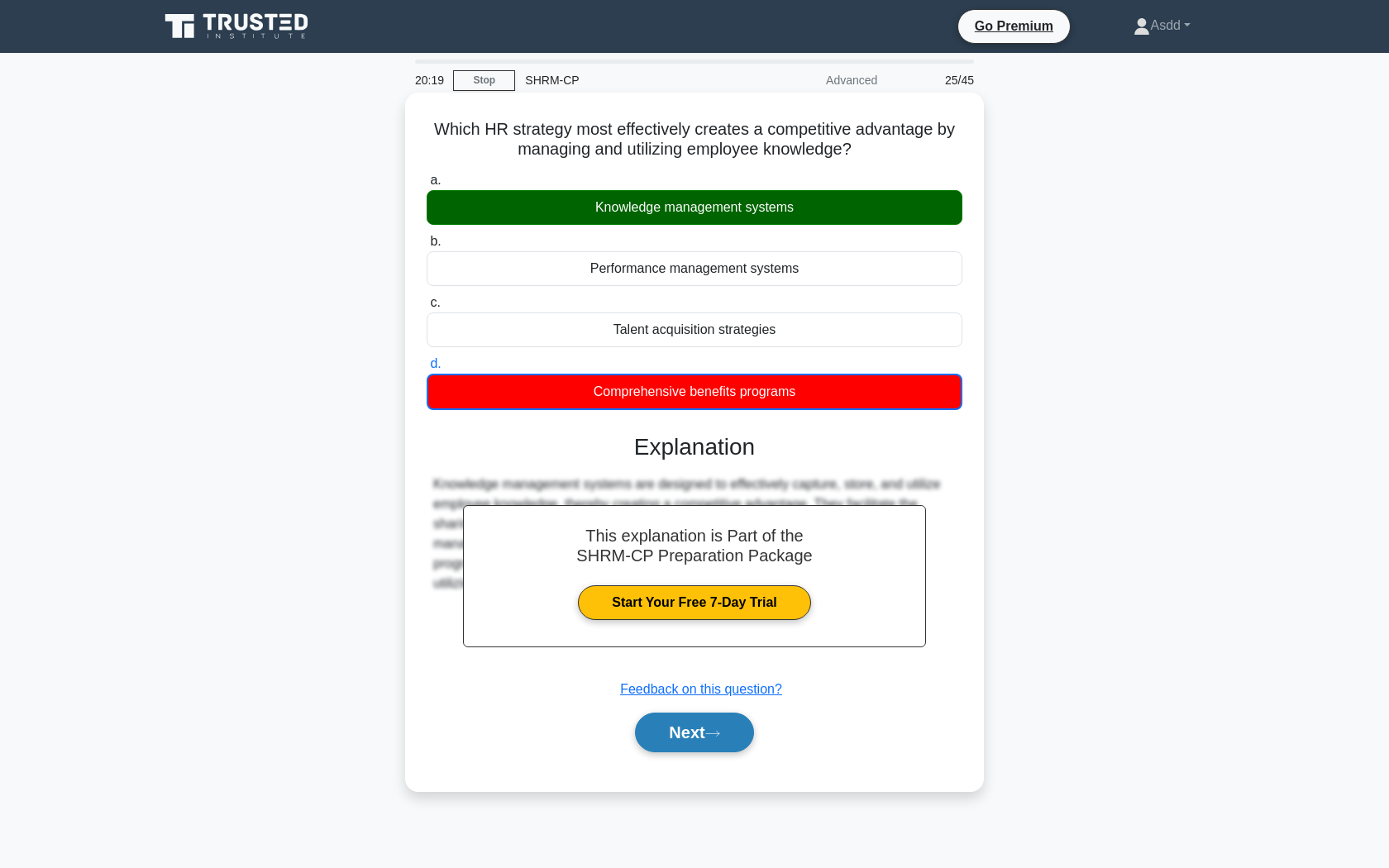
click at [657, 736] on button "Next" at bounding box center [694, 732] width 118 height 39
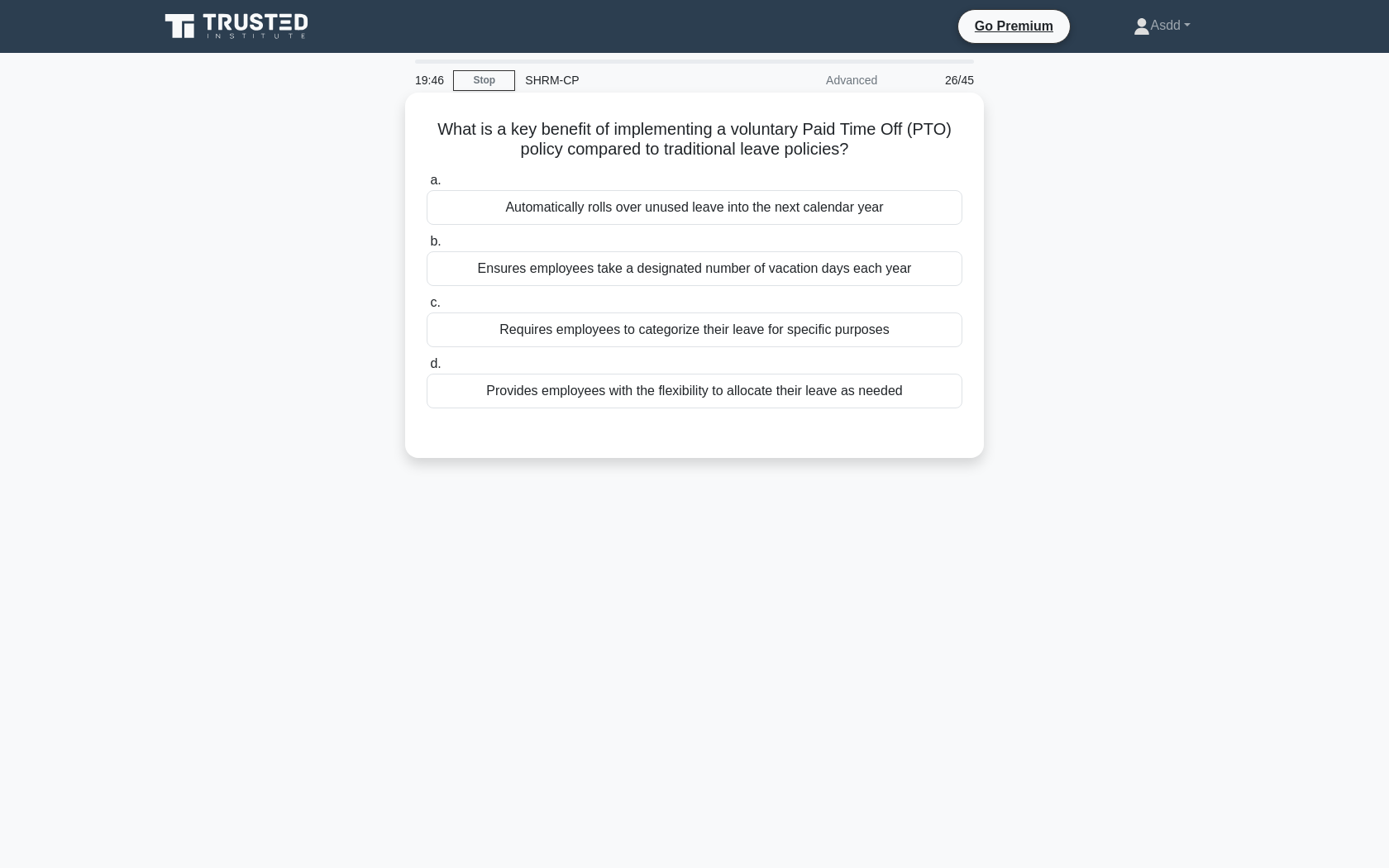
click at [674, 397] on div "Provides employees with the flexibility to allocate their leave as needed" at bounding box center [694, 391] width 536 height 34
click at [426, 369] on input "d. Provides employees with the flexibility to allocate their leave as needed" at bounding box center [426, 363] width 0 height 11
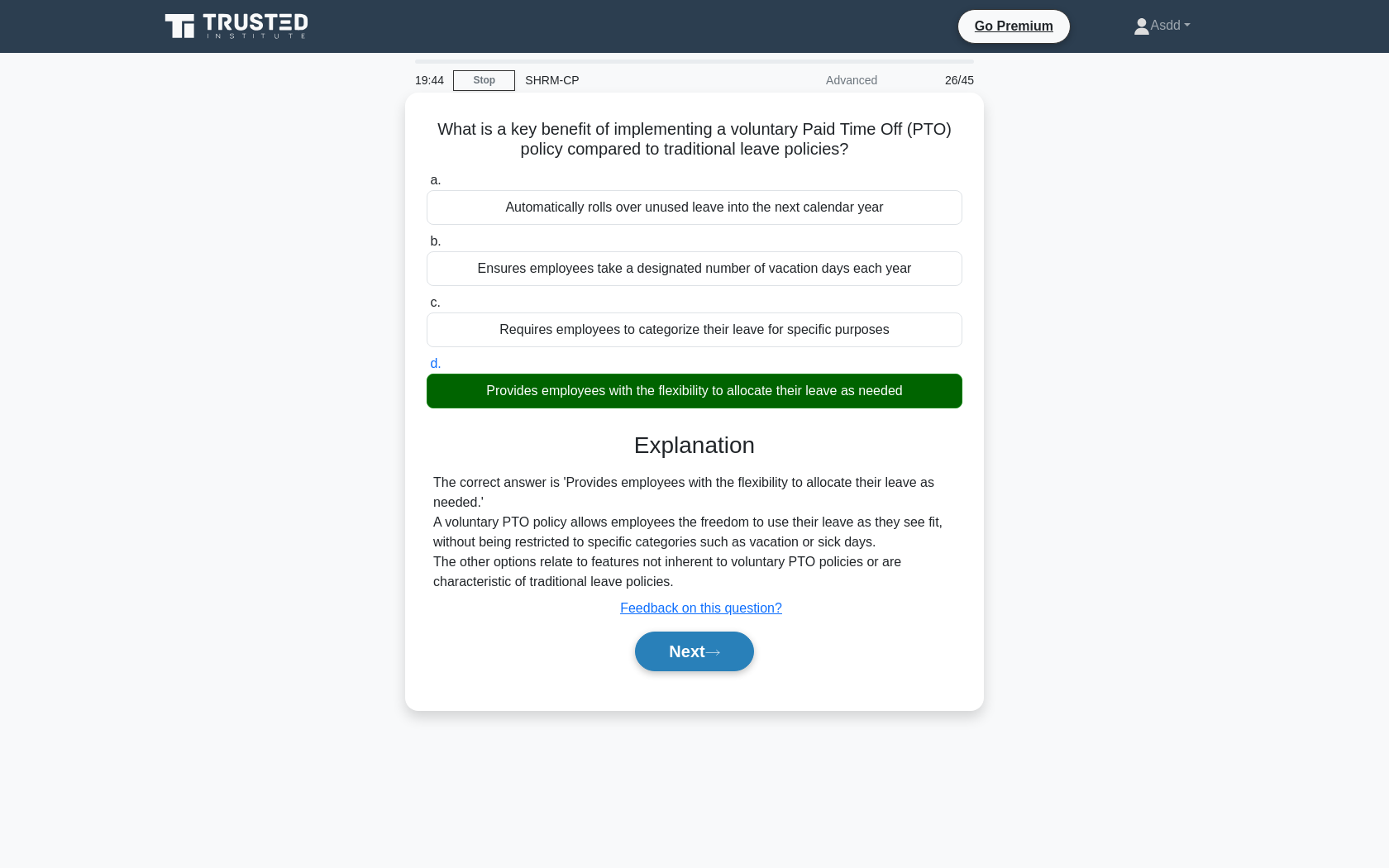
click at [668, 656] on button "Next" at bounding box center [694, 651] width 118 height 39
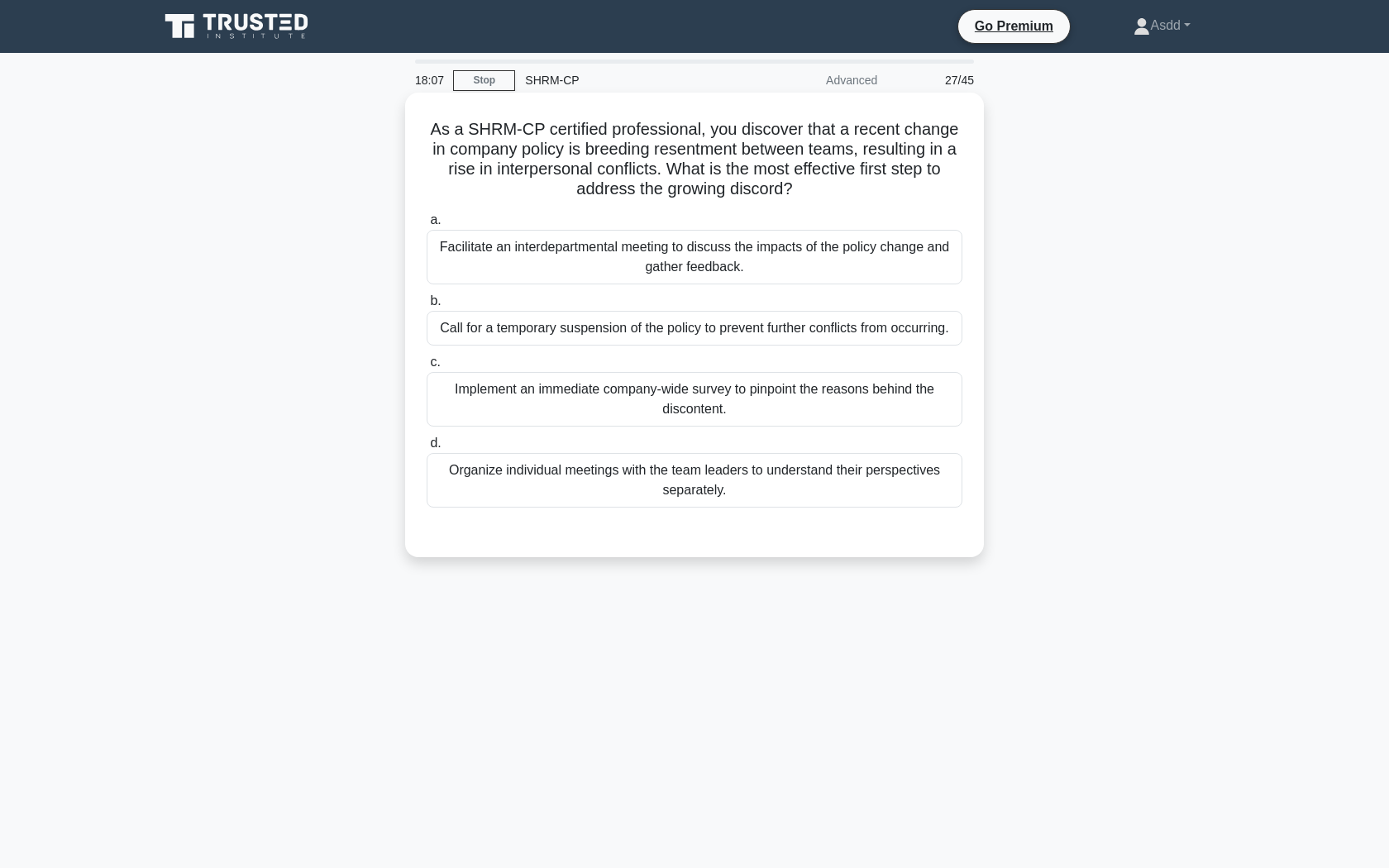
click at [664, 385] on div "Implement an immediate company-wide survey to pinpoint the reasons behind the d…" at bounding box center [694, 399] width 536 height 54
click at [426, 368] on input "c. Implement an immediate company-wide survey to pinpoint the reasons behind th…" at bounding box center [426, 362] width 0 height 11
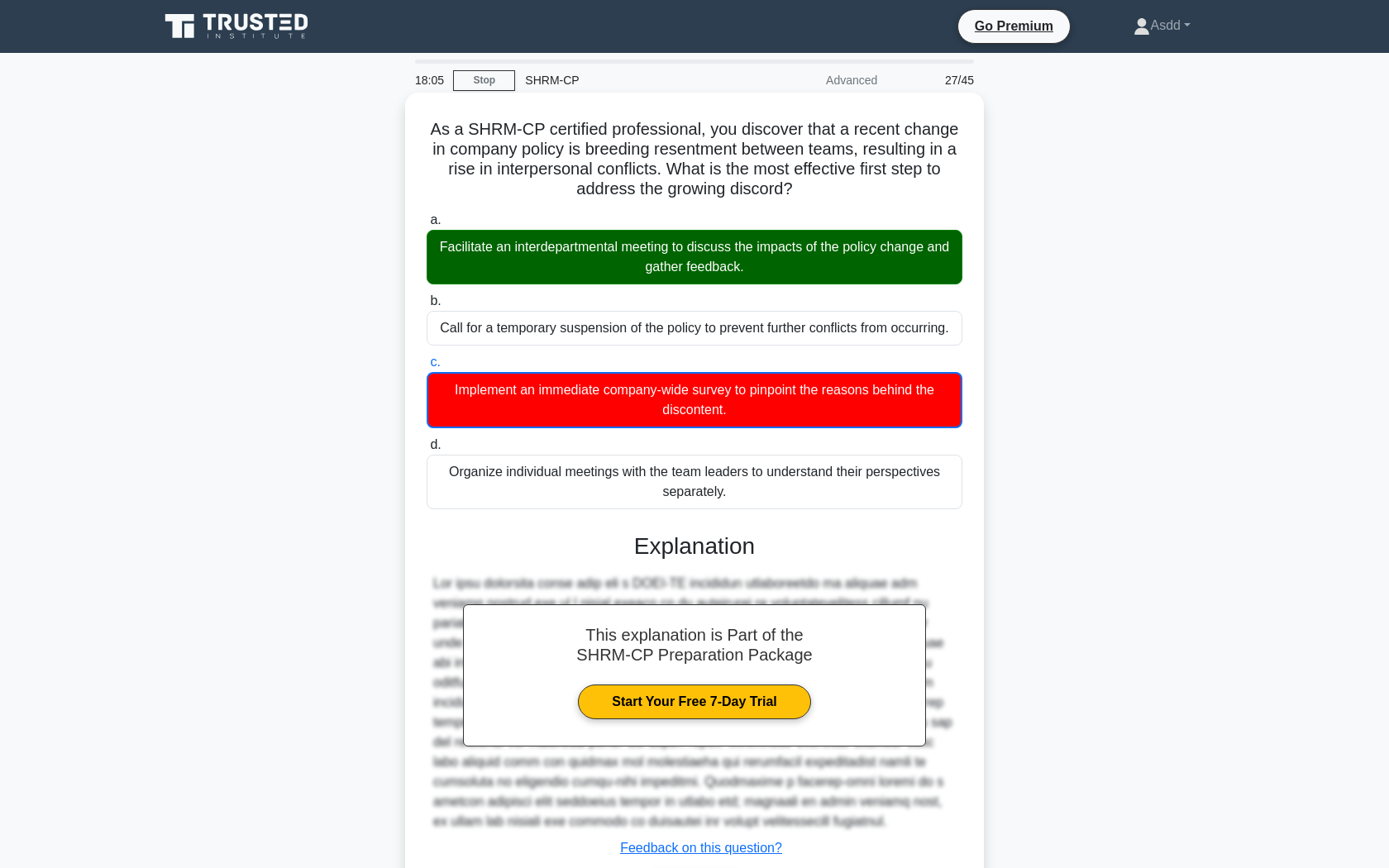
click at [670, 271] on div "Facilitate an interdepartmental meeting to discuss the impacts of the policy ch…" at bounding box center [694, 256] width 536 height 54
click at [426, 225] on input "a. Facilitate an interdepartmental meeting to discuss the impacts of the policy…" at bounding box center [426, 219] width 0 height 11
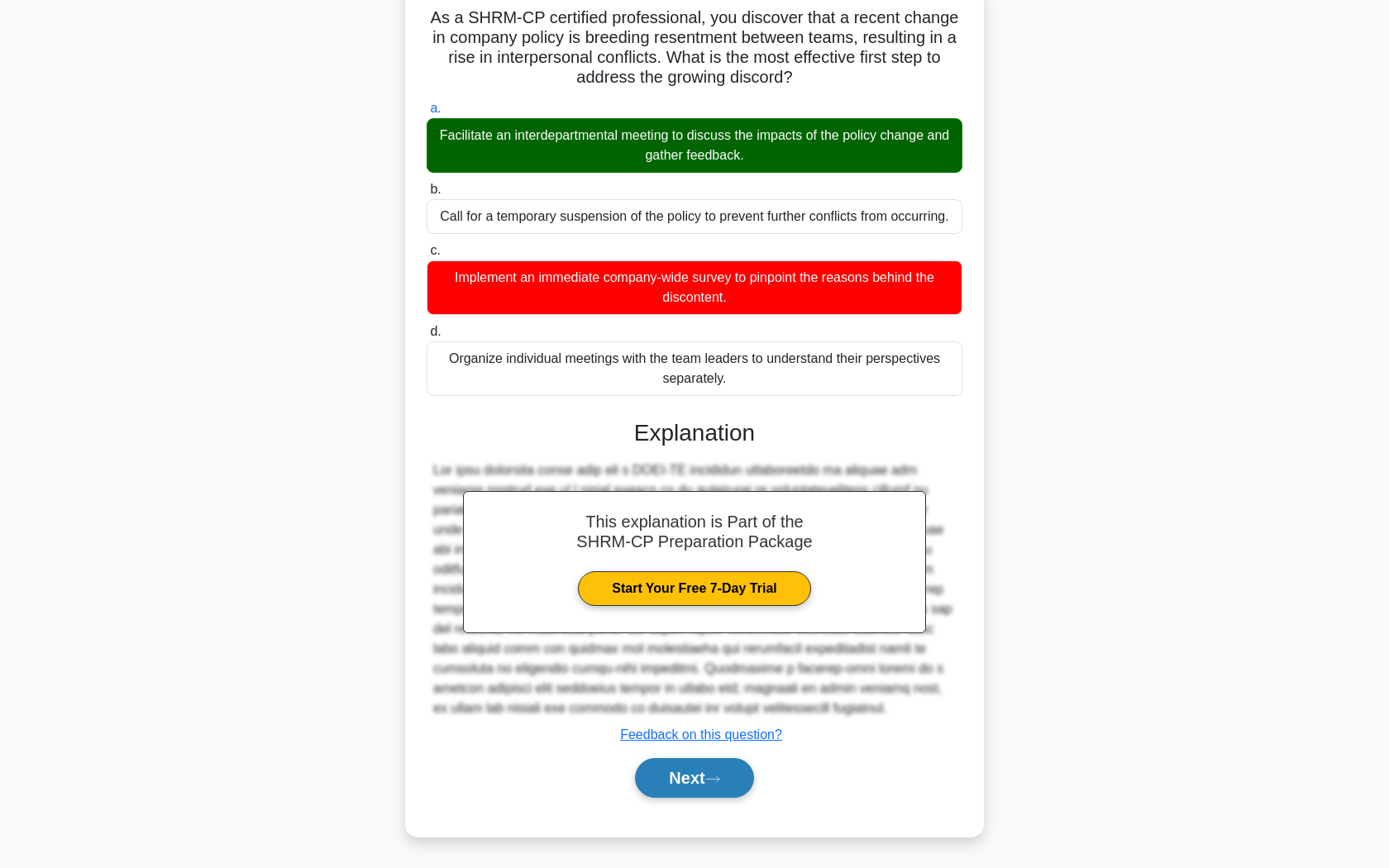
click at [667, 788] on button "Next" at bounding box center [694, 777] width 118 height 39
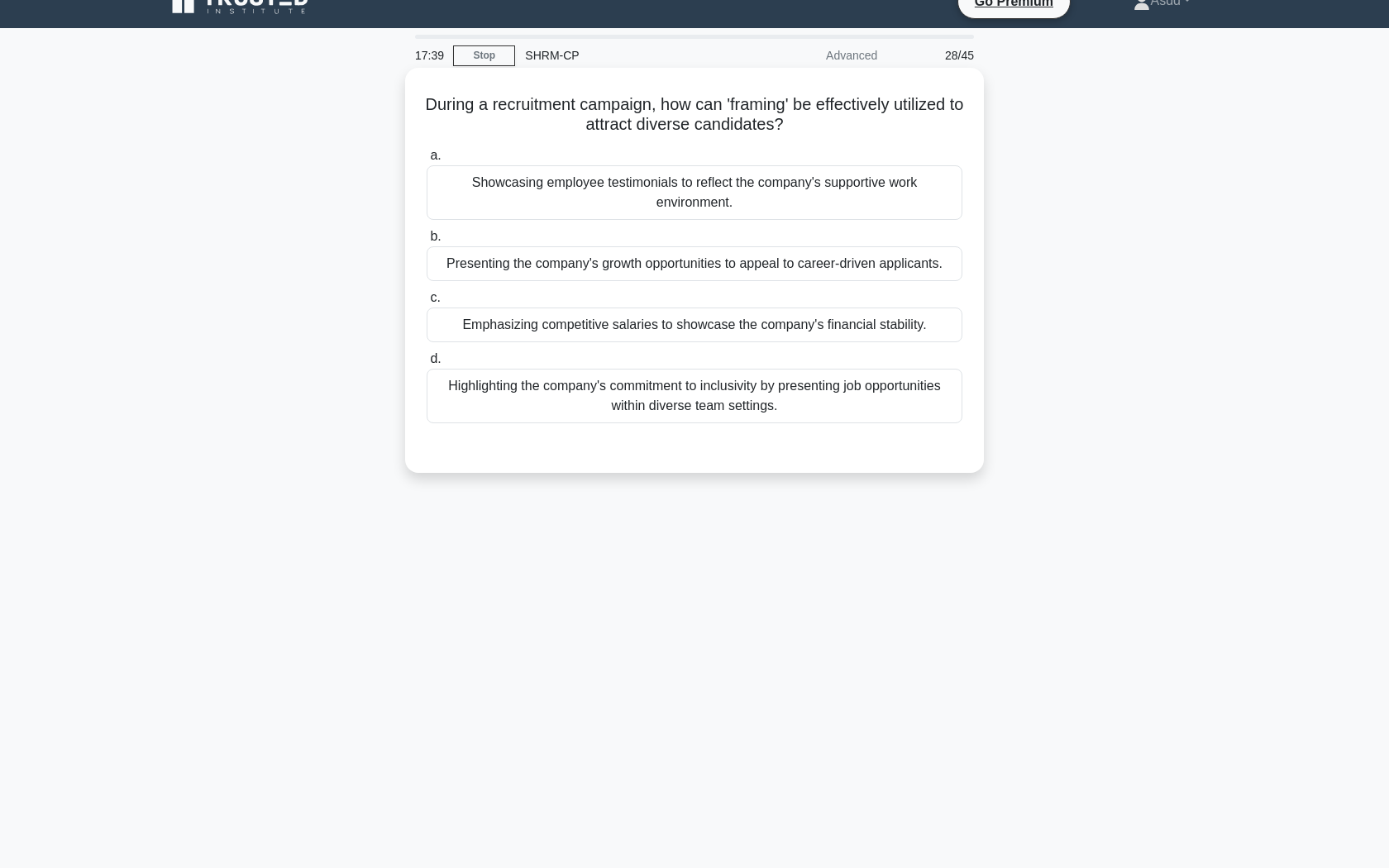
click at [797, 397] on div "Highlighting the company's commitment to inclusivity by presenting job opportun…" at bounding box center [694, 395] width 536 height 54
click at [426, 364] on input "d. Highlighting the company's commitment to inclusivity by presenting job oppor…" at bounding box center [426, 358] width 0 height 11
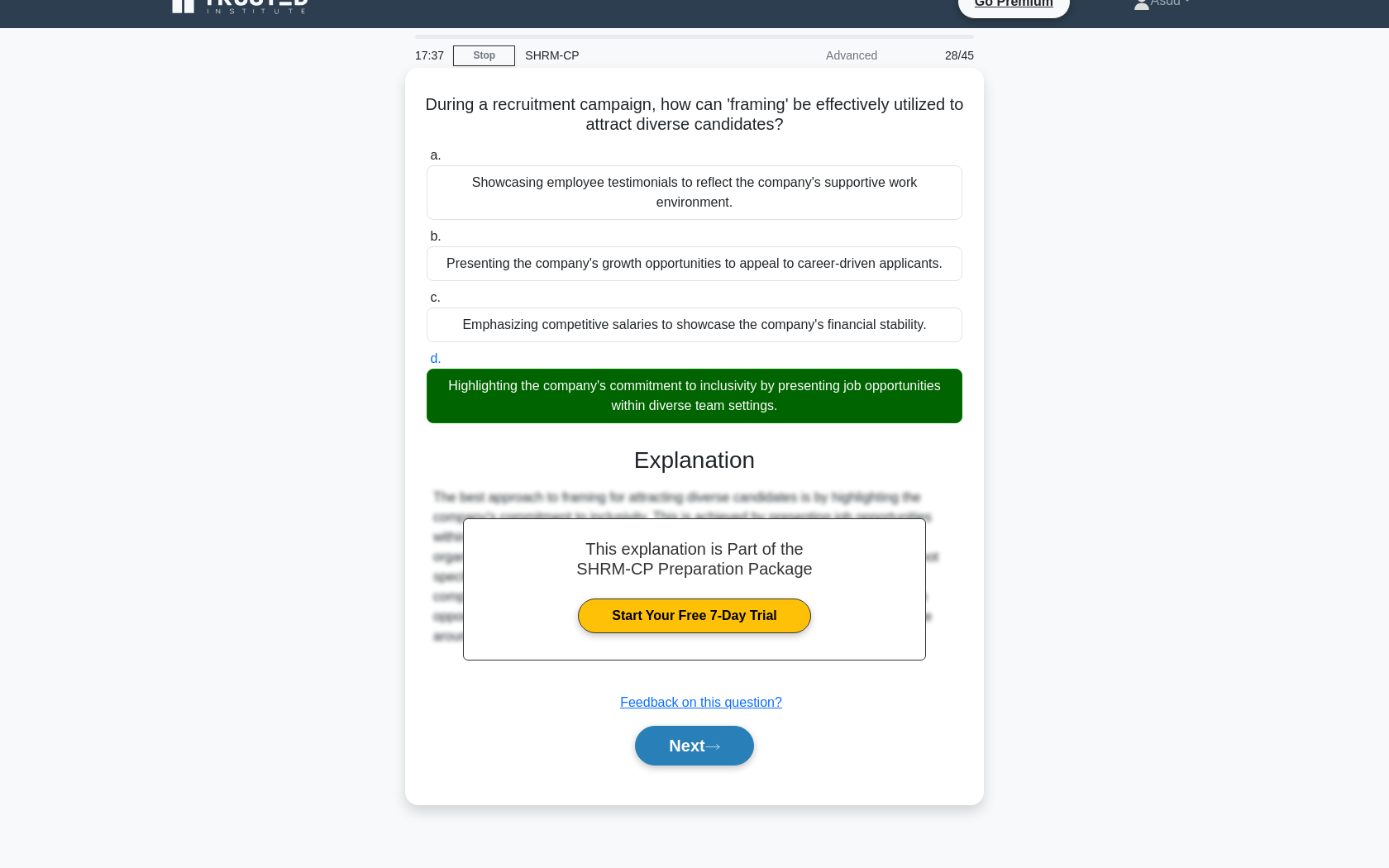
click at [708, 750] on button "Next" at bounding box center [694, 745] width 118 height 39
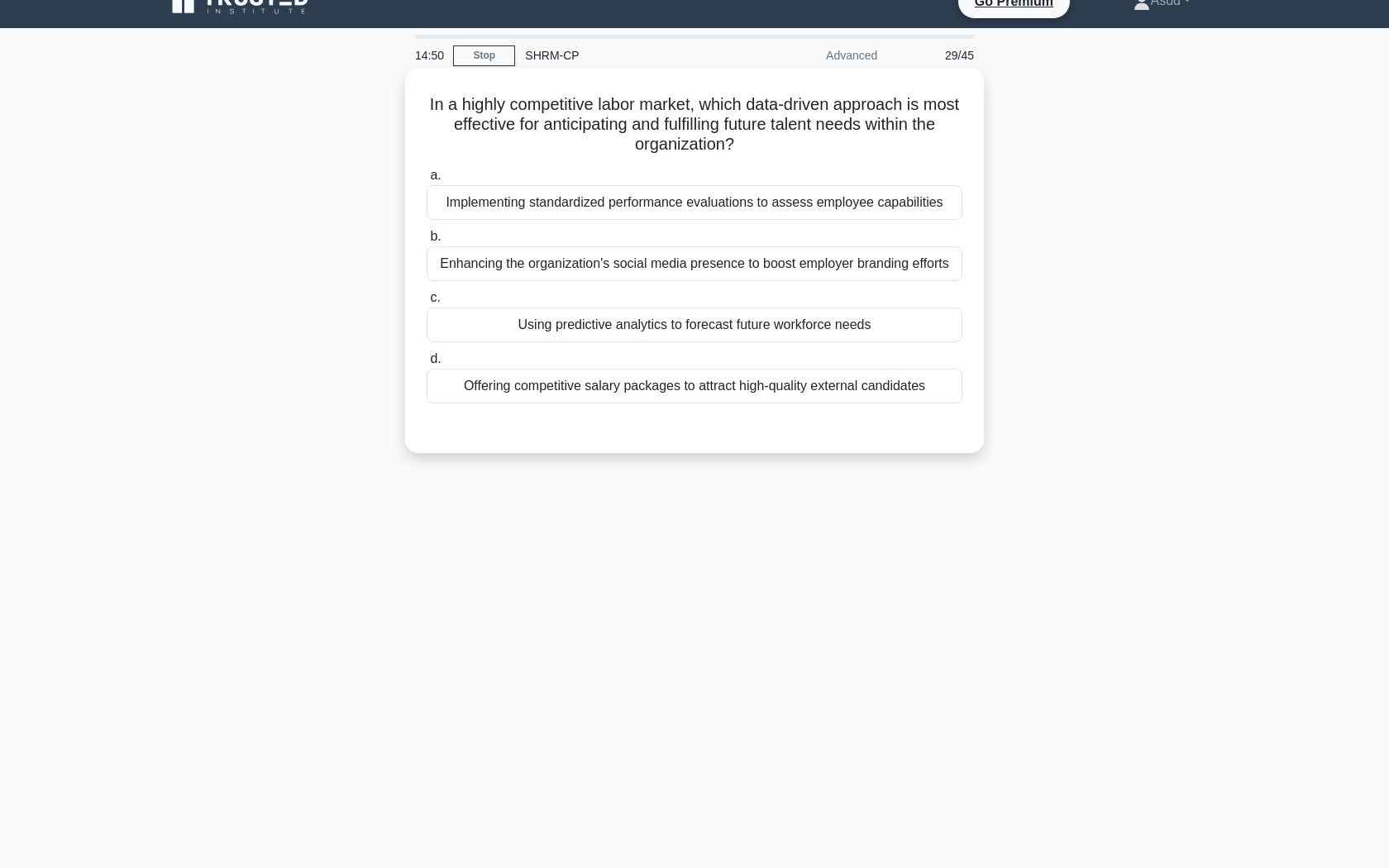
click at [652, 394] on div "Offering competitive salary packages to attract high-quality external candidates" at bounding box center [694, 385] width 536 height 34
click at [426, 364] on input "d. Offering competitive salary packages to attract high-quality external candid…" at bounding box center [426, 358] width 0 height 11
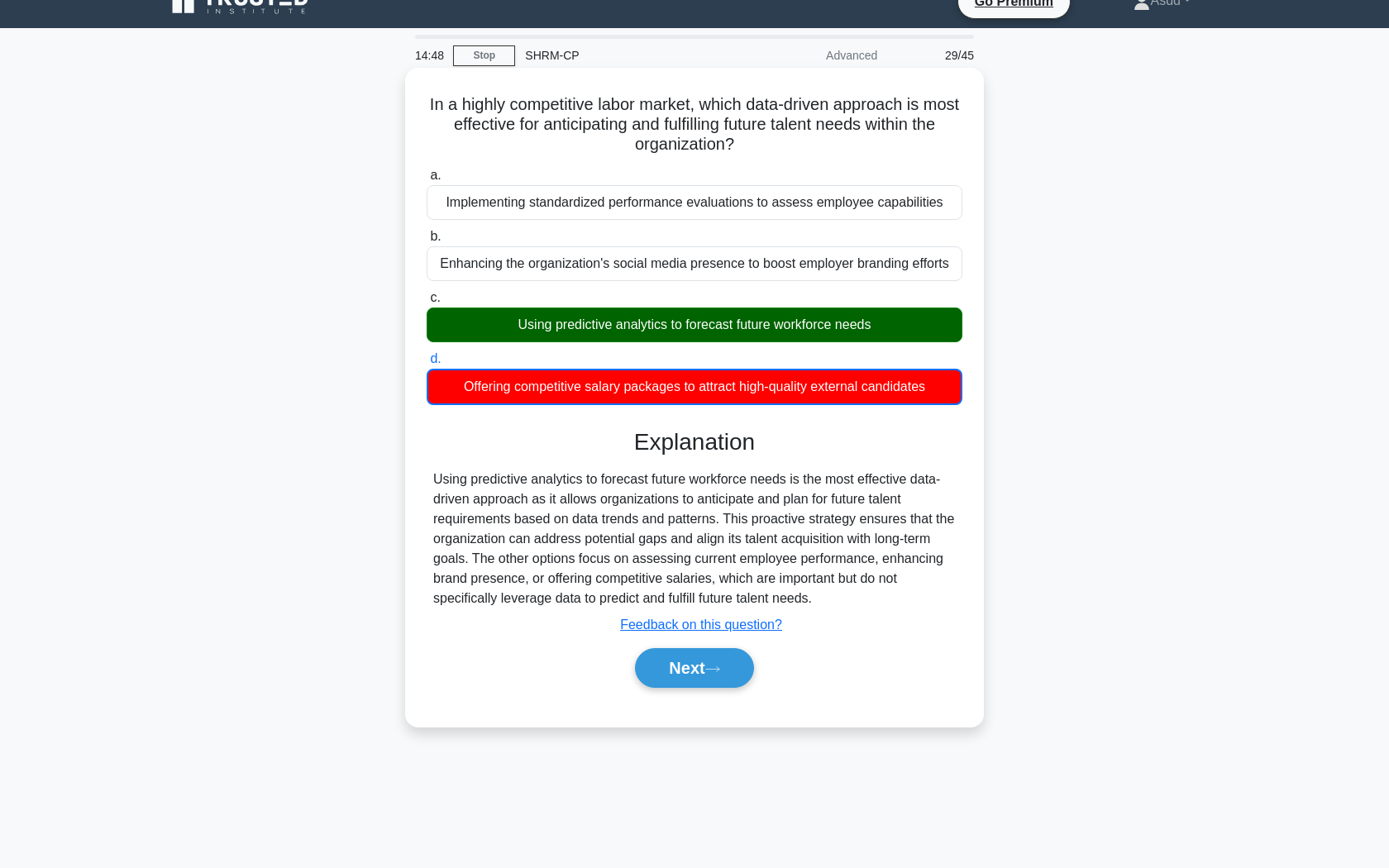
click at [665, 329] on div "Using predictive analytics to forecast future workforce needs" at bounding box center [694, 324] width 536 height 34
click at [426, 303] on input "c. Using predictive analytics to forecast future workforce needs" at bounding box center [426, 297] width 0 height 11
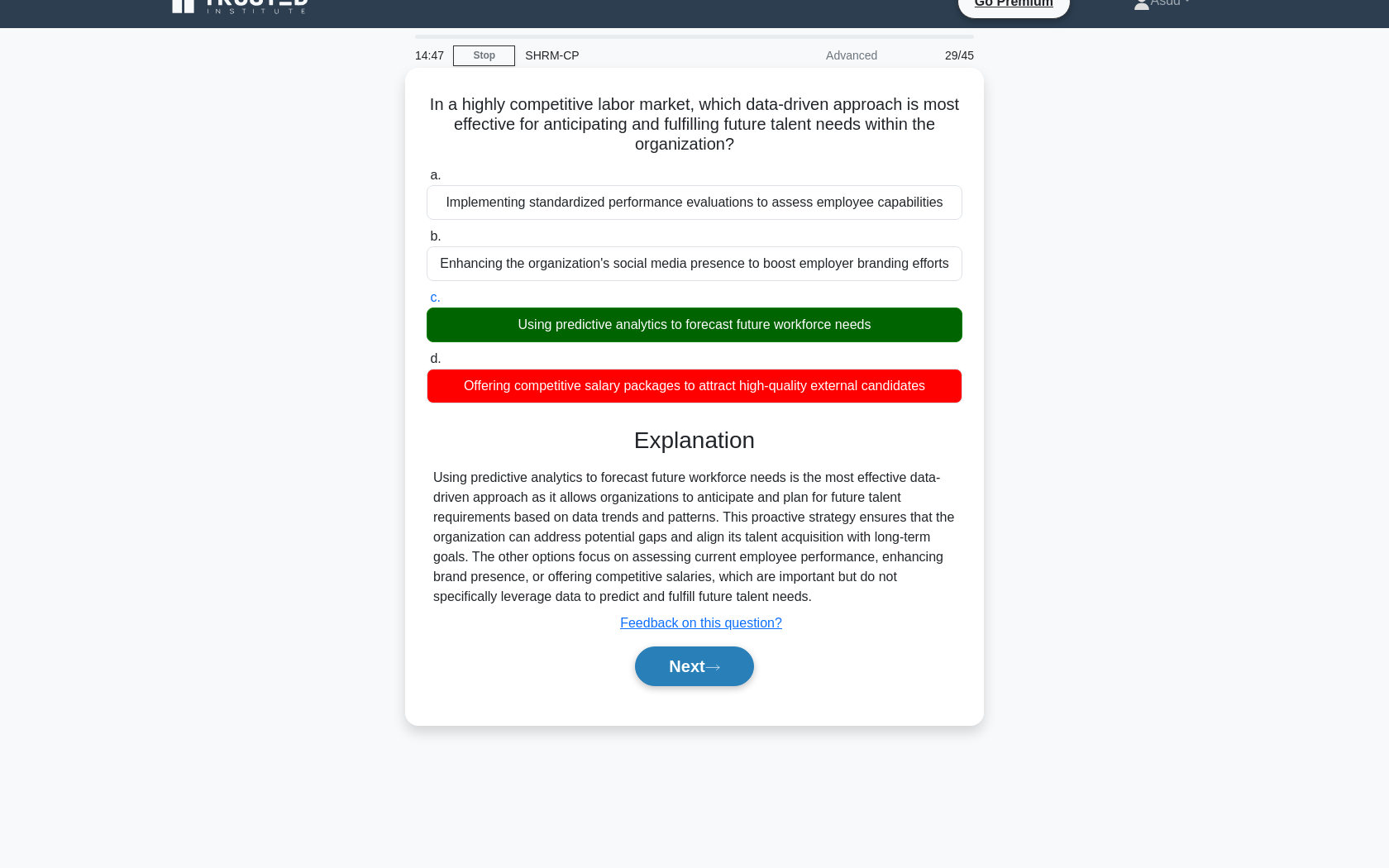
click at [683, 658] on button "Next" at bounding box center [694, 666] width 118 height 39
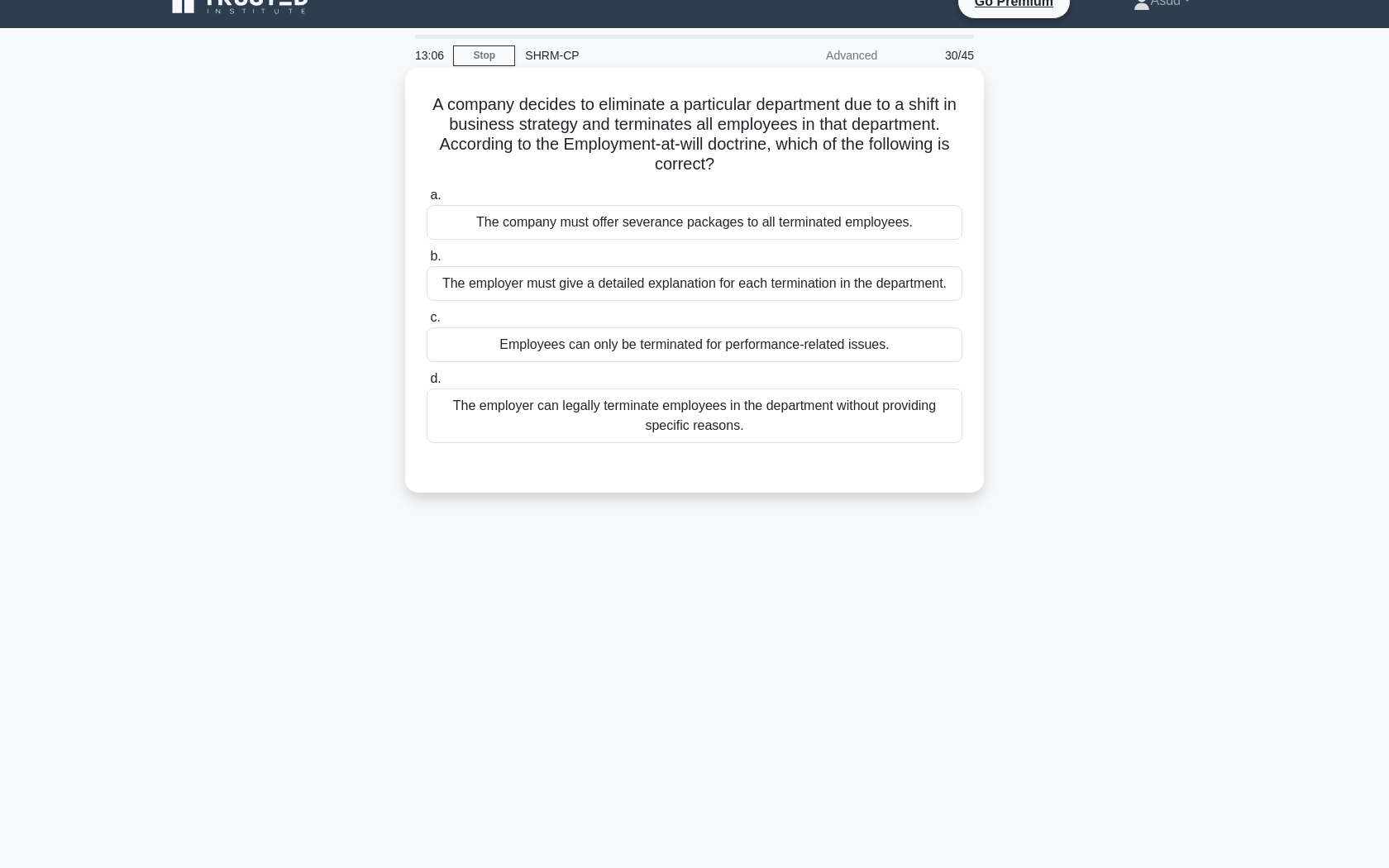
click at [663, 280] on div "The employer must give a detailed explanation for each termination in the depar…" at bounding box center [694, 282] width 536 height 34
click at [426, 262] on input "b. The employer must give a detailed explanation for each termination in the de…" at bounding box center [426, 256] width 0 height 11
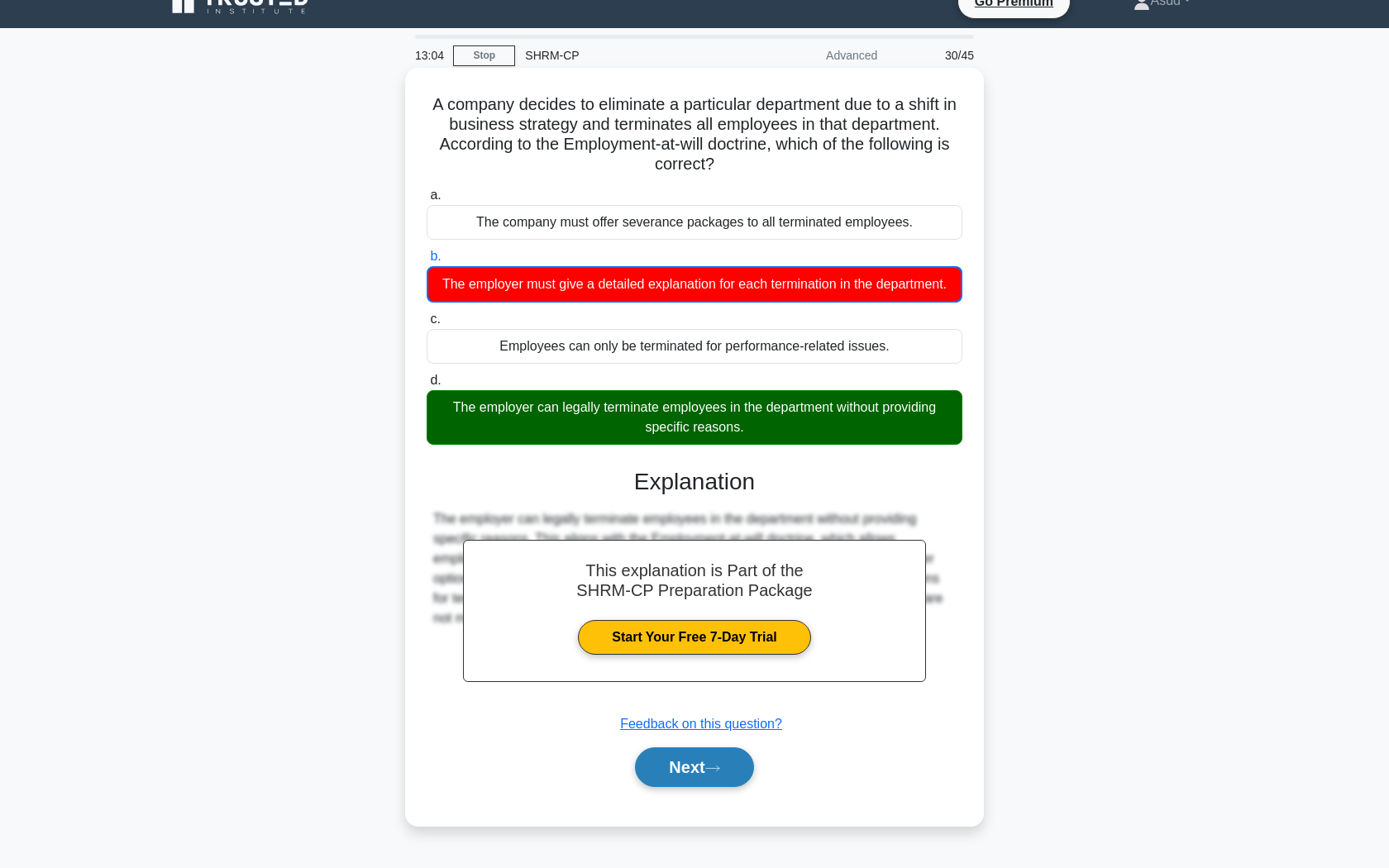
click at [683, 767] on button "Next" at bounding box center [694, 767] width 118 height 39
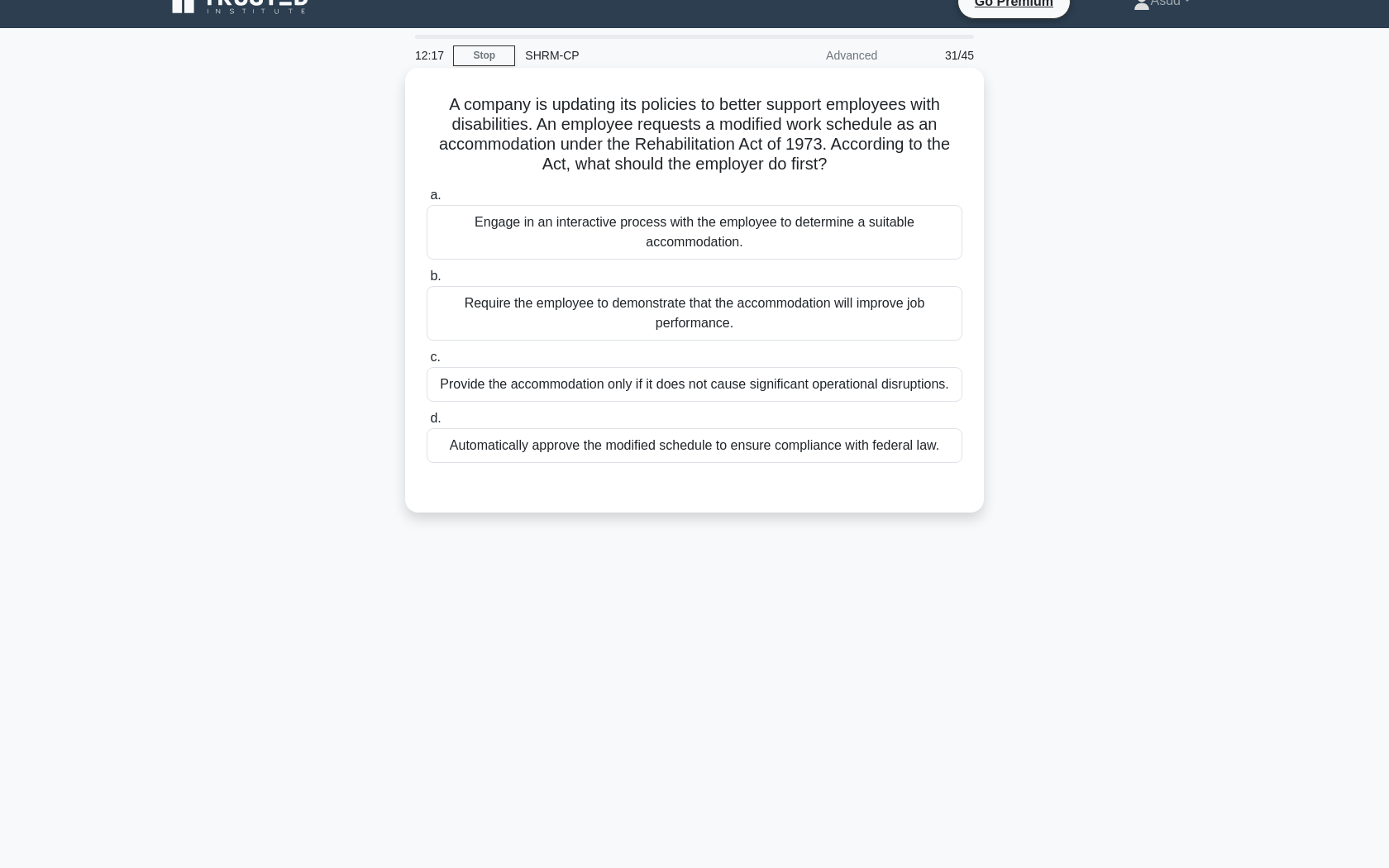
click at [667, 245] on div "Engage in an interactive process with the employee to determine a suitable acco…" at bounding box center [694, 231] width 536 height 54
click at [426, 201] on input "a. Engage in an interactive process with the employee to determine a suitable a…" at bounding box center [426, 195] width 0 height 11
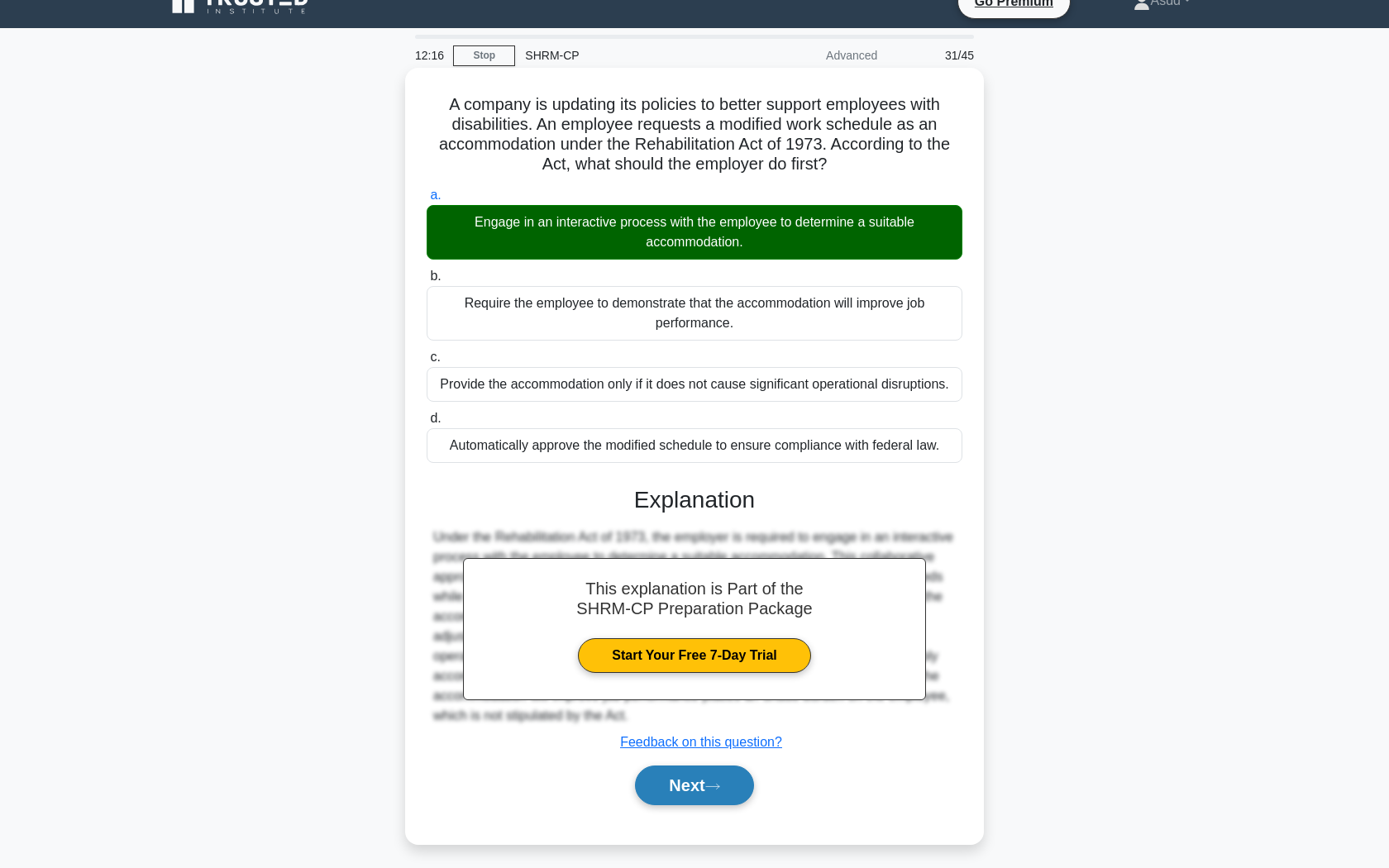
click at [663, 774] on button "Next" at bounding box center [694, 784] width 118 height 39
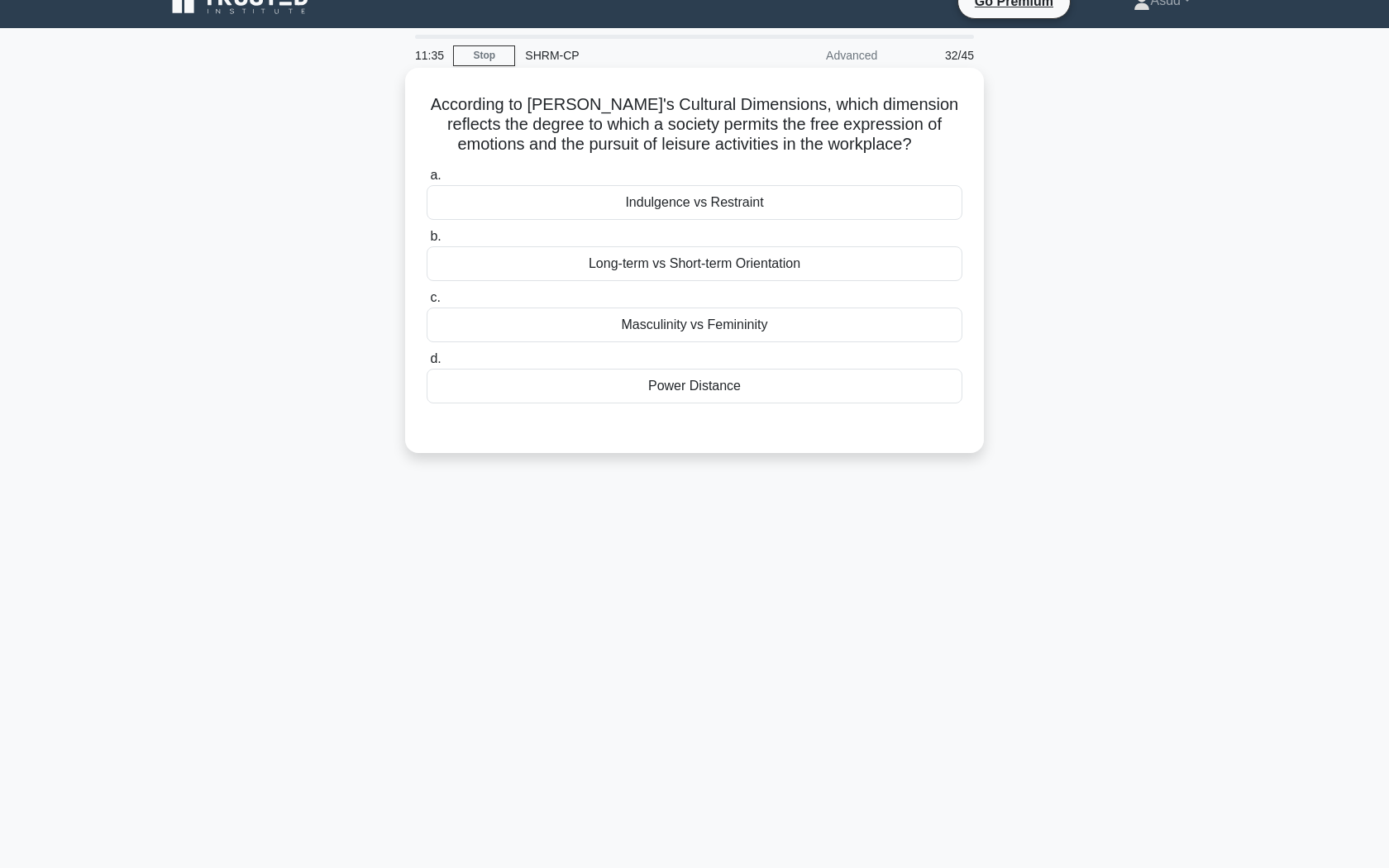
click at [745, 207] on div "Indulgence vs Restraint" at bounding box center [694, 202] width 536 height 34
click at [426, 181] on input "a. Indulgence vs Restraint" at bounding box center [426, 175] width 0 height 11
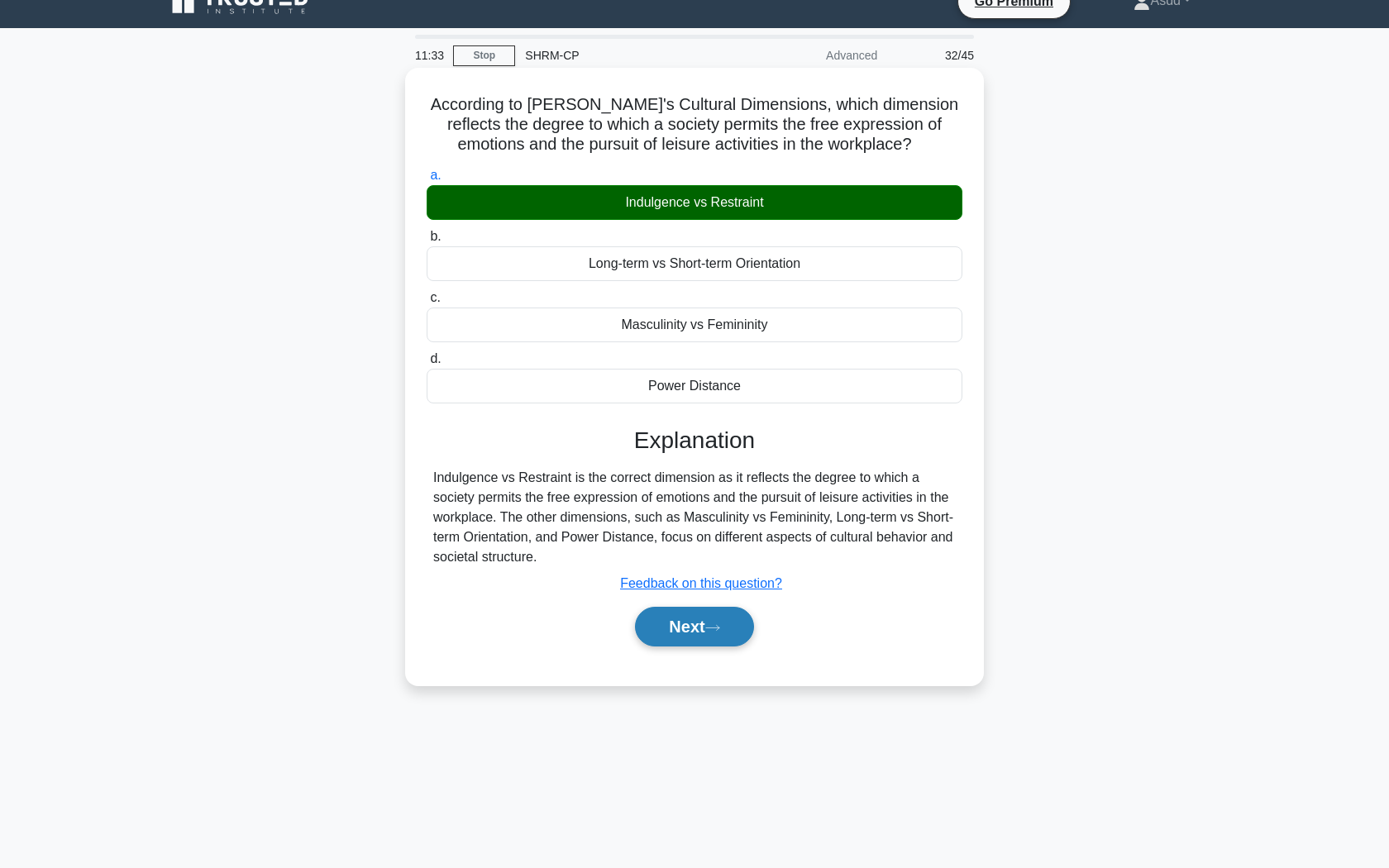
click at [719, 631] on icon at bounding box center [712, 627] width 15 height 9
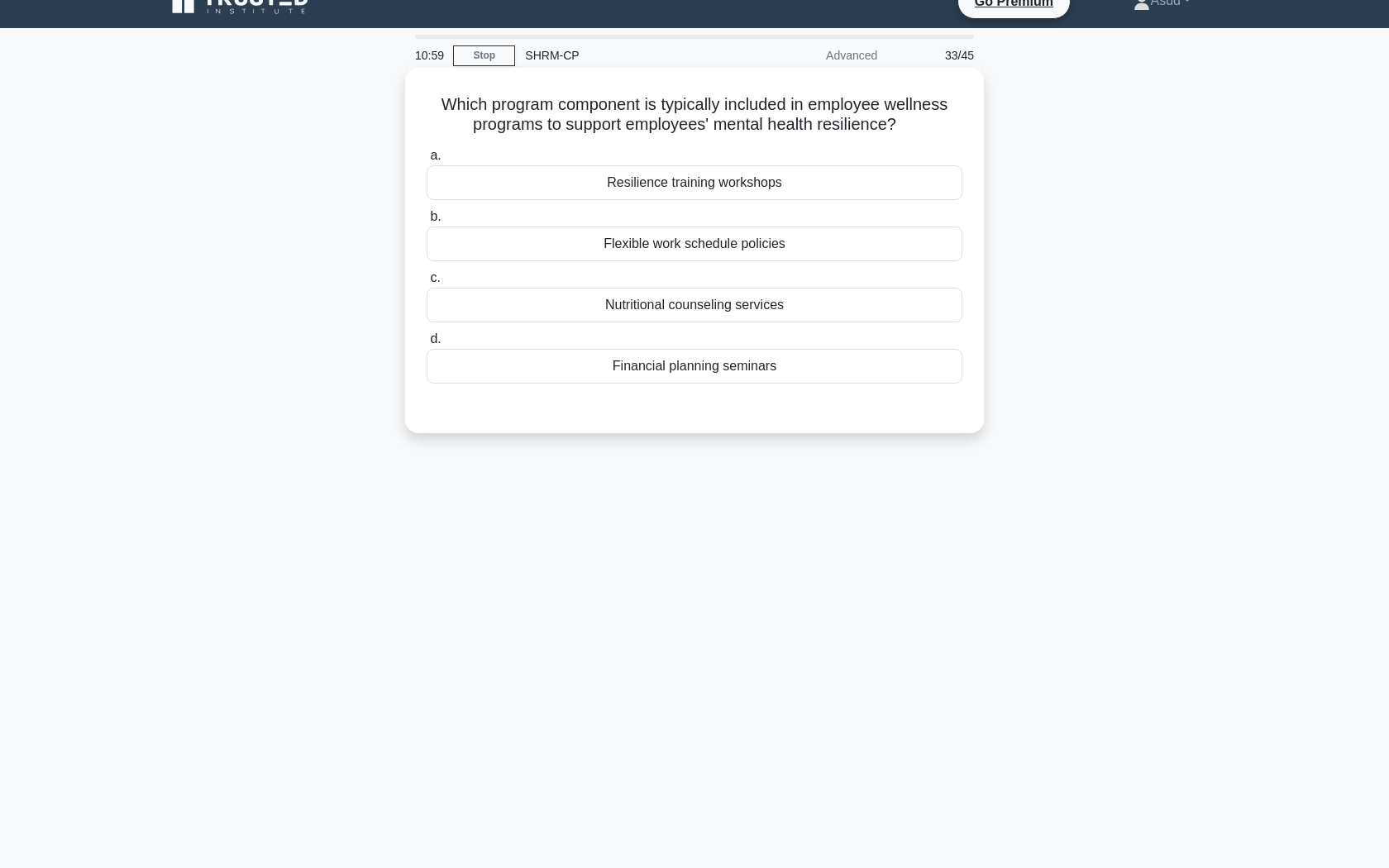
click at [748, 371] on div "Financial planning seminars" at bounding box center [694, 365] width 536 height 34
click at [426, 344] on input "d. Financial planning seminars" at bounding box center [426, 339] width 0 height 11
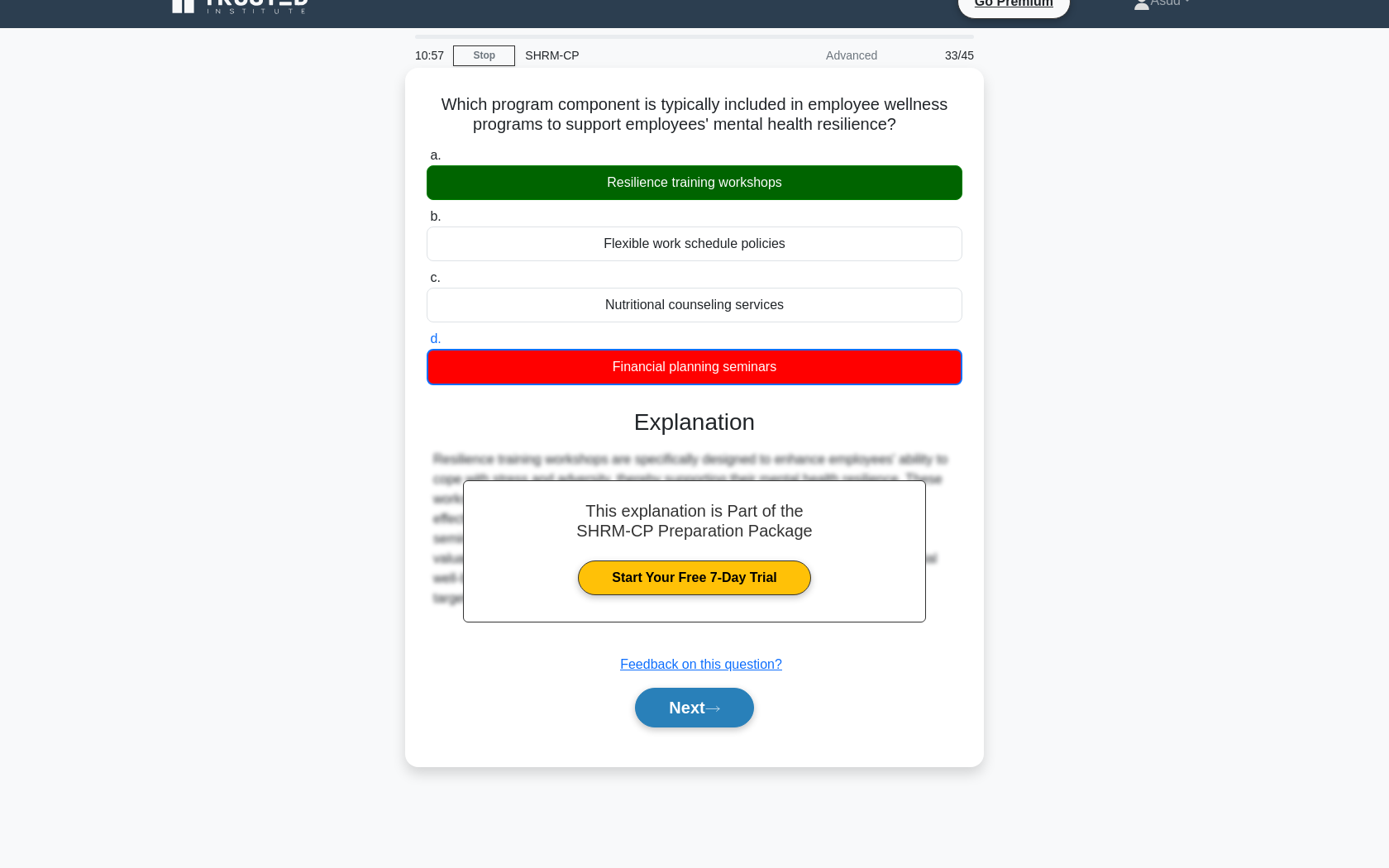
click at [718, 713] on icon at bounding box center [712, 708] width 15 height 9
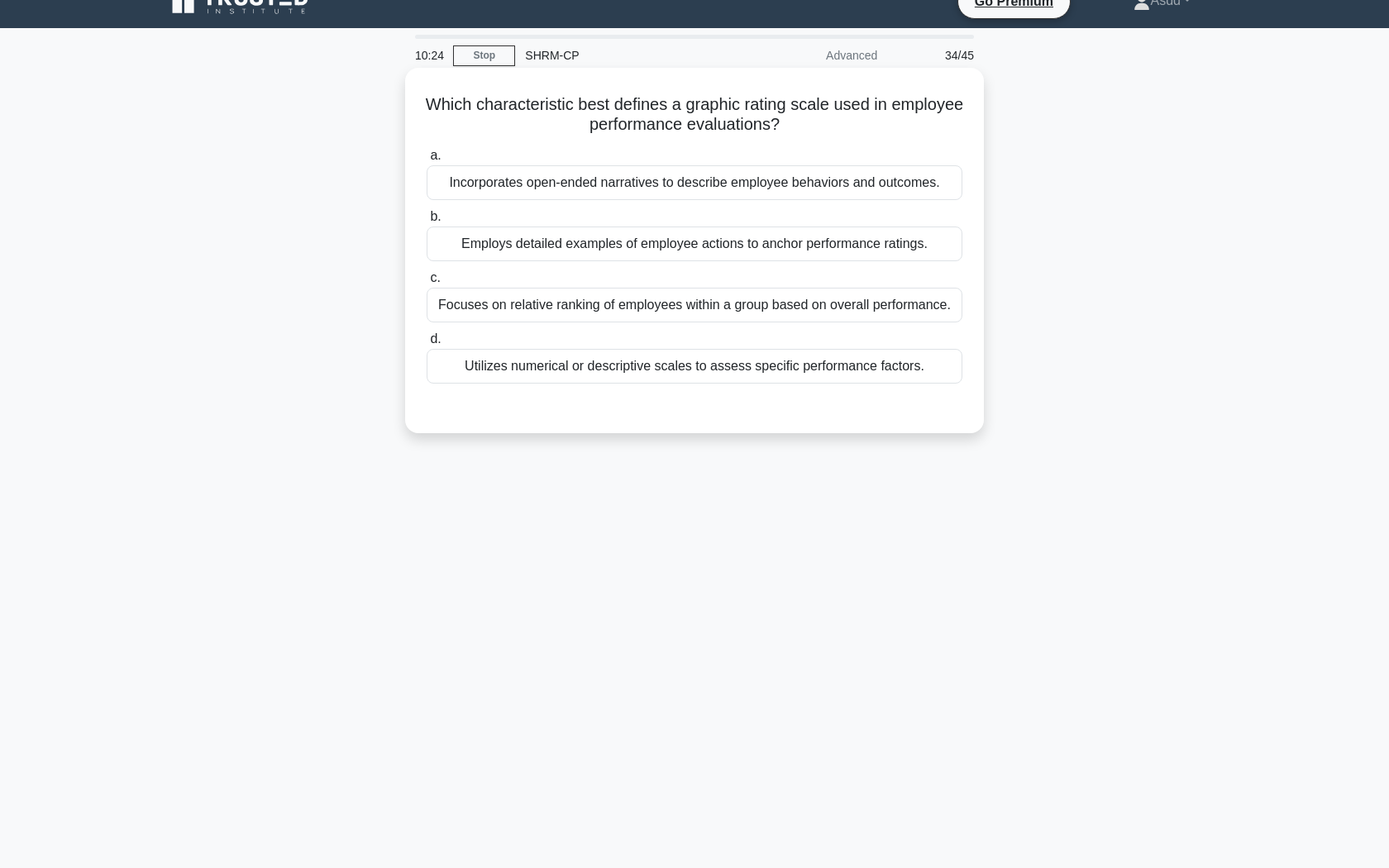
click at [727, 374] on div "Utilizes numerical or descriptive scales to assess specific performance factors." at bounding box center [694, 365] width 536 height 34
click at [426, 344] on input "d. Utilizes numerical or descriptive scales to assess specific performance fact…" at bounding box center [426, 339] width 0 height 11
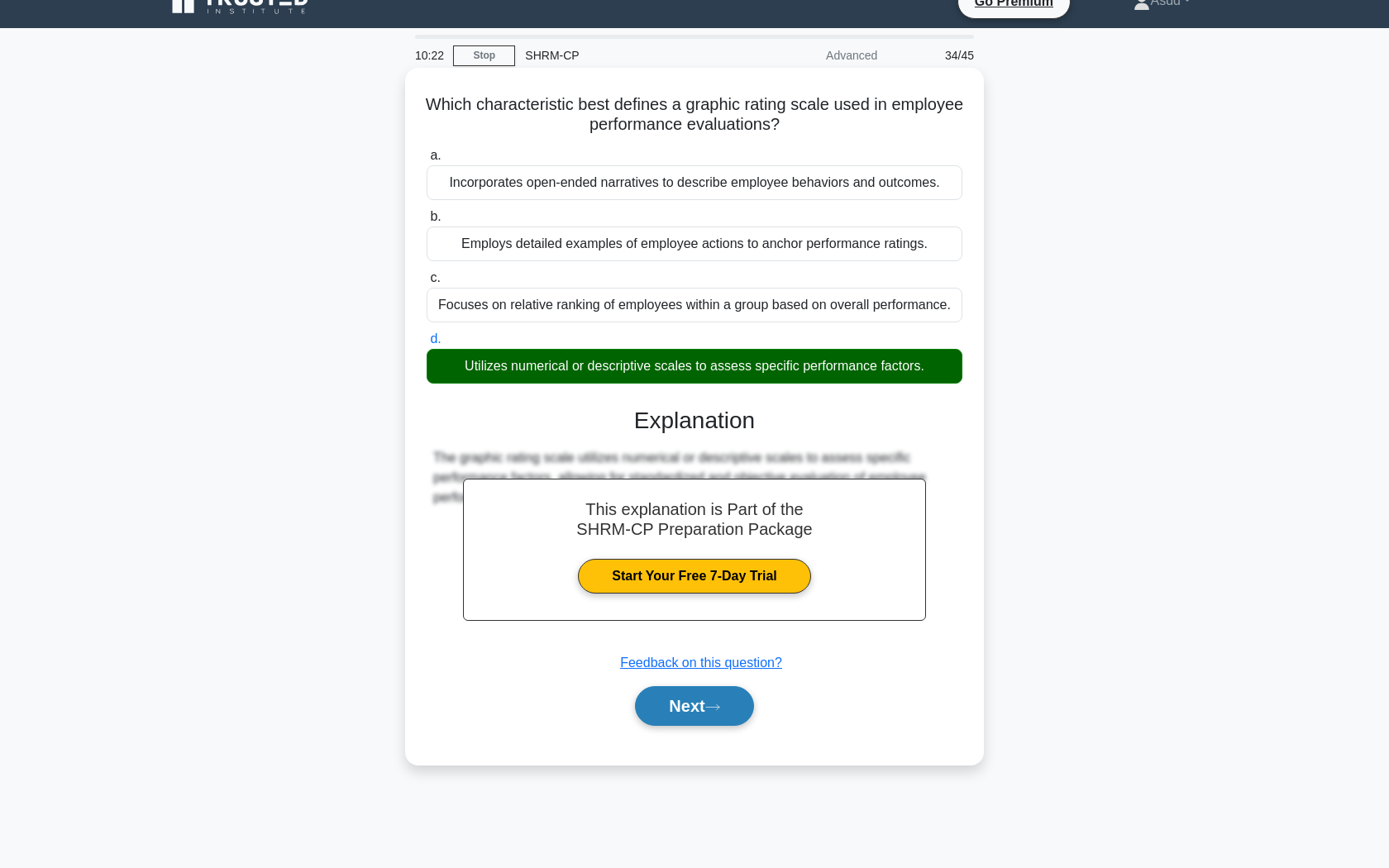
click at [677, 709] on button "Next" at bounding box center [694, 706] width 118 height 39
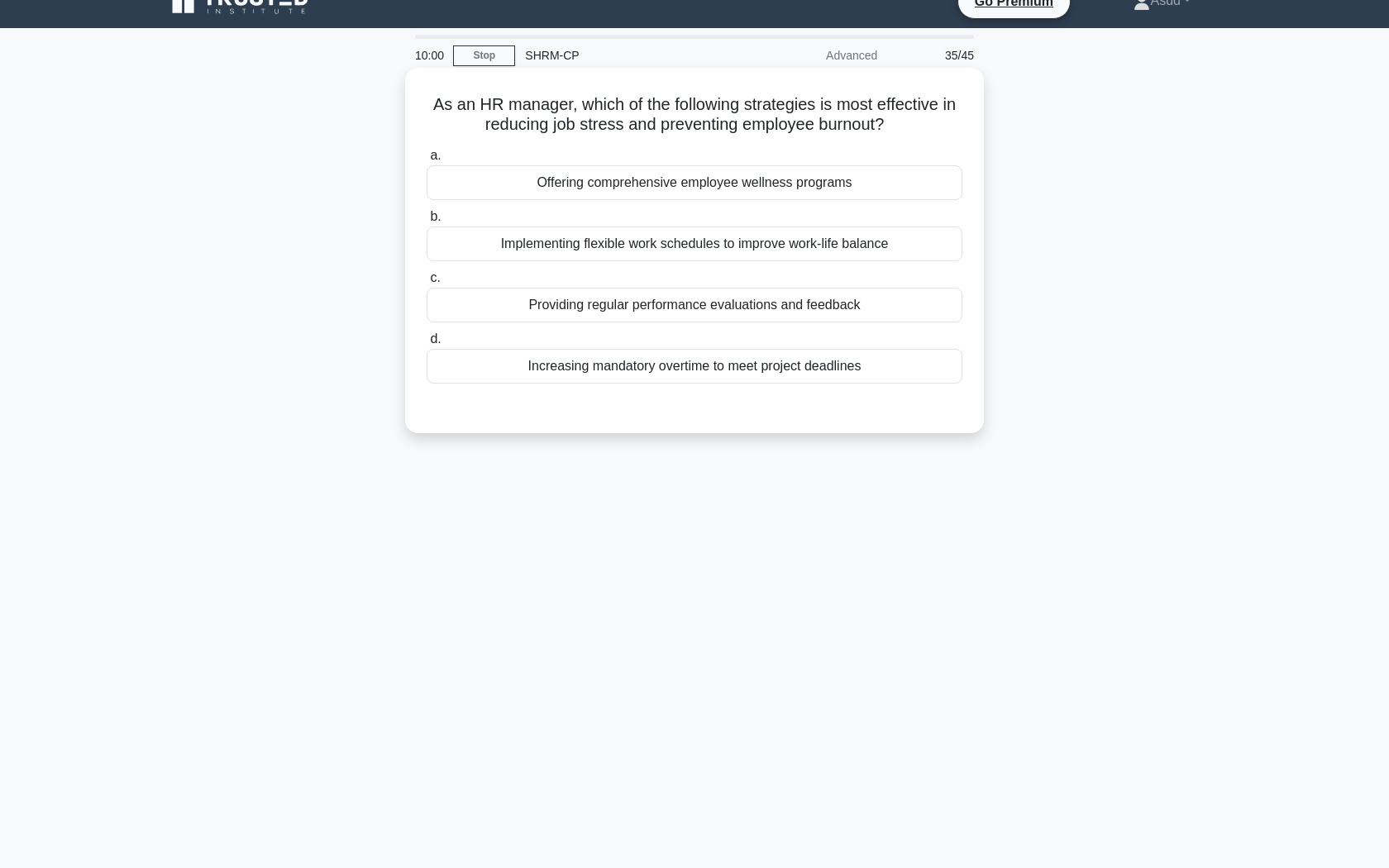
click at [685, 245] on div "Implementing flexible work schedules to improve work-life balance" at bounding box center [694, 243] width 536 height 34
click at [426, 222] on input "b. Implementing flexible work schedules to improve work-life balance" at bounding box center [426, 217] width 0 height 11
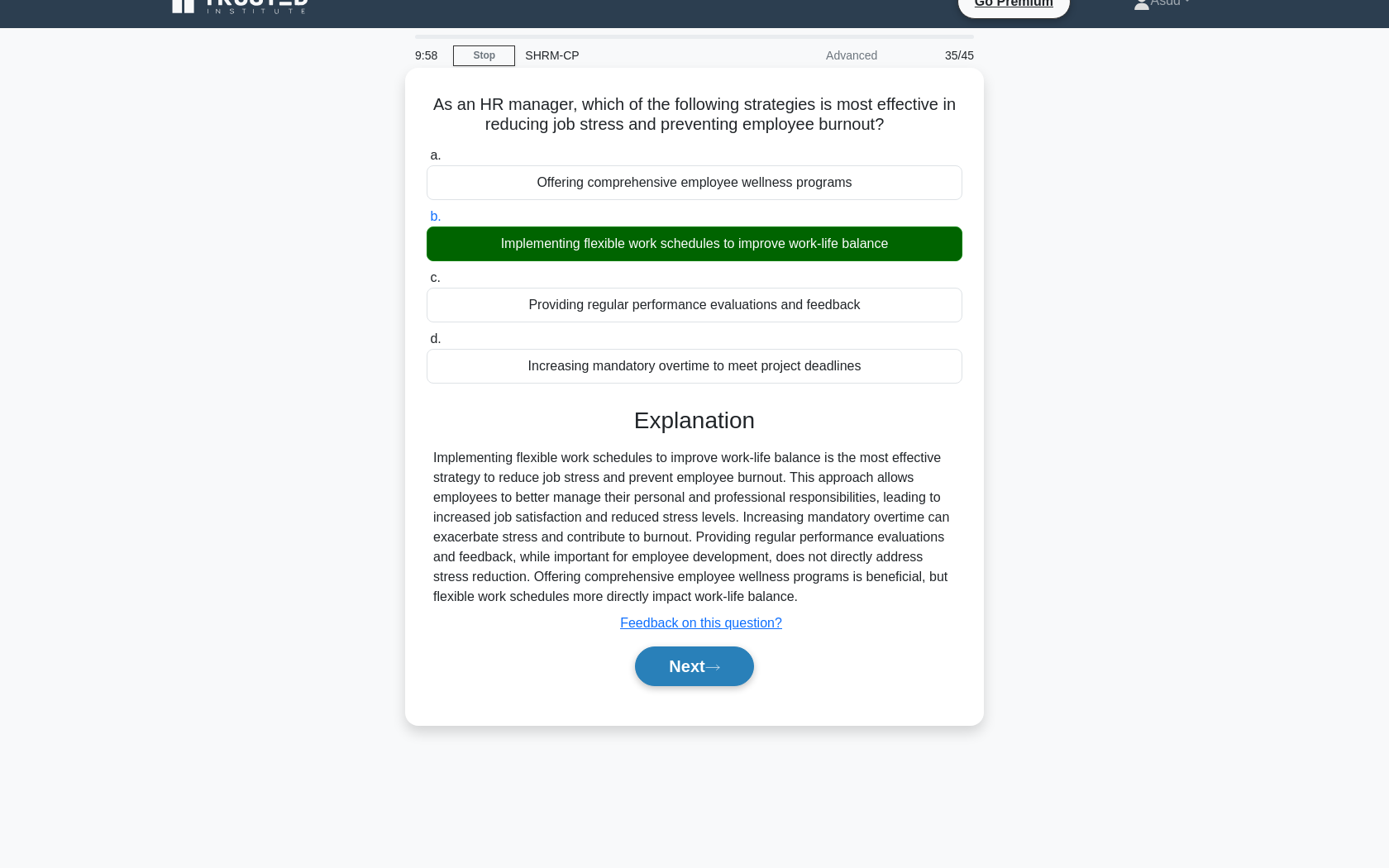
click at [672, 672] on button "Next" at bounding box center [694, 666] width 118 height 39
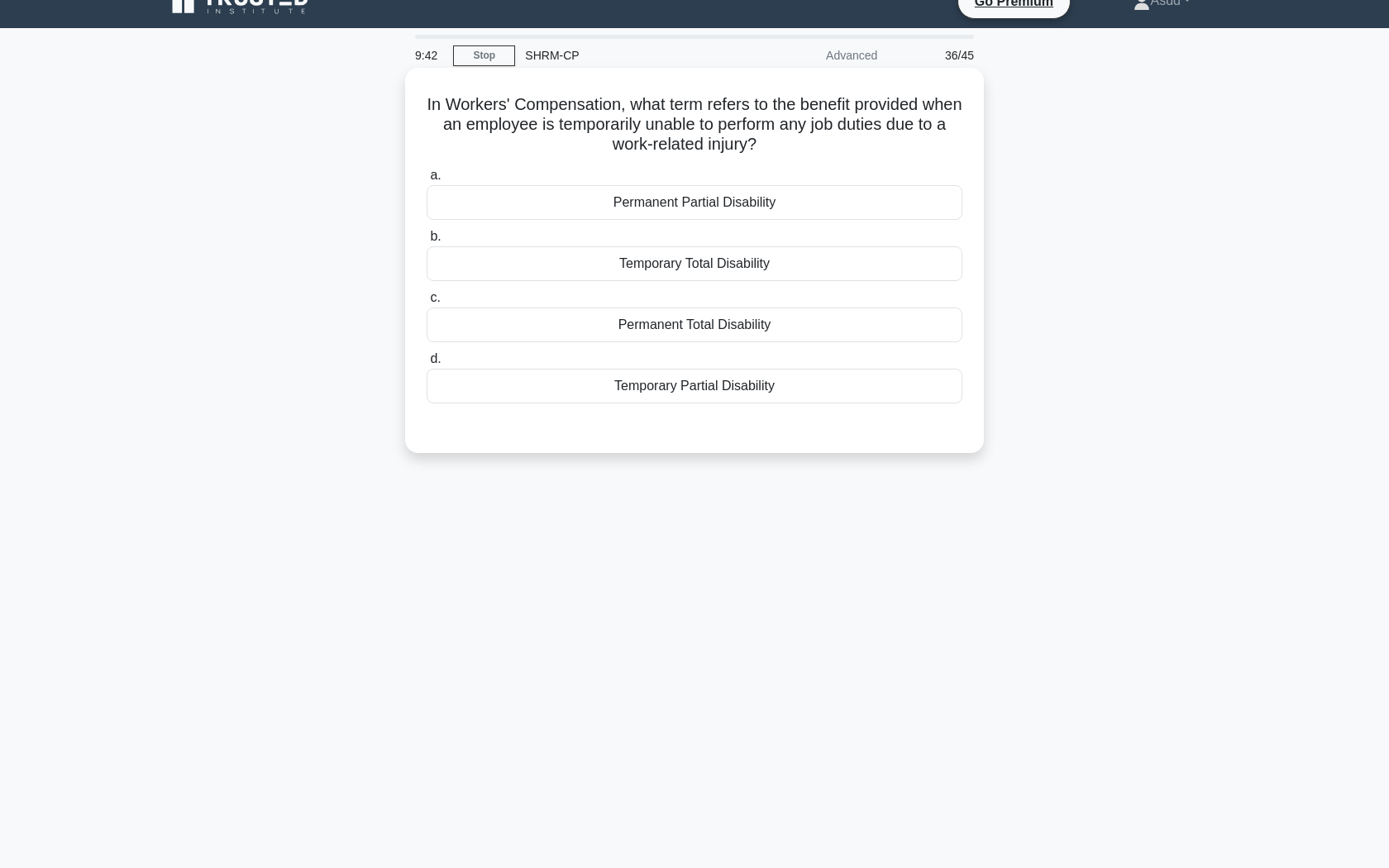
click at [705, 389] on div "Temporary Partial Disability" at bounding box center [694, 385] width 536 height 34
click at [426, 364] on input "d. Temporary Partial Disability" at bounding box center [426, 358] width 0 height 11
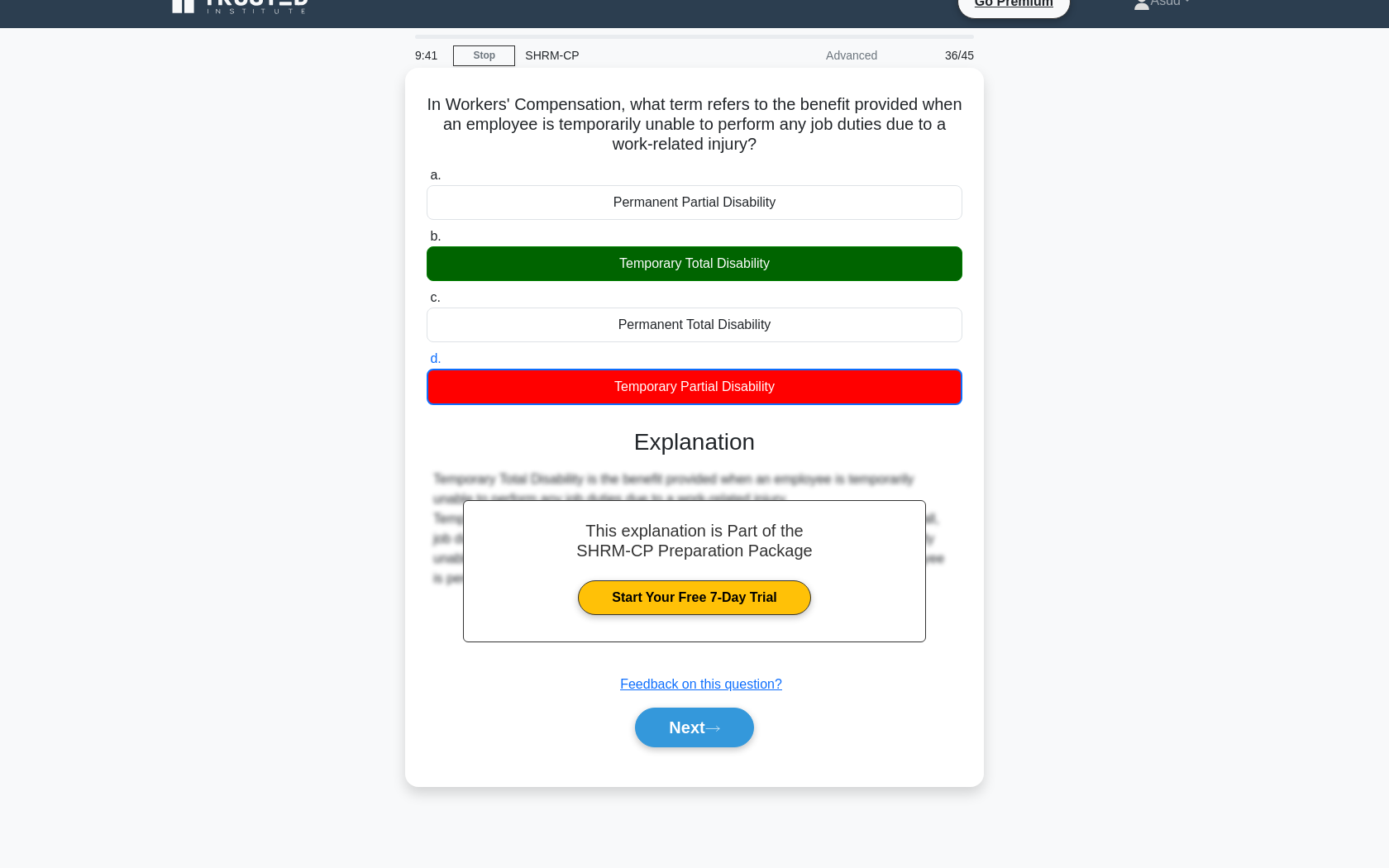
click at [742, 275] on div "Temporary Total Disability" at bounding box center [694, 263] width 536 height 34
click at [426, 242] on input "b. Temporary Total Disability" at bounding box center [426, 236] width 0 height 11
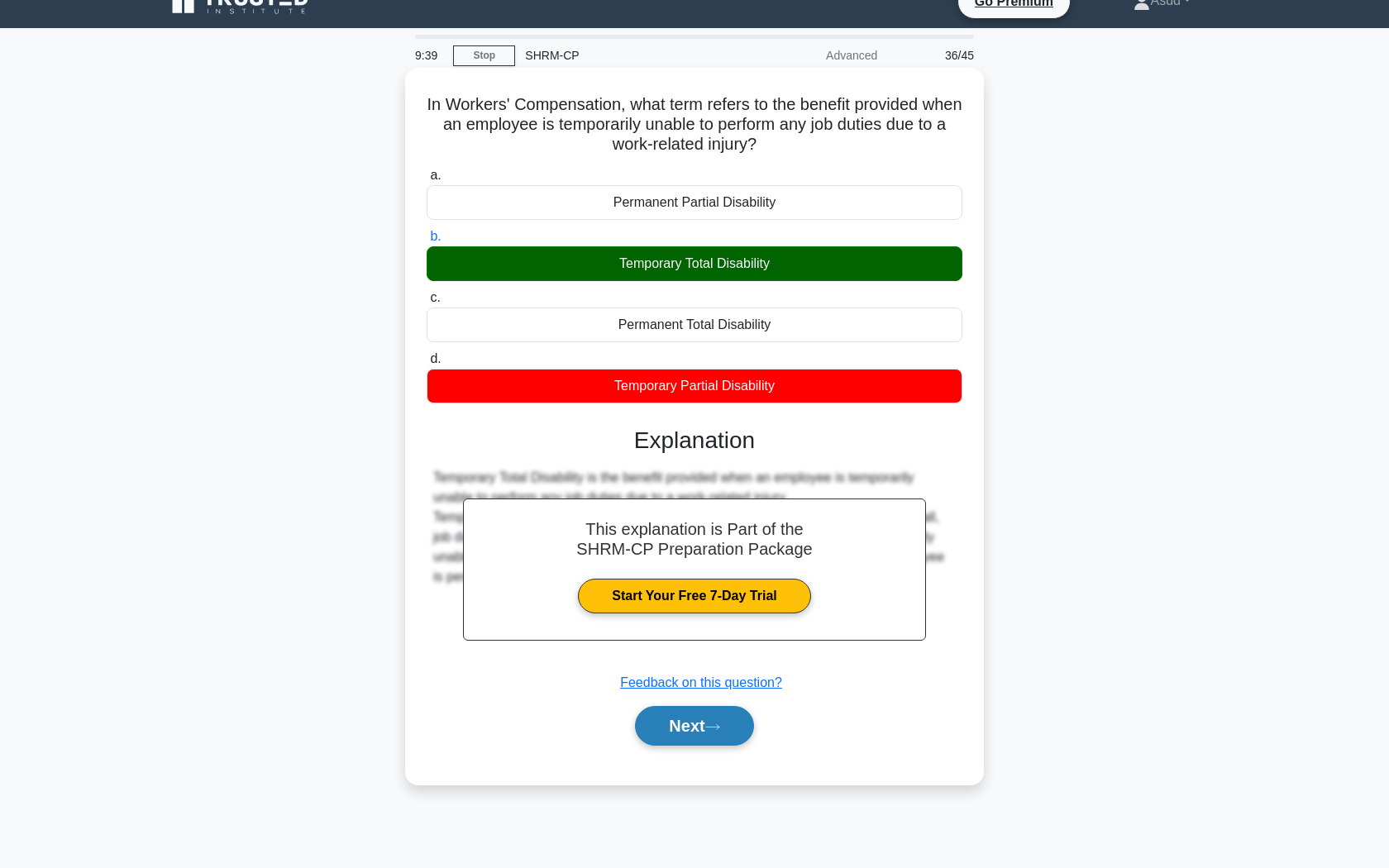
click at [689, 726] on button "Next" at bounding box center [694, 725] width 118 height 39
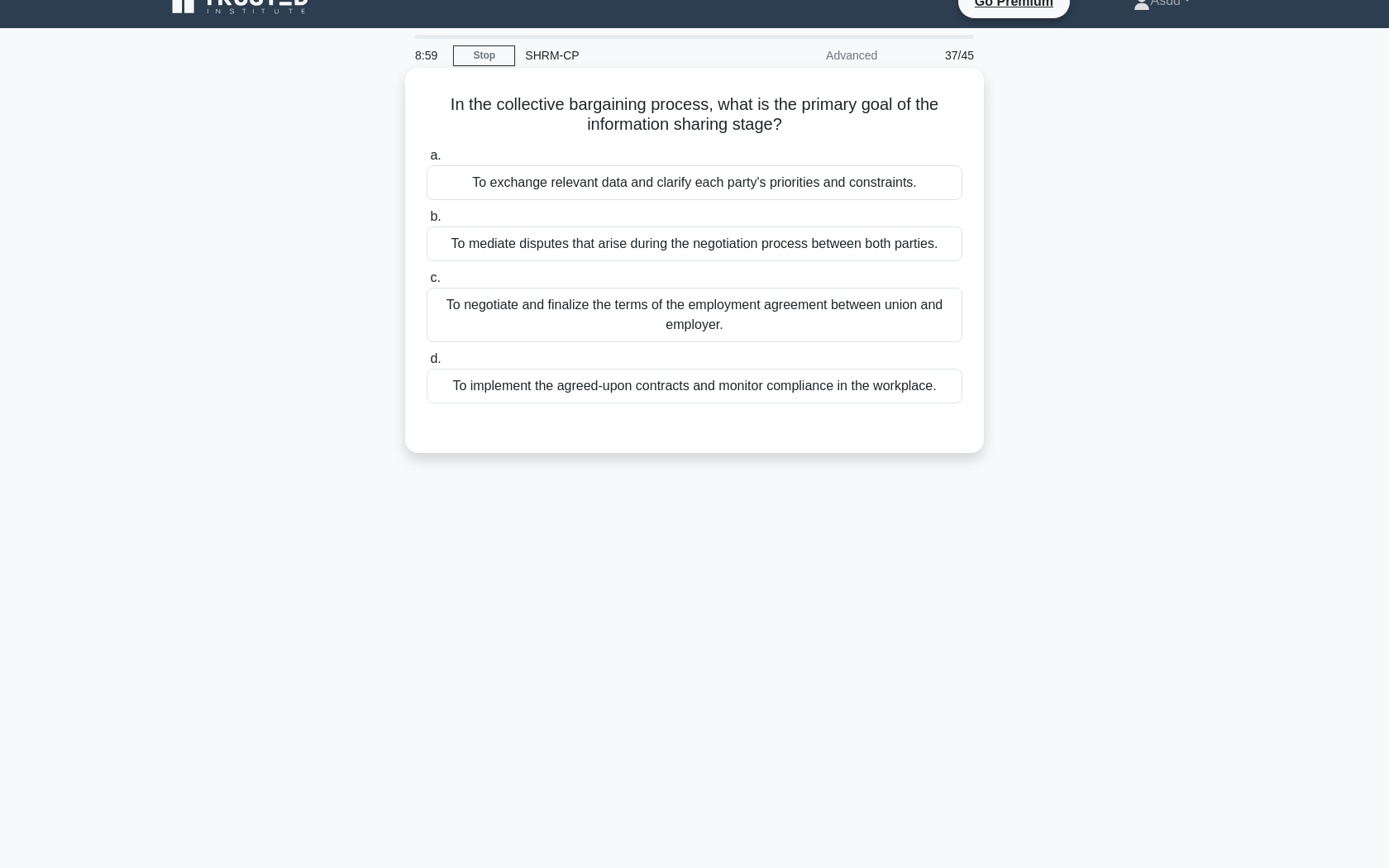
click at [858, 188] on div "To exchange relevant data and clarify each party's priorities and constraints." at bounding box center [694, 182] width 536 height 34
click at [426, 161] on input "a. To exchange relevant data and clarify each party's priorities and constraint…" at bounding box center [426, 155] width 0 height 11
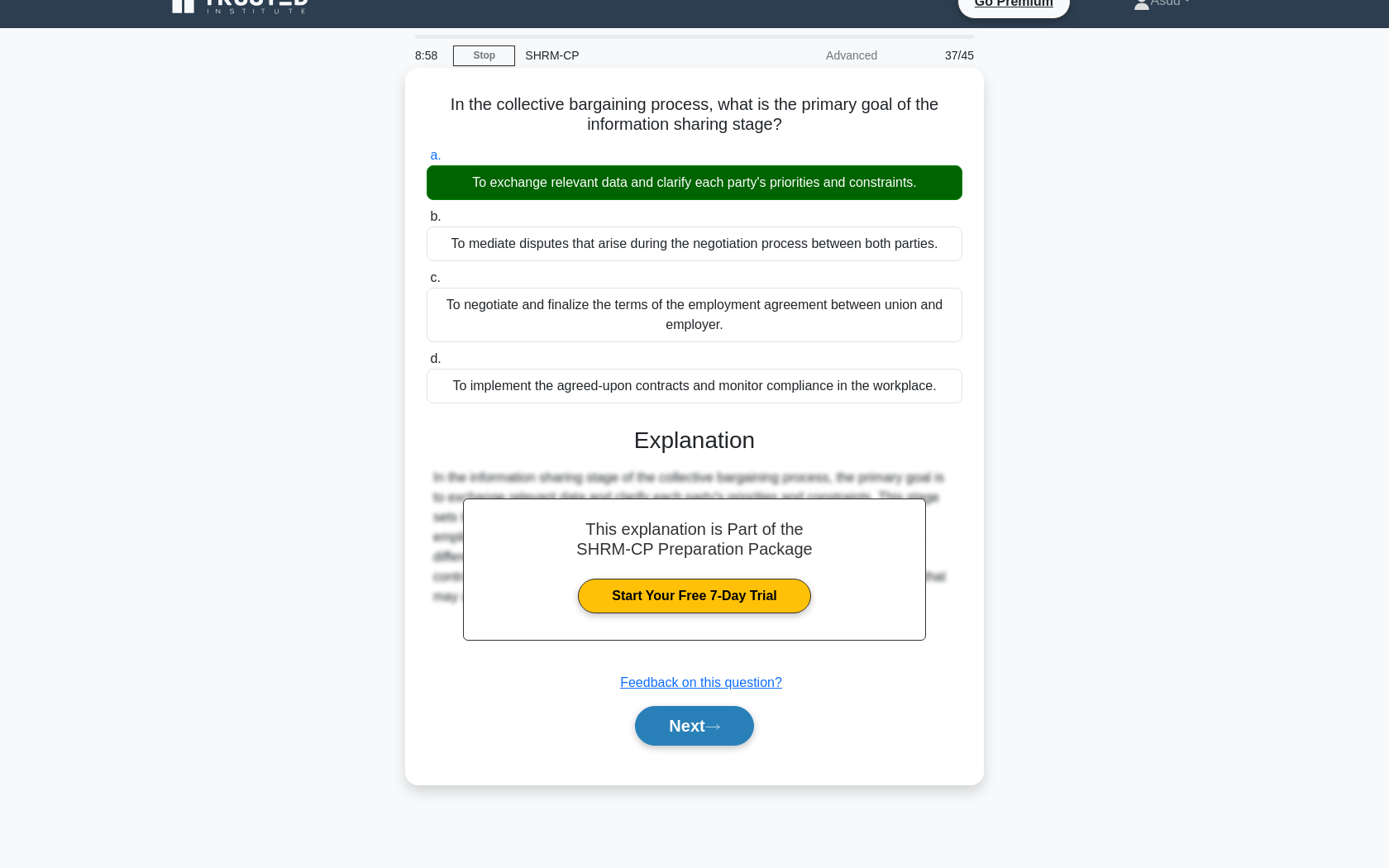
click at [718, 734] on button "Next" at bounding box center [694, 725] width 118 height 39
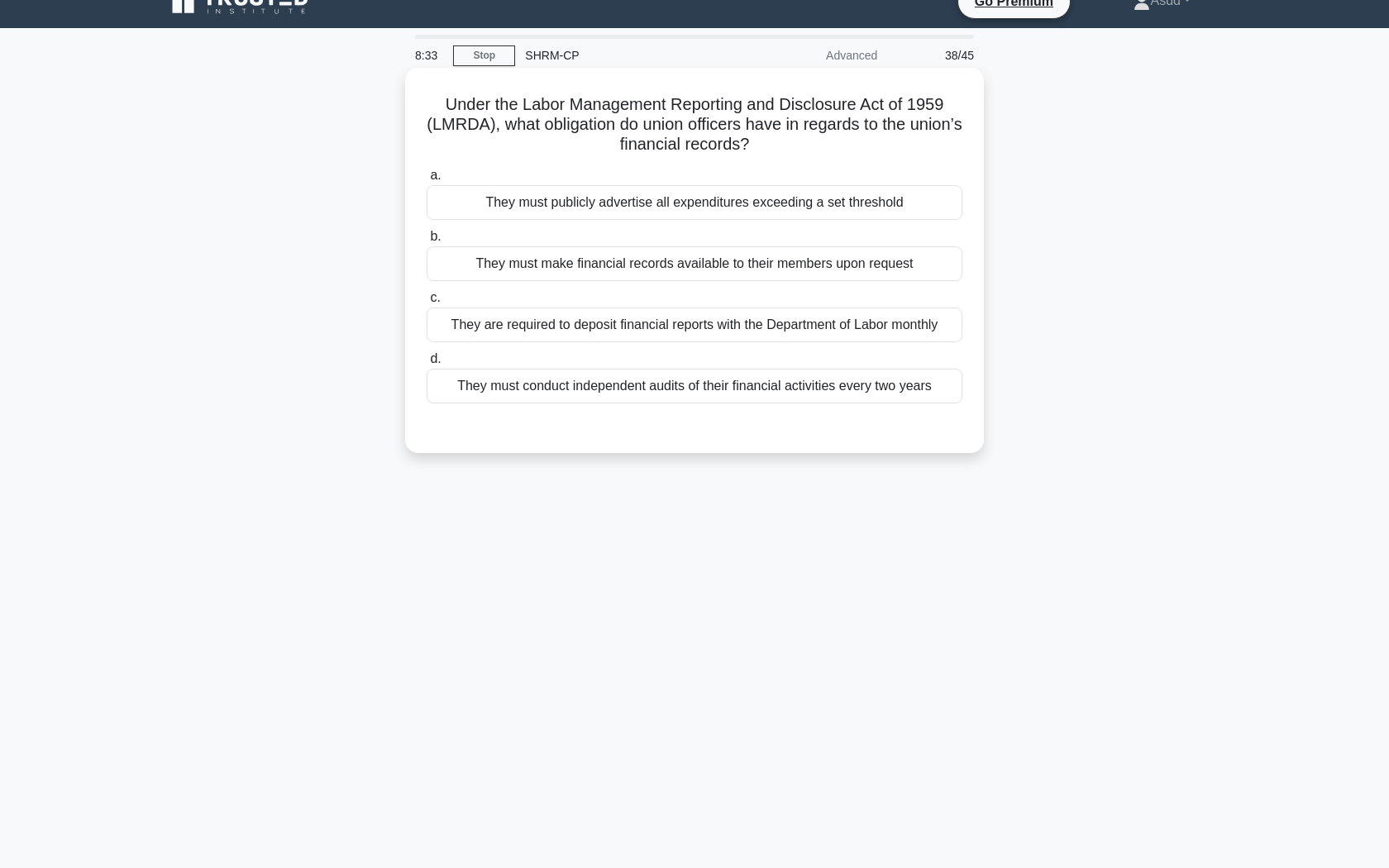
click at [726, 320] on div "They are required to deposit financial reports with the Department of Labor mon…" at bounding box center [694, 324] width 536 height 34
click at [426, 303] on input "c. They are required to deposit financial reports with the Department of Labor …" at bounding box center [426, 297] width 0 height 11
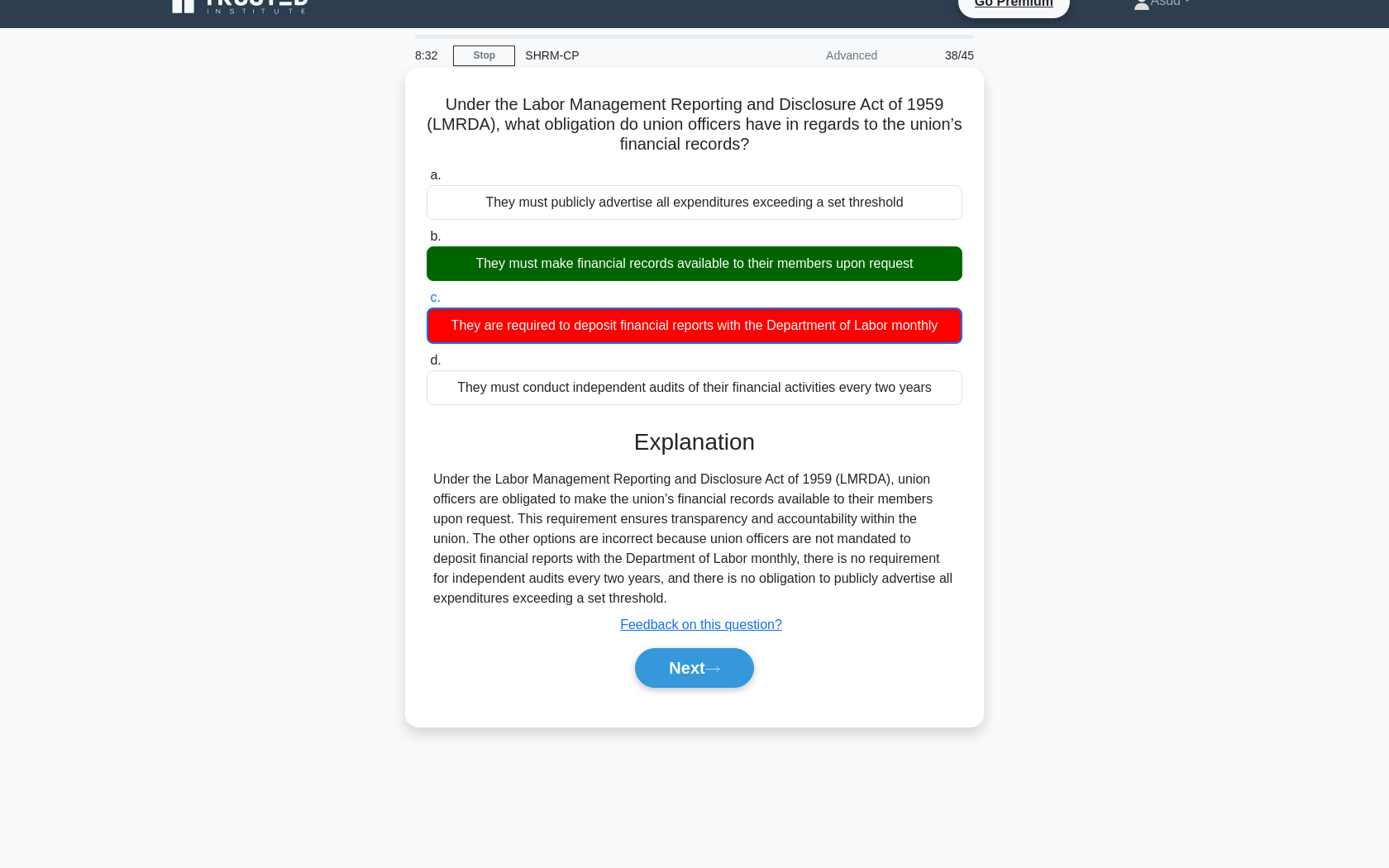
click at [744, 284] on div "a. They must publicly advertise all expenditures exceeding a set threshold b. T…" at bounding box center [694, 285] width 555 height 246
click at [684, 654] on button "Next" at bounding box center [694, 667] width 118 height 39
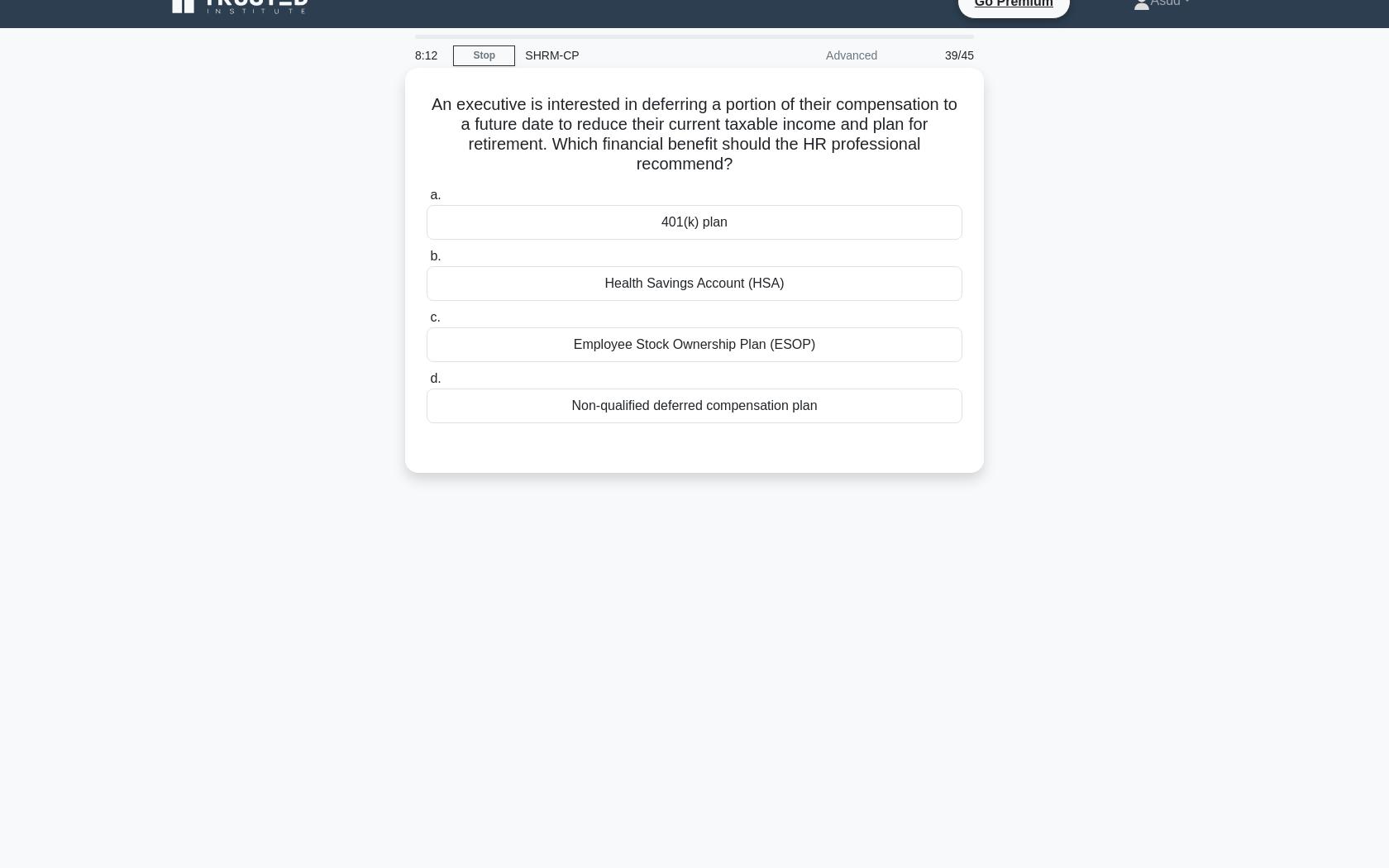
click at [815, 222] on div "401(k) plan" at bounding box center [694, 221] width 536 height 34
click at [426, 201] on input "a. 401(k) plan" at bounding box center [426, 195] width 0 height 11
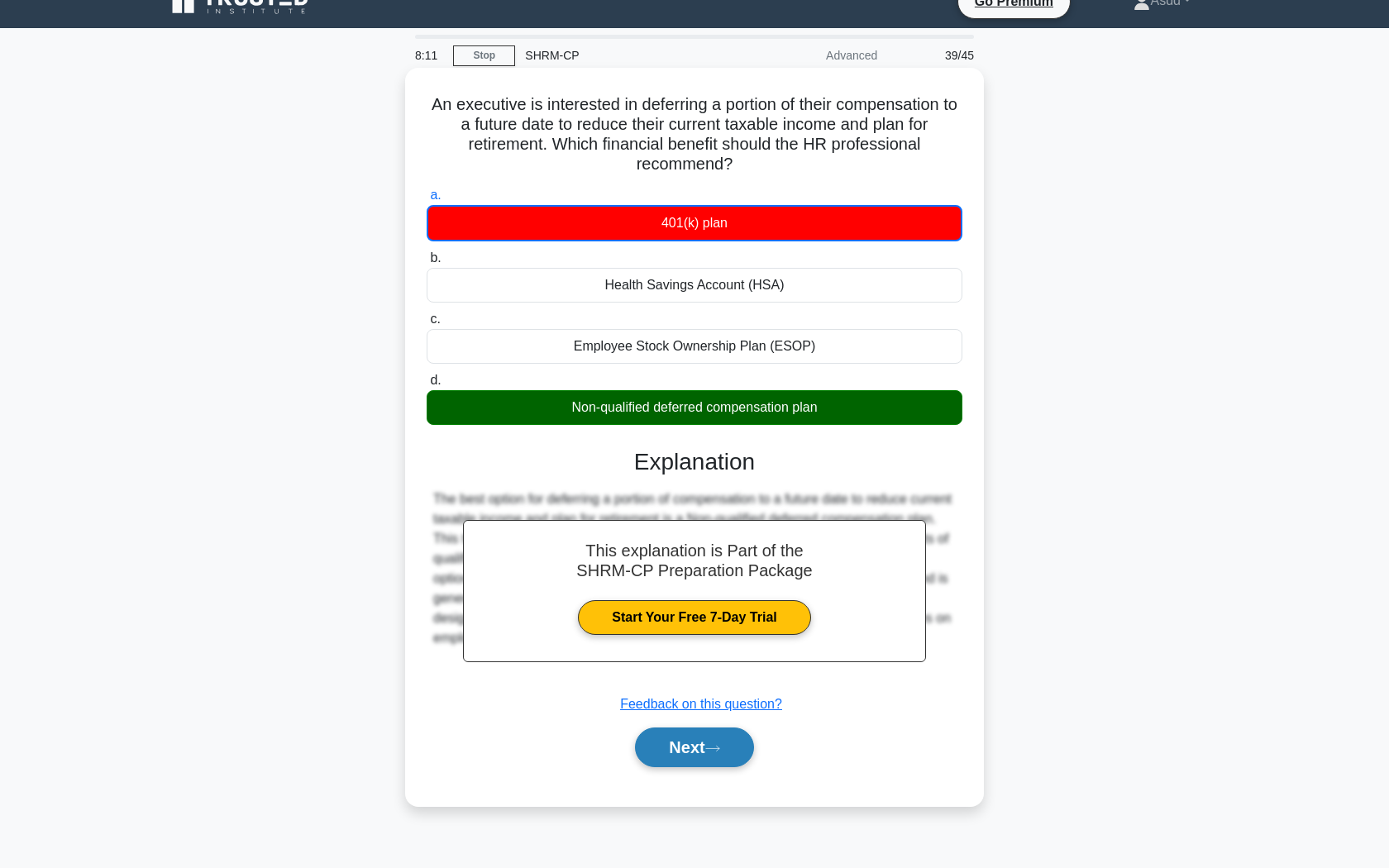
click at [675, 765] on button "Next" at bounding box center [694, 747] width 118 height 39
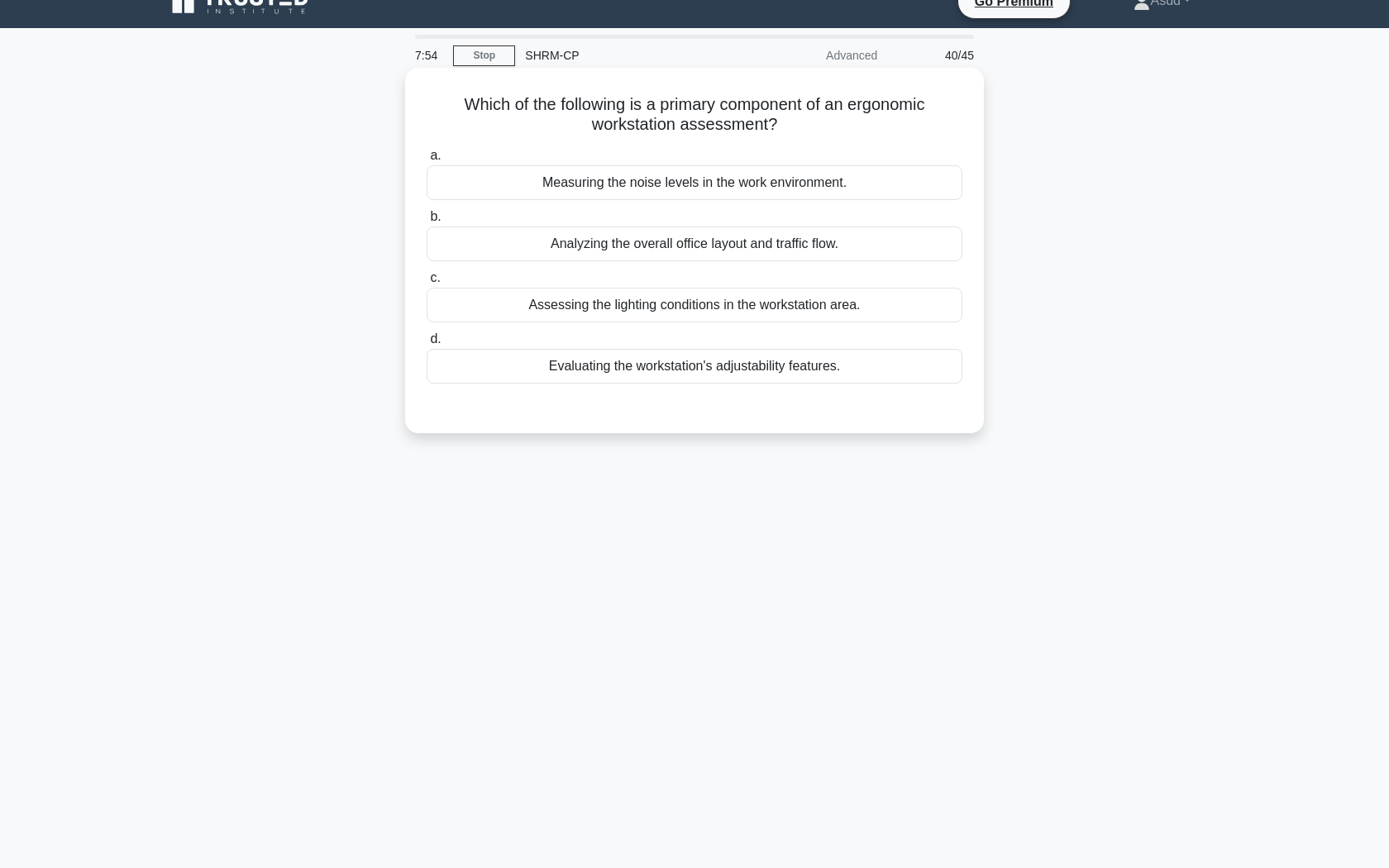
click at [692, 244] on div "Analyzing the overall office layout and traffic flow." at bounding box center [694, 243] width 536 height 34
click at [426, 222] on input "b. Analyzing the overall office layout and traffic flow." at bounding box center [426, 217] width 0 height 11
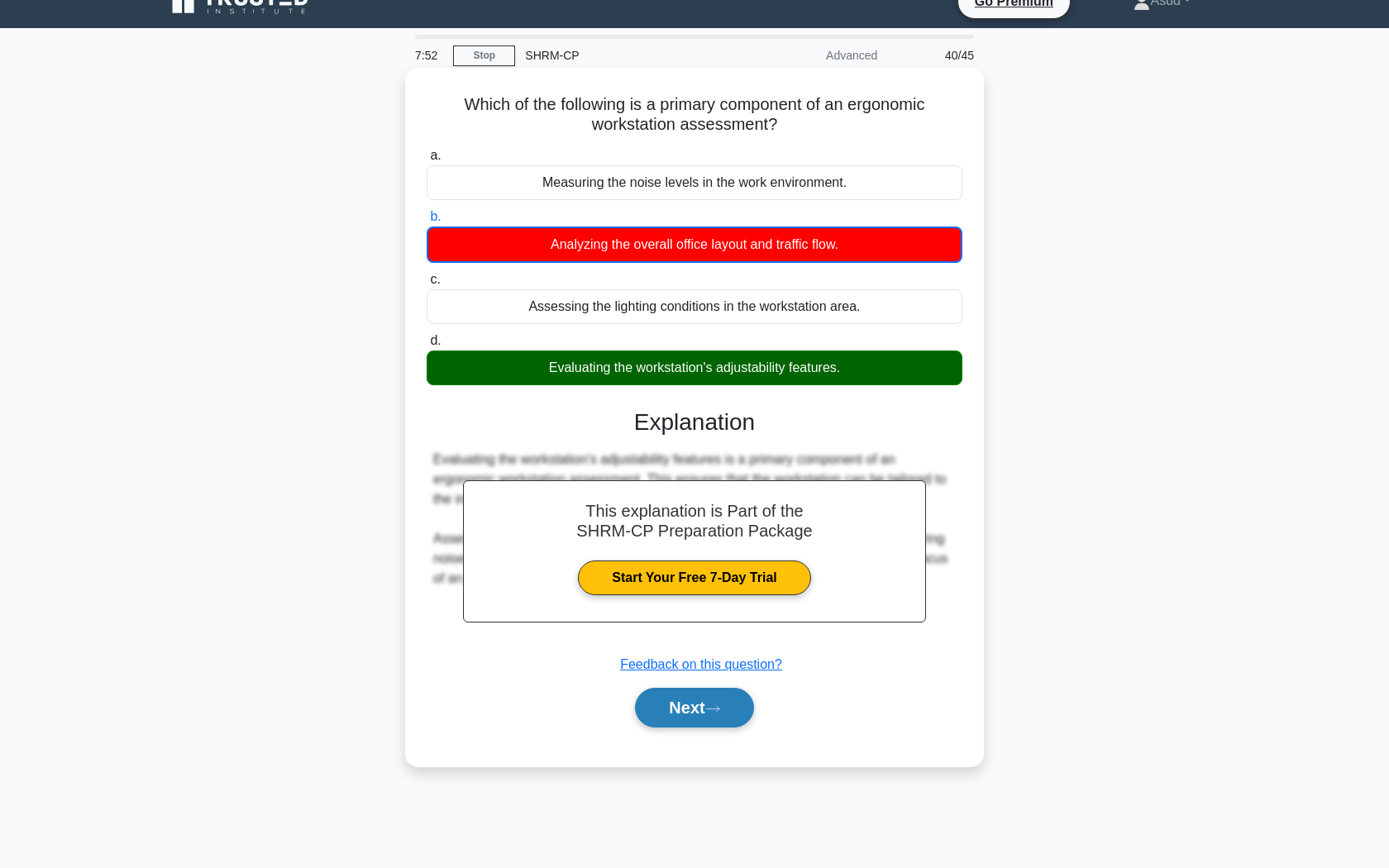
click at [665, 702] on button "Next" at bounding box center [694, 708] width 118 height 39
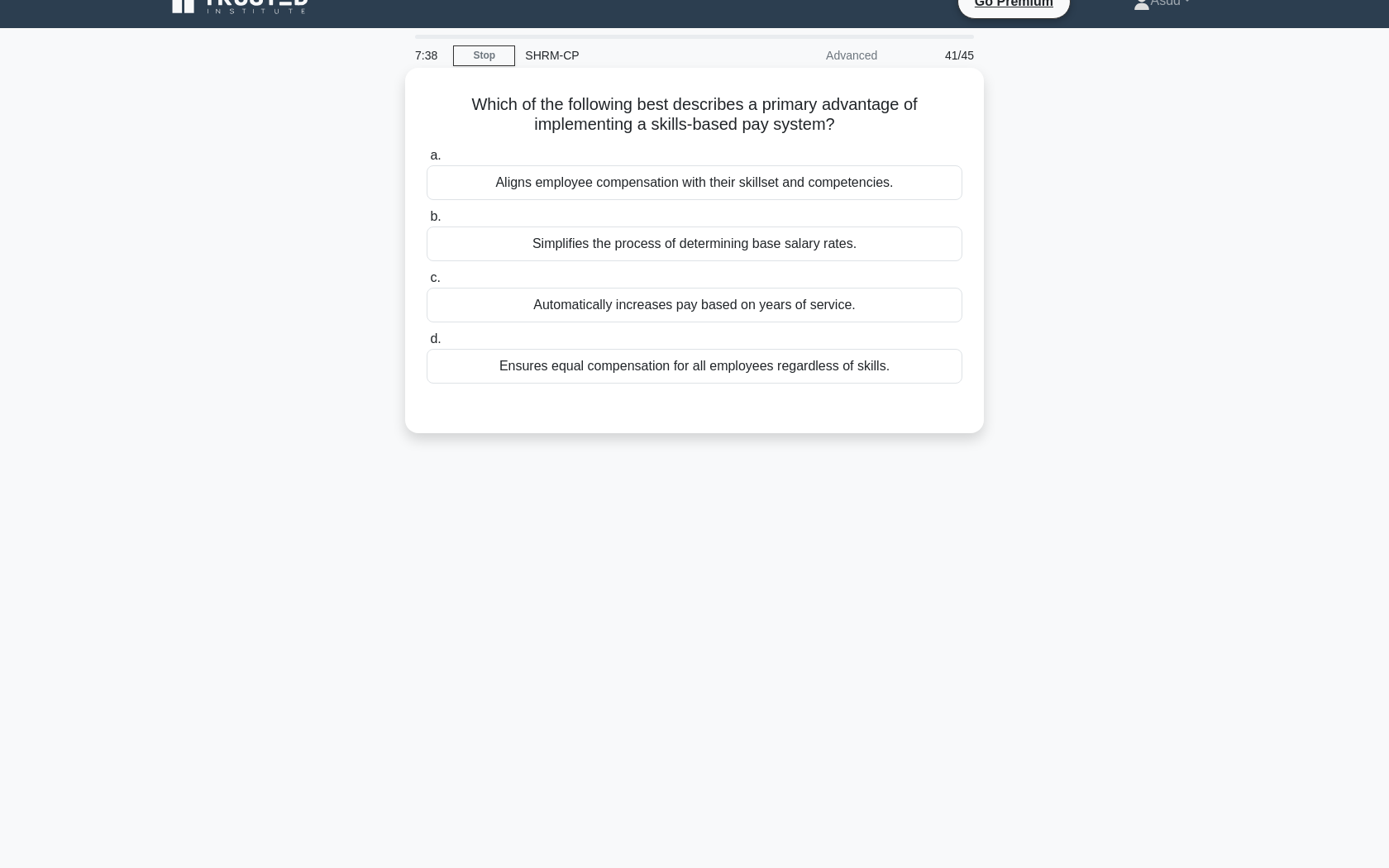
click at [752, 188] on div "Aligns employee compensation with their skillset and competencies." at bounding box center [694, 182] width 536 height 34
click at [426, 161] on input "a. Aligns employee compensation with their skillset and competencies." at bounding box center [426, 155] width 0 height 11
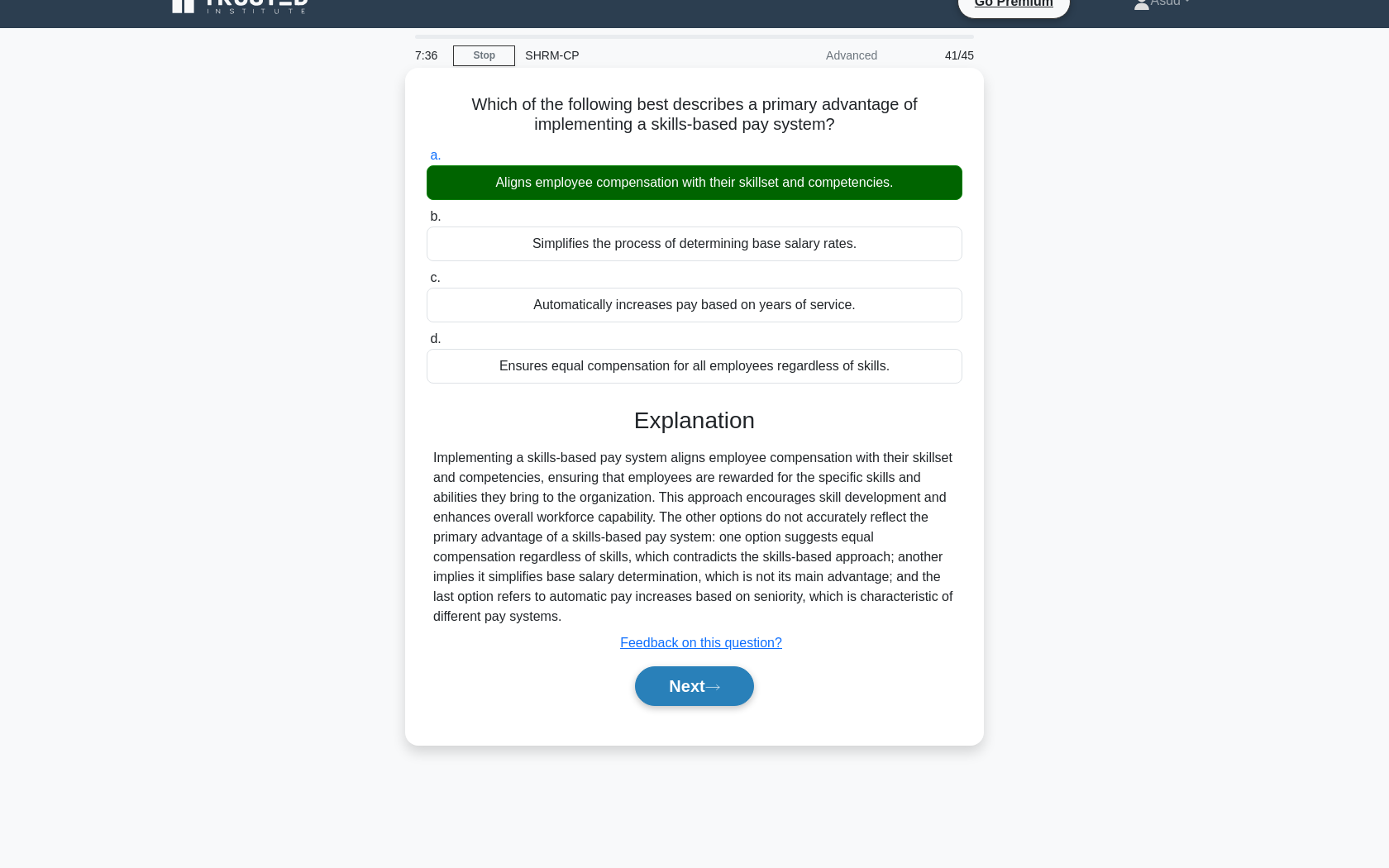
click at [693, 680] on button "Next" at bounding box center [694, 686] width 118 height 39
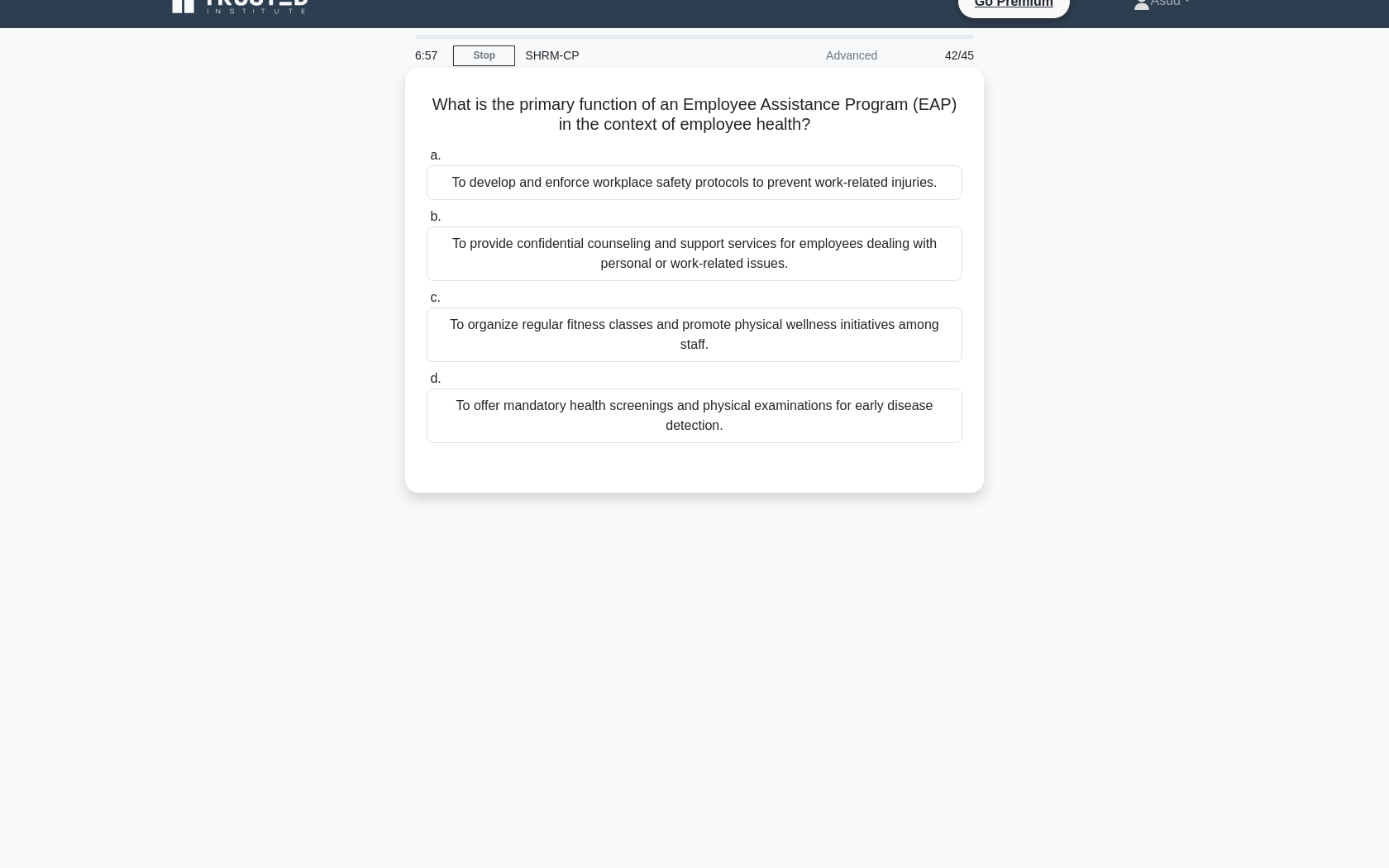
click at [817, 178] on div "To develop and enforce workplace safety protocols to prevent work-related injur…" at bounding box center [694, 182] width 536 height 34
click at [426, 161] on input "a. To develop and enforce workplace safety protocols to prevent work-related in…" at bounding box center [426, 155] width 0 height 11
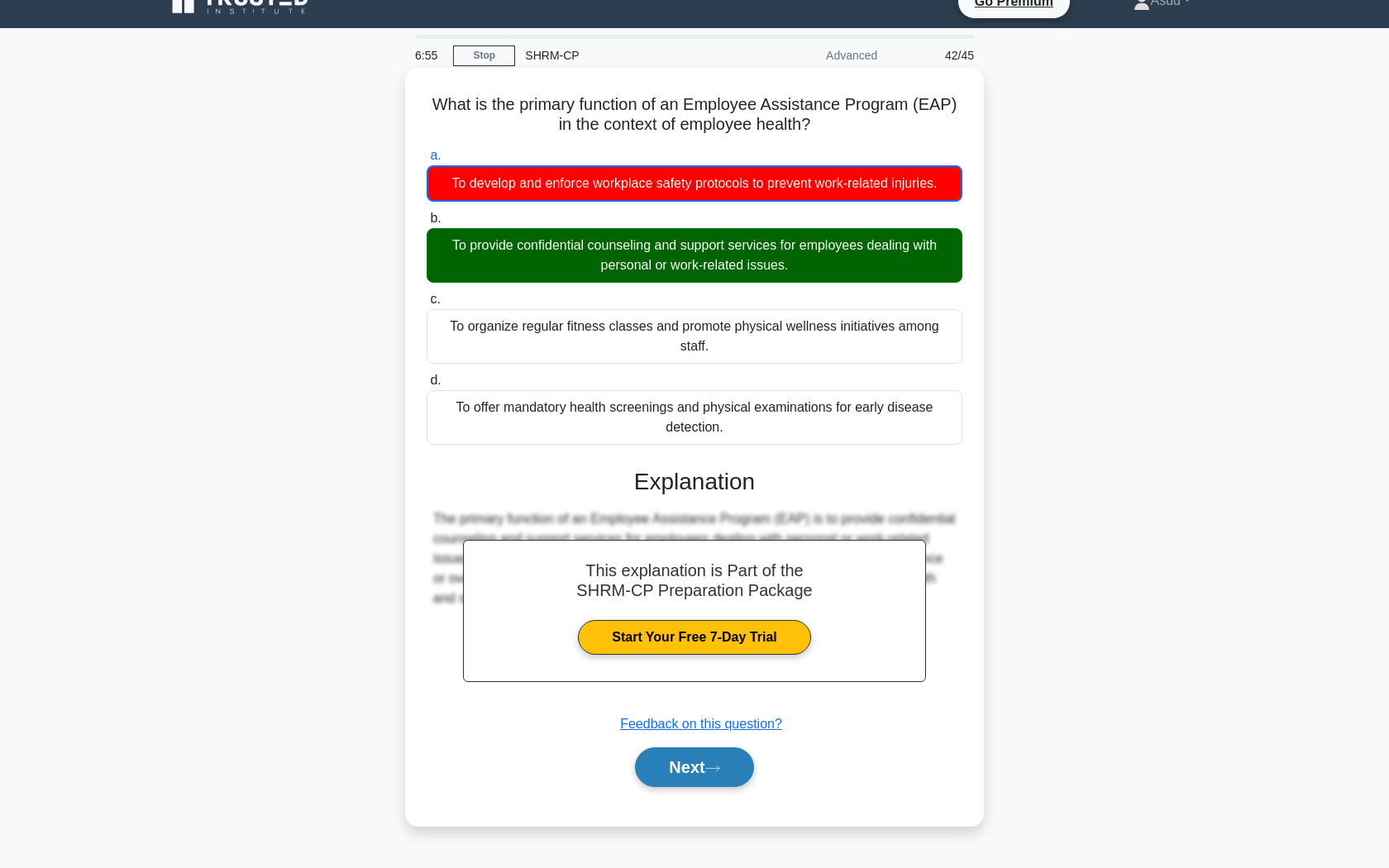
click at [698, 755] on button "Next" at bounding box center [694, 767] width 118 height 39
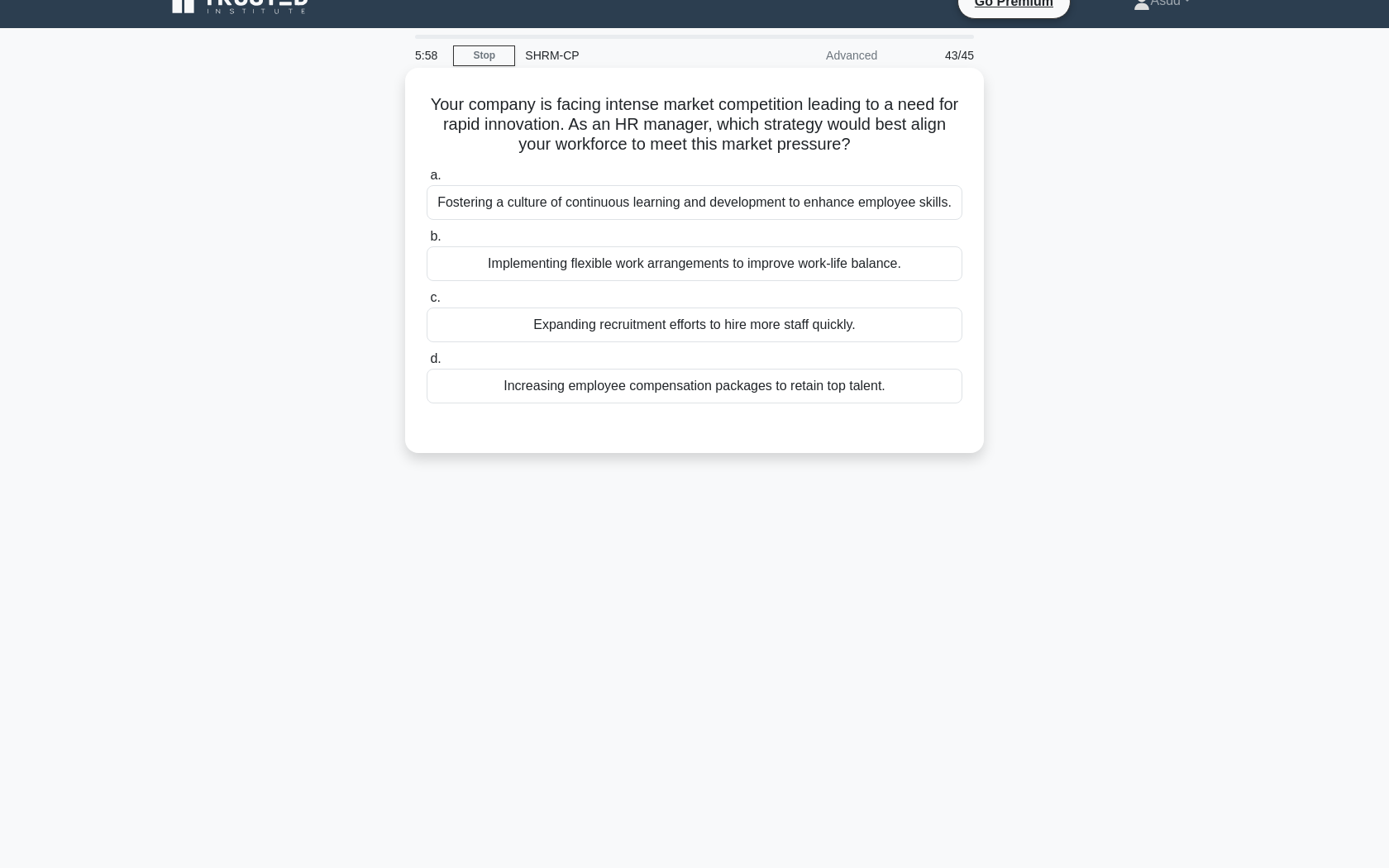
click at [549, 387] on div "Increasing employee compensation packages to retain top talent." at bounding box center [694, 385] width 536 height 34
click at [426, 364] on input "d. Increasing employee compensation packages to retain top talent." at bounding box center [426, 358] width 0 height 11
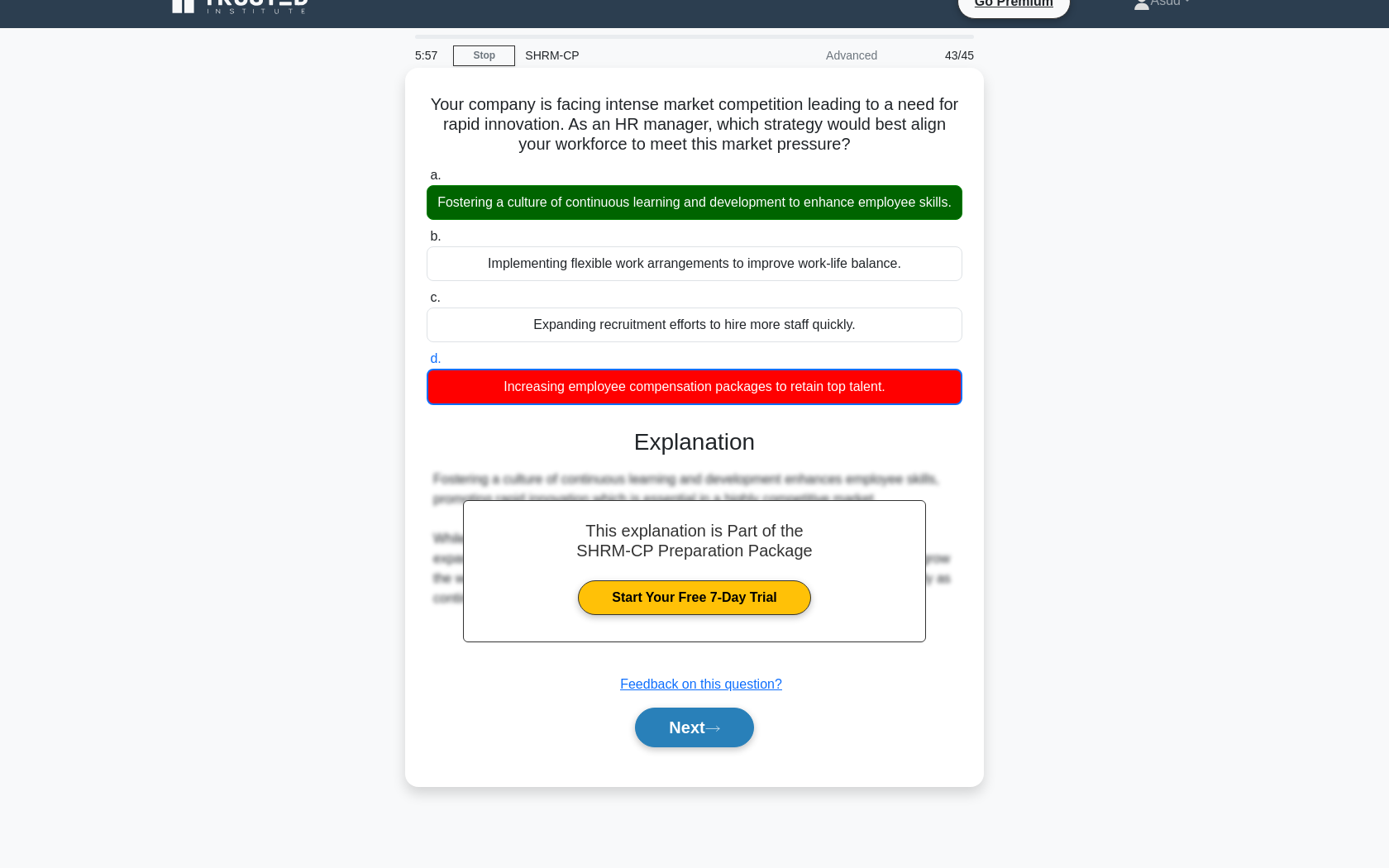
click at [663, 729] on button "Next" at bounding box center [694, 727] width 118 height 39
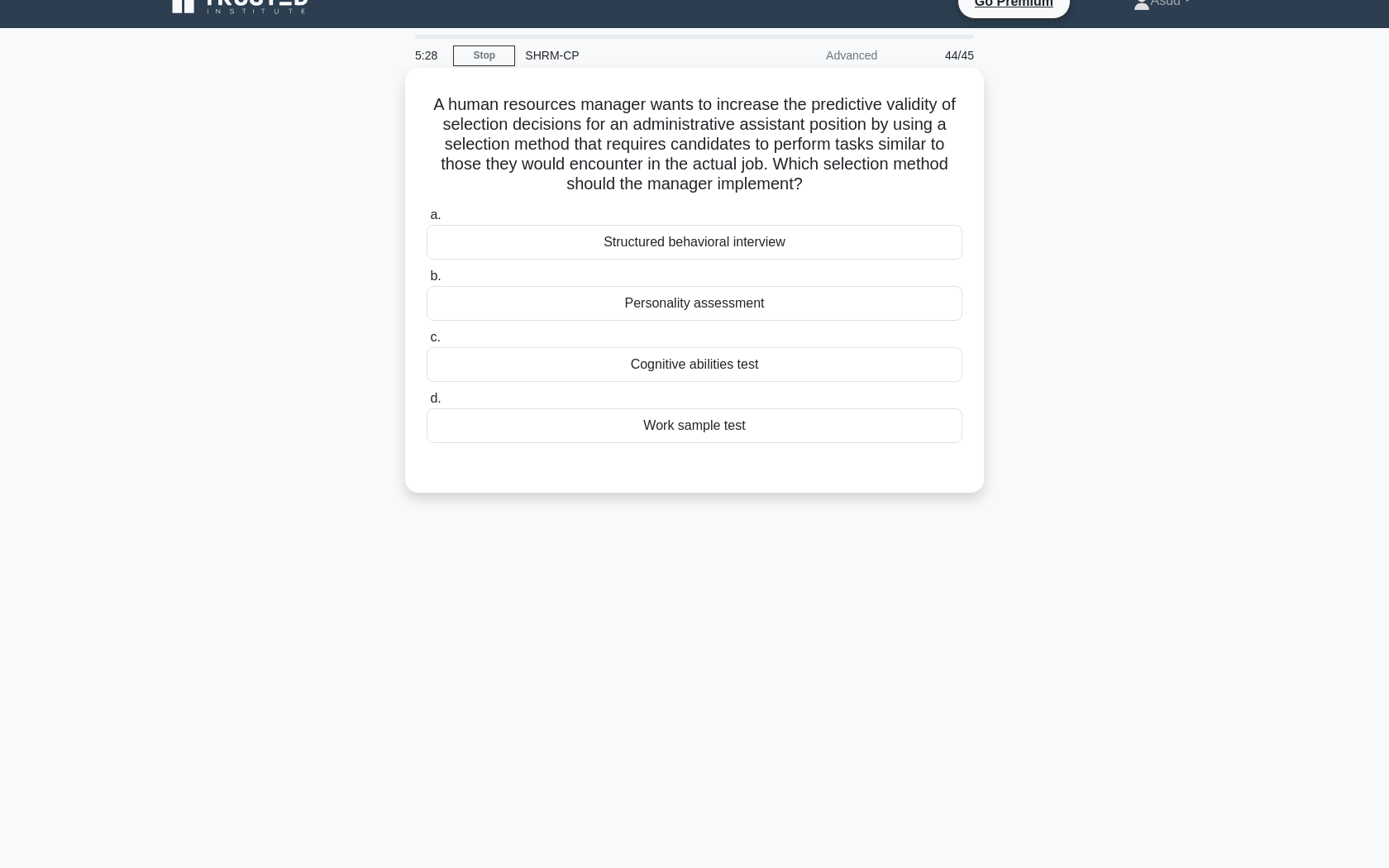
click at [710, 429] on div "Work sample test" at bounding box center [694, 425] width 536 height 34
click at [426, 404] on input "d. Work sample test" at bounding box center [426, 399] width 0 height 11
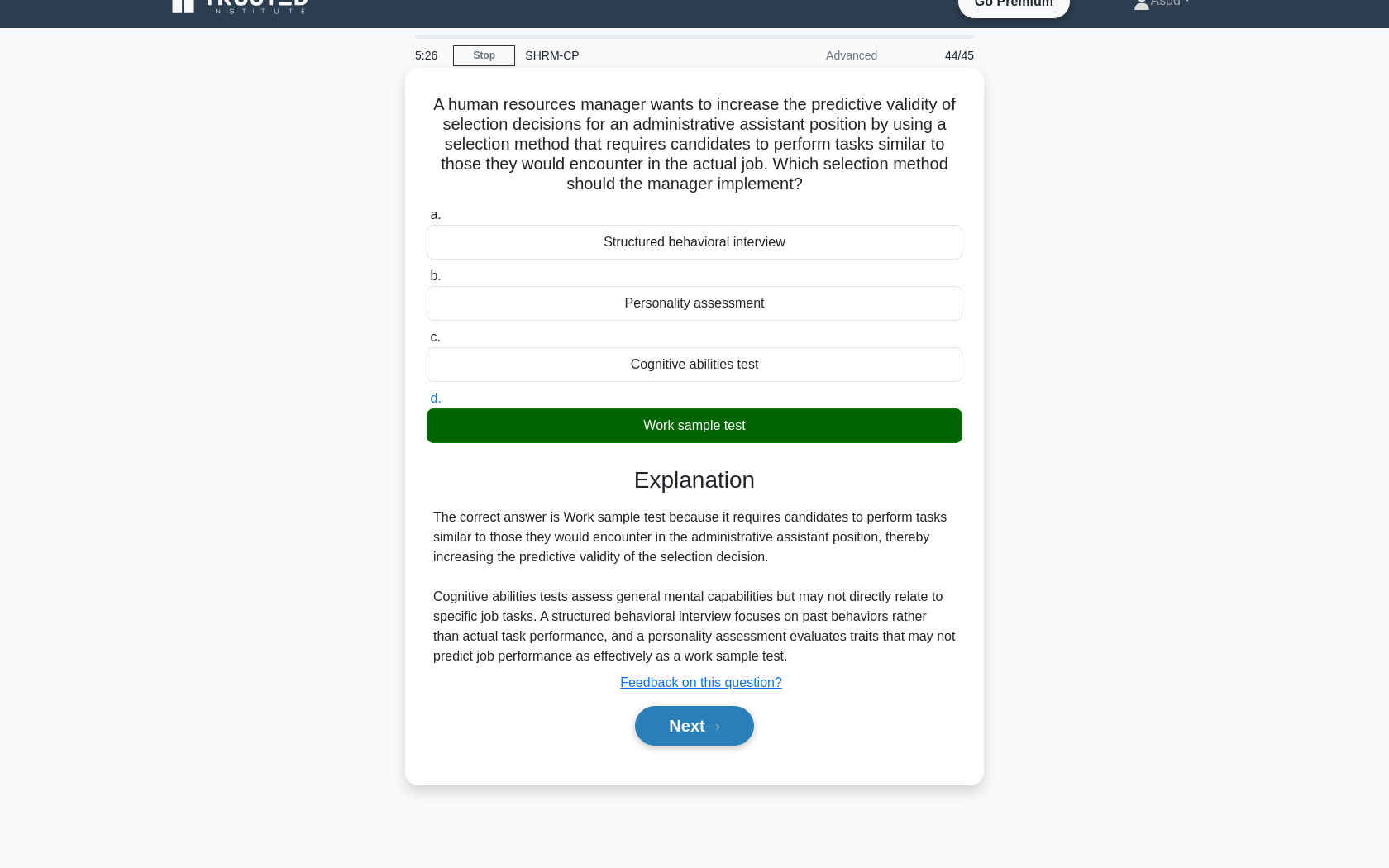
click at [698, 724] on button "Next" at bounding box center [694, 725] width 118 height 39
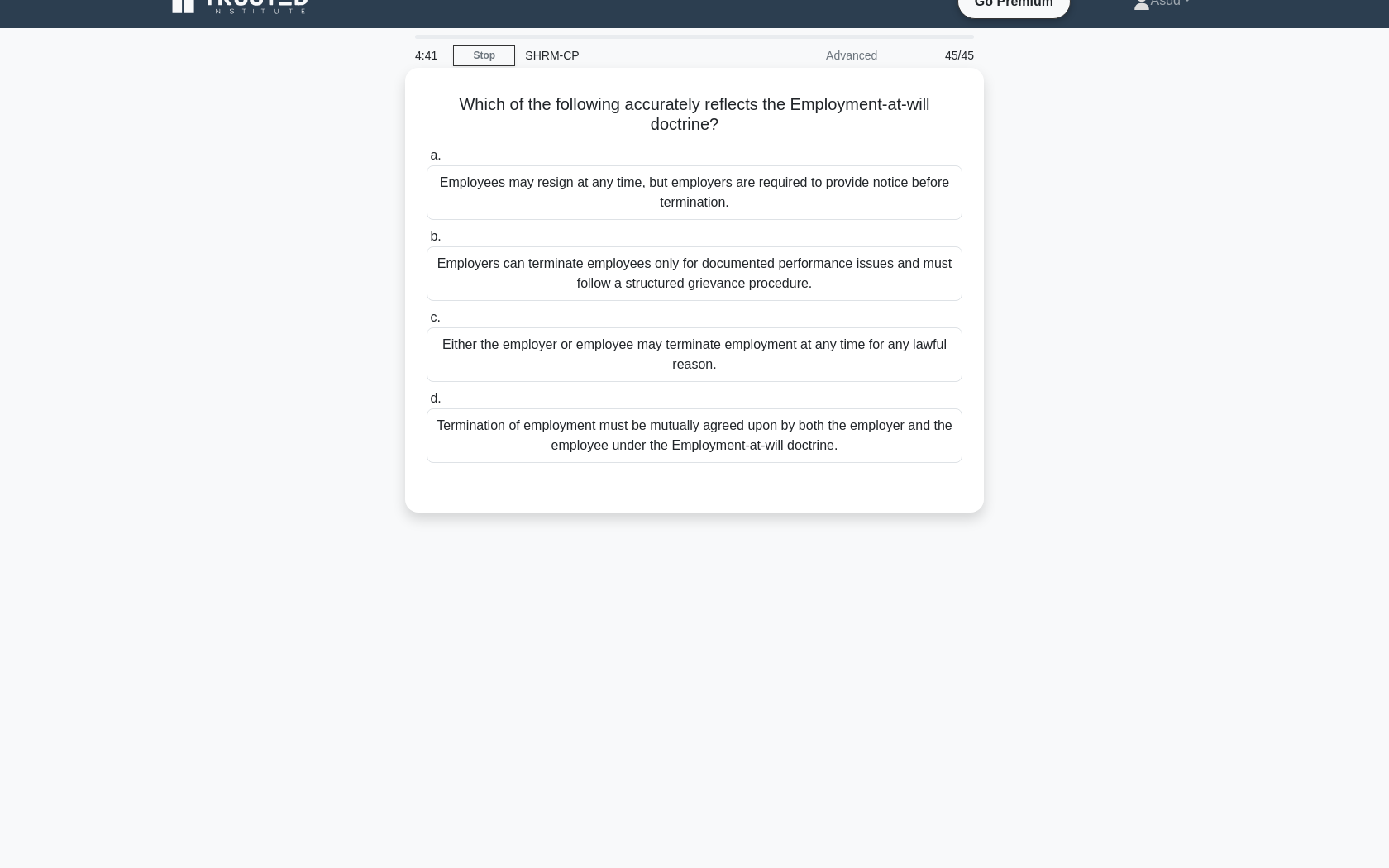
click at [706, 355] on div "Either the employer or employee may terminate employment at any time for any la…" at bounding box center [694, 353] width 536 height 54
click at [426, 323] on input "c. Either the employer or employee may terminate employment at any time for any…" at bounding box center [426, 317] width 0 height 11
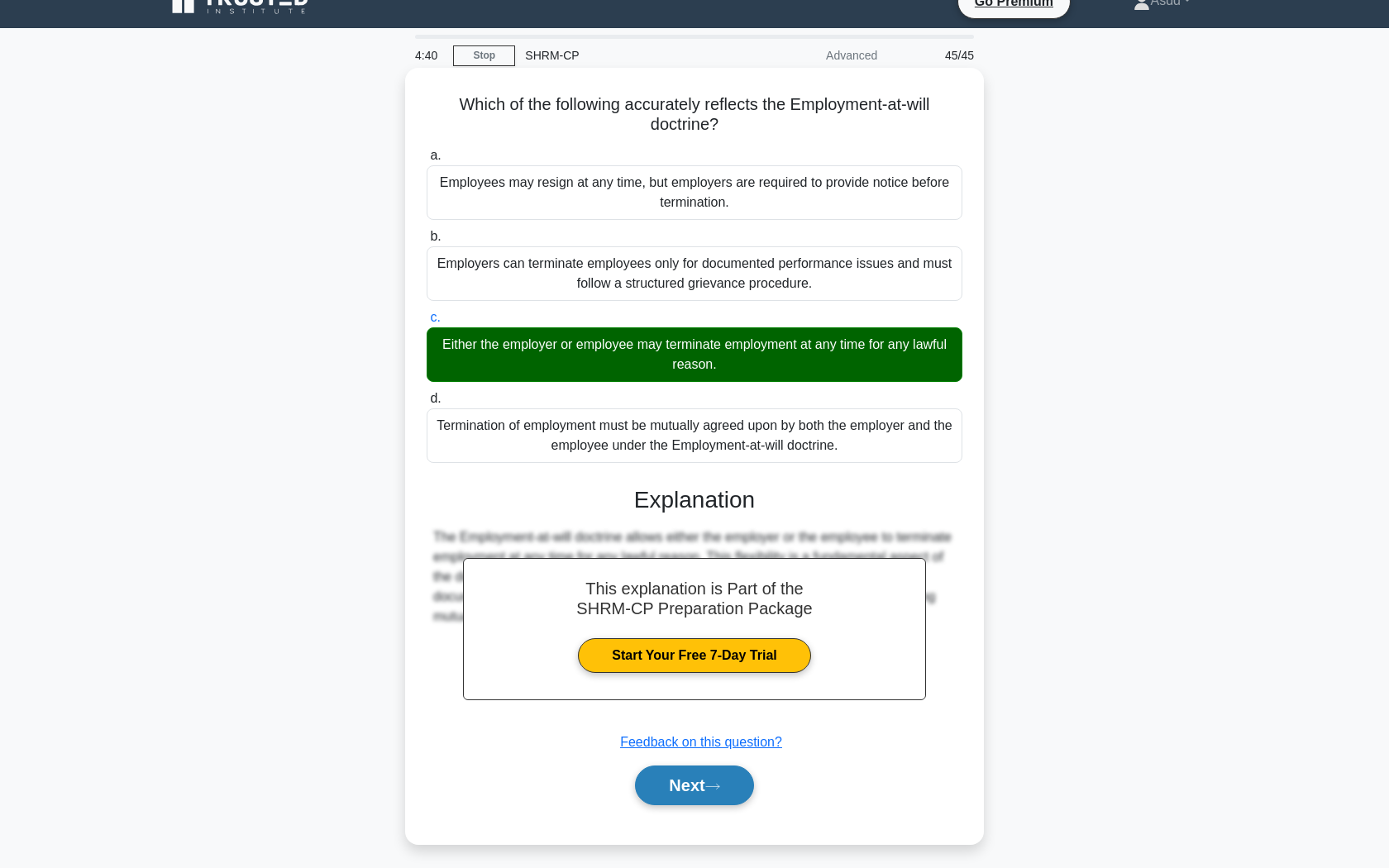
click at [676, 794] on button "Next" at bounding box center [694, 784] width 118 height 39
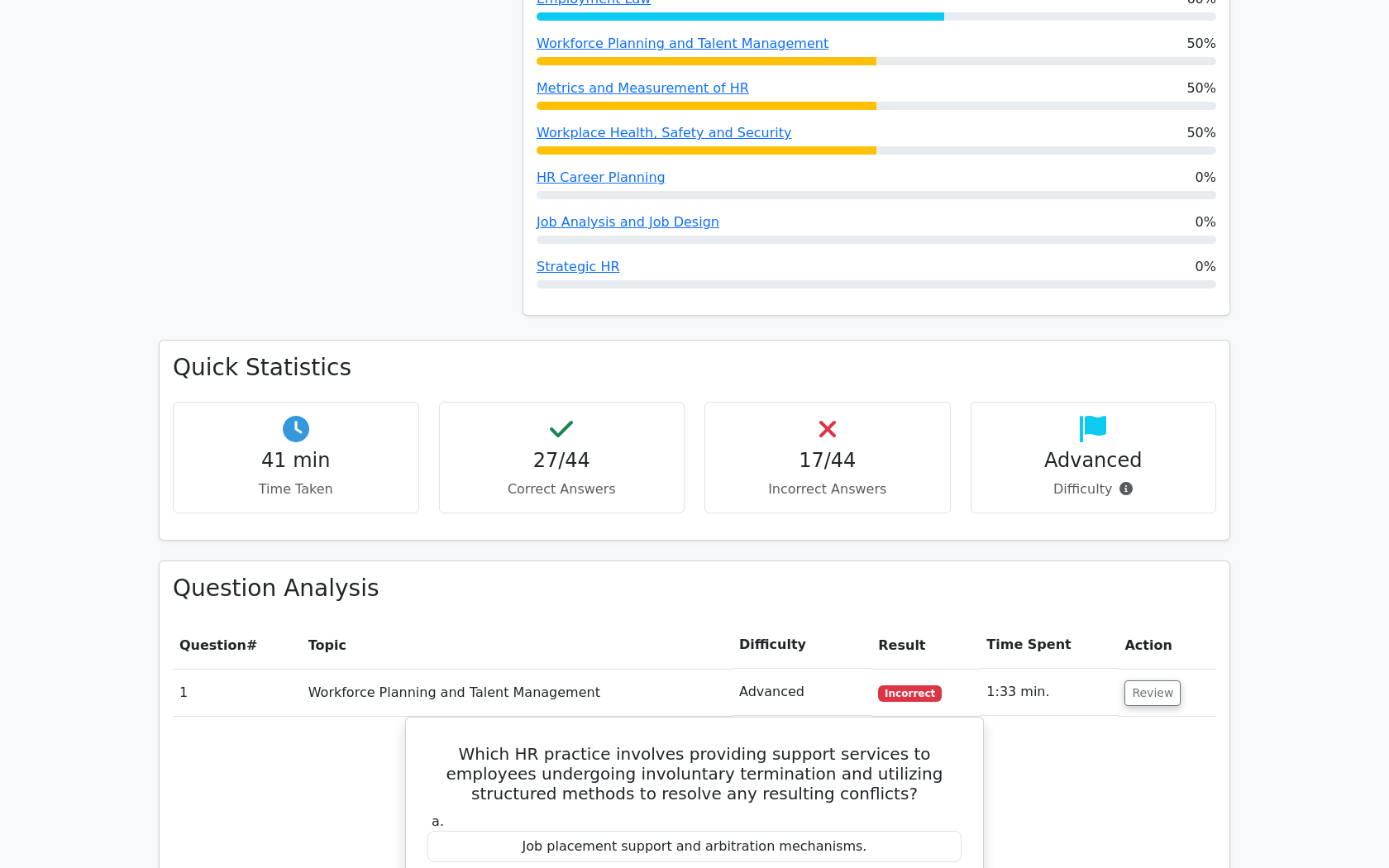
scroll to position [1017, 0]
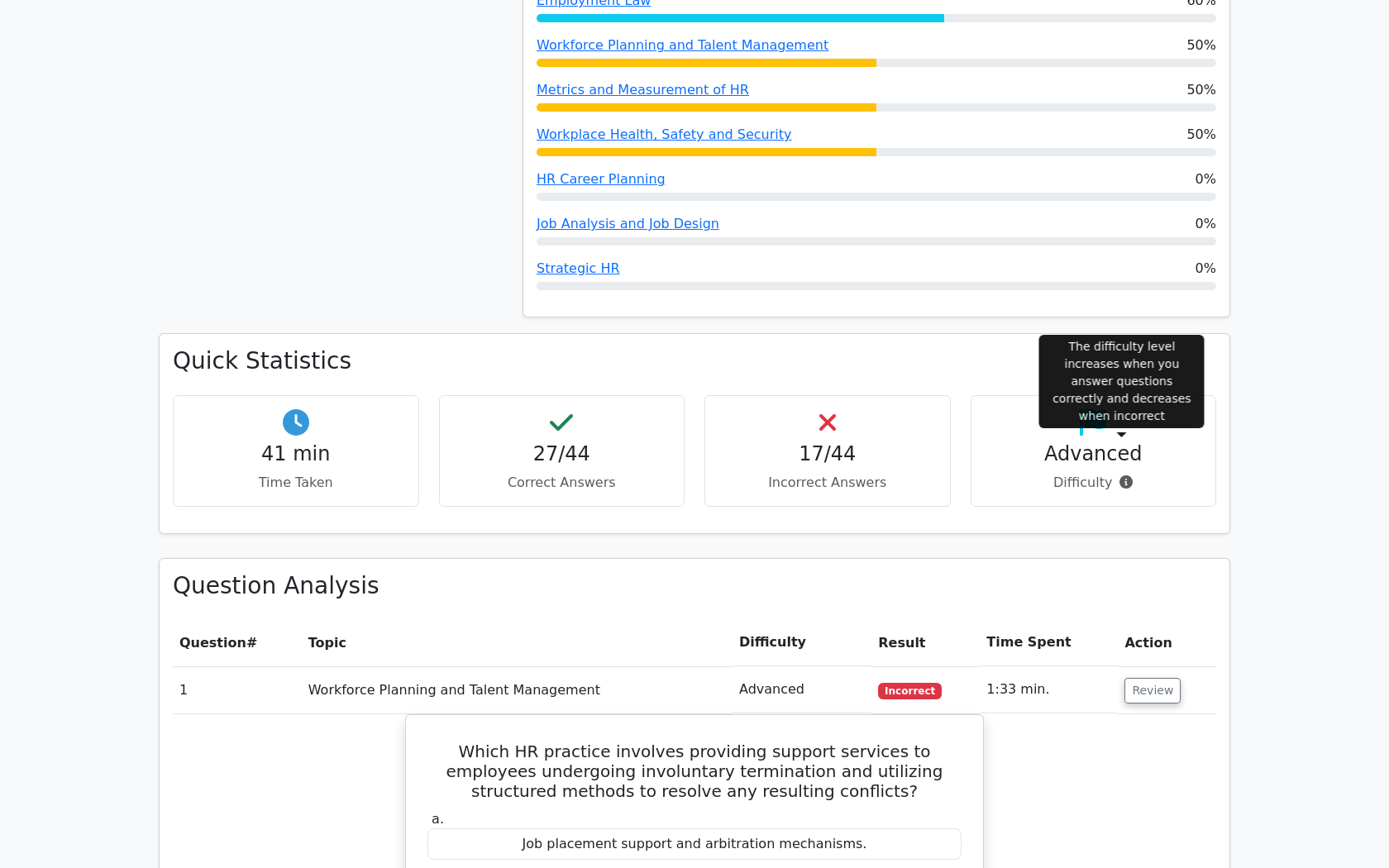
click at [1119, 475] on icon at bounding box center [1125, 481] width 13 height 13
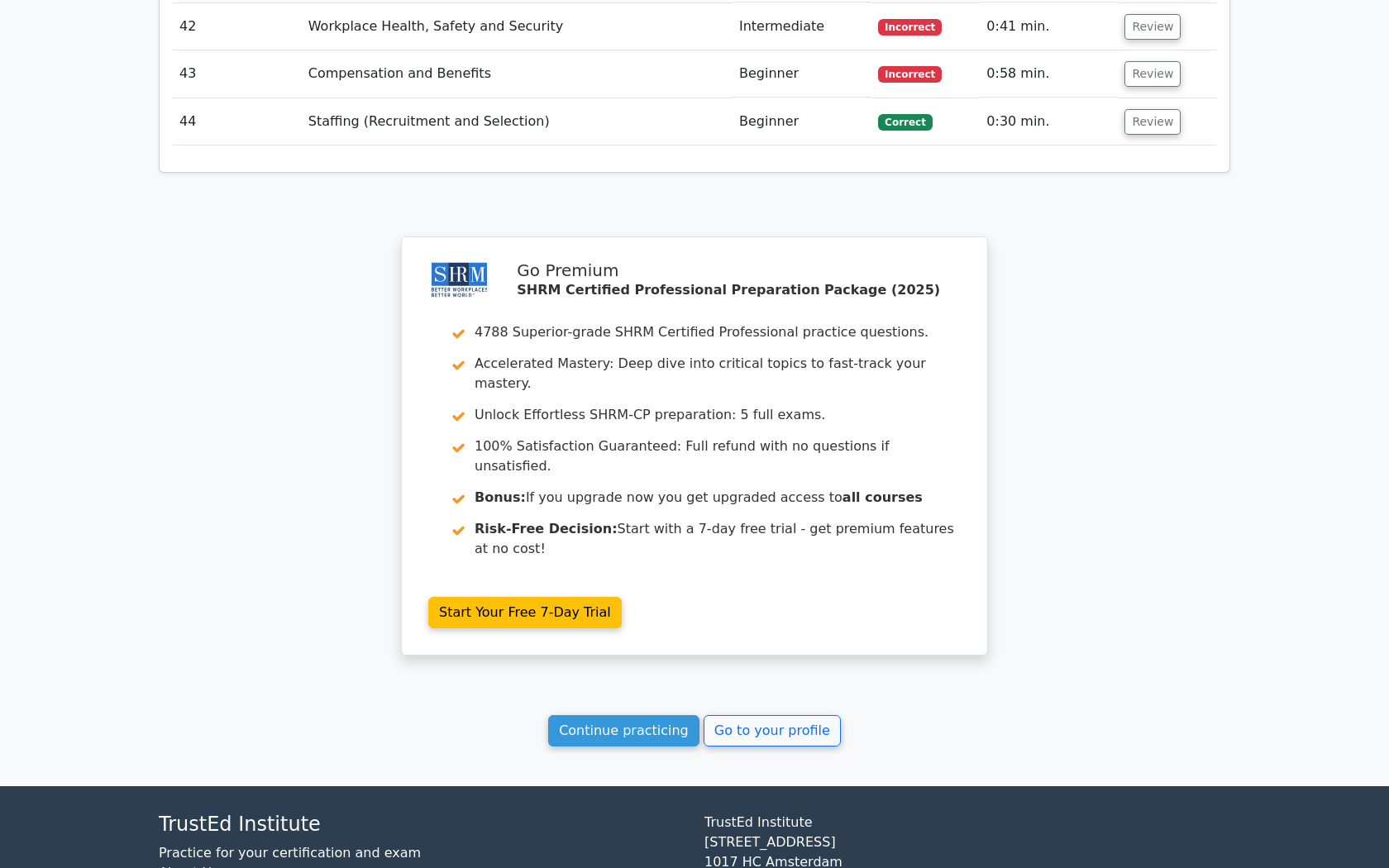
scroll to position [4331, 0]
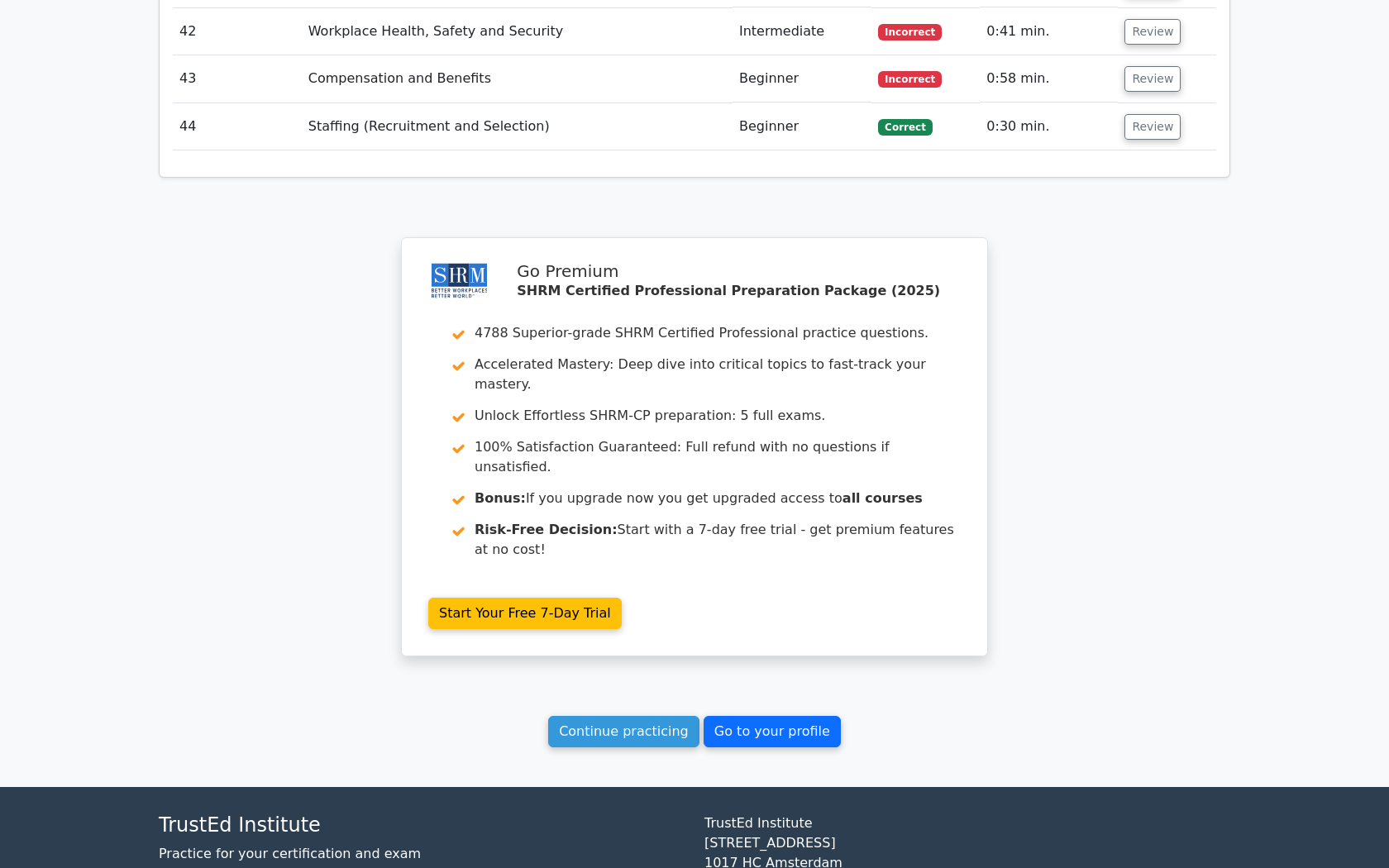
click at [749, 715] on link "Go to your profile" at bounding box center [772, 731] width 137 height 31
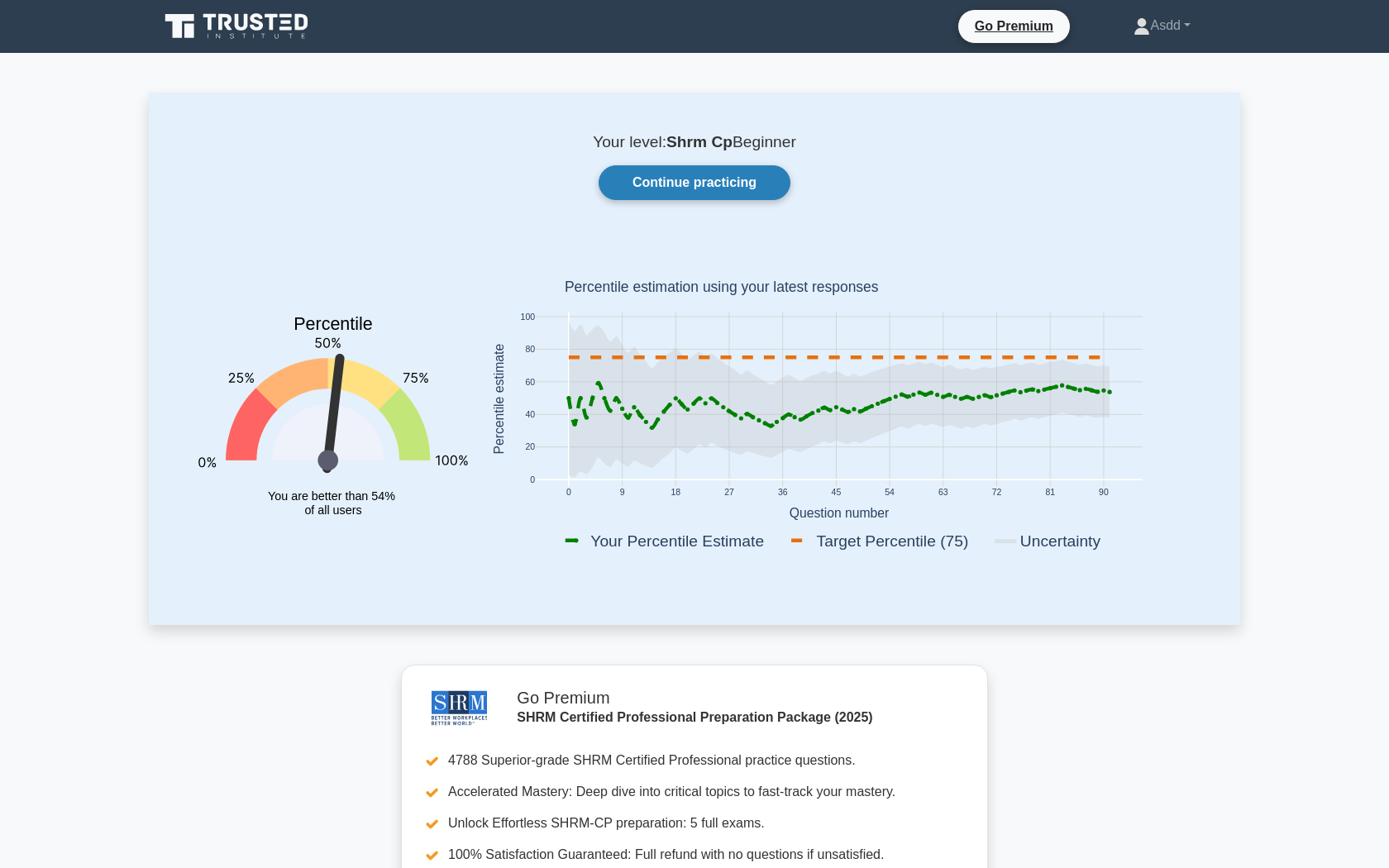
click at [668, 189] on link "Continue practicing" at bounding box center [694, 182] width 192 height 34
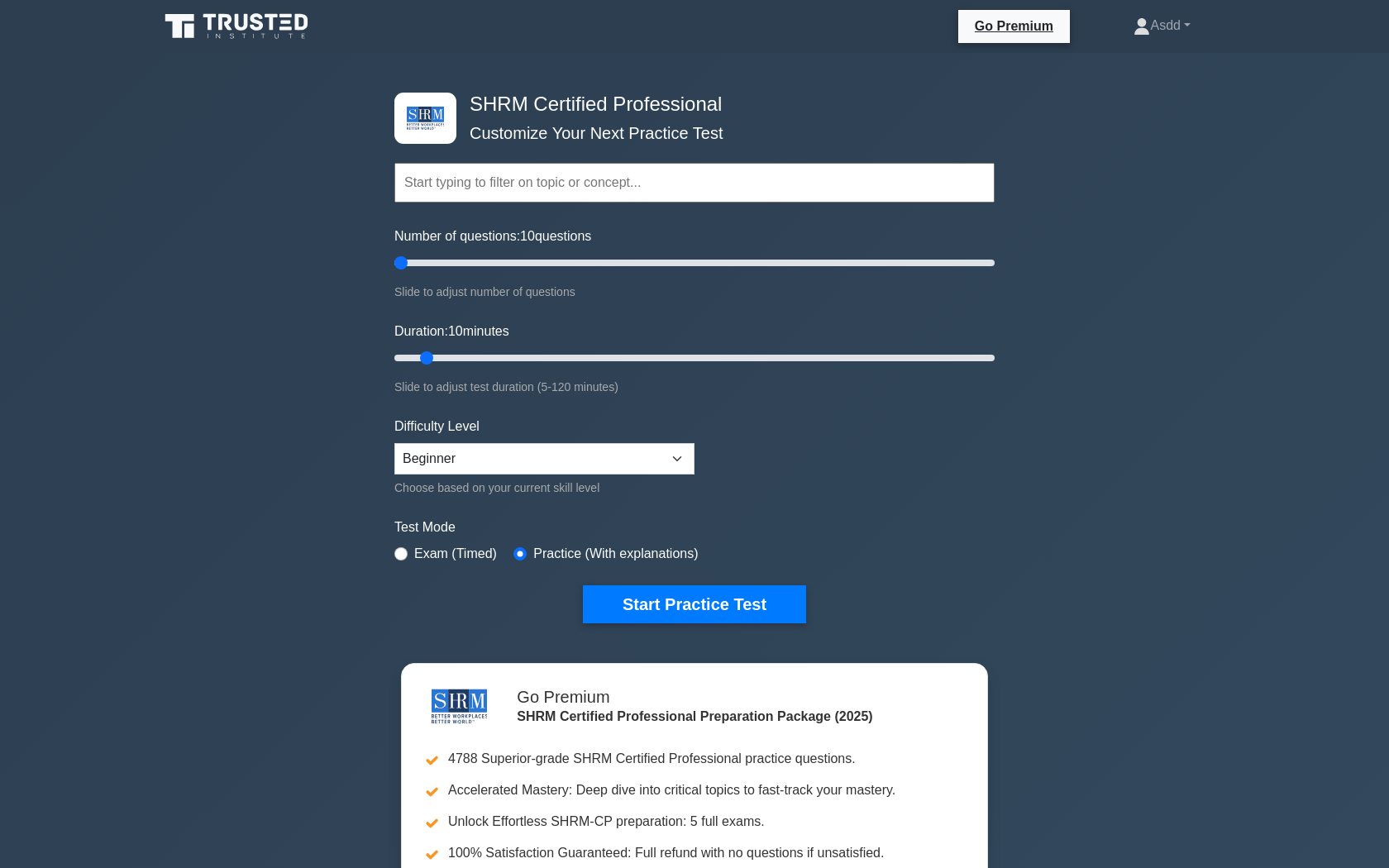
type input "5"
click at [406, 259] on input "Number of questions: 10 questions" at bounding box center [694, 263] width 600 height 20
click at [415, 357] on input "Duration: 10 minutes" at bounding box center [694, 357] width 600 height 20
type input "5"
click at [413, 357] on input "Duration: 10 minutes" at bounding box center [694, 357] width 600 height 20
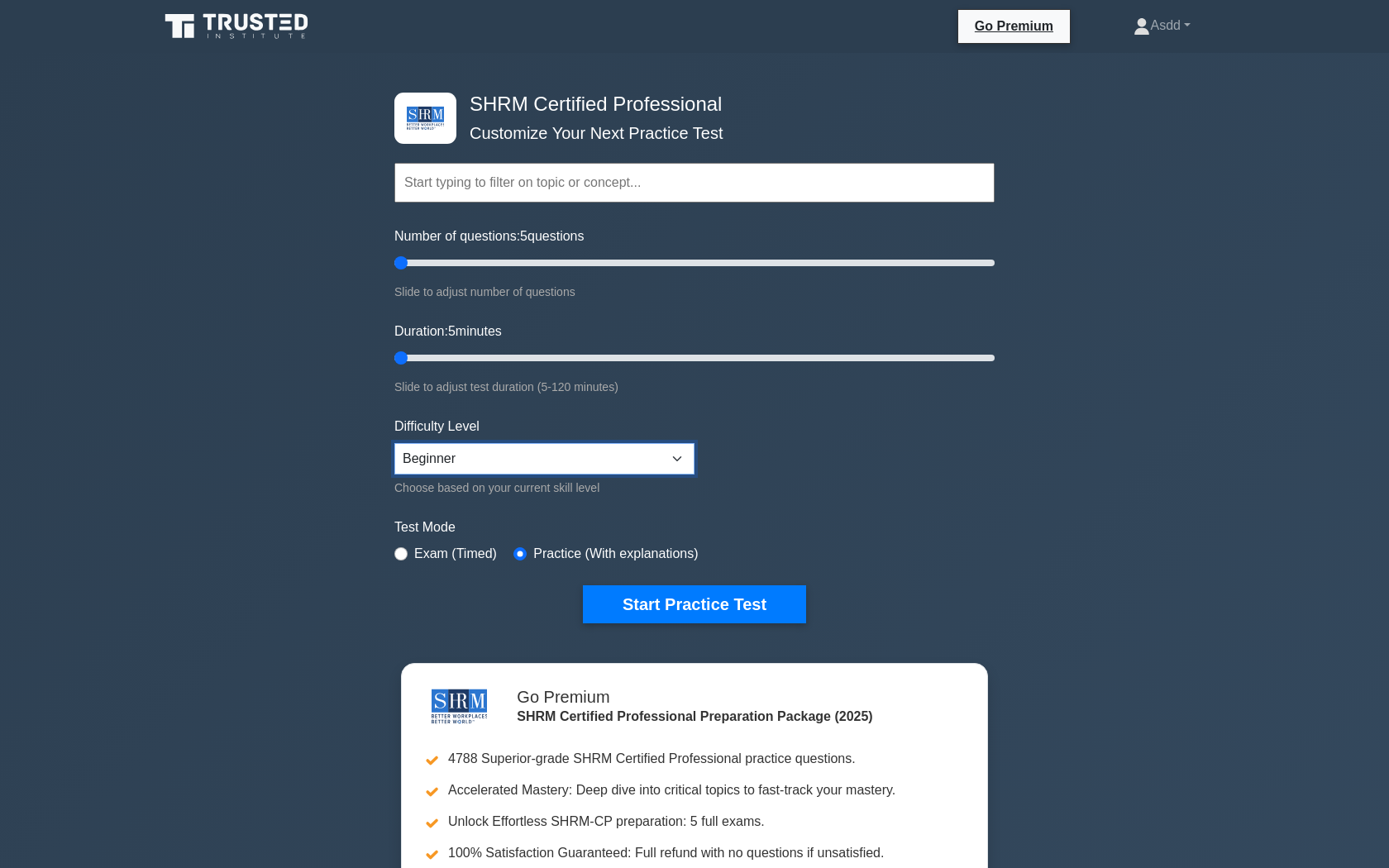
select select "expert"
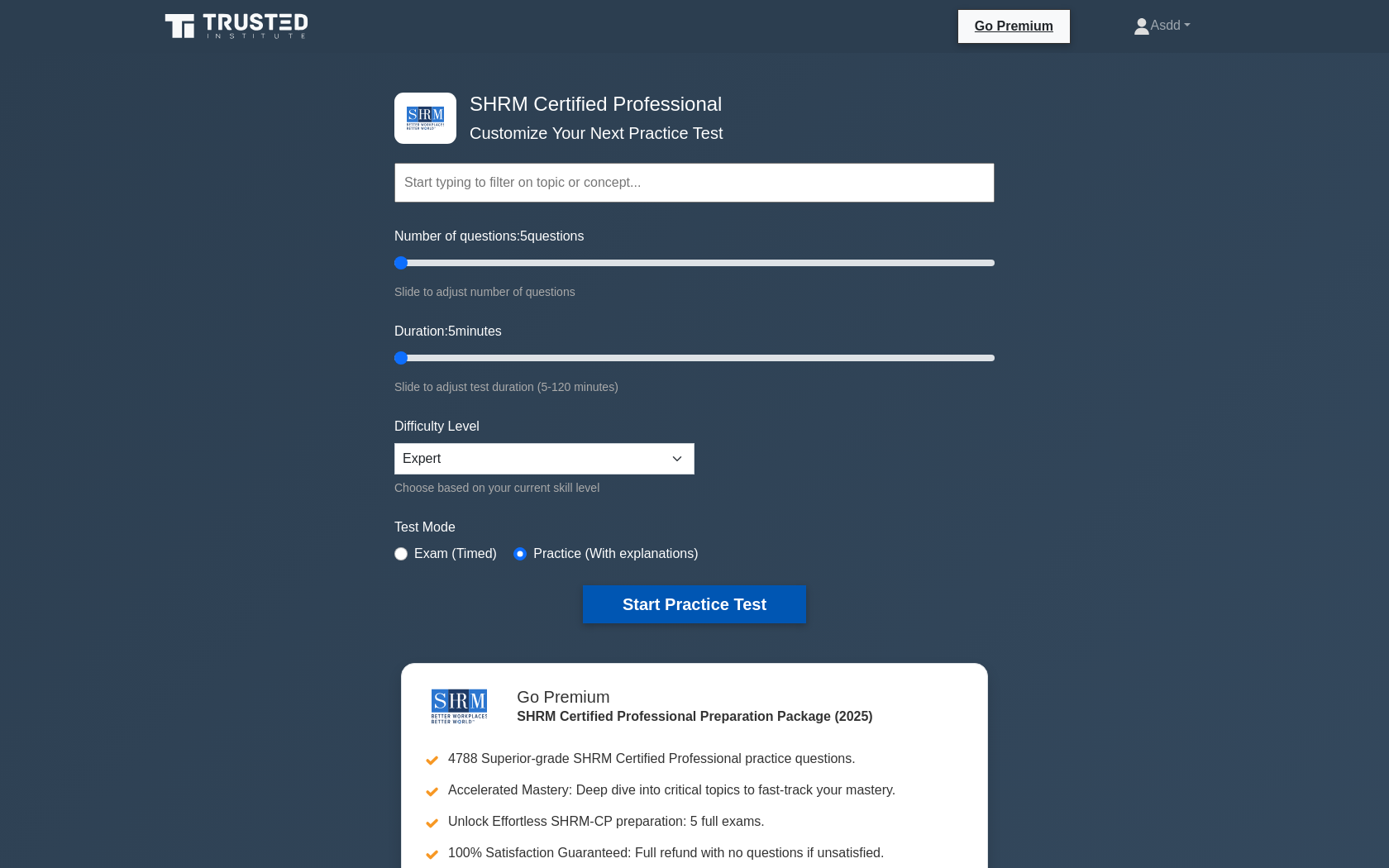
click at [641, 598] on button "Start Practice Test" at bounding box center [694, 603] width 223 height 38
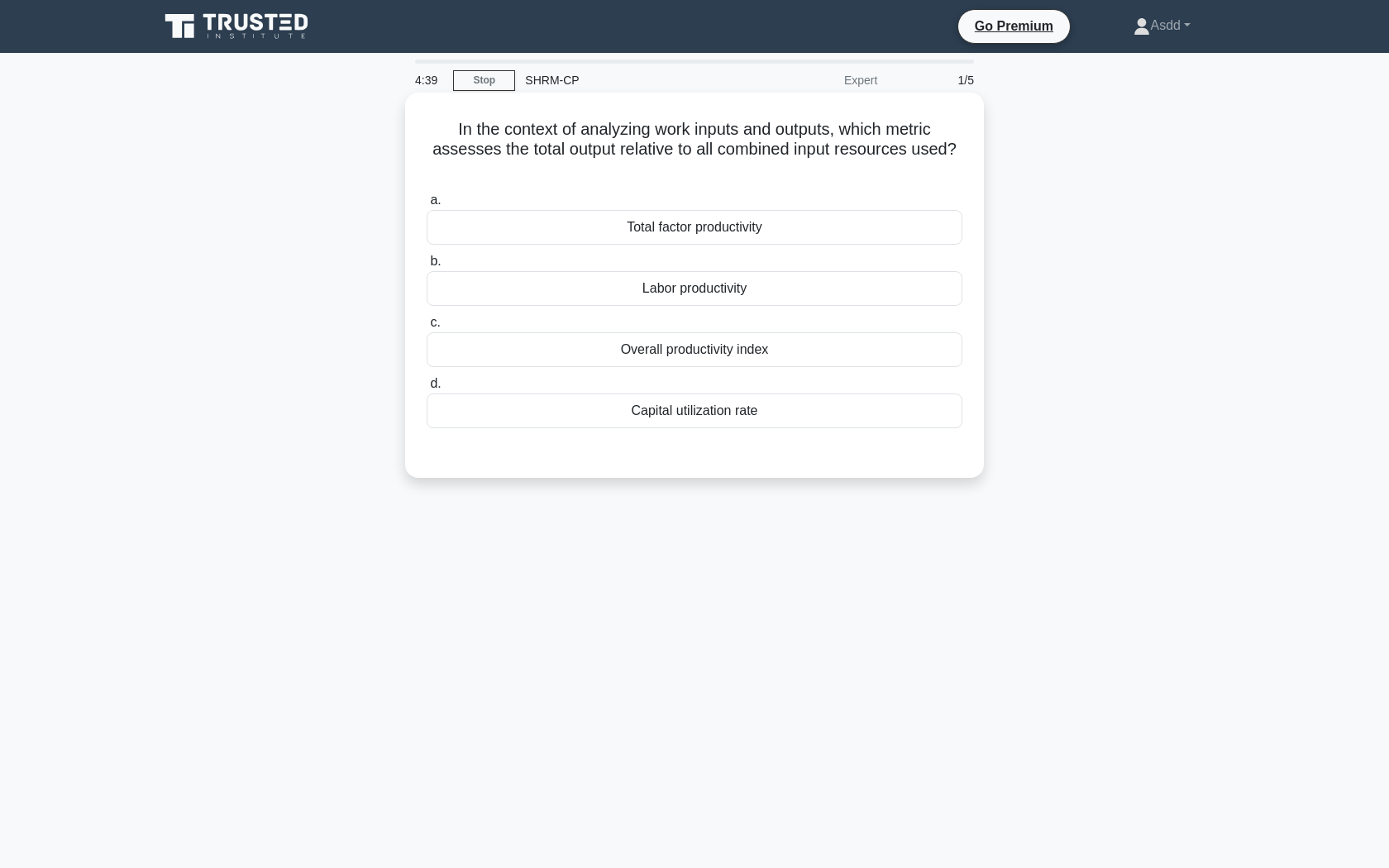
click at [689, 348] on div "Overall productivity index" at bounding box center [694, 349] width 536 height 34
click at [426, 328] on input "c. Overall productivity index" at bounding box center [426, 322] width 0 height 11
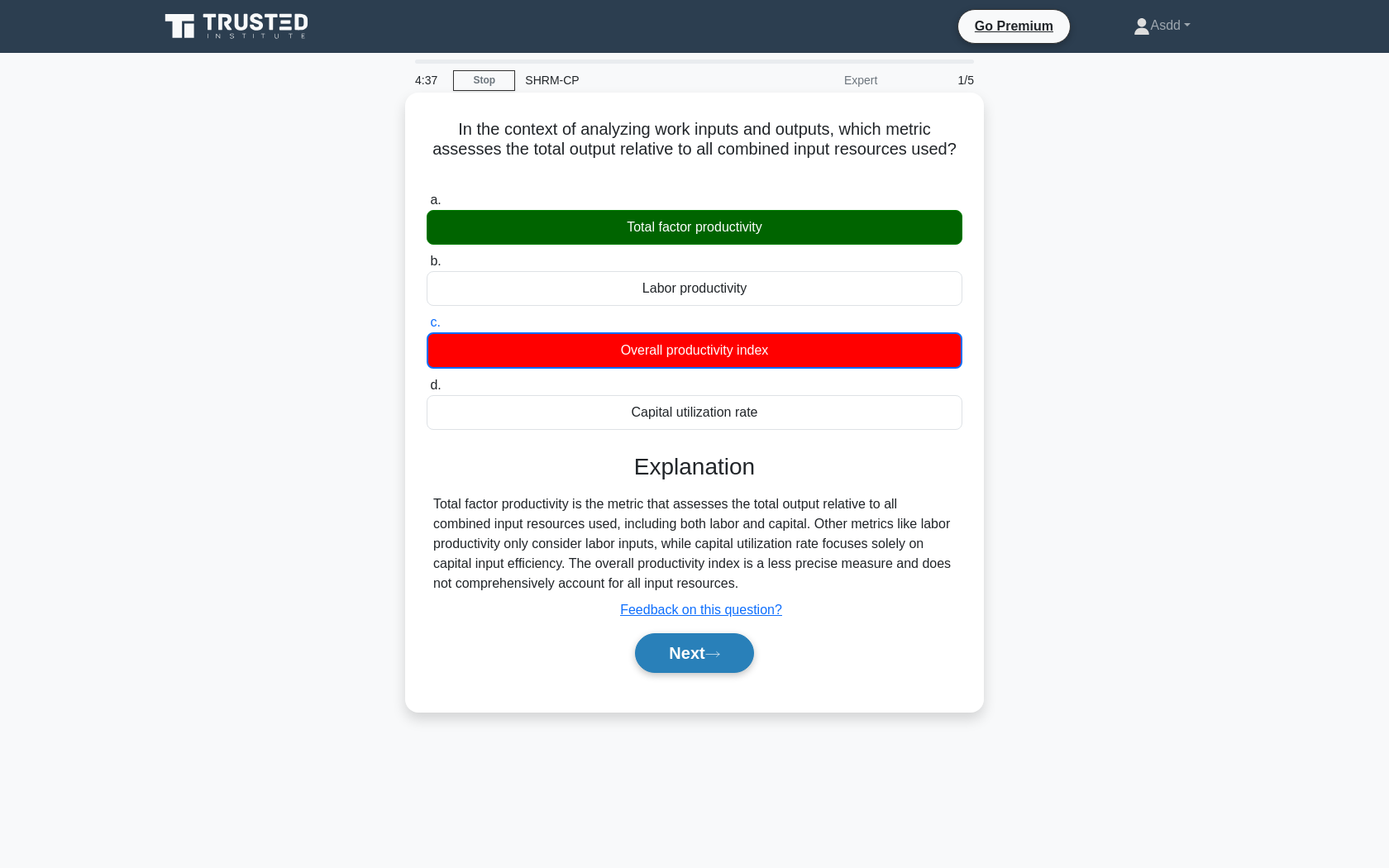
click at [692, 644] on button "Next" at bounding box center [694, 652] width 118 height 39
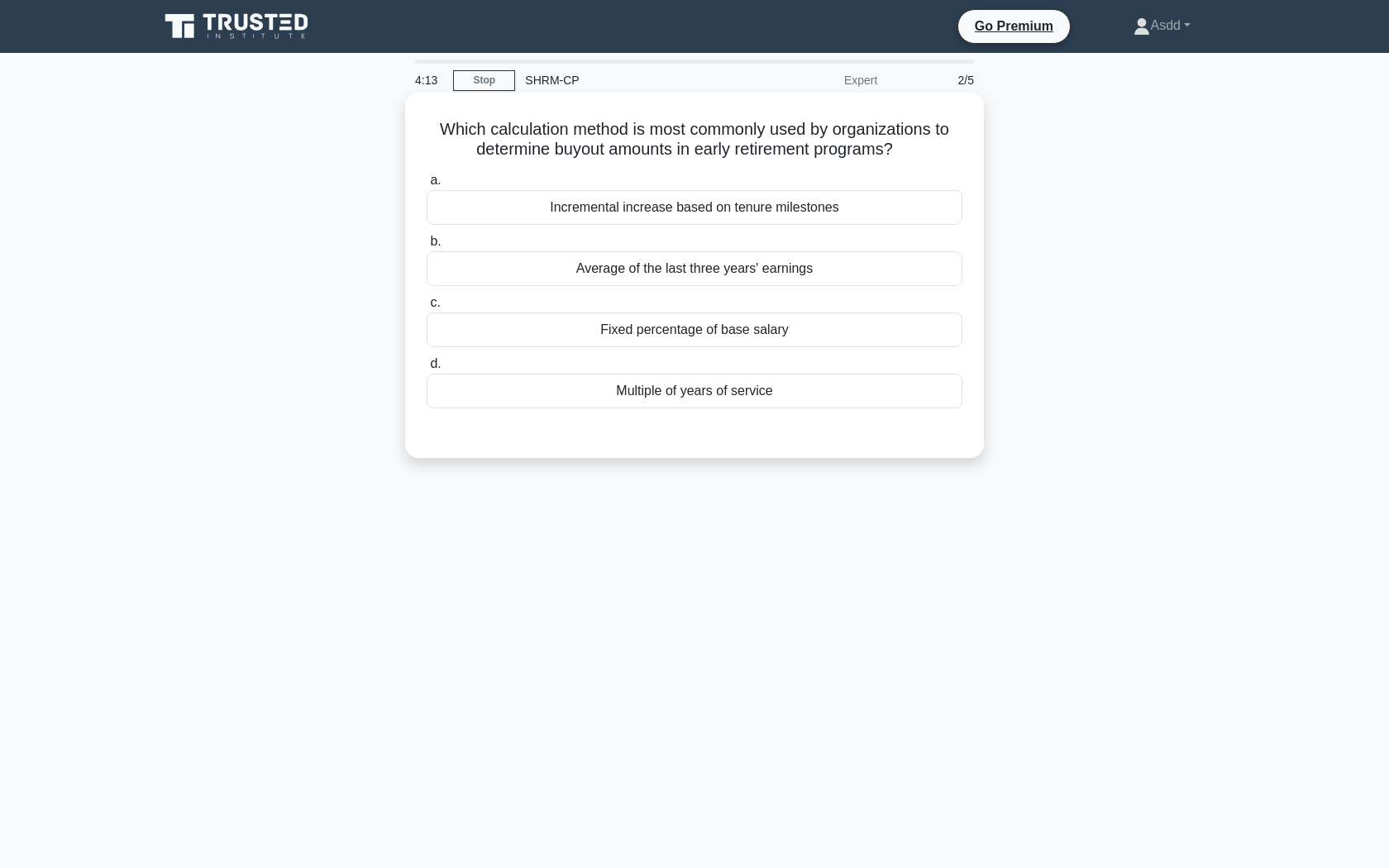
click at [637, 336] on div "Fixed percentage of base salary" at bounding box center [694, 329] width 536 height 34
click at [426, 308] on input "c. Fixed percentage of base salary" at bounding box center [426, 302] width 0 height 11
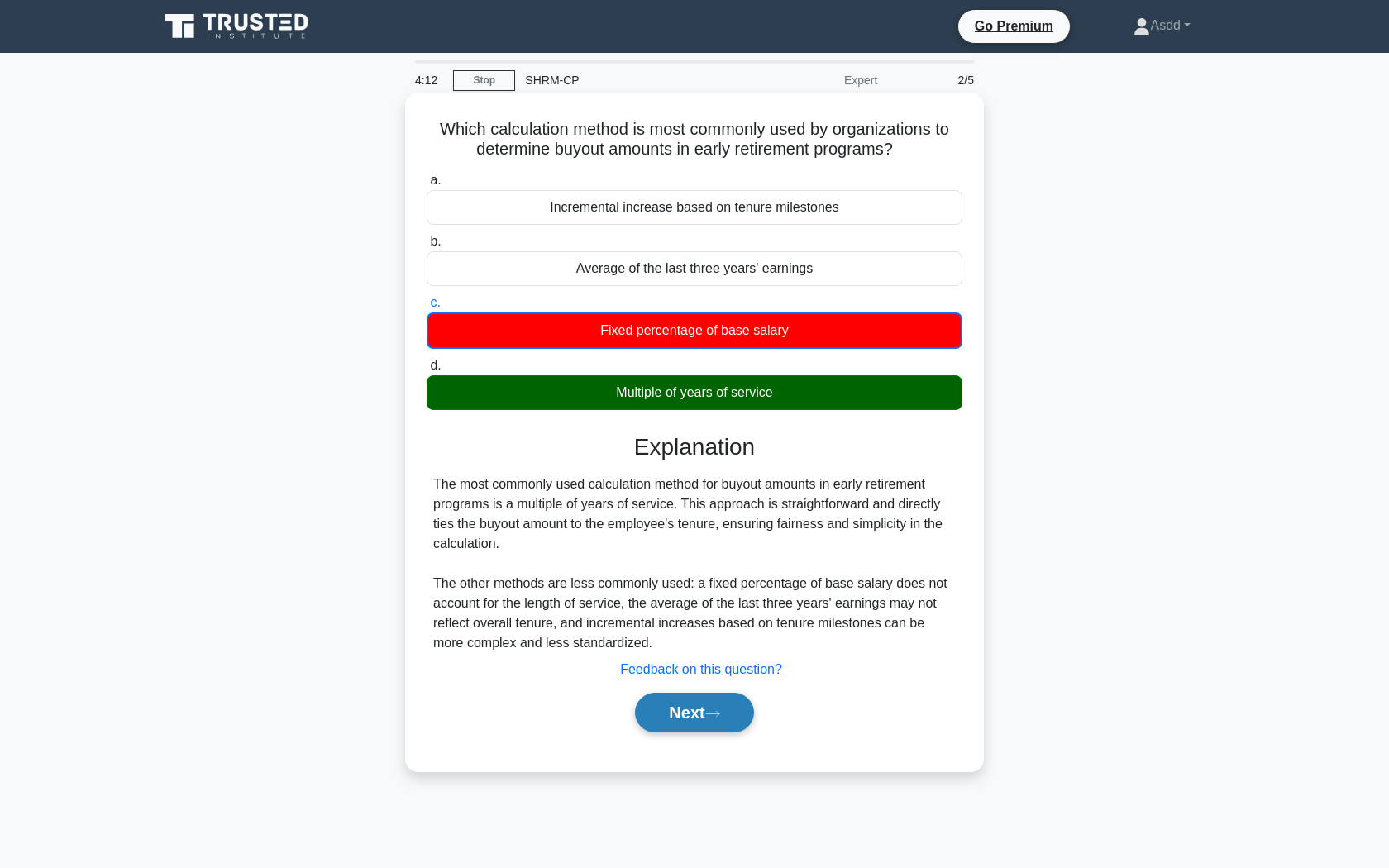
click at [694, 697] on button "Next" at bounding box center [694, 713] width 118 height 39
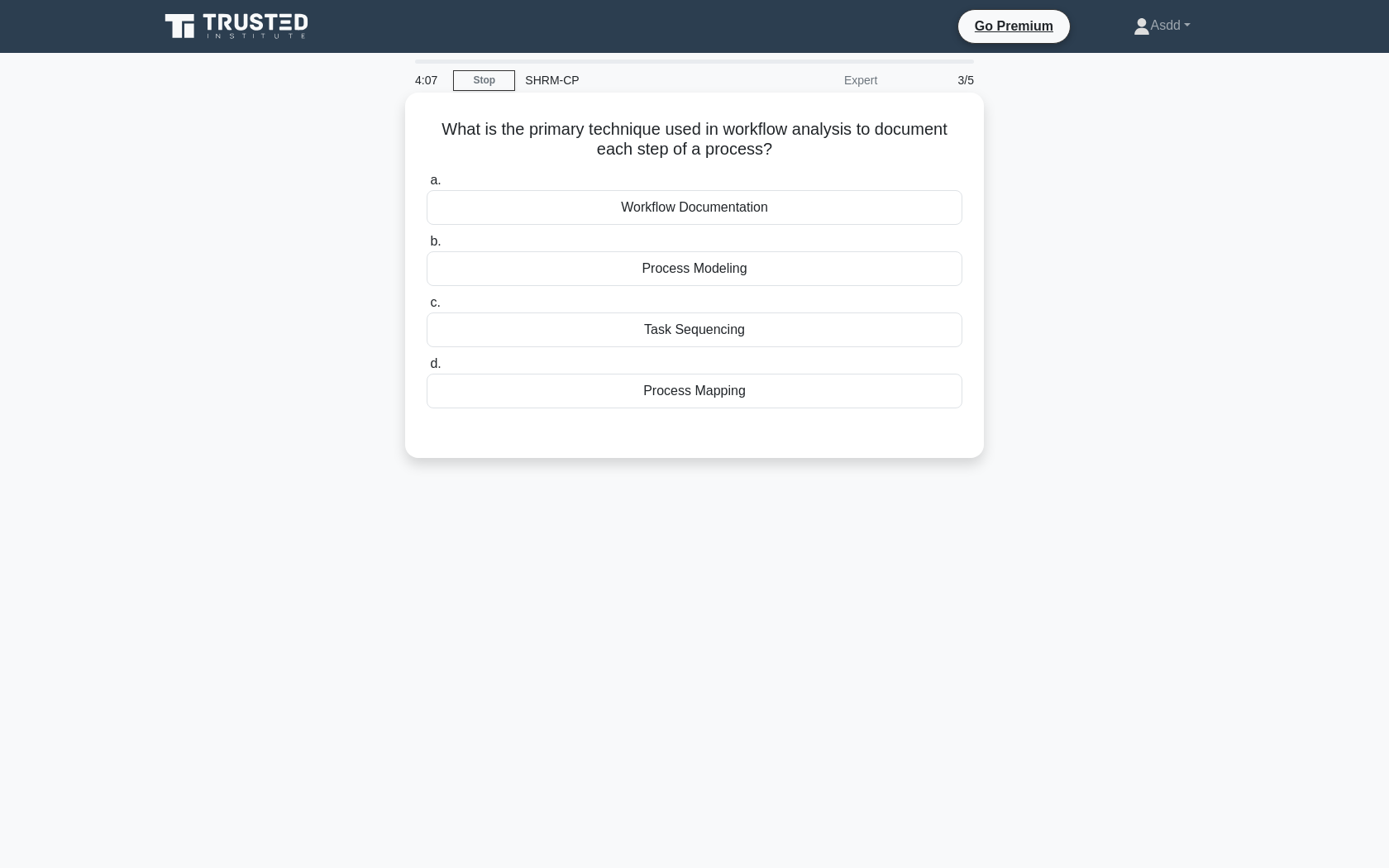
click at [708, 216] on div "Workflow Documentation" at bounding box center [694, 207] width 536 height 34
click at [426, 186] on input "a. Workflow Documentation" at bounding box center [426, 180] width 0 height 11
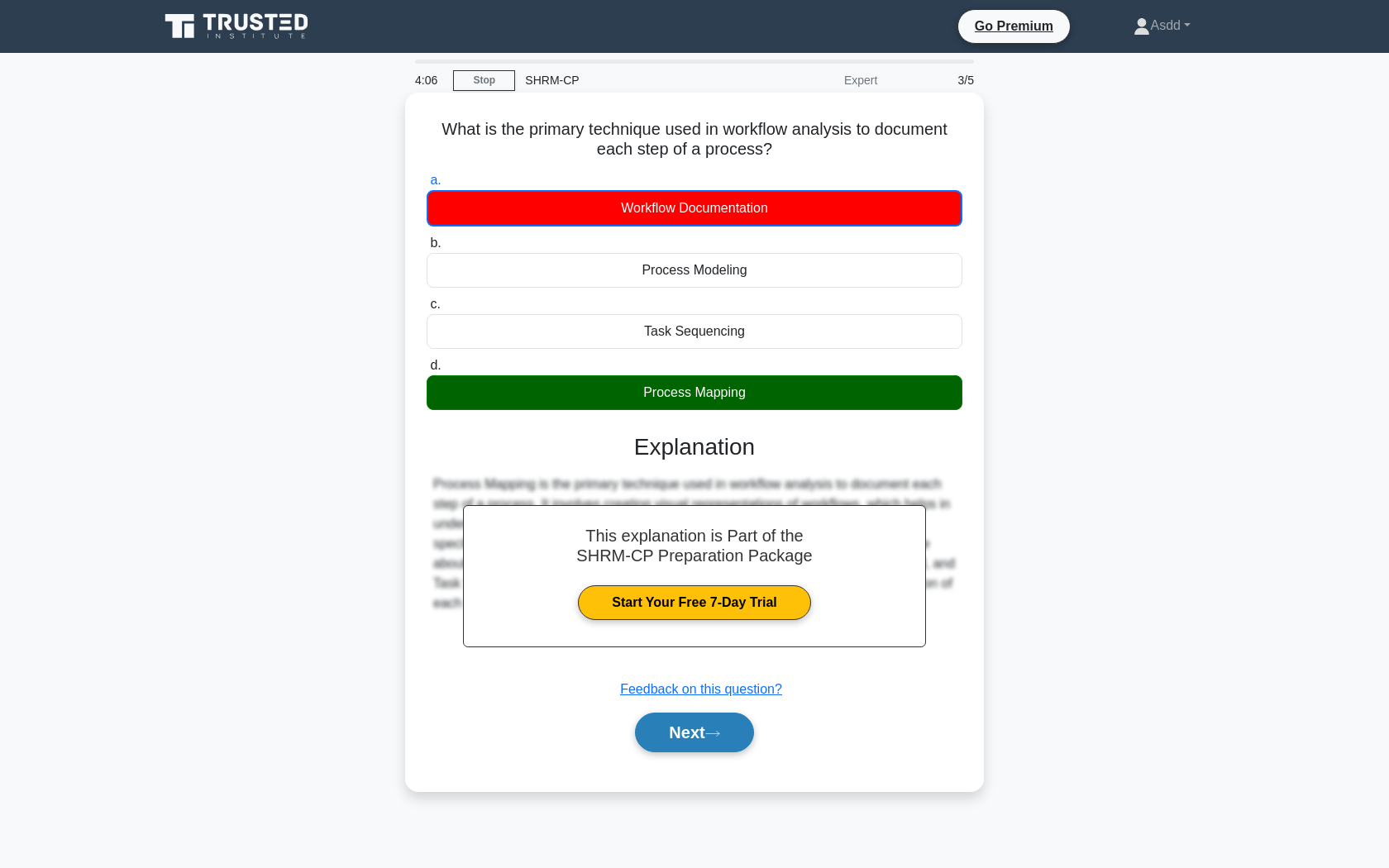
click at [701, 728] on button "Next" at bounding box center [694, 732] width 118 height 39
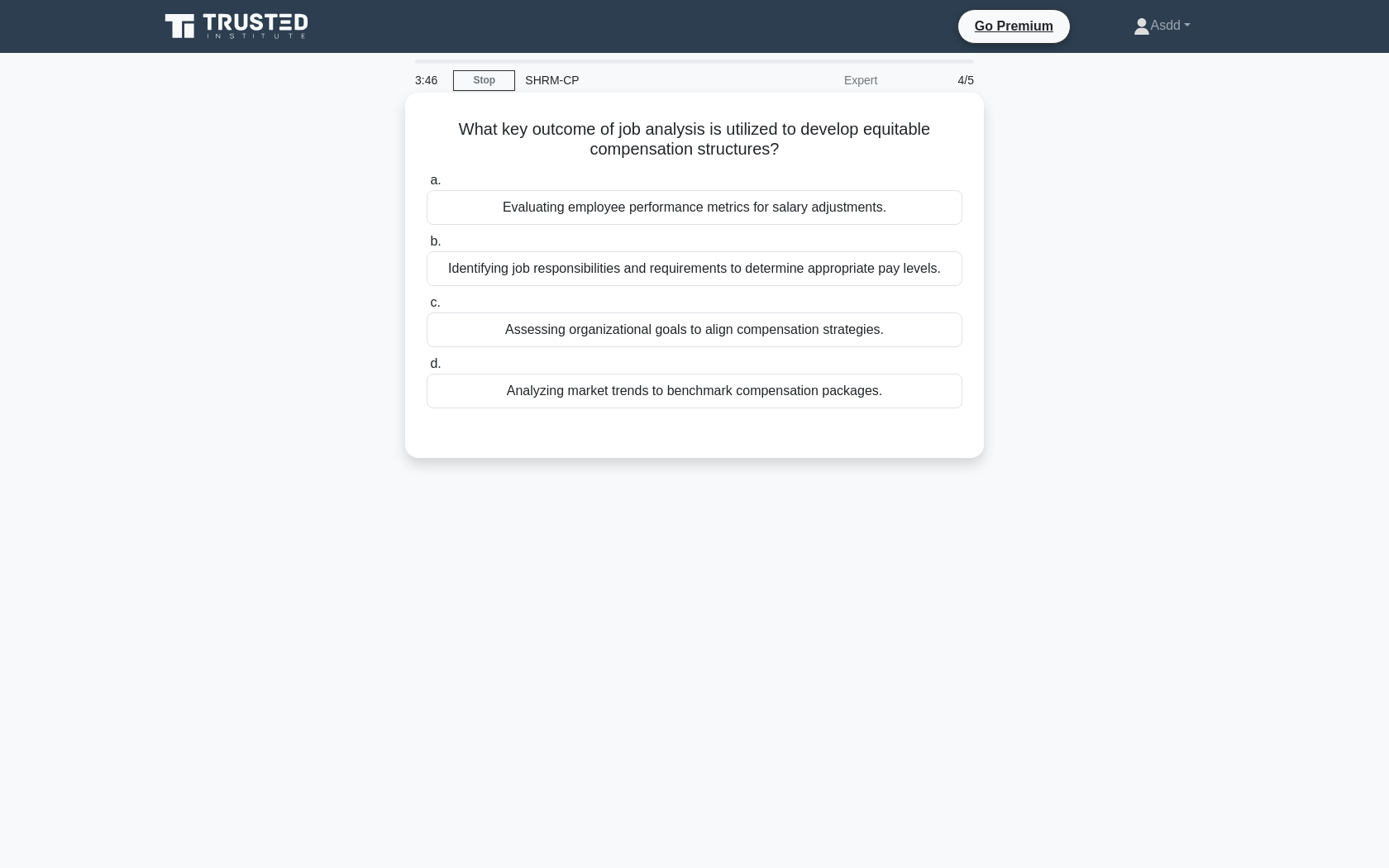
click at [735, 275] on div "Identifying job responsibilities and requirements to determine appropriate pay …" at bounding box center [694, 268] width 536 height 34
click at [426, 247] on input "b. Identifying job responsibilities and requirements to determine appropriate p…" at bounding box center [426, 241] width 0 height 11
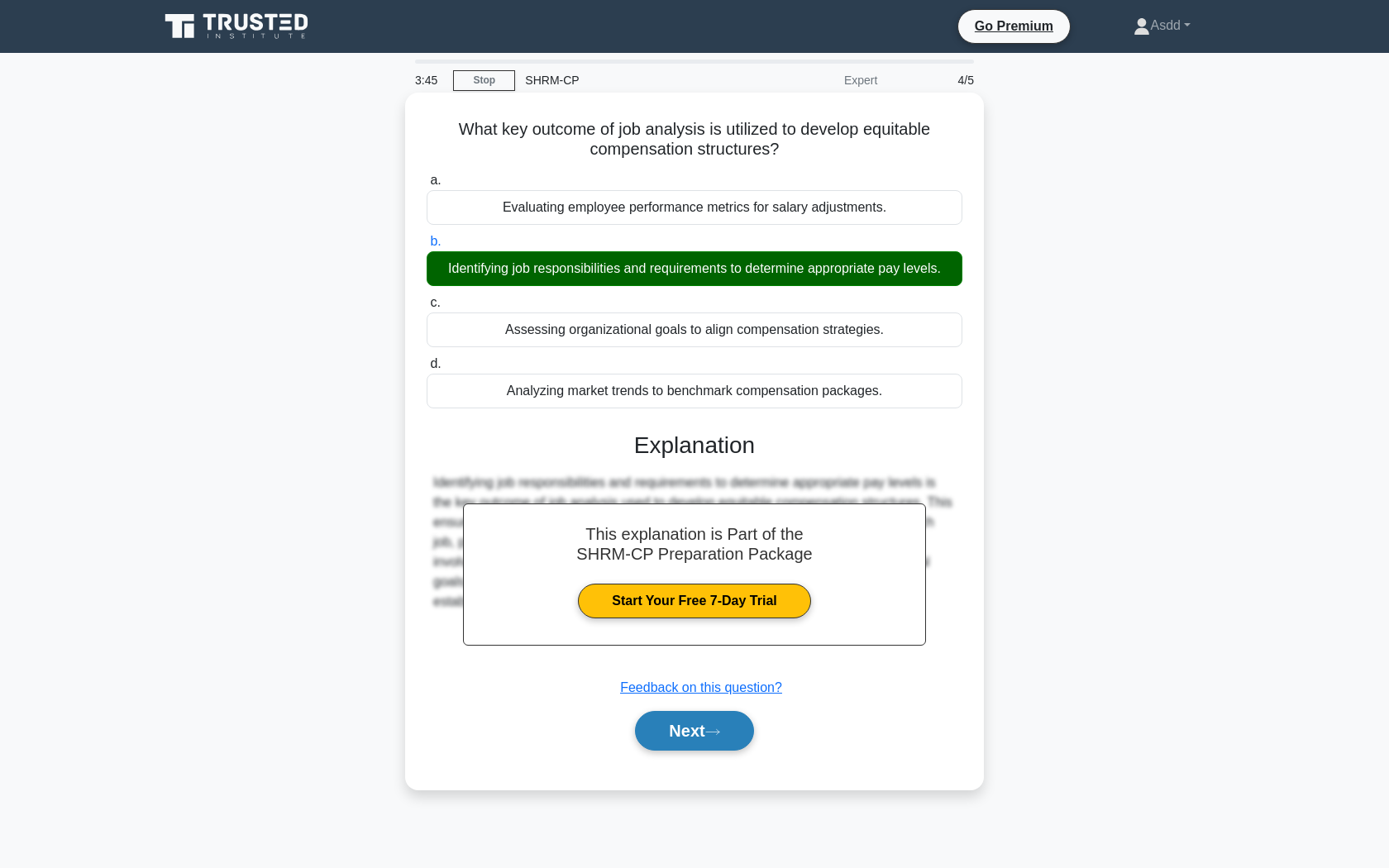
click at [697, 739] on button "Next" at bounding box center [694, 730] width 118 height 39
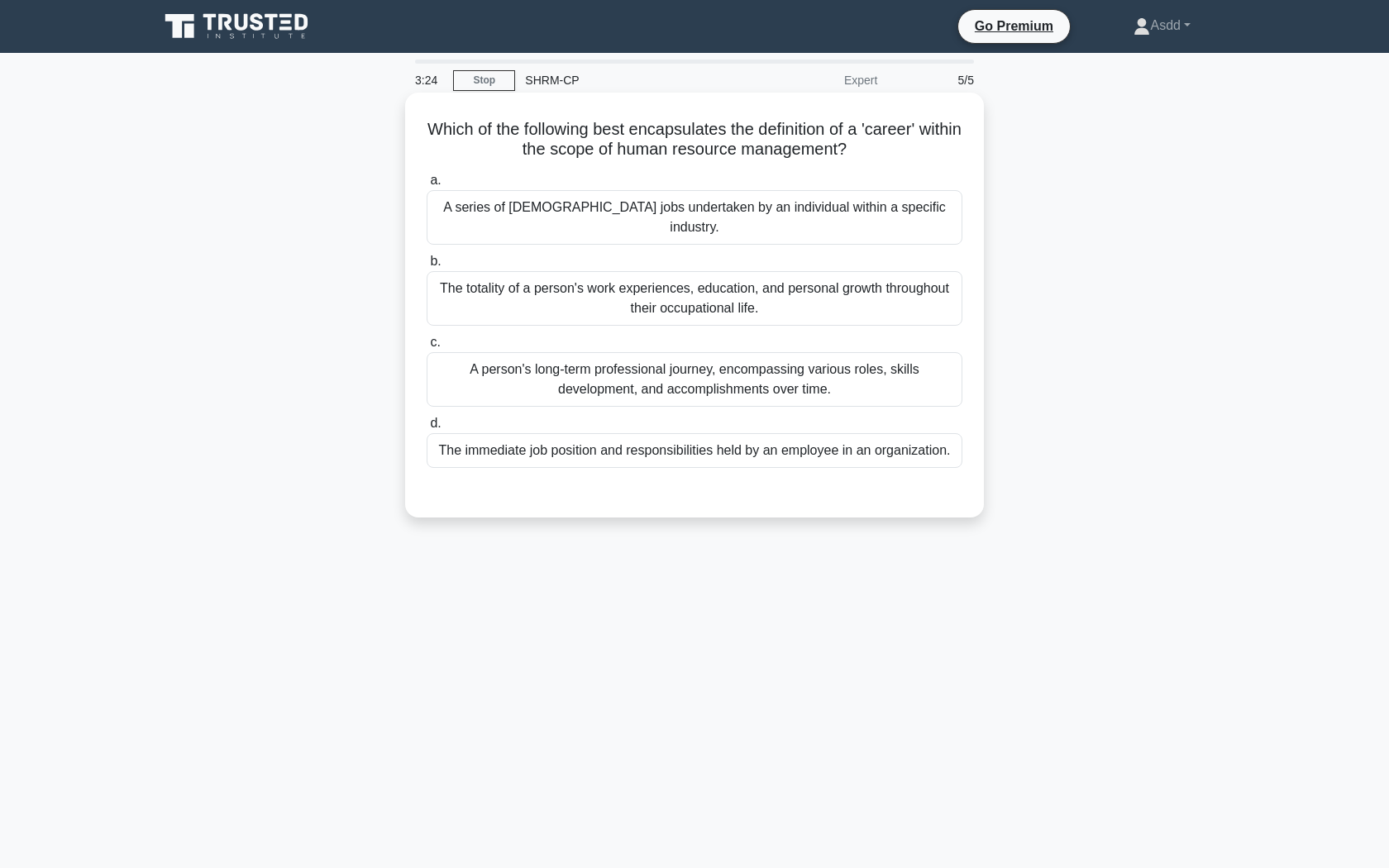
click at [819, 353] on div "A person's long-term professional journey, encompassing various roles, skills d…" at bounding box center [694, 379] width 536 height 54
click at [426, 347] on input "c. A person's long-term professional journey, encompassing various roles, skill…" at bounding box center [426, 342] width 0 height 11
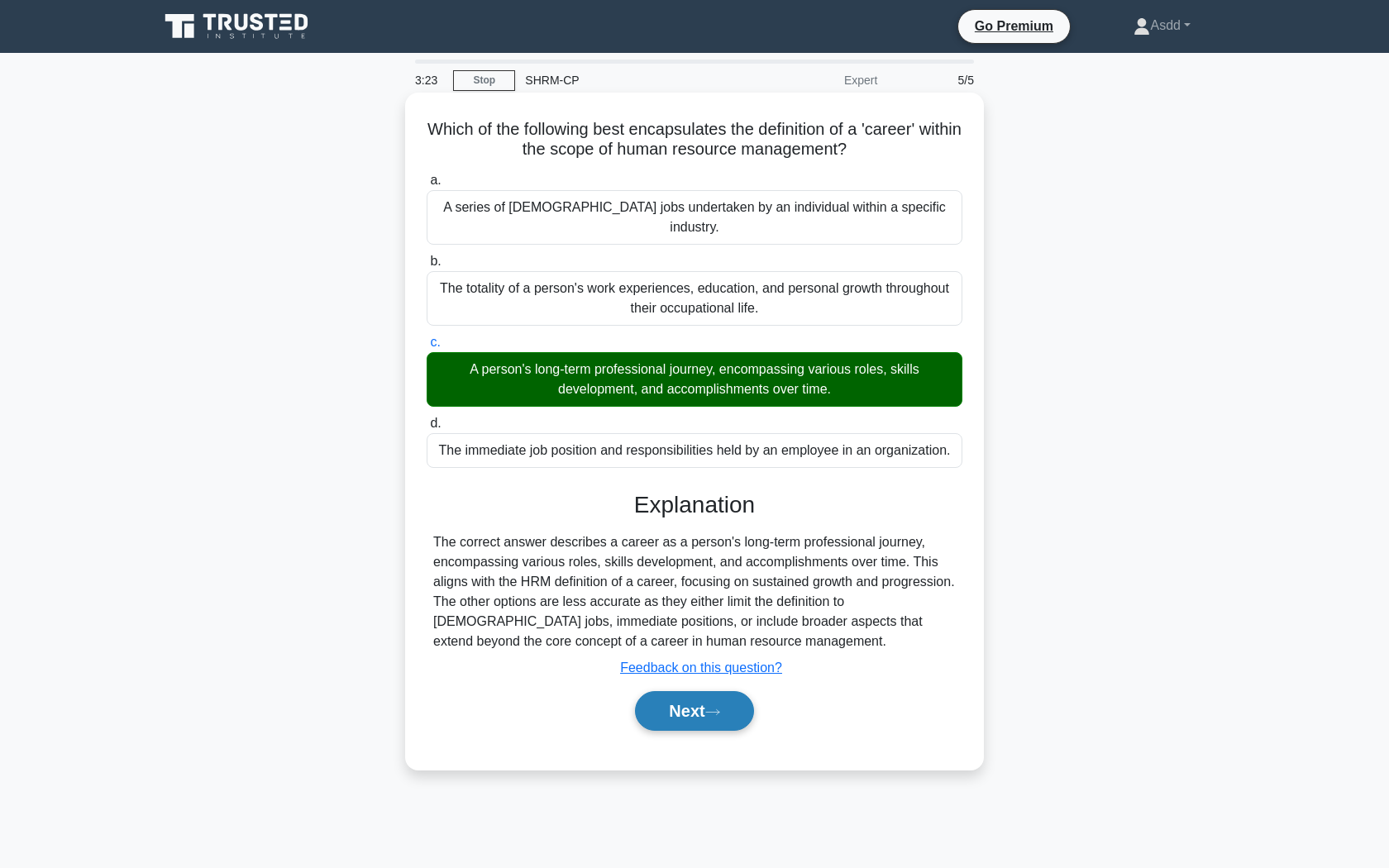
click at [709, 691] on button "Next" at bounding box center [694, 711] width 118 height 39
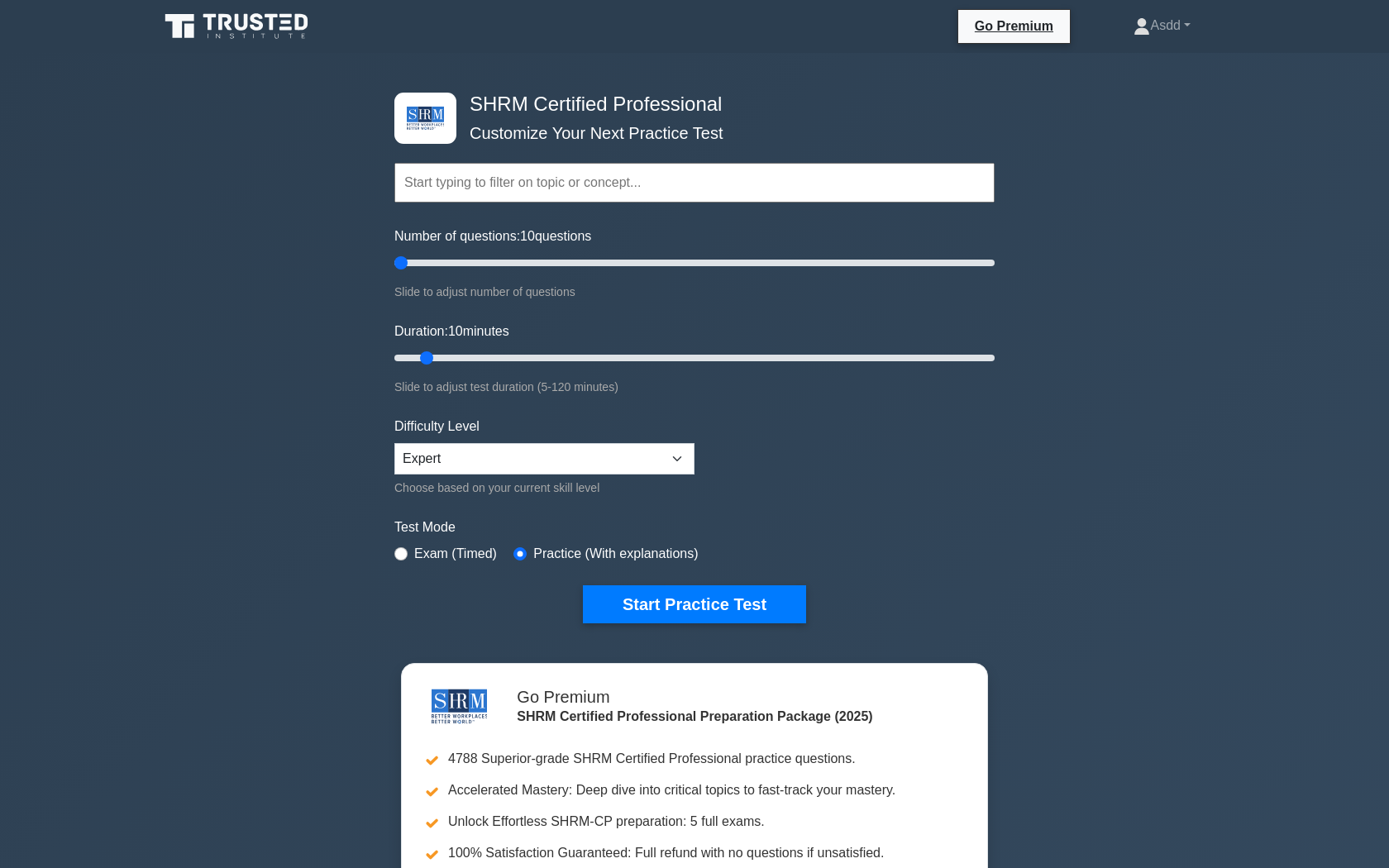
type input "5"
click at [406, 261] on input "Number of questions: 10 questions" at bounding box center [694, 263] width 600 height 20
type input "5"
click at [406, 356] on input "Duration: 10 minutes" at bounding box center [694, 357] width 600 height 20
select select "intermediate"
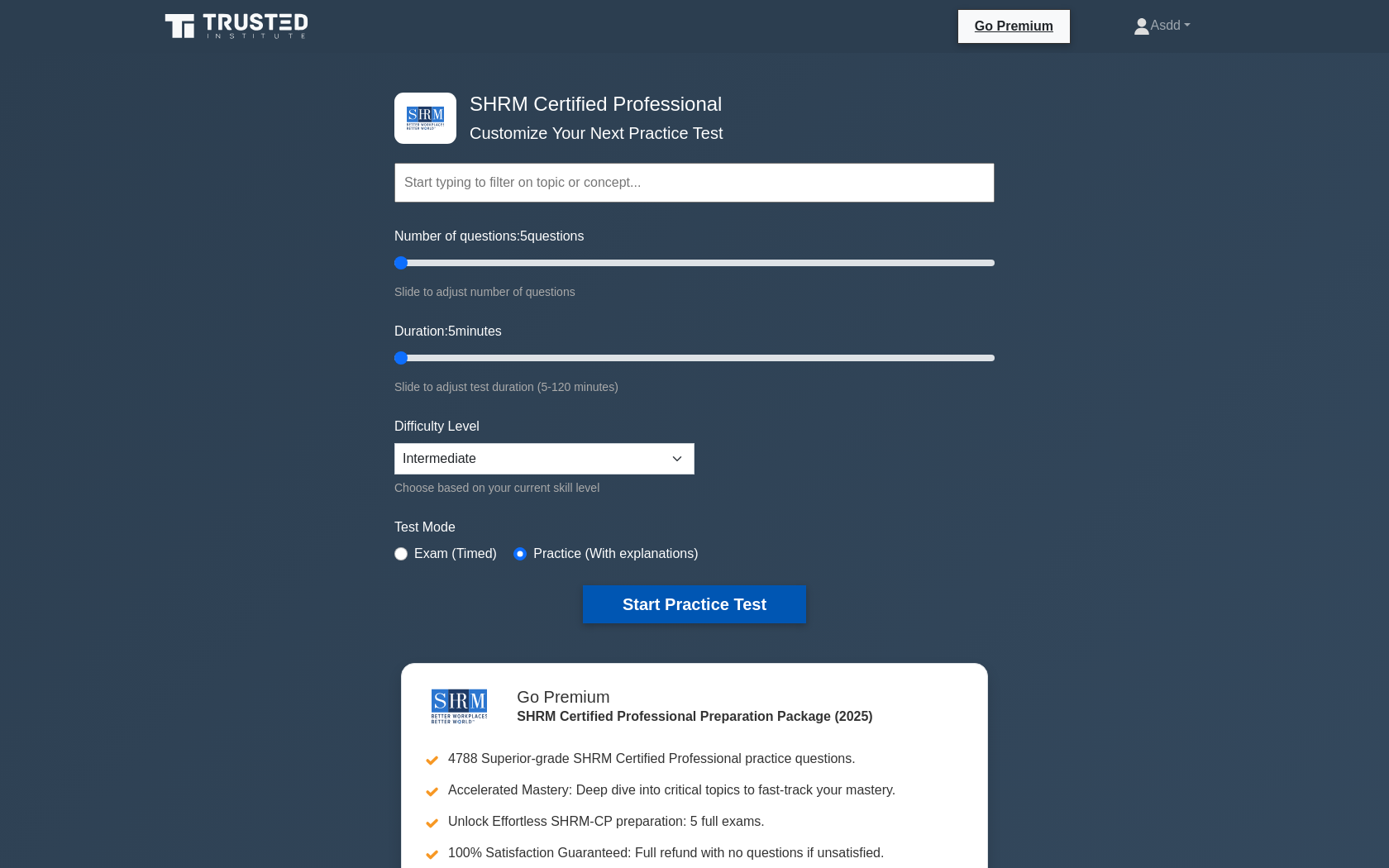
click at [637, 602] on button "Start Practice Test" at bounding box center [694, 603] width 223 height 38
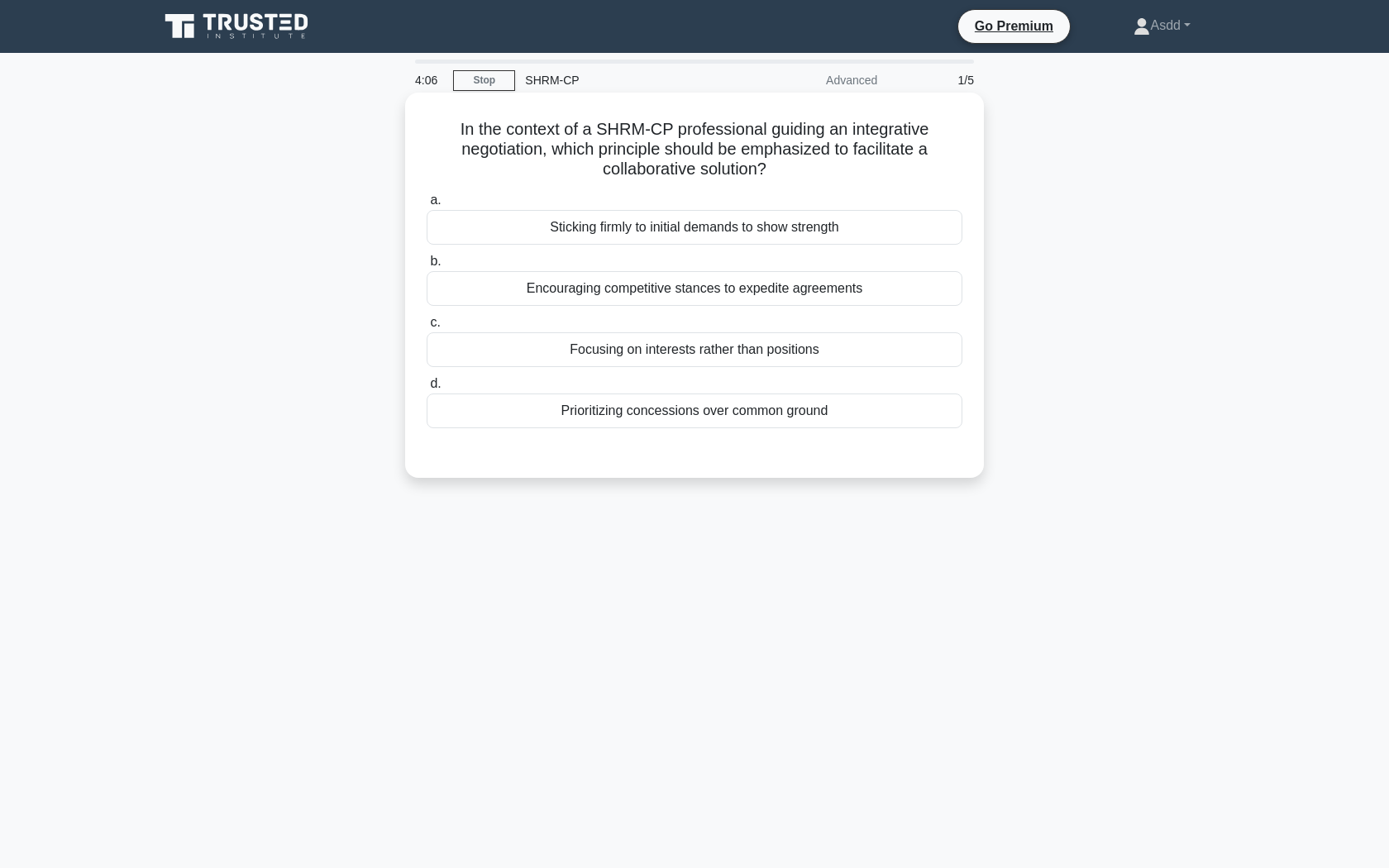
click at [729, 354] on div "Focusing on interests rather than positions" at bounding box center [694, 349] width 536 height 34
click at [426, 328] on input "c. Focusing on interests rather than positions" at bounding box center [426, 322] width 0 height 11
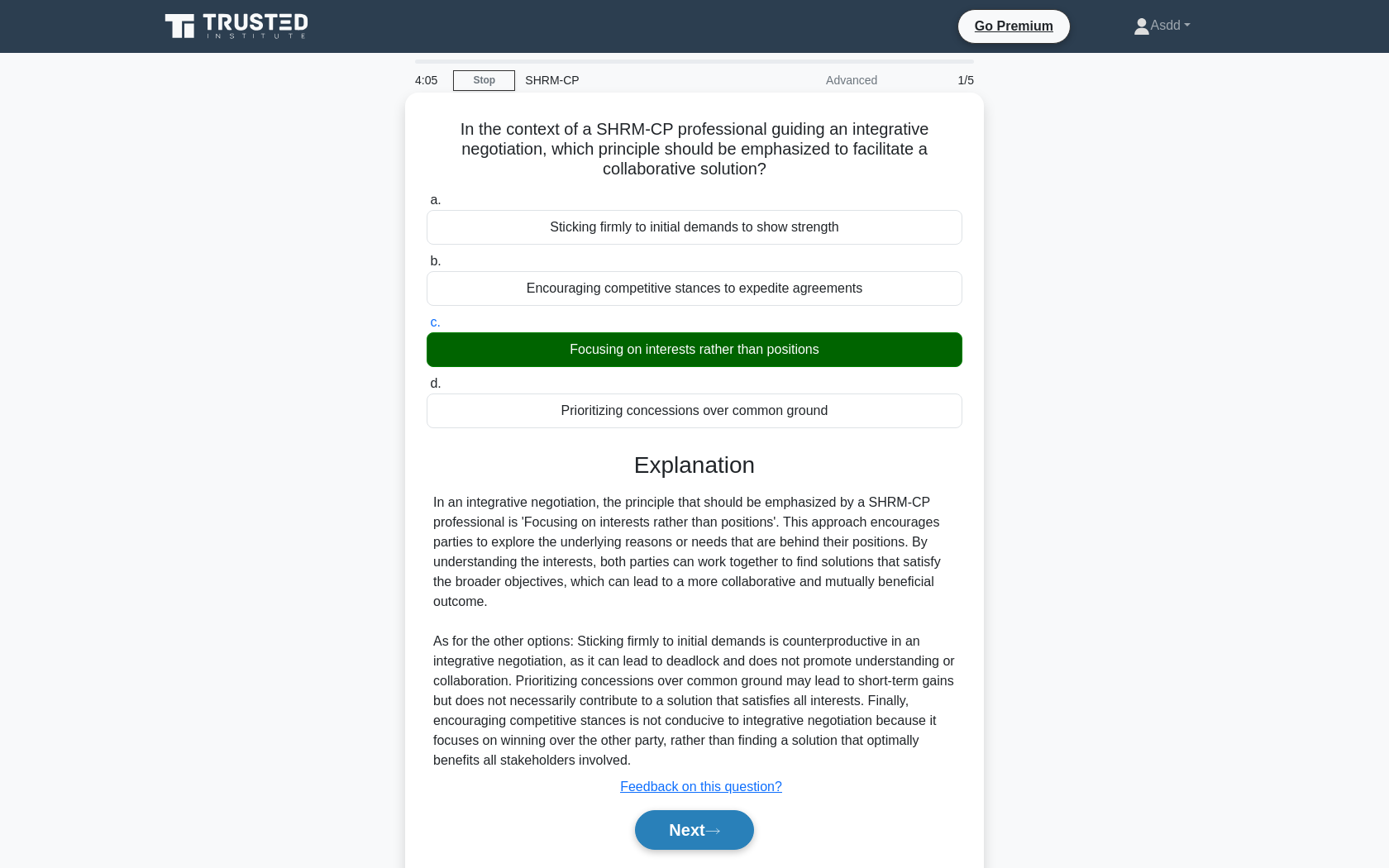
click at [715, 839] on button "Next" at bounding box center [694, 830] width 118 height 39
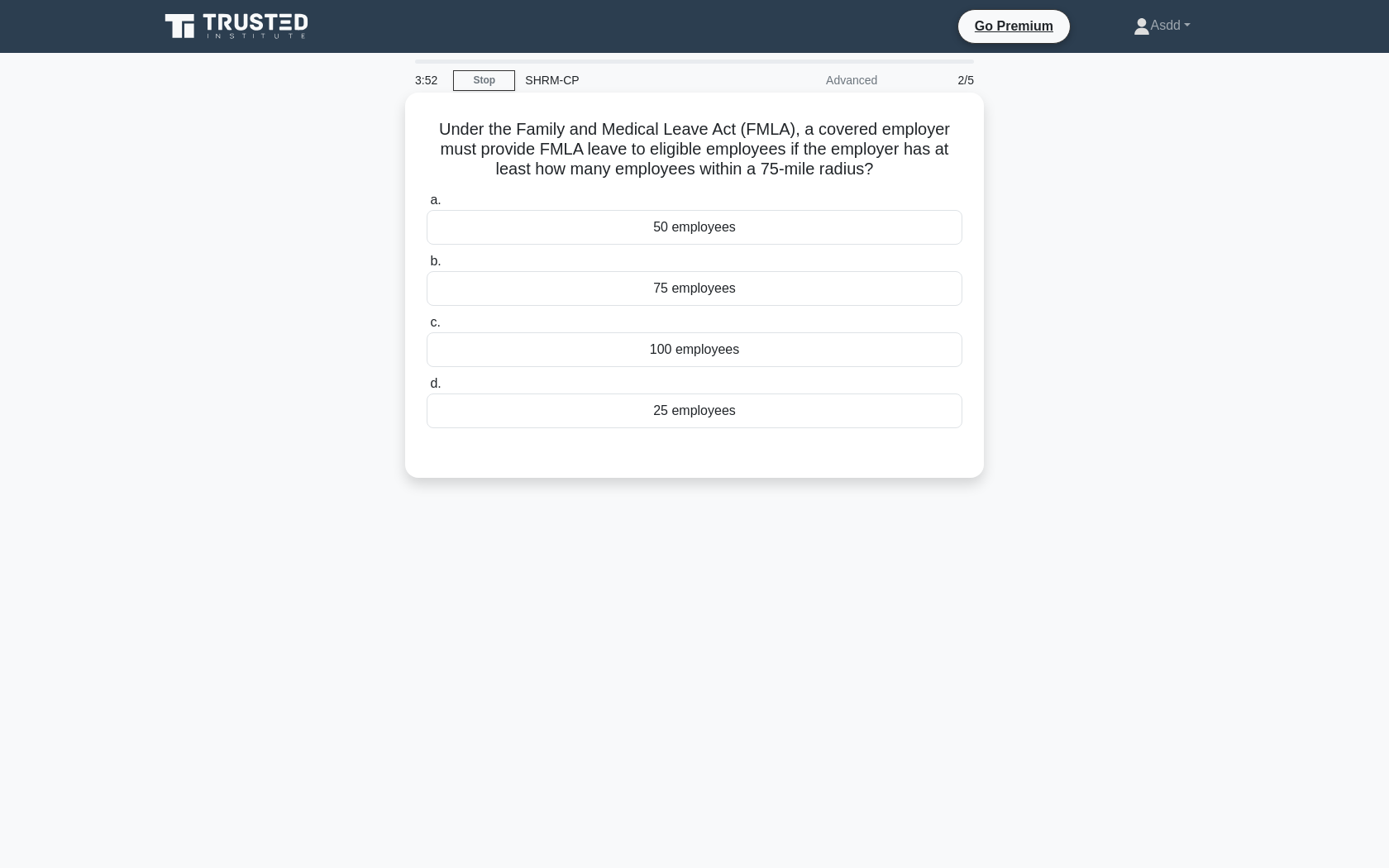
click at [770, 229] on div "50 employees" at bounding box center [694, 226] width 536 height 34
click at [426, 206] on input "a. 50 employees" at bounding box center [426, 200] width 0 height 11
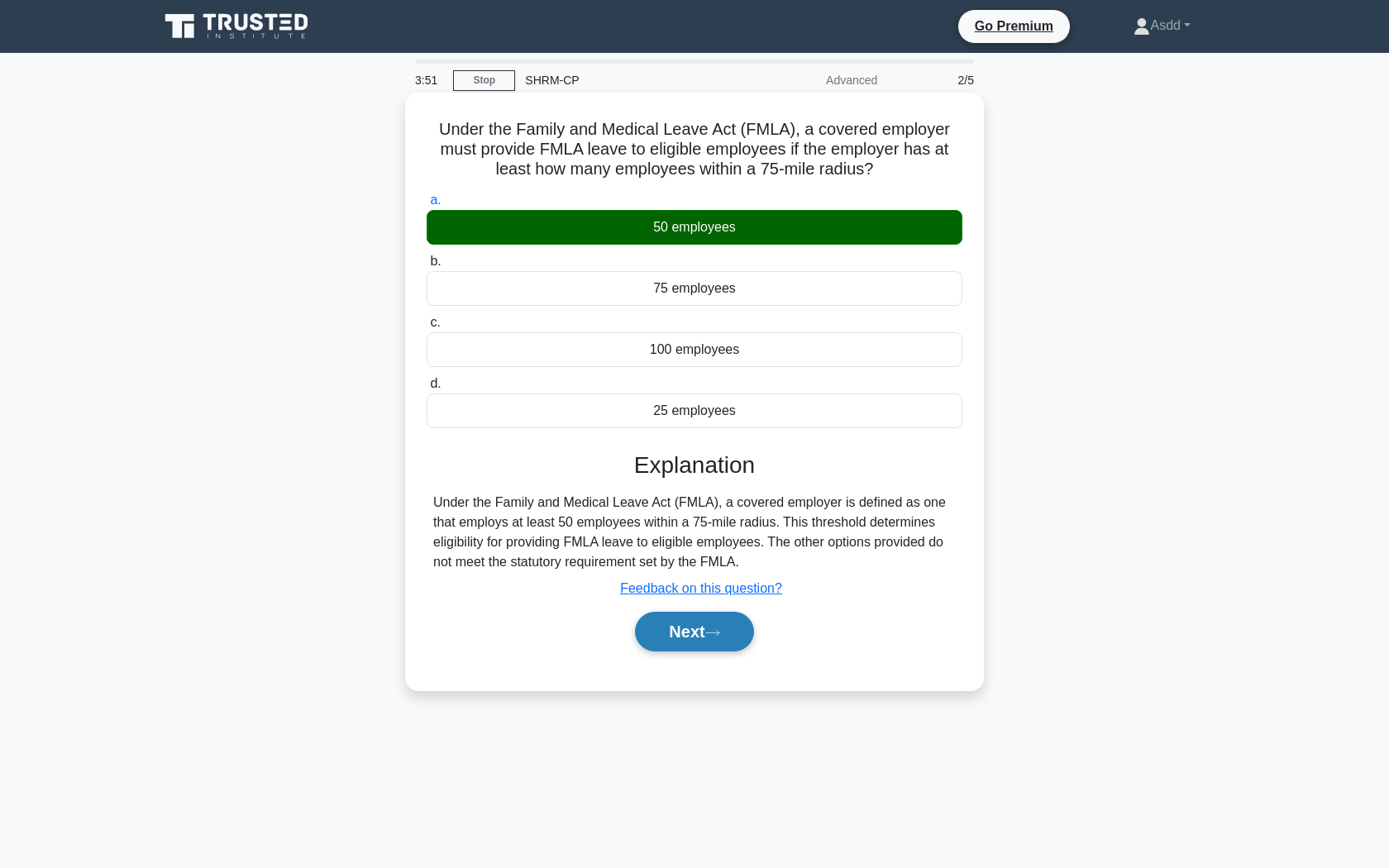
click at [704, 647] on button "Next" at bounding box center [694, 631] width 118 height 39
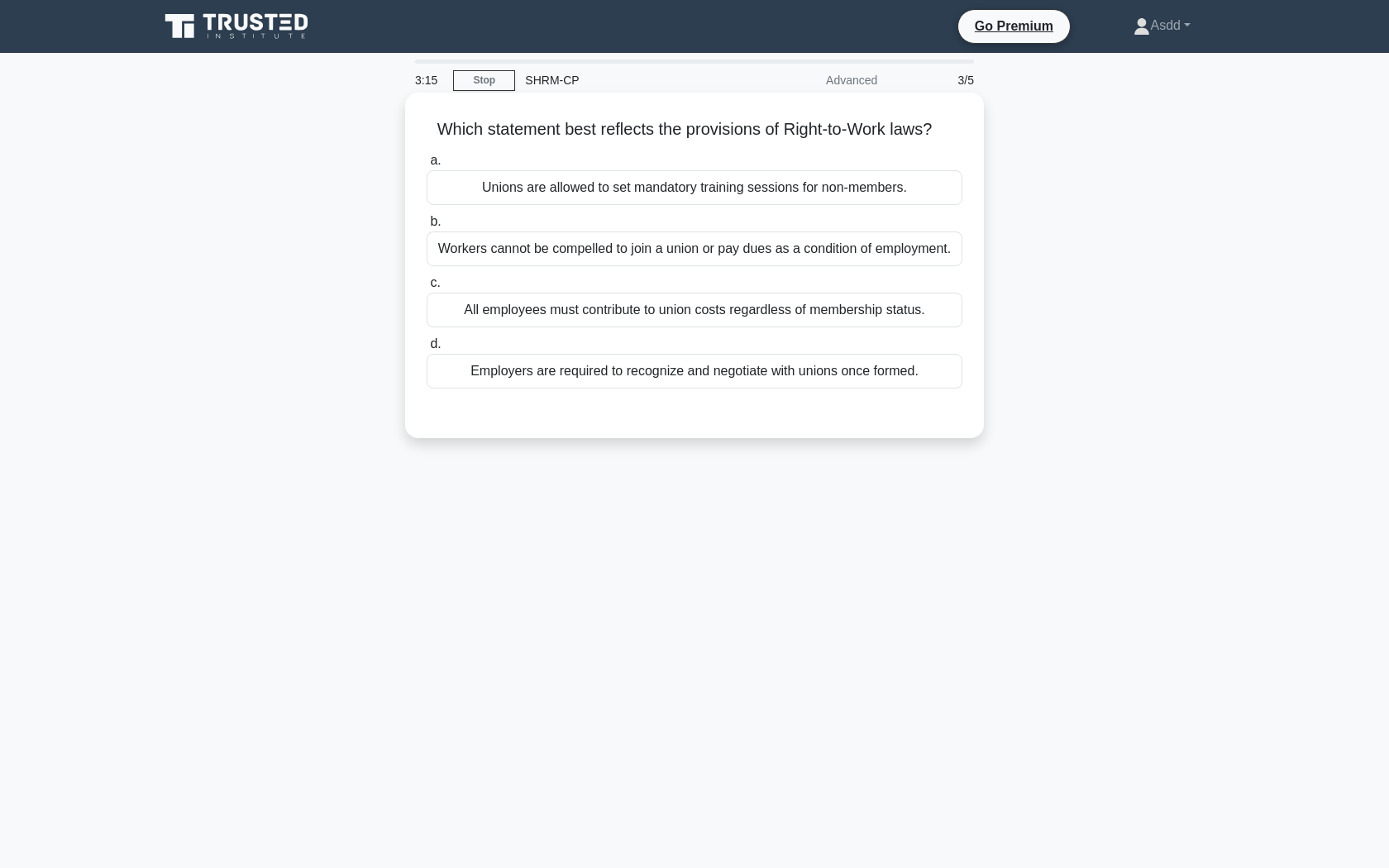
click at [673, 373] on div "Employers are required to recognize and negotiate with unions once formed." at bounding box center [694, 370] width 536 height 34
click at [426, 349] on input "d. Employers are required to recognize and negotiate with unions once formed." at bounding box center [426, 343] width 0 height 11
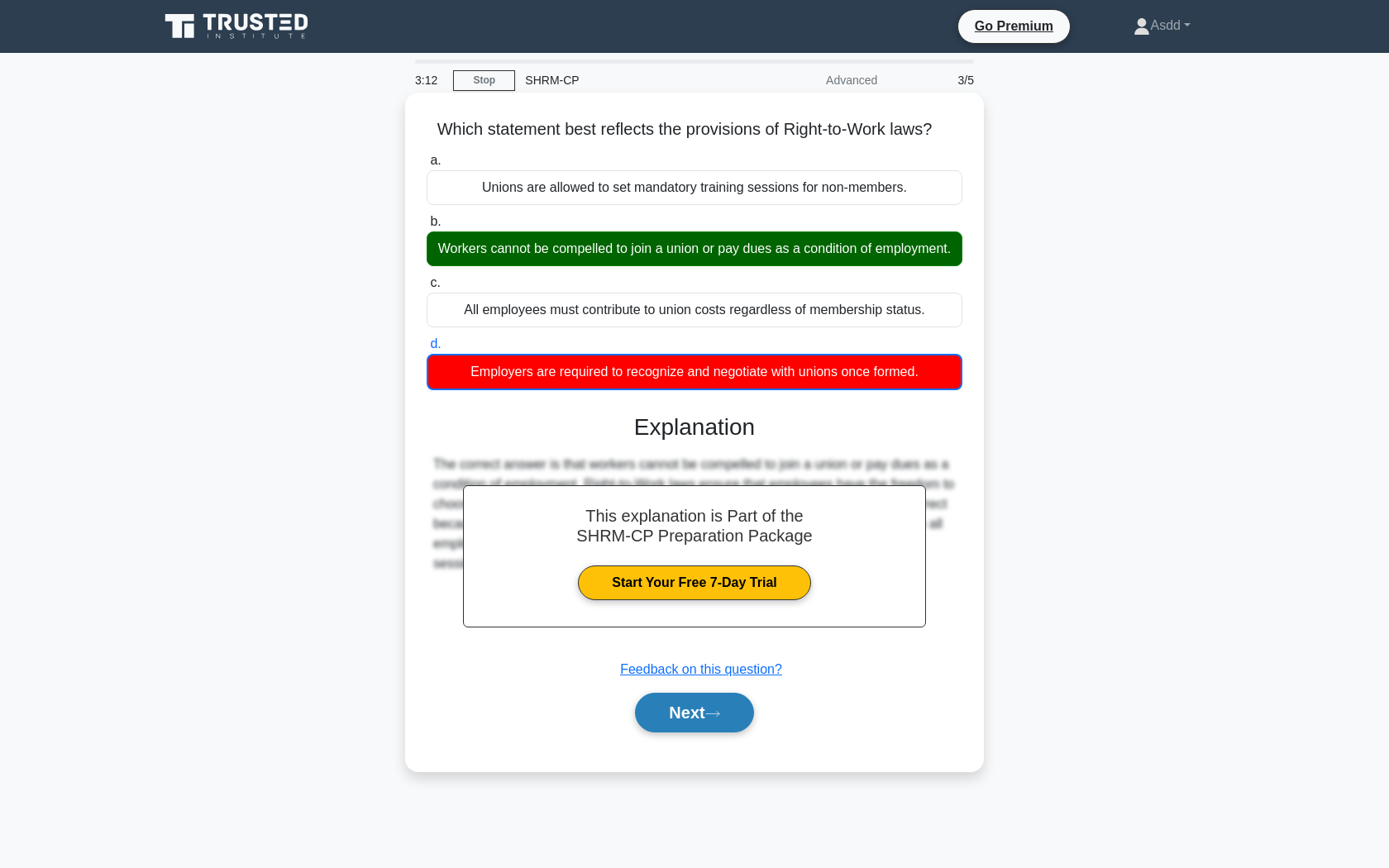
click at [715, 715] on icon at bounding box center [712, 713] width 15 height 9
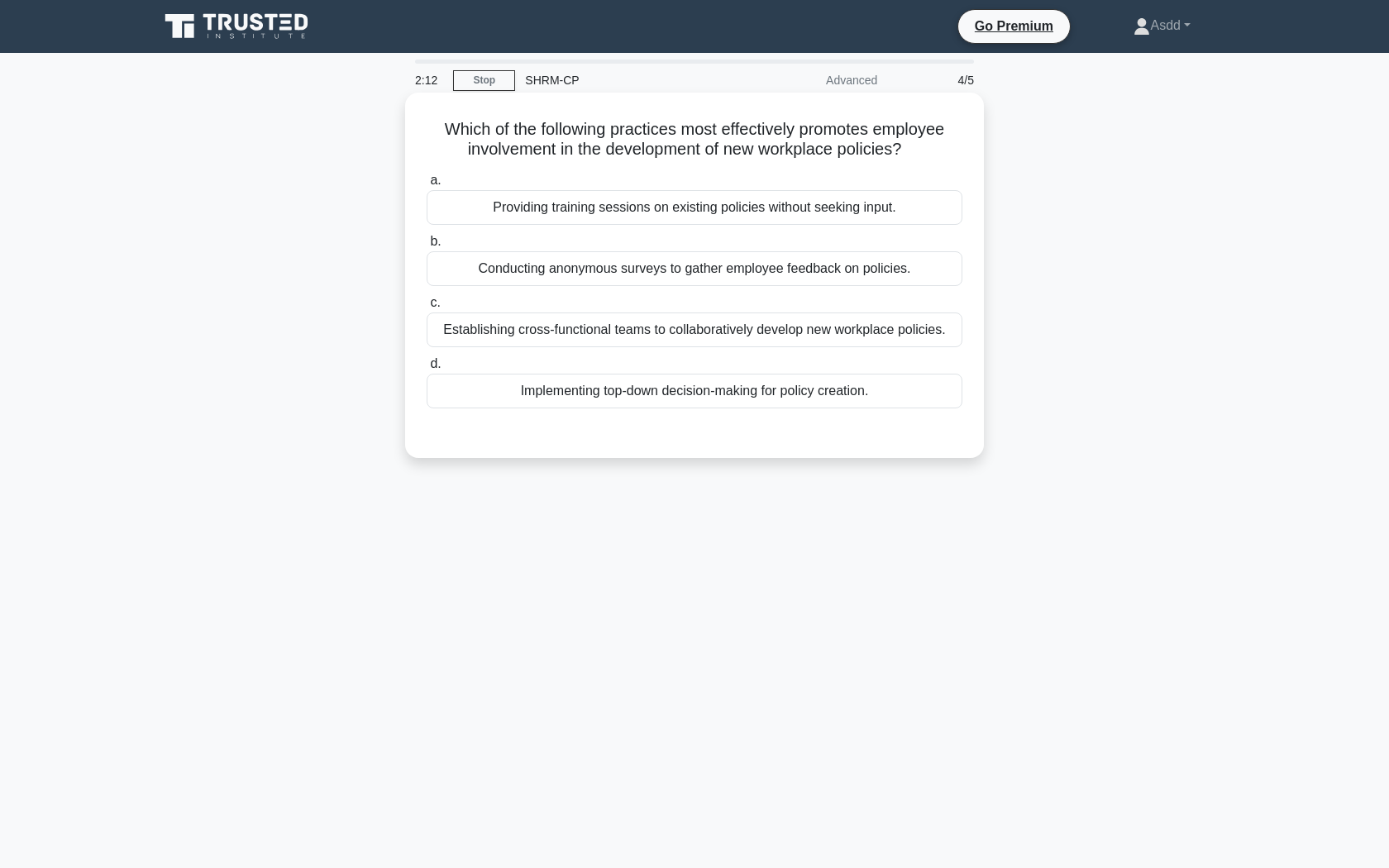
click at [677, 327] on div "Establishing cross-functional teams to collaboratively develop new workplace po…" at bounding box center [694, 329] width 536 height 34
click at [426, 308] on input "c. Establishing cross-functional teams to collaboratively develop new workplace…" at bounding box center [426, 302] width 0 height 11
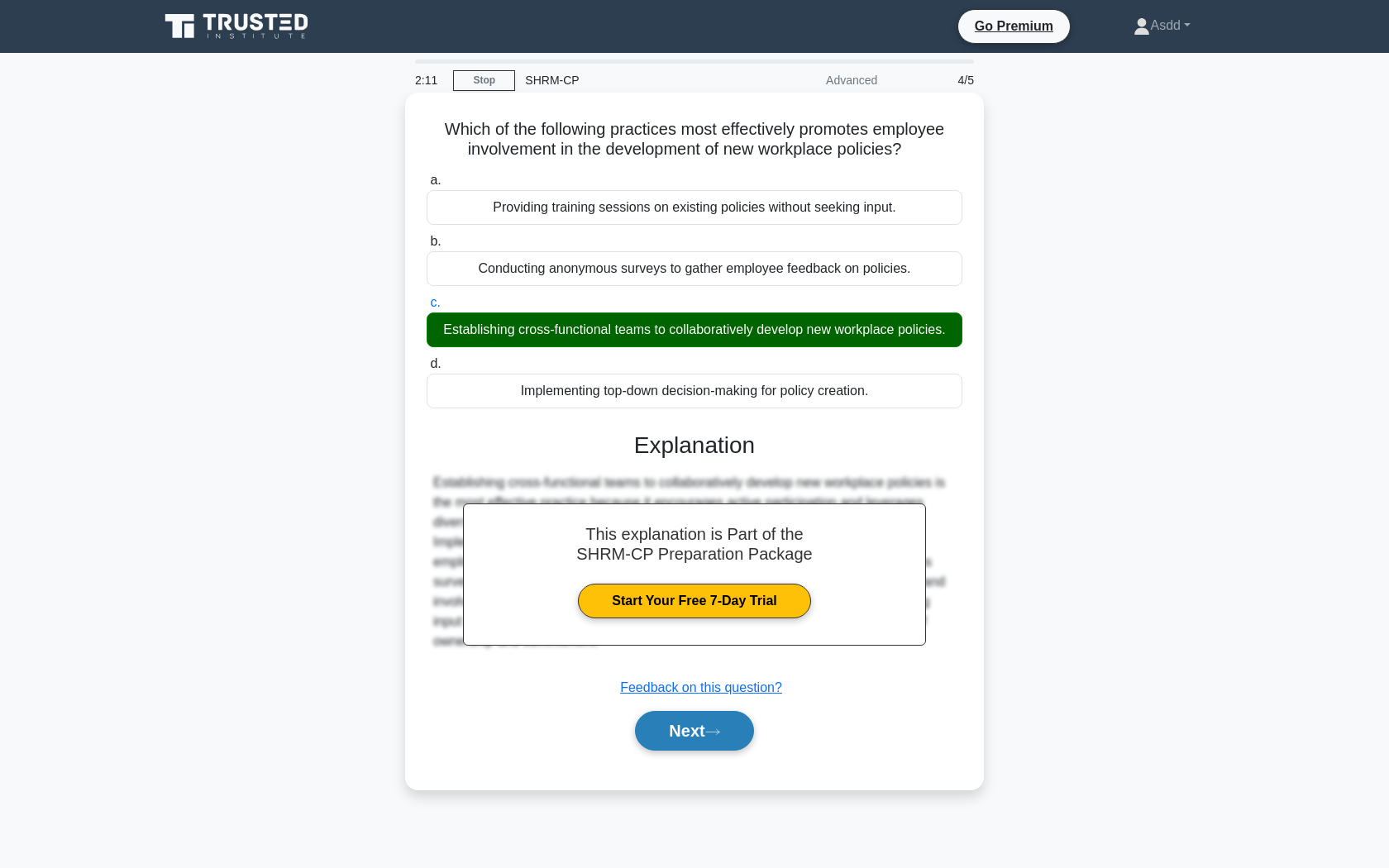
click at [714, 722] on button "Next" at bounding box center [694, 730] width 118 height 39
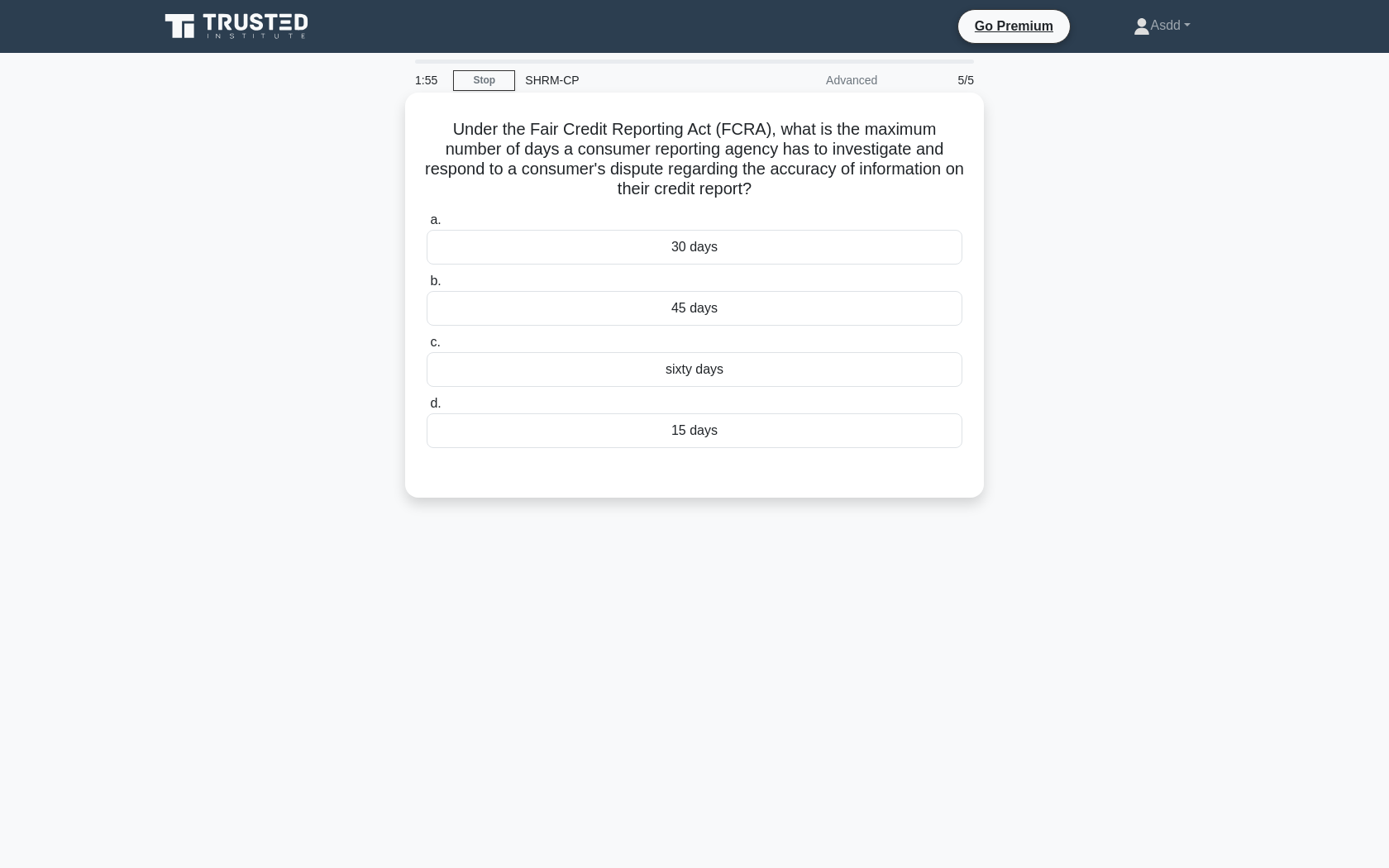
click at [693, 249] on div "30 days" at bounding box center [694, 246] width 536 height 34
click at [426, 225] on input "a. 30 days" at bounding box center [426, 219] width 0 height 11
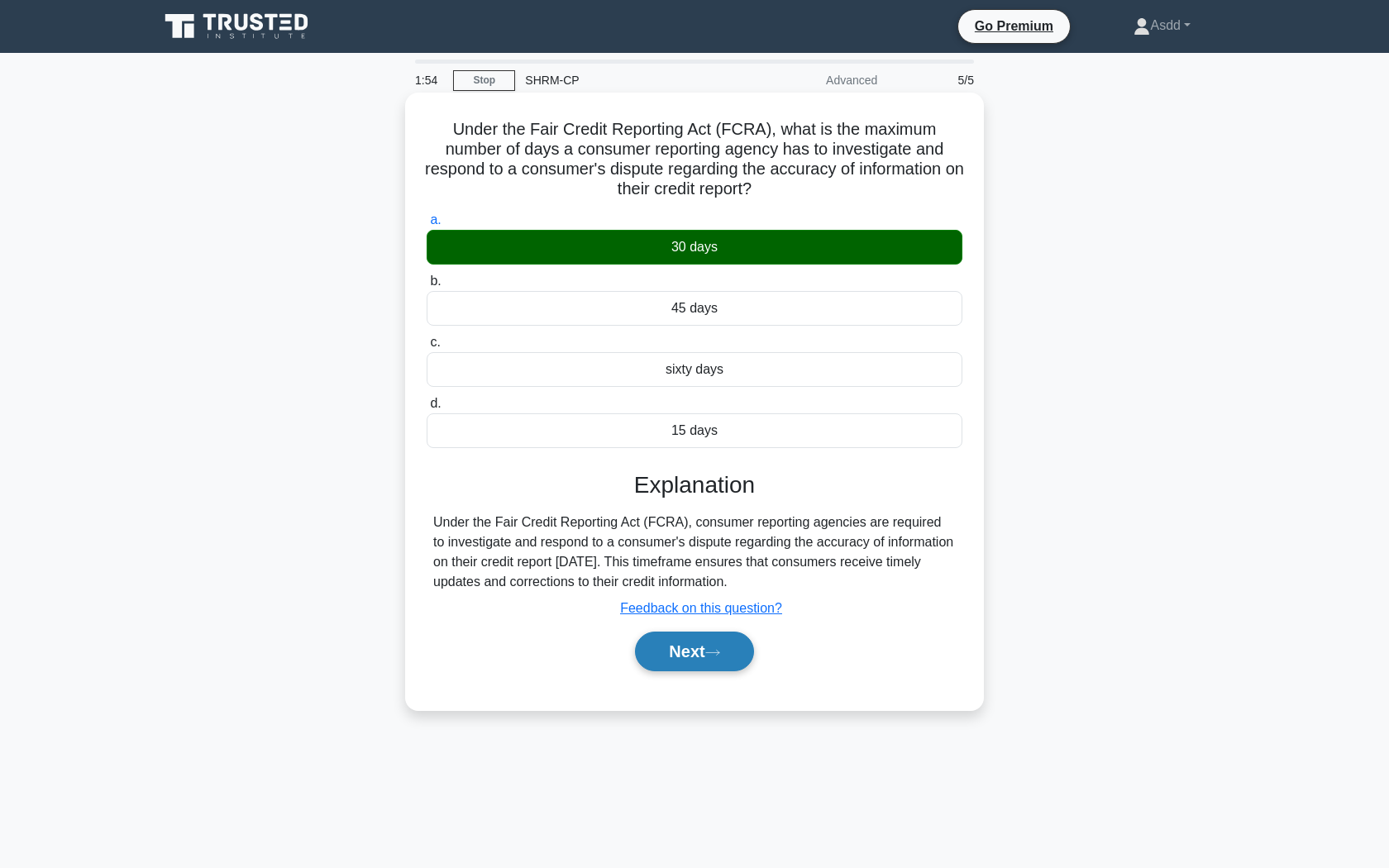
click at [689, 642] on button "Next" at bounding box center [694, 651] width 118 height 39
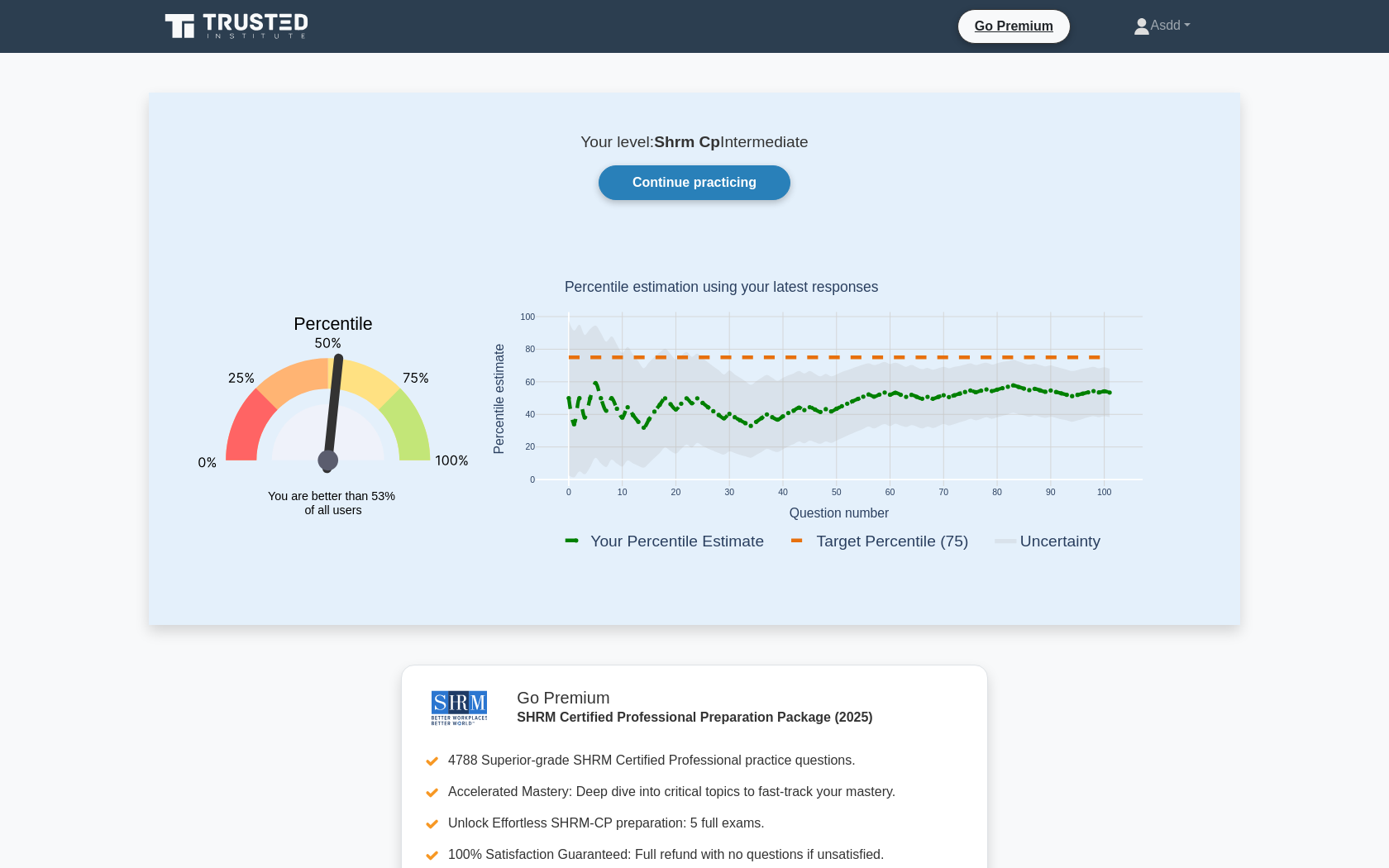
click at [693, 183] on link "Continue practicing" at bounding box center [694, 182] width 192 height 34
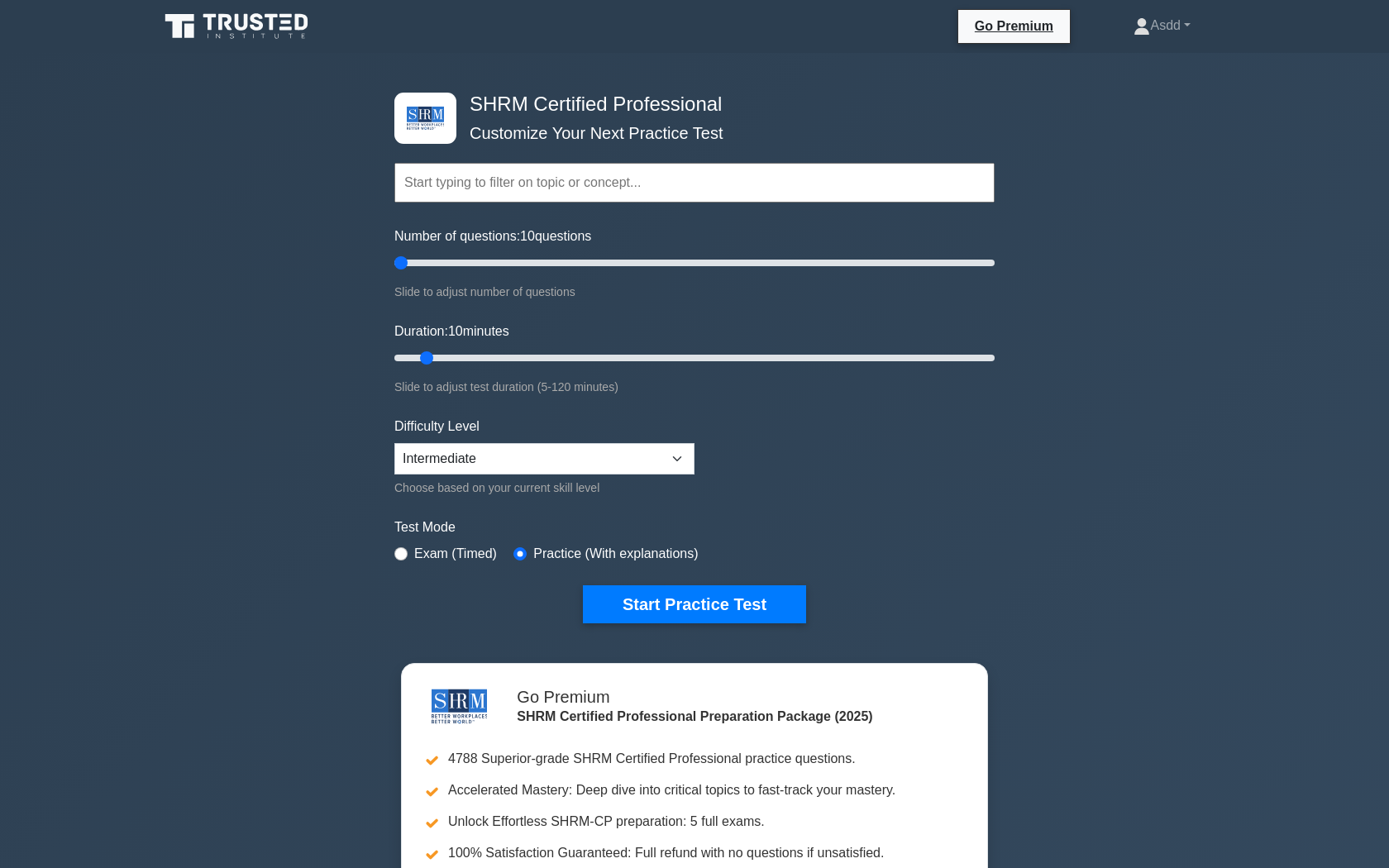
click at [409, 262] on input "Number of questions: 10 questions" at bounding box center [694, 263] width 600 height 20
type input "10"
click at [415, 263] on input "Number of questions: 5 questions" at bounding box center [694, 263] width 600 height 20
click at [637, 605] on button "Start Practice Test" at bounding box center [694, 603] width 223 height 38
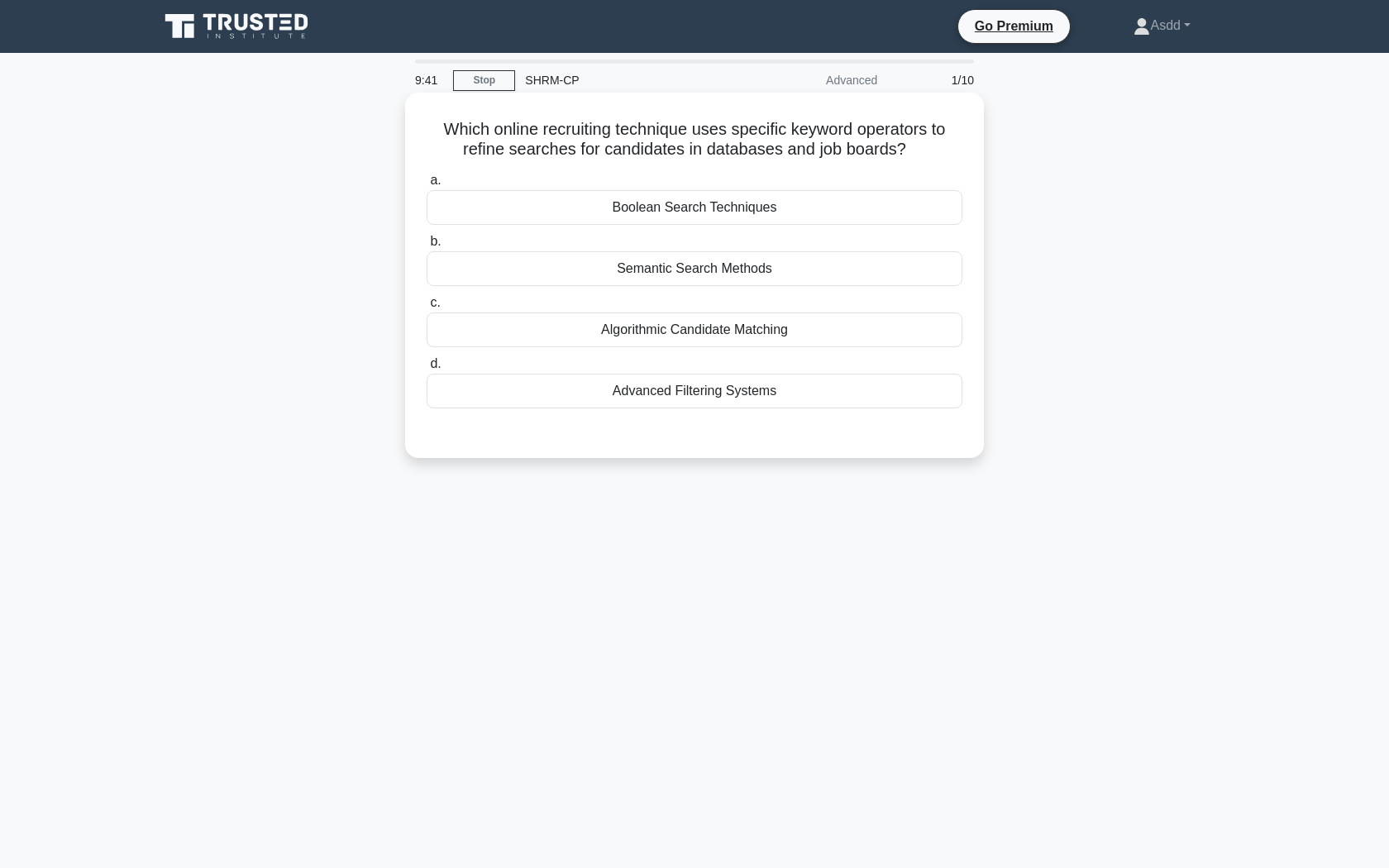
click at [753, 385] on div "Advanced Filtering Systems" at bounding box center [694, 391] width 536 height 34
click at [426, 369] on input "d. Advanced Filtering Systems" at bounding box center [426, 363] width 0 height 11
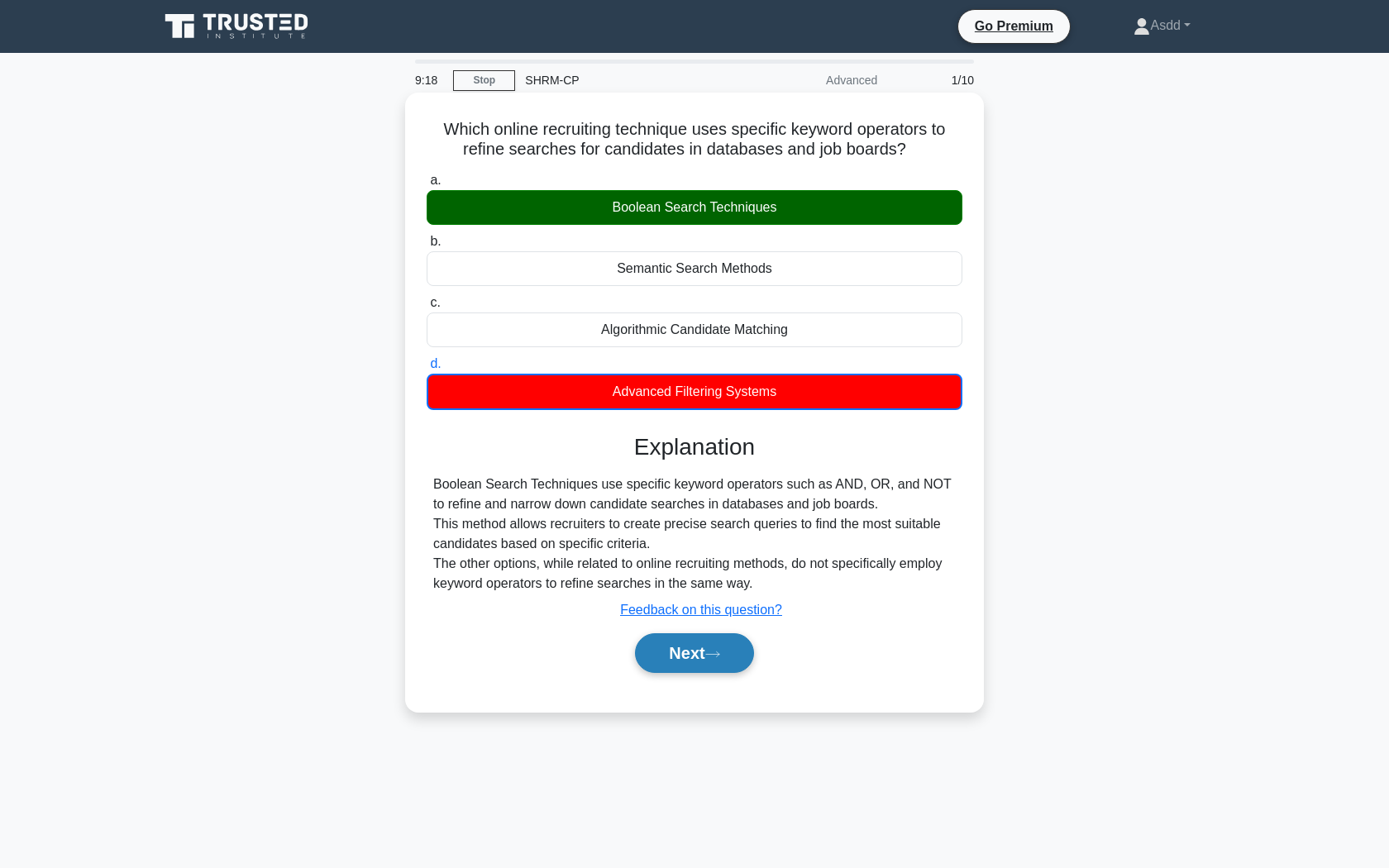
click at [744, 648] on button "Next" at bounding box center [694, 652] width 118 height 39
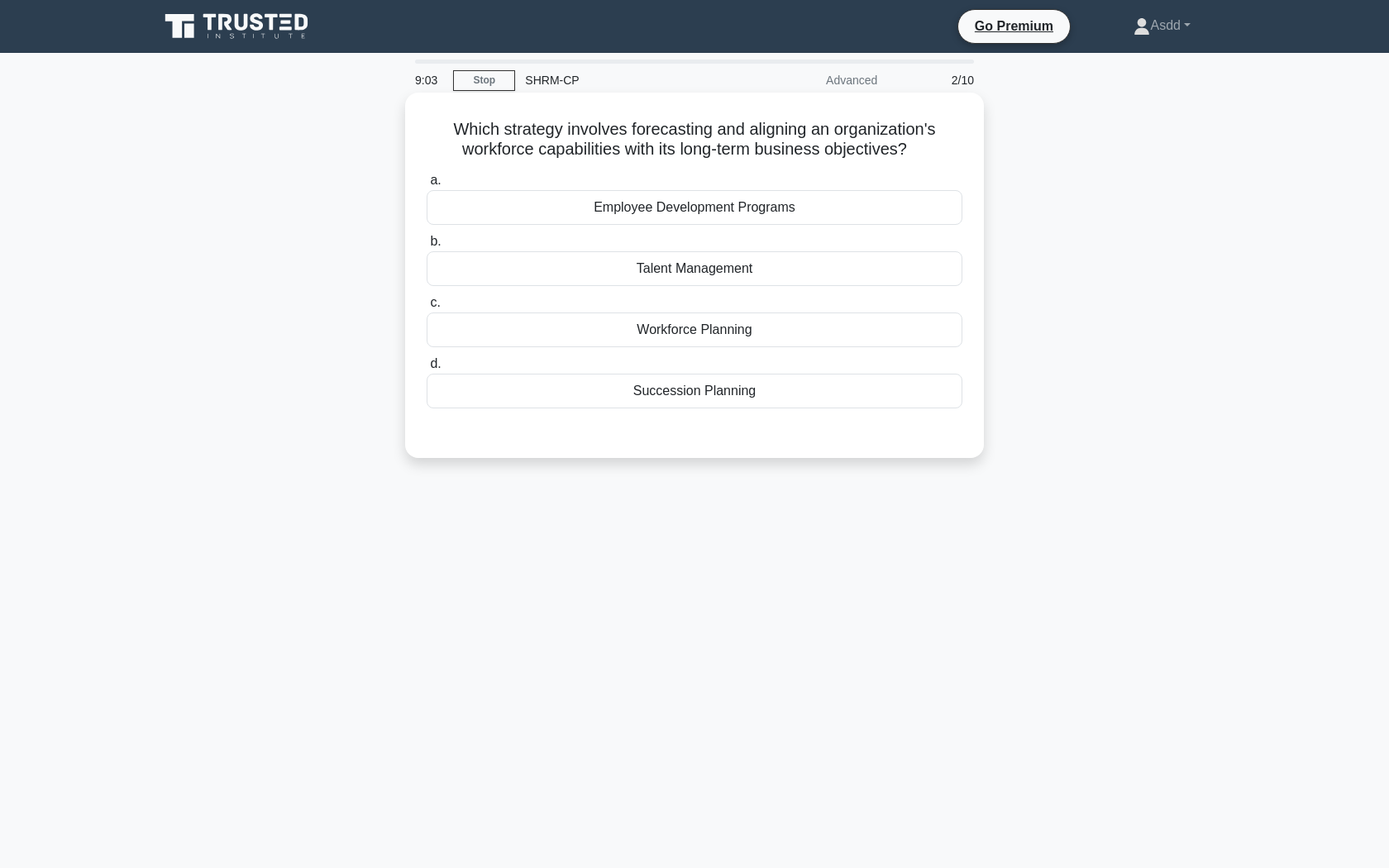
click at [725, 395] on div "Succession Planning" at bounding box center [694, 391] width 536 height 34
click at [426, 369] on input "d. Succession Planning" at bounding box center [426, 363] width 0 height 11
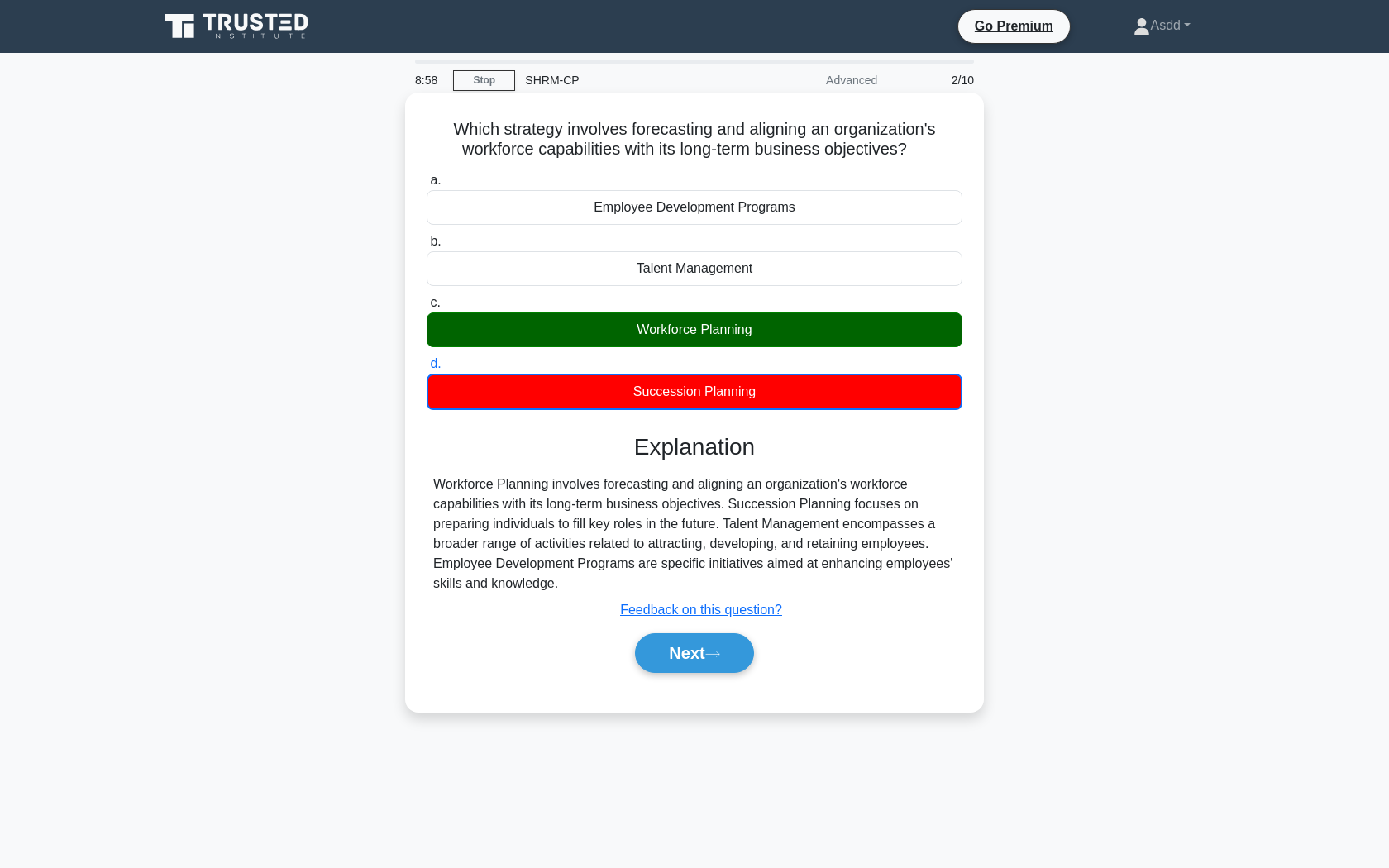
click at [647, 617] on div "Submit feedback Feedback on this question?" at bounding box center [701, 610] width 536 height 20
click at [708, 645] on button "Next" at bounding box center [694, 652] width 118 height 39
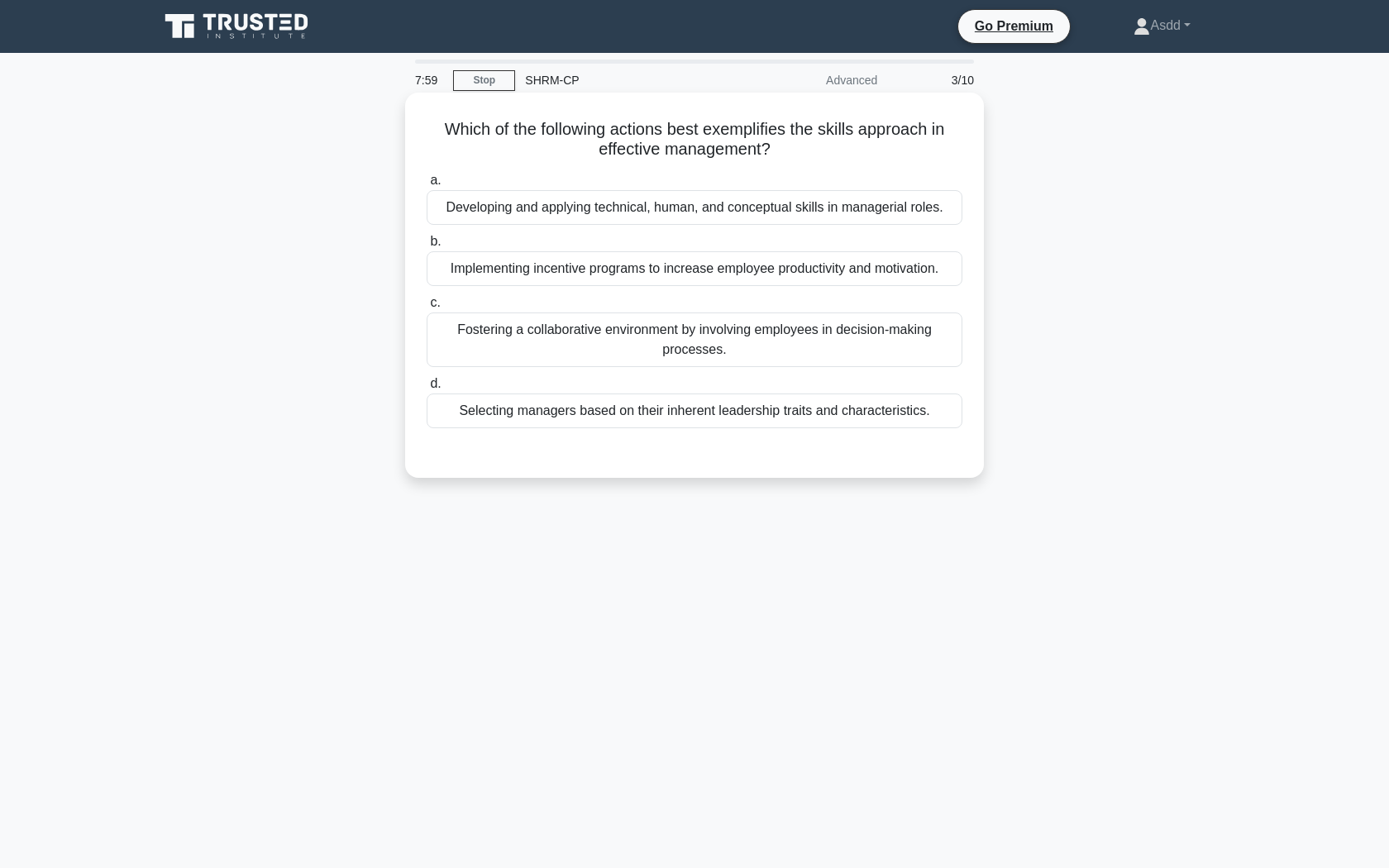
click at [738, 427] on div "Selecting managers based on their inherent leadership traits and characteristic…" at bounding box center [694, 410] width 536 height 34
click at [426, 389] on input "d. Selecting managers based on their inherent leadership traits and characteris…" at bounding box center [426, 384] width 0 height 11
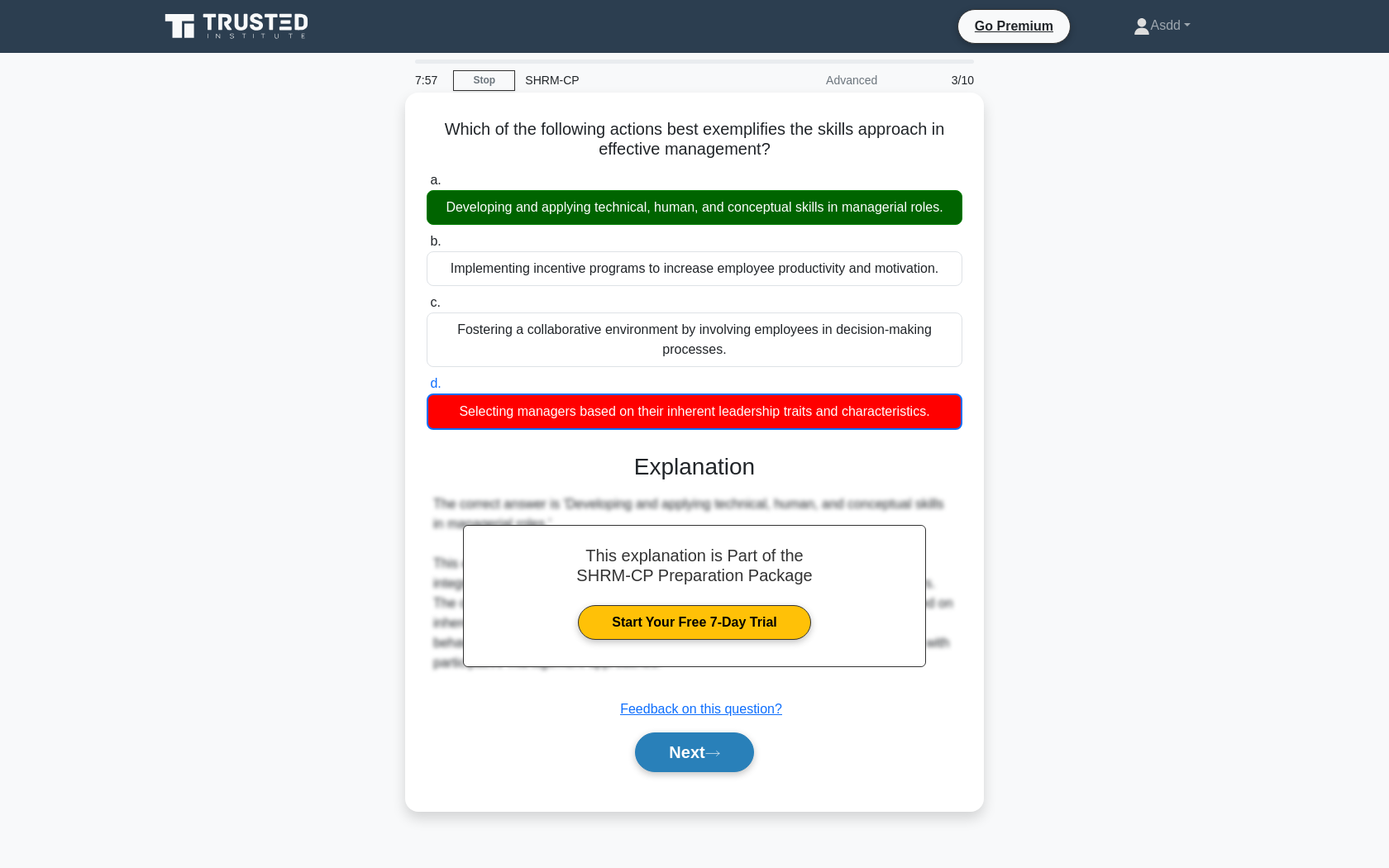
click at [650, 760] on button "Next" at bounding box center [694, 752] width 118 height 39
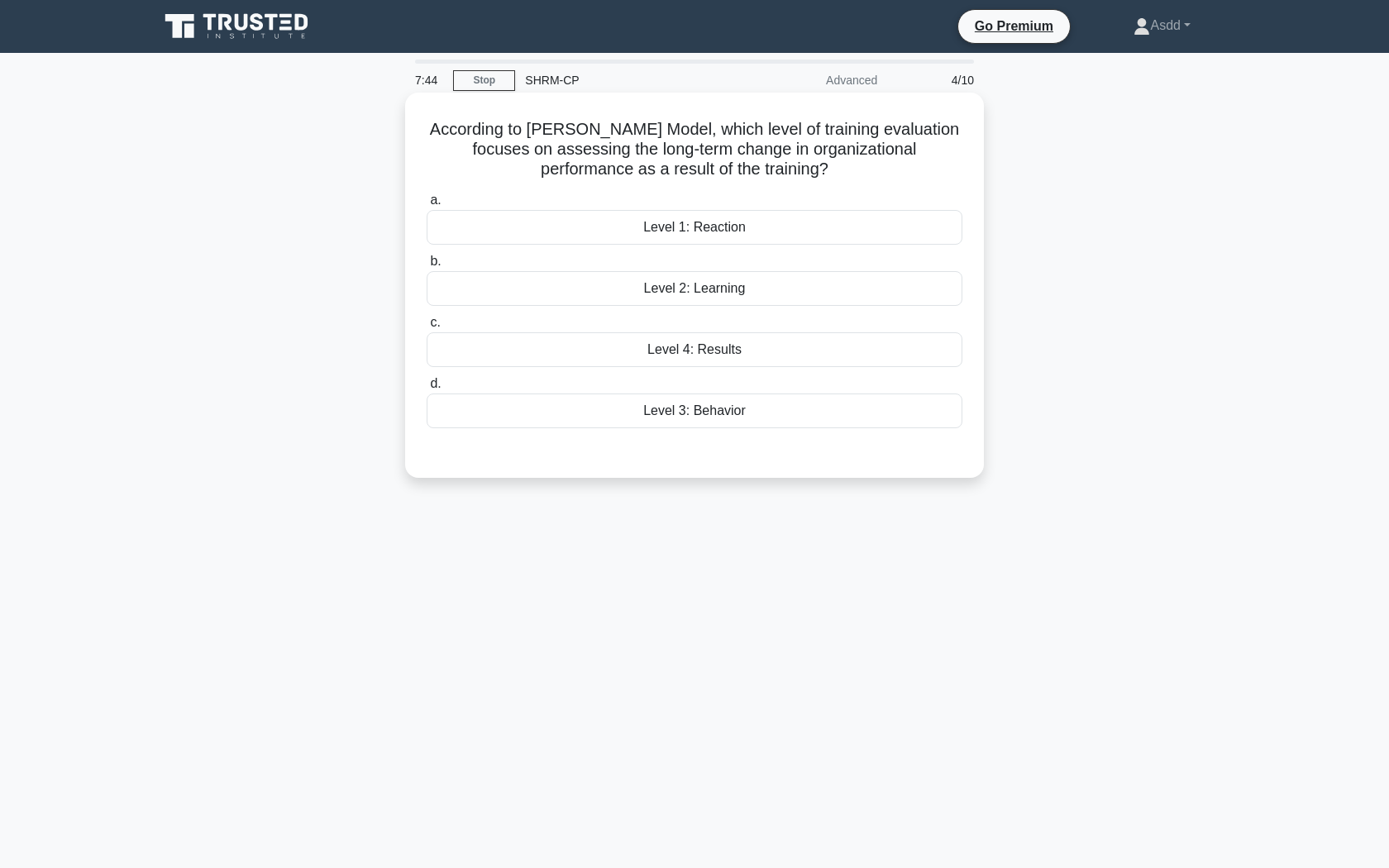
click at [771, 219] on div "Level 1: Reaction" at bounding box center [694, 226] width 536 height 34
click at [426, 206] on input "a. Level 1: Reaction" at bounding box center [426, 200] width 0 height 11
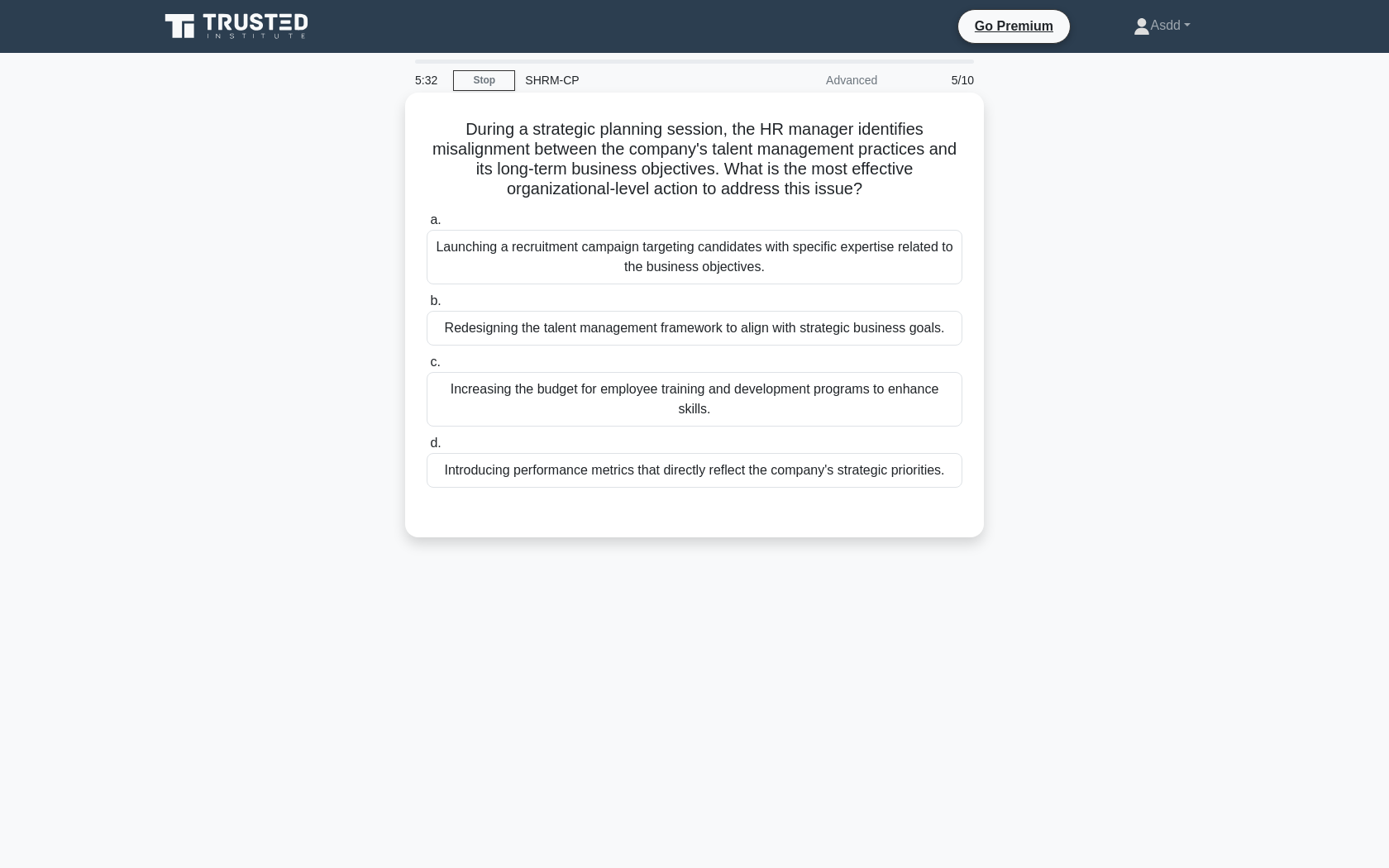
click at [698, 399] on div "Increasing the budget for employee training and development programs to enhance…" at bounding box center [694, 399] width 536 height 54
click at [426, 368] on input "c. Increasing the budget for employee training and development programs to enha…" at bounding box center [426, 362] width 0 height 11
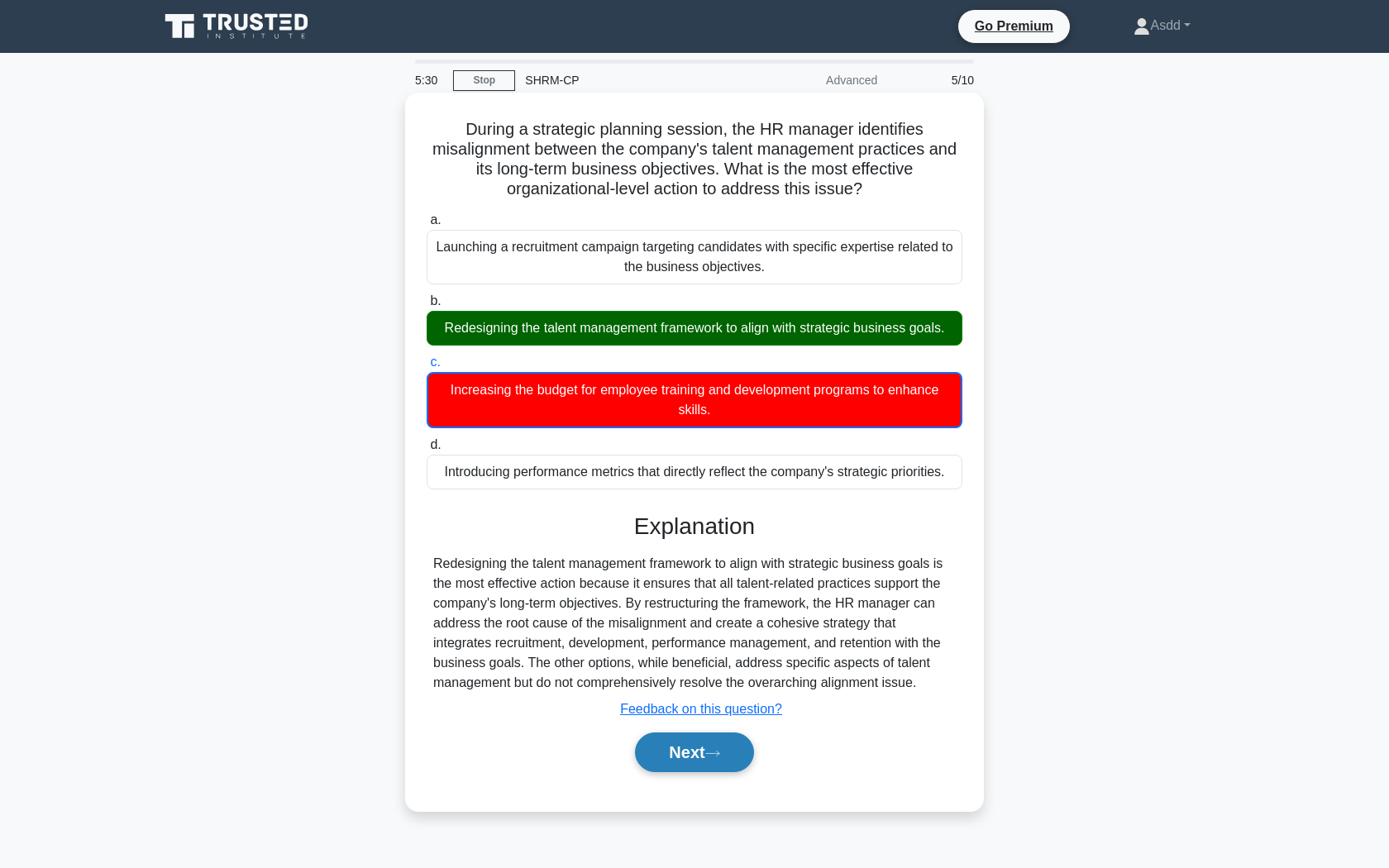
click at [663, 770] on button "Next" at bounding box center [694, 752] width 118 height 39
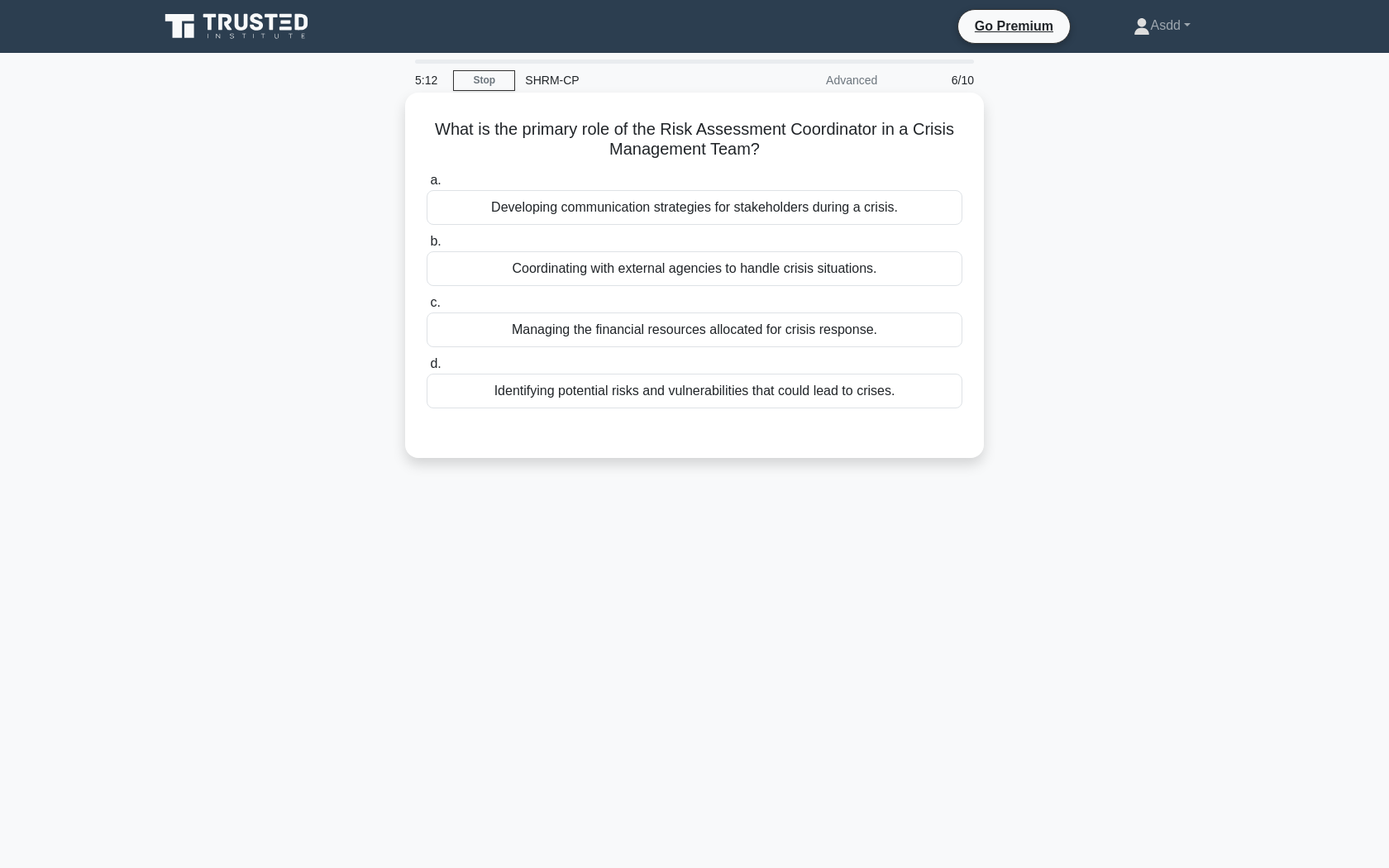
click at [705, 270] on div "Coordinating with external agencies to handle crisis situations." at bounding box center [694, 268] width 536 height 34
click at [426, 247] on input "b. Coordinating with external agencies to handle crisis situations." at bounding box center [426, 241] width 0 height 11
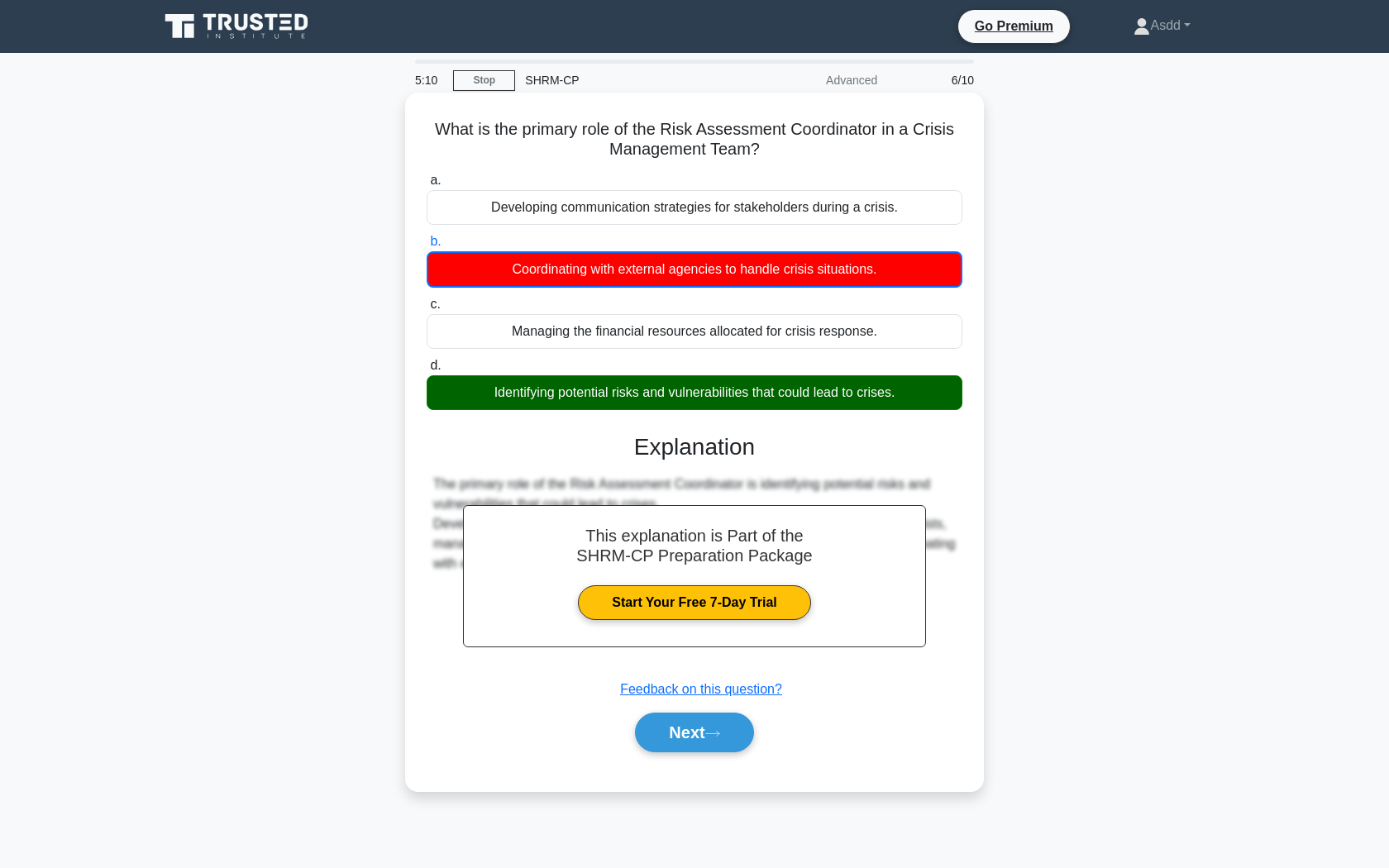
click at [676, 708] on div "Next" at bounding box center [694, 732] width 536 height 53
click at [676, 720] on button "Next" at bounding box center [694, 732] width 118 height 39
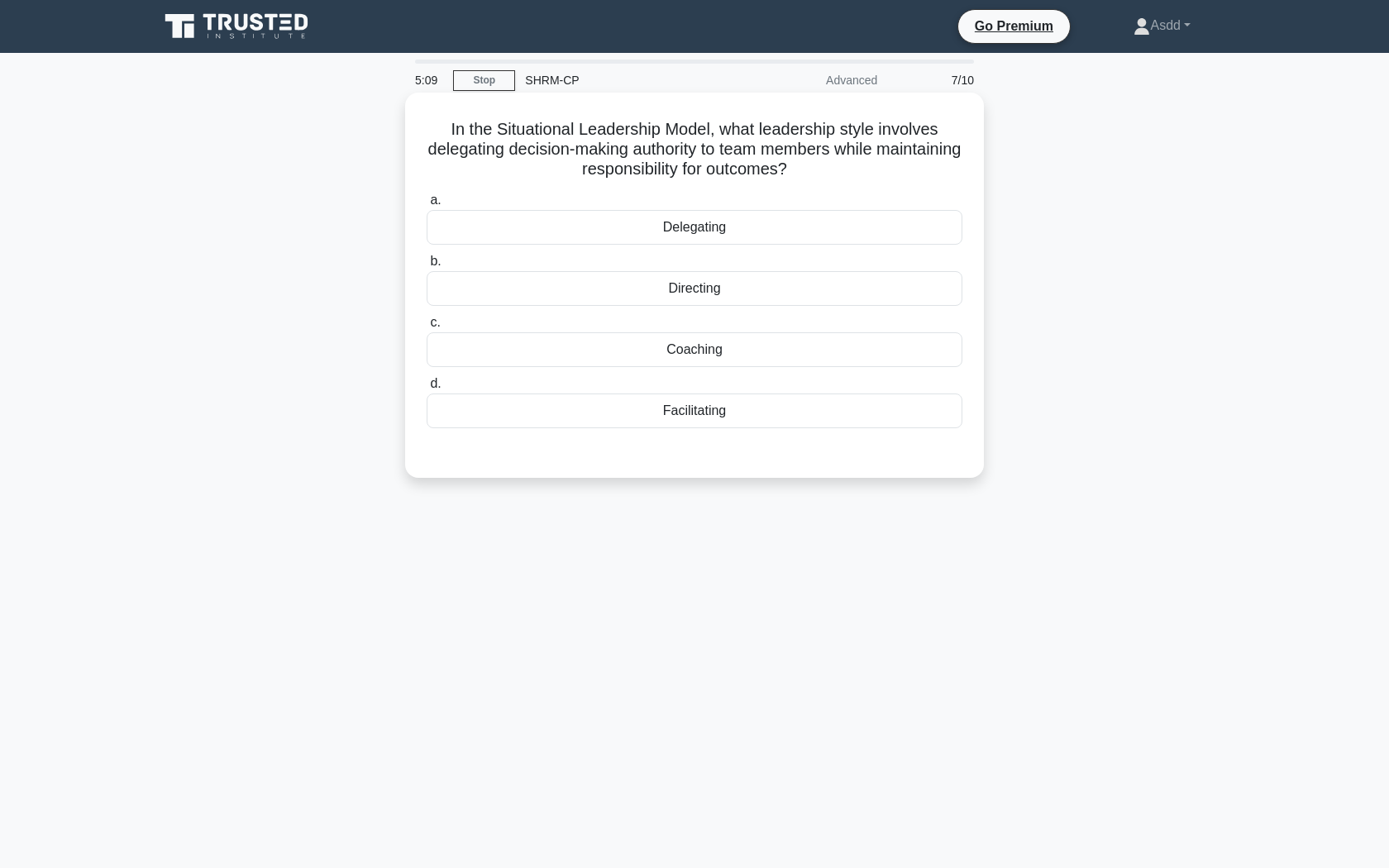
click at [600, 296] on div "Directing" at bounding box center [694, 287] width 536 height 34
click at [426, 267] on input "b. Directing" at bounding box center [426, 261] width 0 height 11
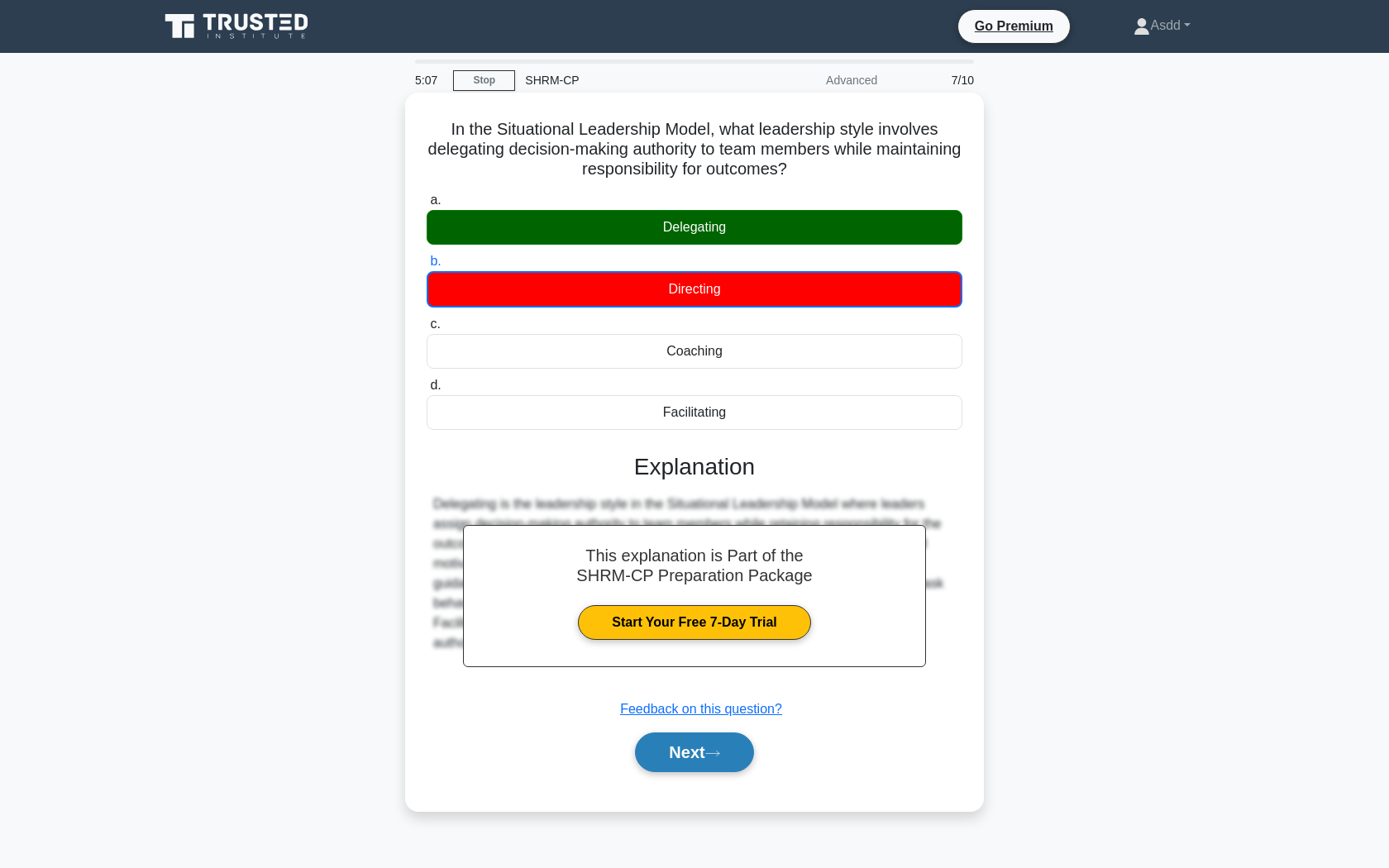
click at [647, 737] on button "Next" at bounding box center [694, 752] width 118 height 39
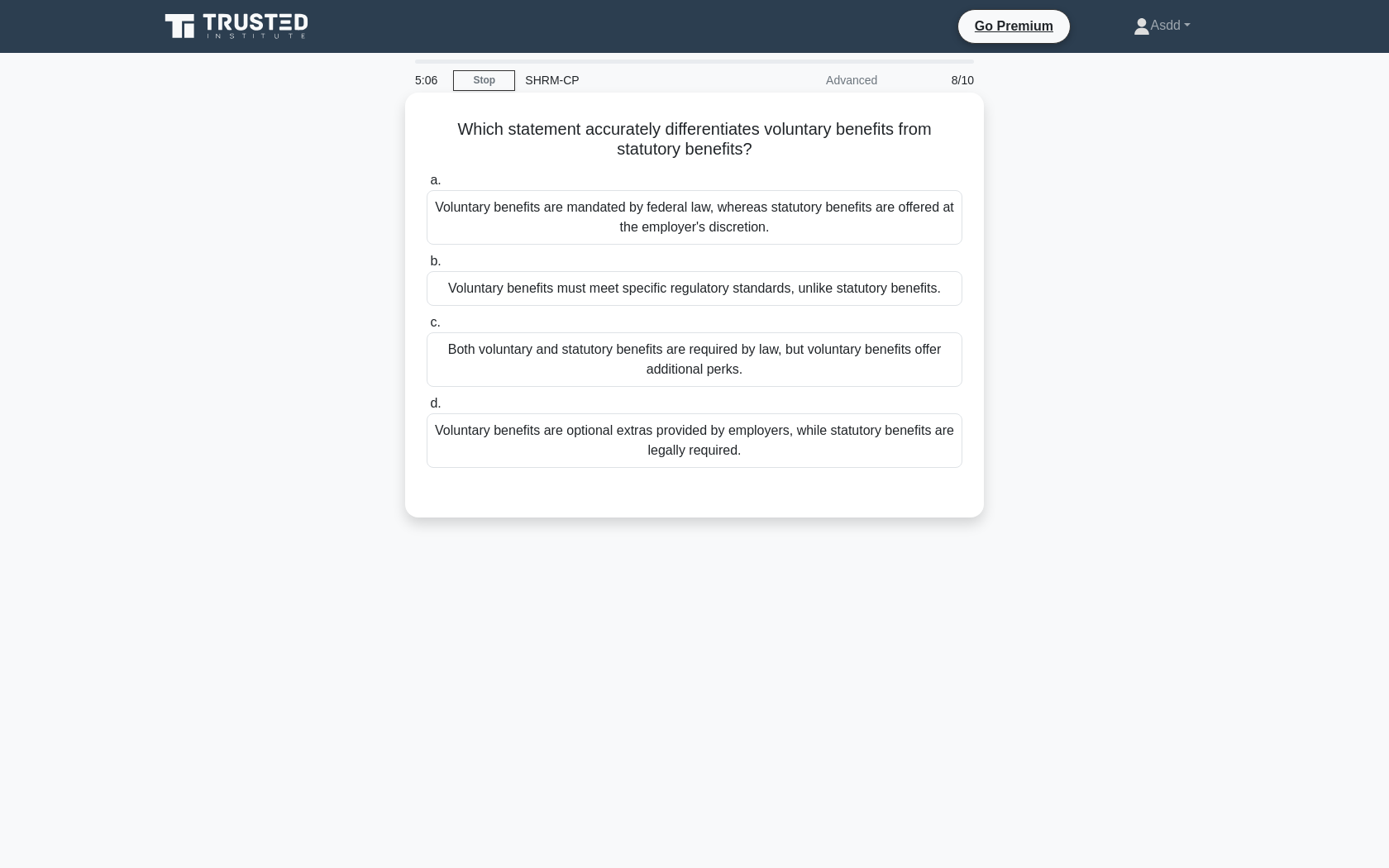
click at [656, 250] on div "a. Voluntary benefits are mandated by federal law, whereas statutory benefits a…" at bounding box center [694, 319] width 555 height 304
click at [656, 298] on div "Voluntary benefits must meet specific regulatory standards, unlike statutory be…" at bounding box center [694, 287] width 536 height 34
click at [426, 267] on input "b. Voluntary benefits must meet specific regulatory standards, unlike statutory…" at bounding box center [426, 261] width 0 height 11
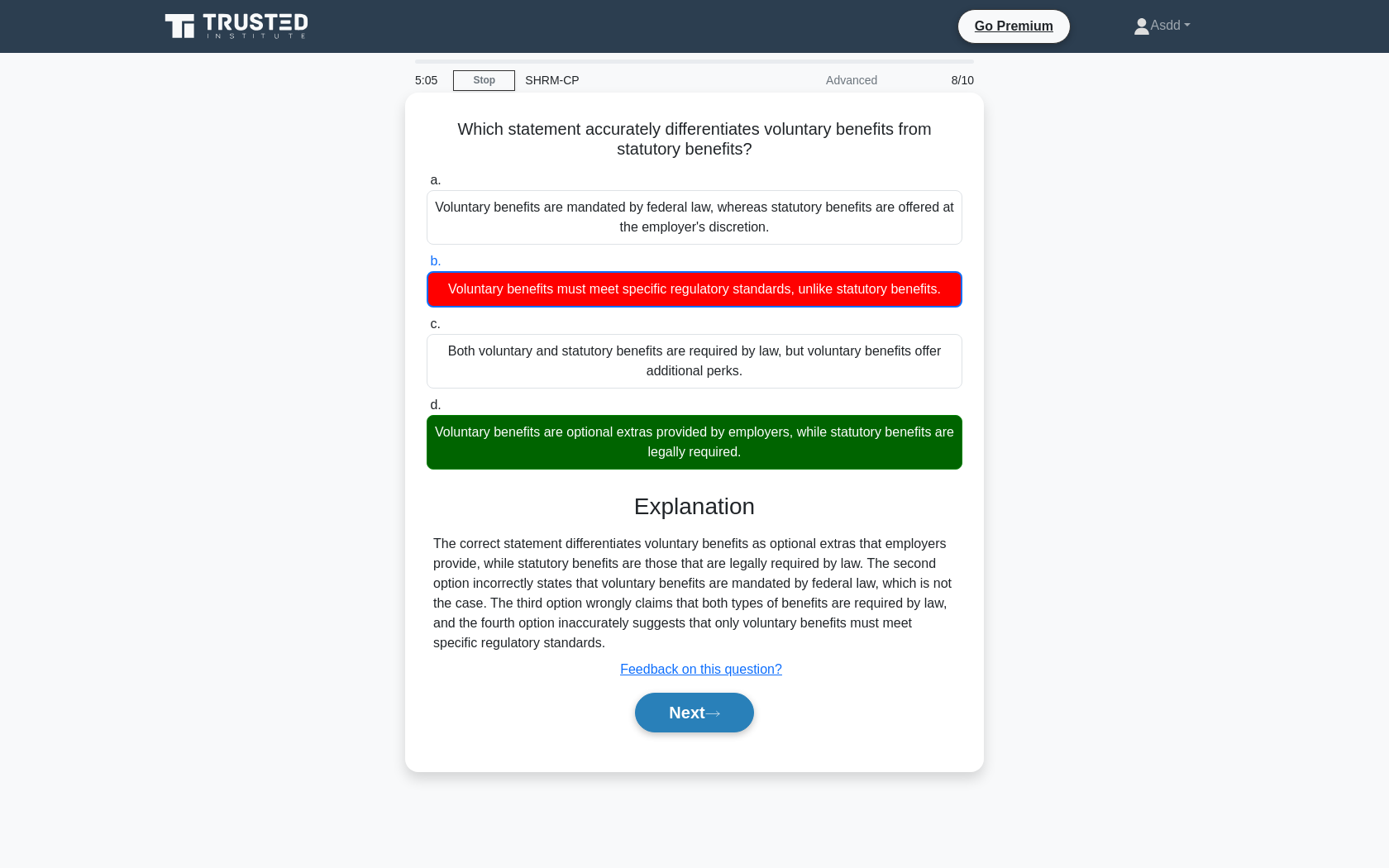
click at [728, 725] on button "Next" at bounding box center [694, 713] width 118 height 39
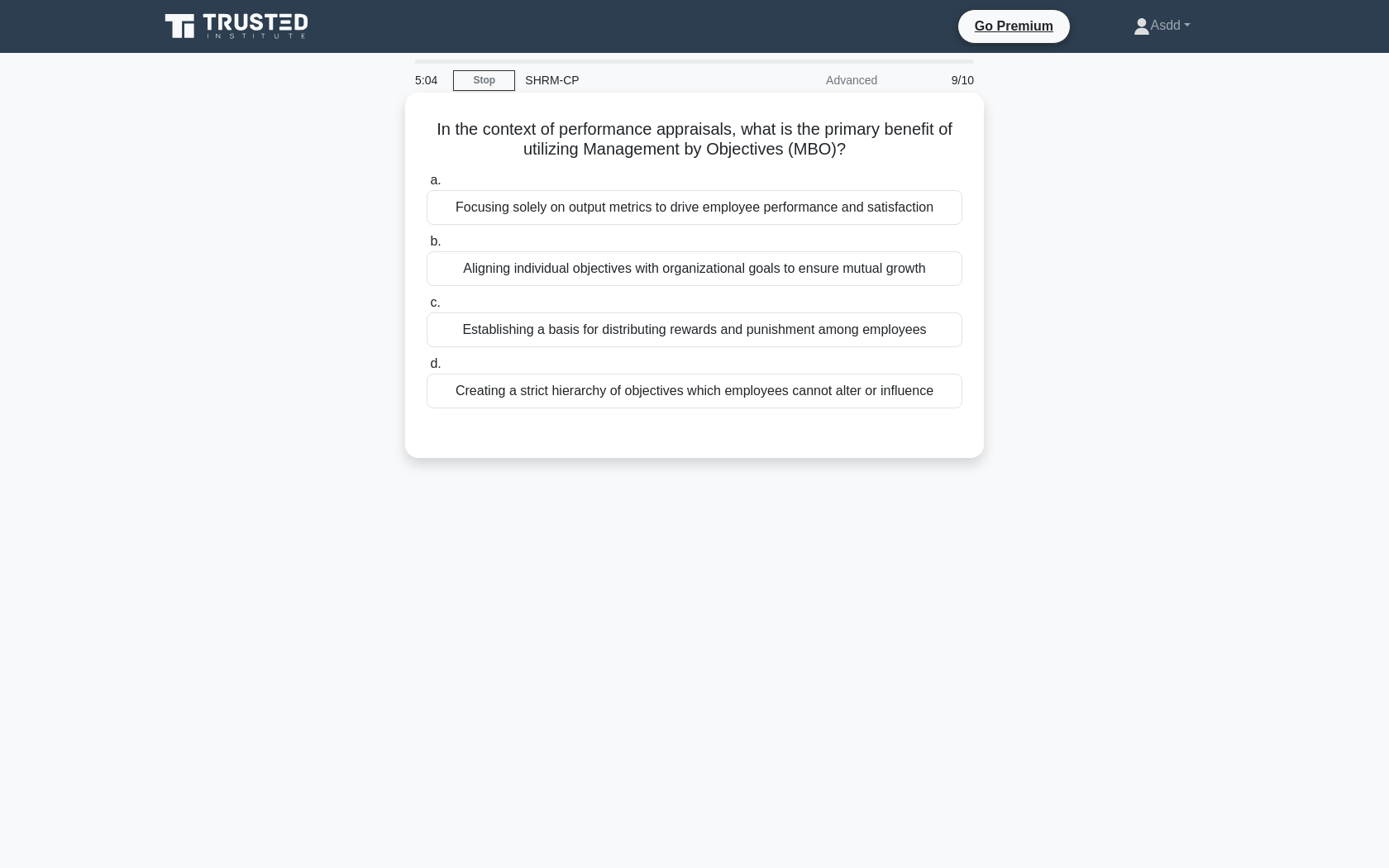
click at [724, 201] on div "Focusing solely on output metrics to drive employee performance and satisfaction" at bounding box center [694, 207] width 536 height 34
click at [426, 186] on input "a. Focusing solely on output metrics to drive employee performance and satisfac…" at bounding box center [426, 180] width 0 height 11
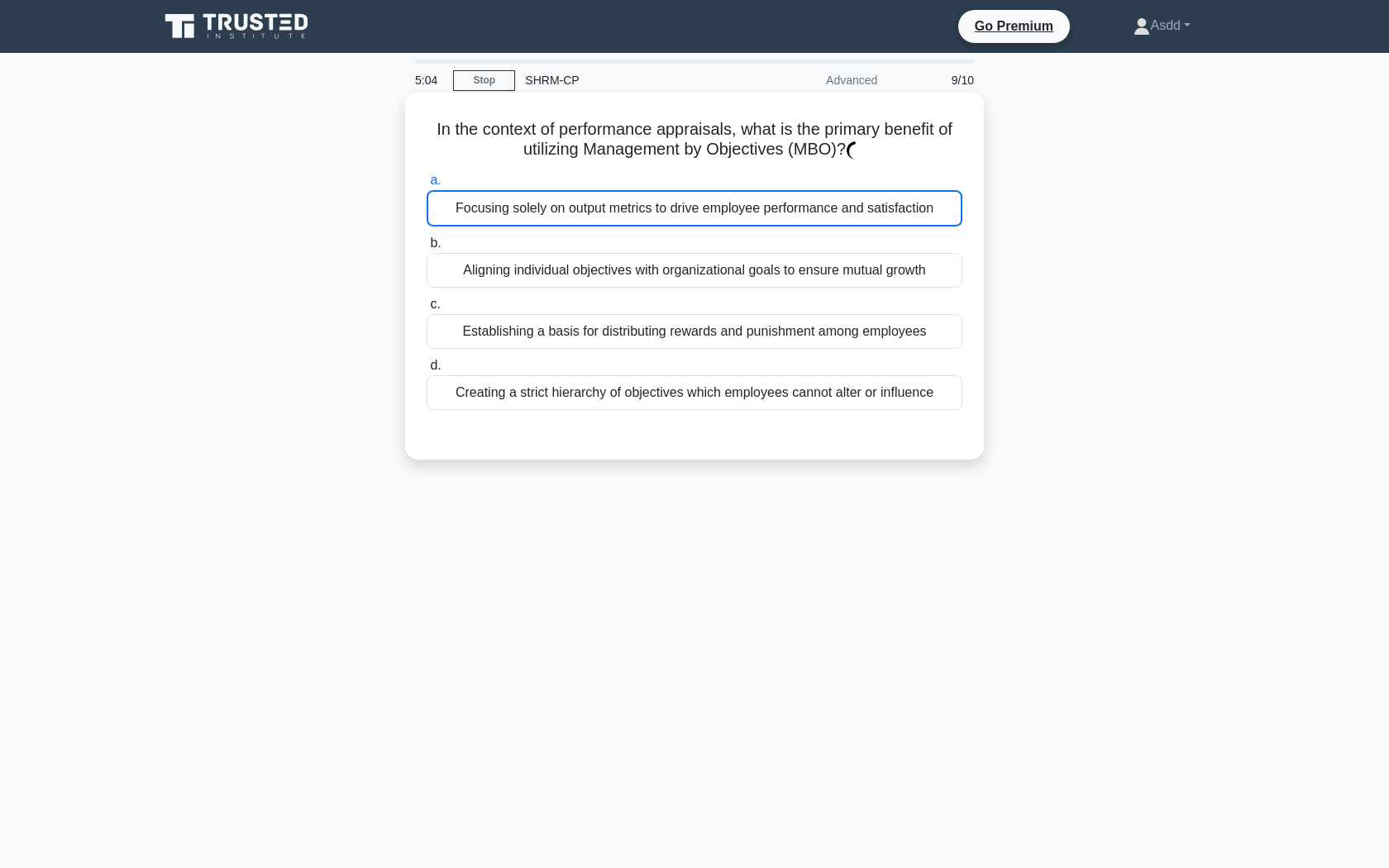
click at [724, 202] on div "Focusing solely on output metrics to drive employee performance and satisfaction" at bounding box center [694, 208] width 536 height 36
click at [426, 186] on input "a. Focusing solely on output metrics to drive employee performance and satisfac…" at bounding box center [426, 180] width 0 height 11
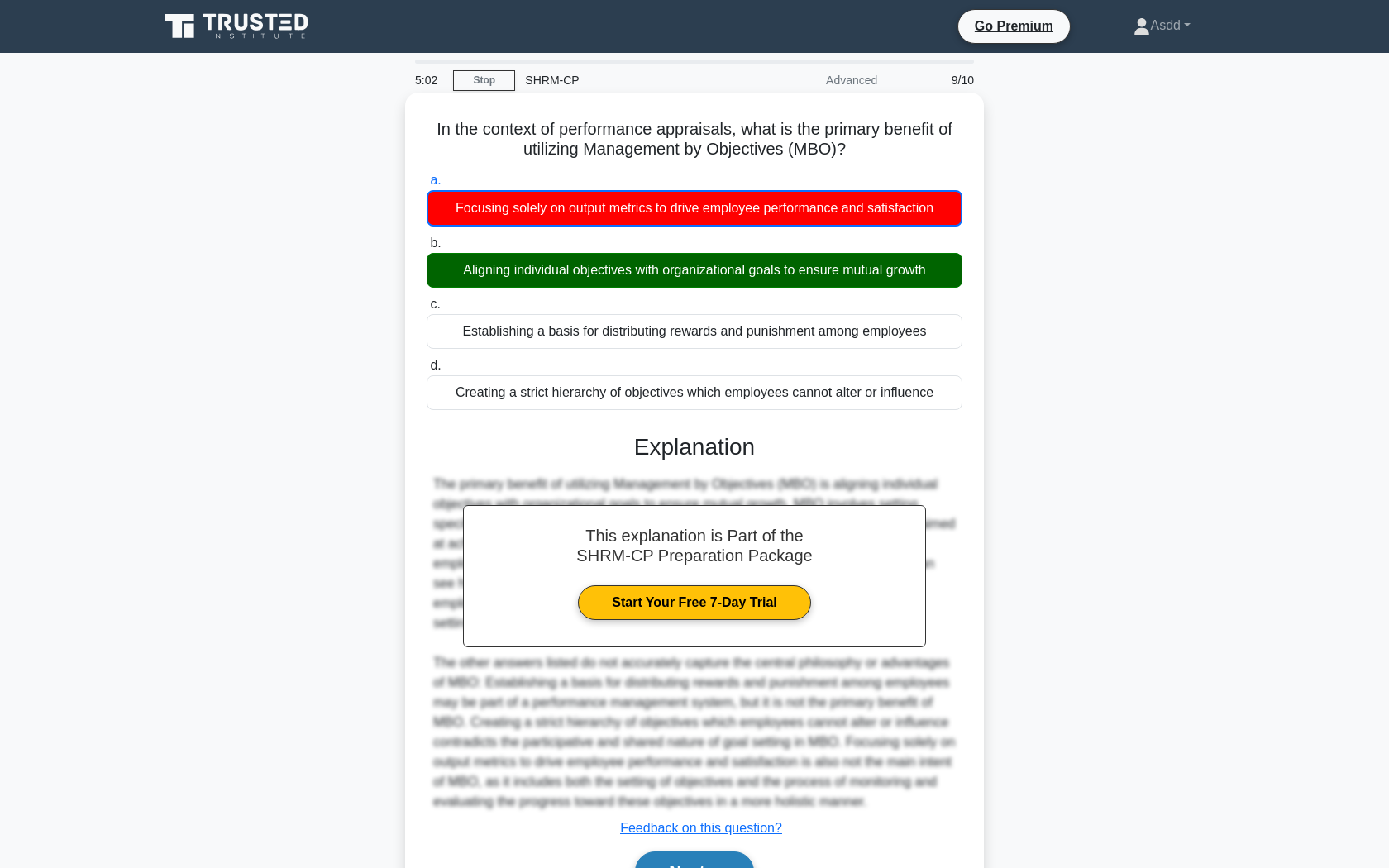
click at [695, 852] on button "Next" at bounding box center [694, 871] width 118 height 39
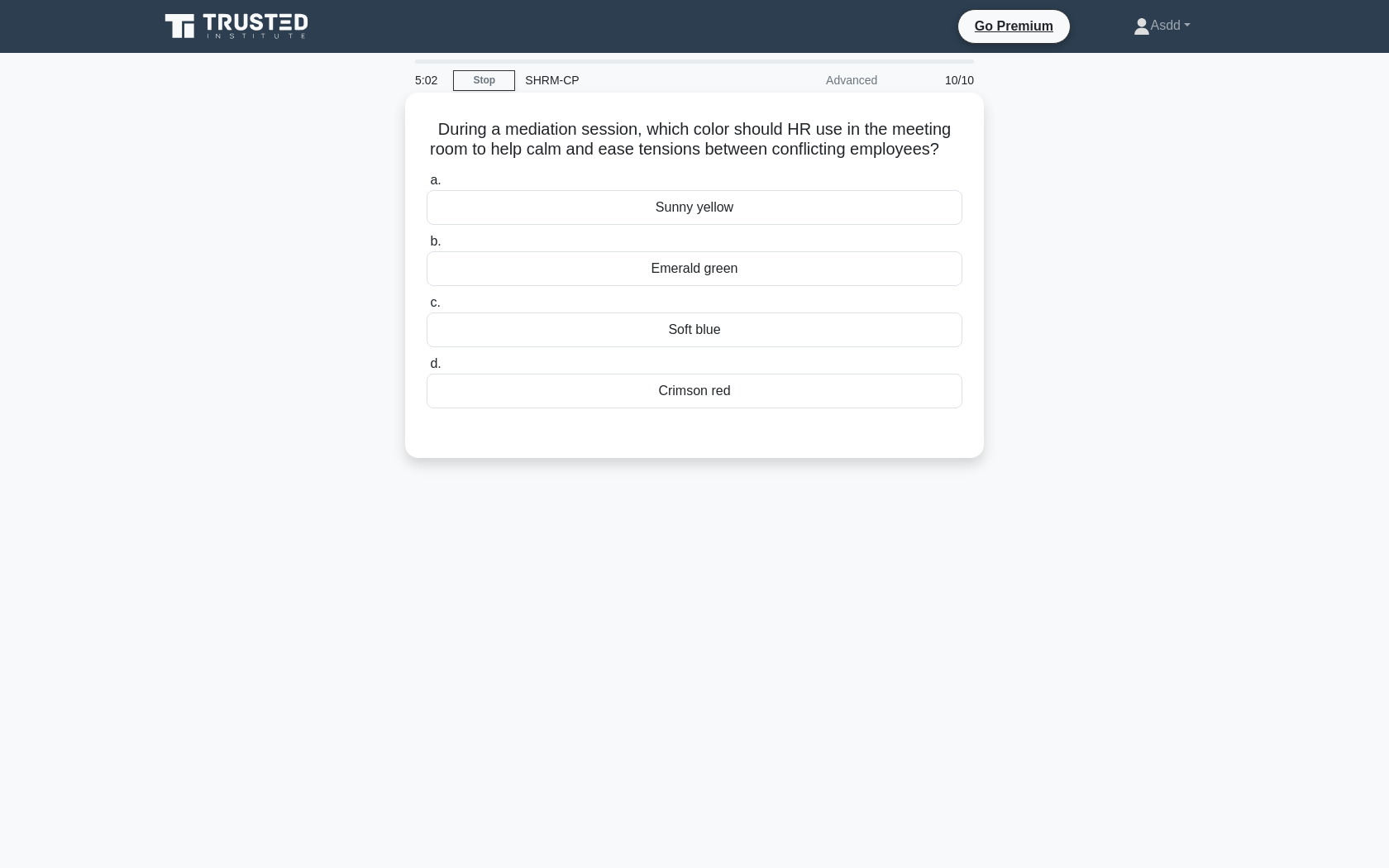
click at [735, 295] on label "c. Soft blue" at bounding box center [694, 319] width 536 height 54
click at [426, 297] on input "c. Soft blue" at bounding box center [426, 302] width 0 height 11
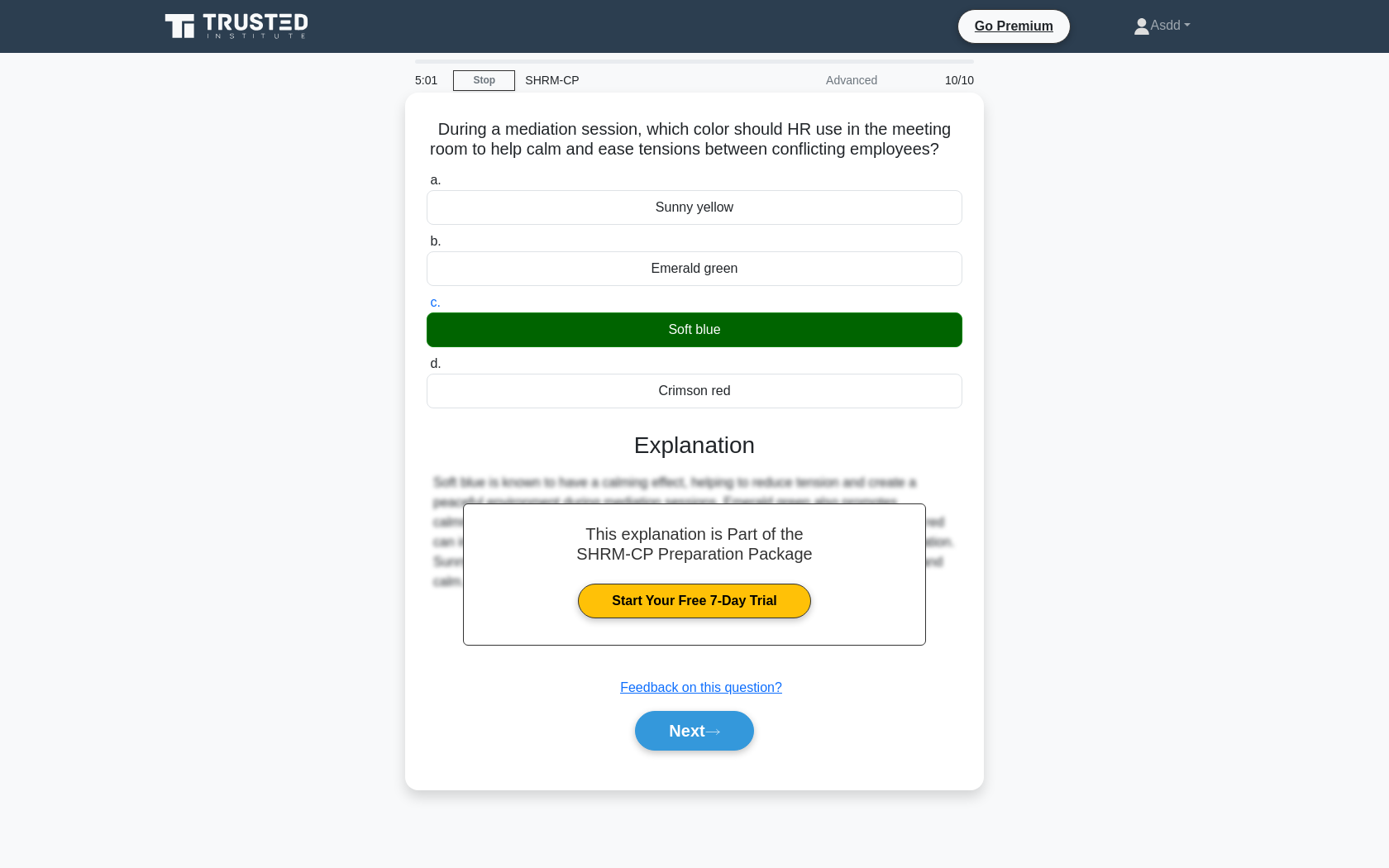
click at [735, 275] on div "Emerald green" at bounding box center [694, 268] width 536 height 34
click at [426, 247] on input "b. Emerald green" at bounding box center [426, 241] width 0 height 11
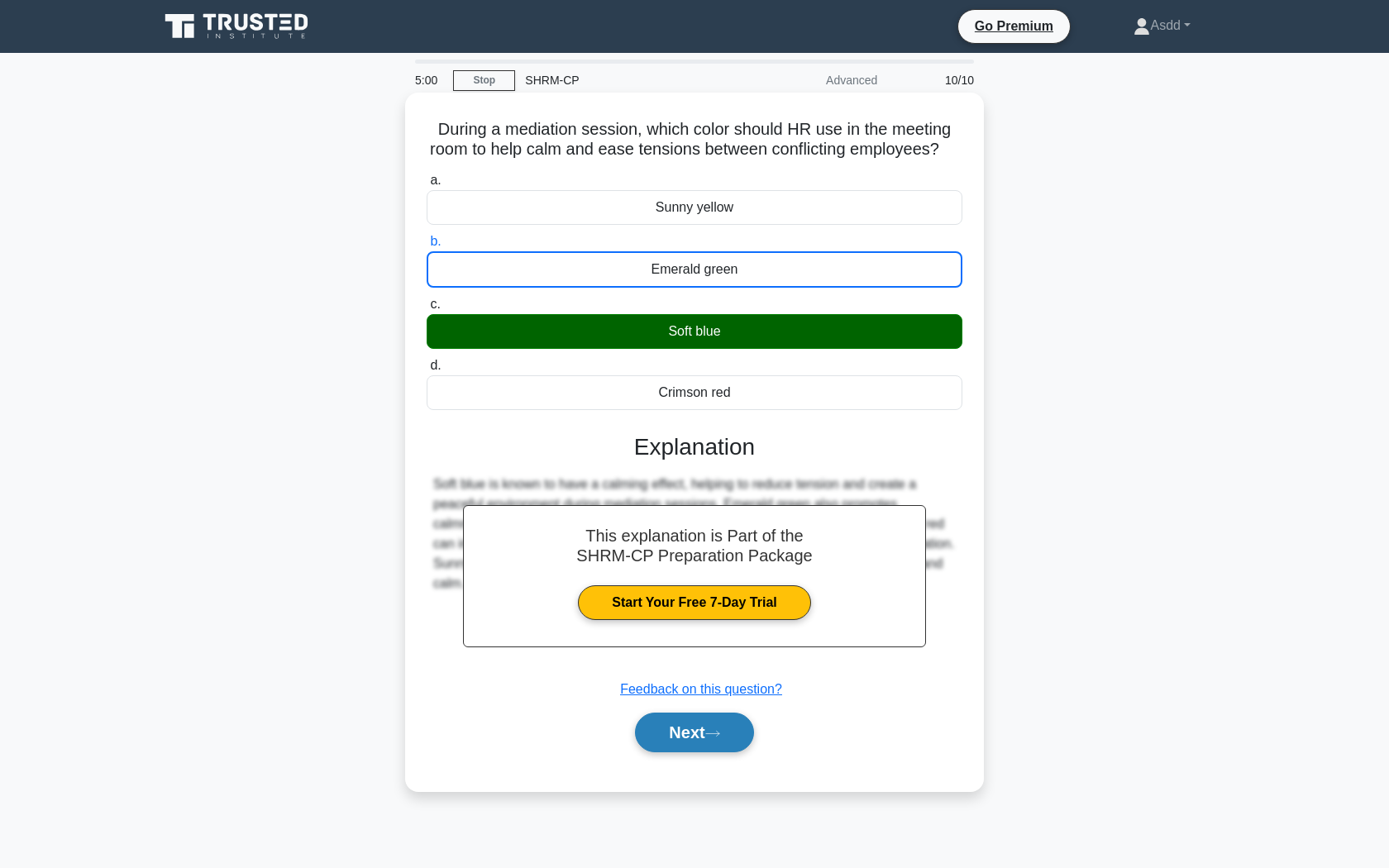
click at [720, 724] on button "Next" at bounding box center [694, 732] width 118 height 39
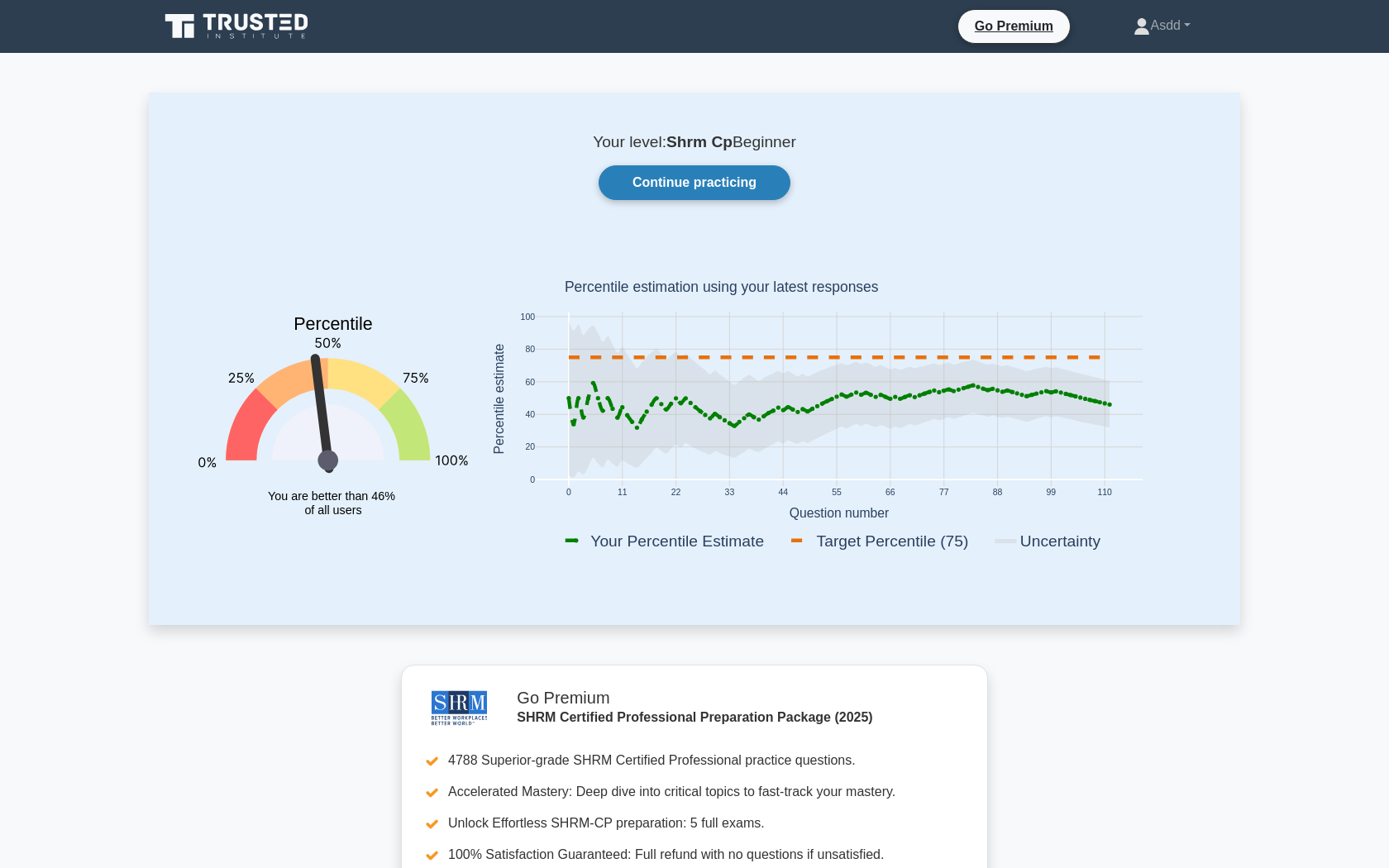
click at [773, 179] on link "Continue practicing" at bounding box center [694, 182] width 192 height 34
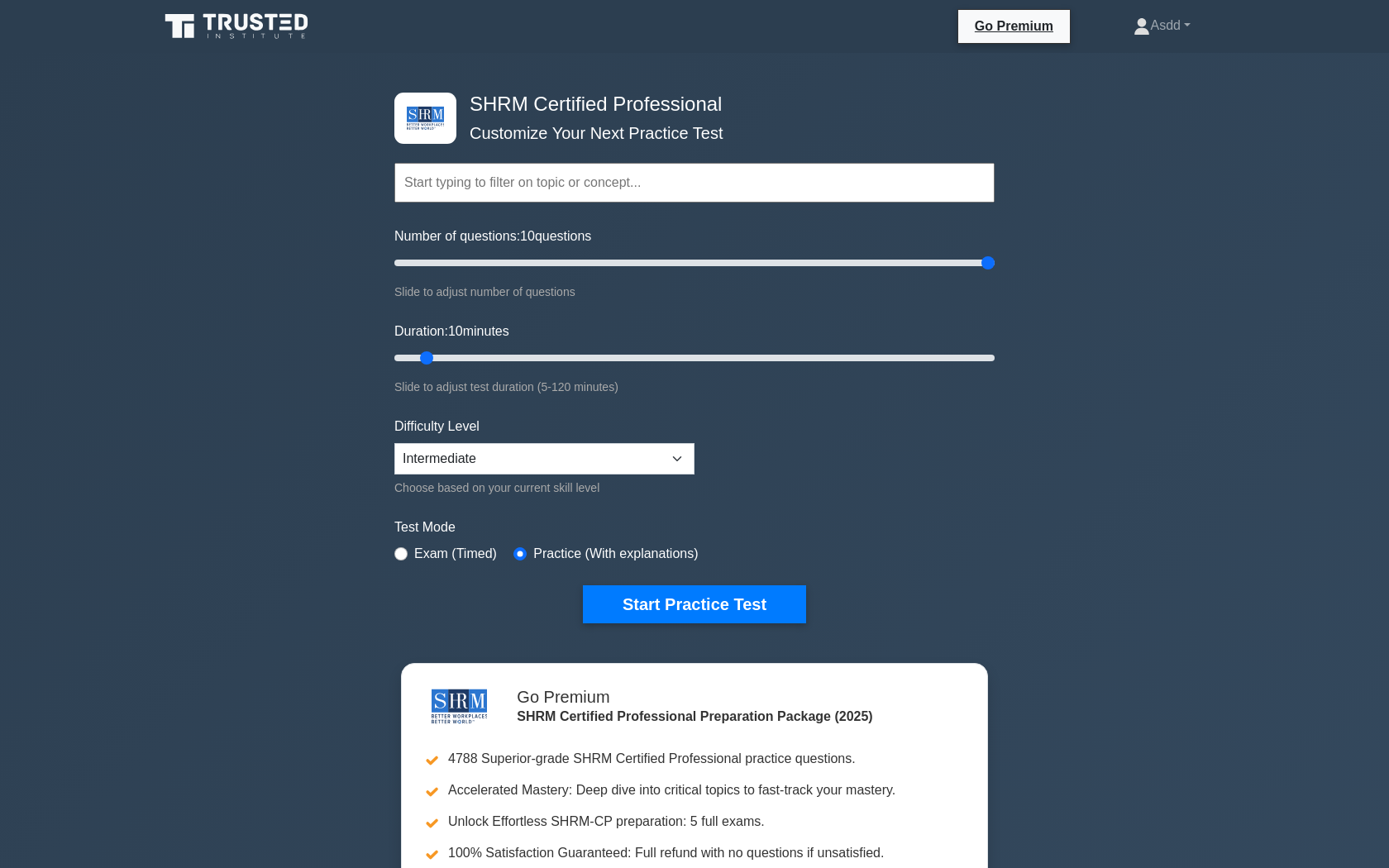
click at [983, 262] on input "Number of questions: 10 questions" at bounding box center [694, 263] width 600 height 20
click at [658, 255] on input "Number of questions: 90 questions" at bounding box center [694, 263] width 600 height 20
click at [658, 261] on input "Number of questions: 90 questions" at bounding box center [694, 263] width 600 height 20
click at [608, 258] on input "Number of questions: 75 questions" at bounding box center [694, 263] width 600 height 20
click at [592, 254] on input "Number of questions: 75 questions" at bounding box center [694, 263] width 600 height 20
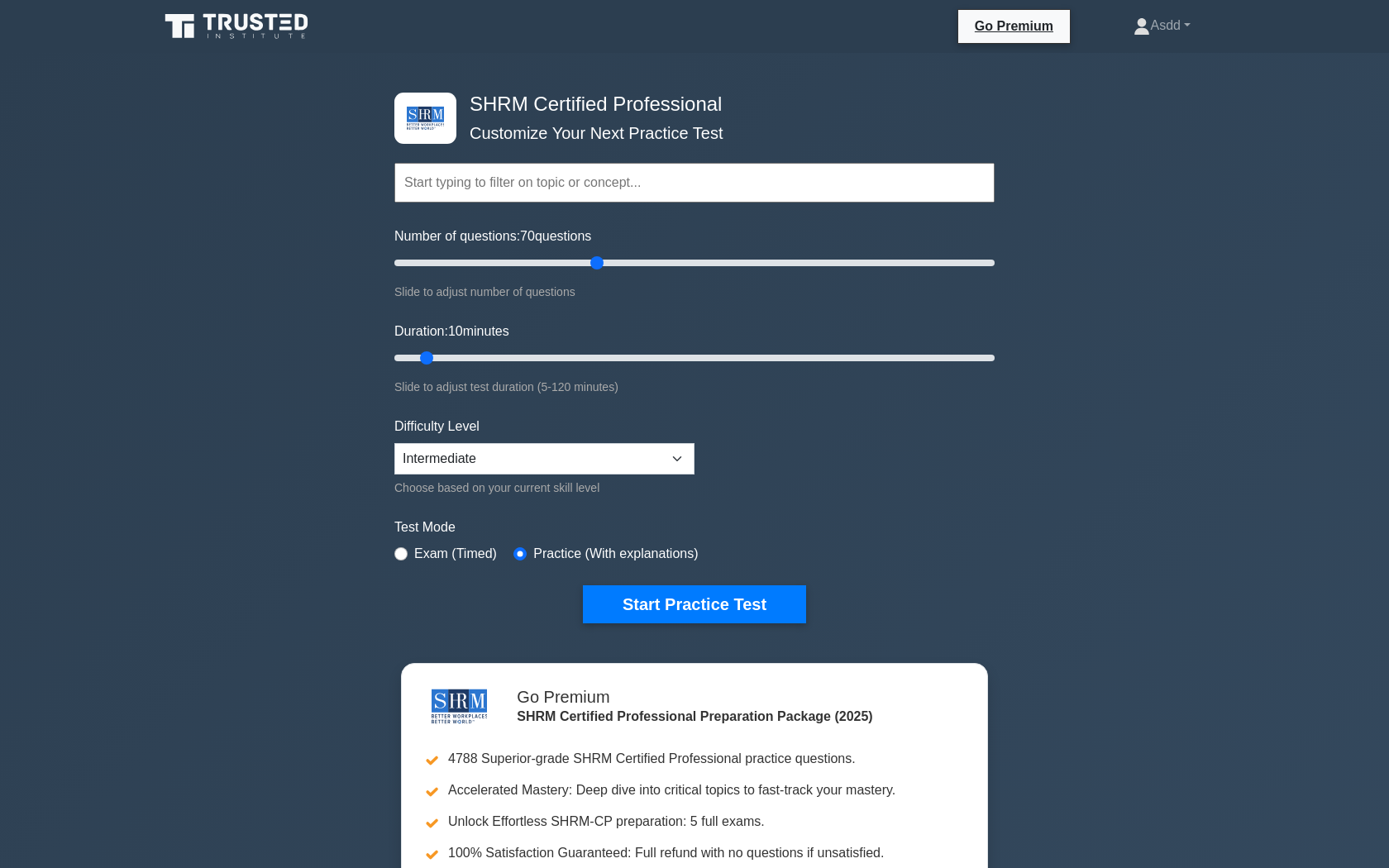
click at [592, 263] on input "Number of questions: 70 questions" at bounding box center [694, 263] width 600 height 20
click at [579, 261] on input "Number of questions: 70 questions" at bounding box center [694, 263] width 600 height 20
click at [559, 260] on input "Number of questions: 60 questions" at bounding box center [694, 263] width 600 height 20
click at [537, 260] on input "Number of questions: 50 questions" at bounding box center [694, 263] width 600 height 20
type input "45"
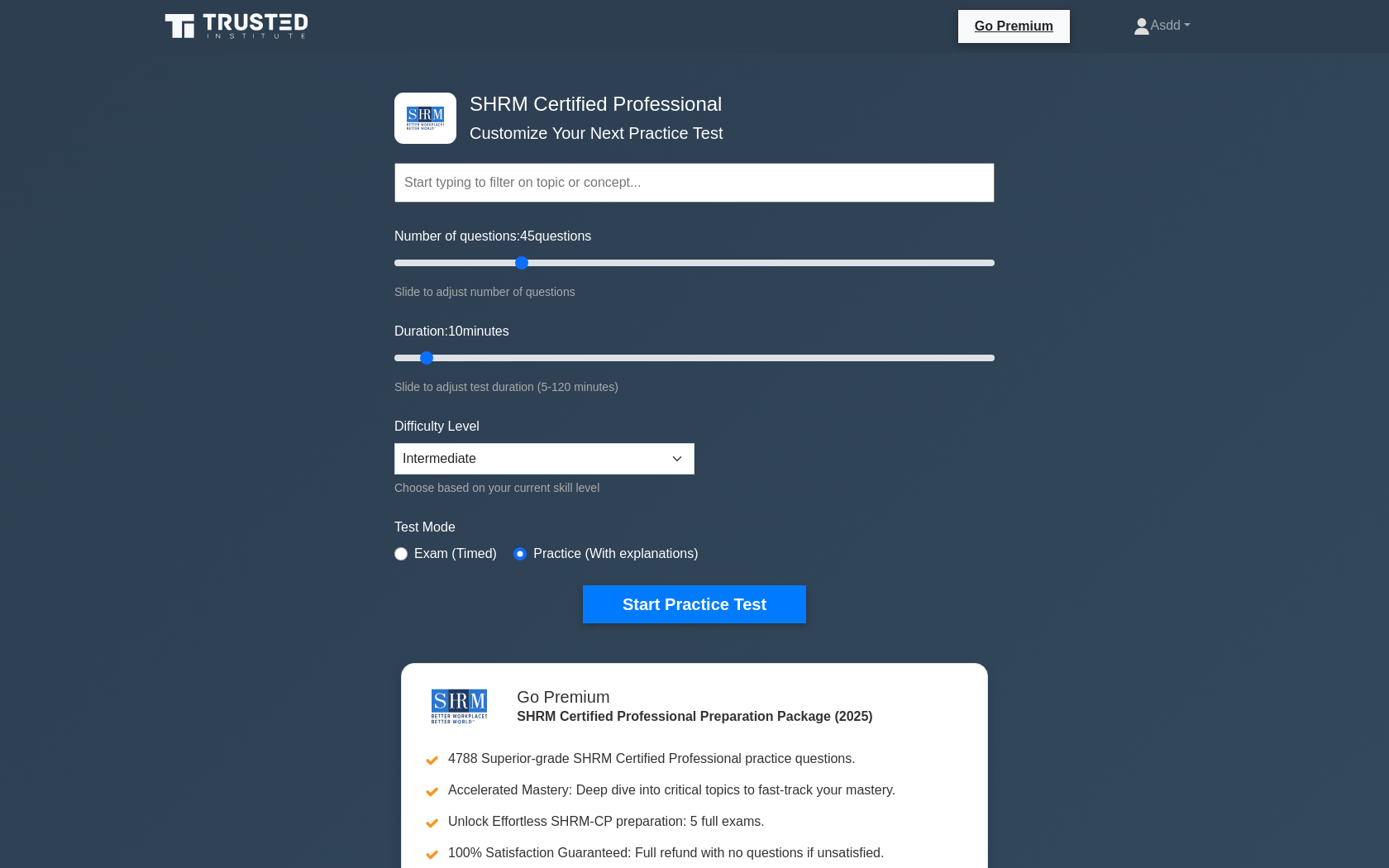
click at [523, 258] on input "Number of questions: 45 questions" at bounding box center [694, 263] width 600 height 20
click at [562, 358] on input "Duration: 35 minutes" at bounding box center [694, 357] width 600 height 20
type input "45"
click at [610, 356] on input "Duration: 45 minutes" at bounding box center [694, 357] width 600 height 20
